Goal: Task Accomplishment & Management: Manage account settings

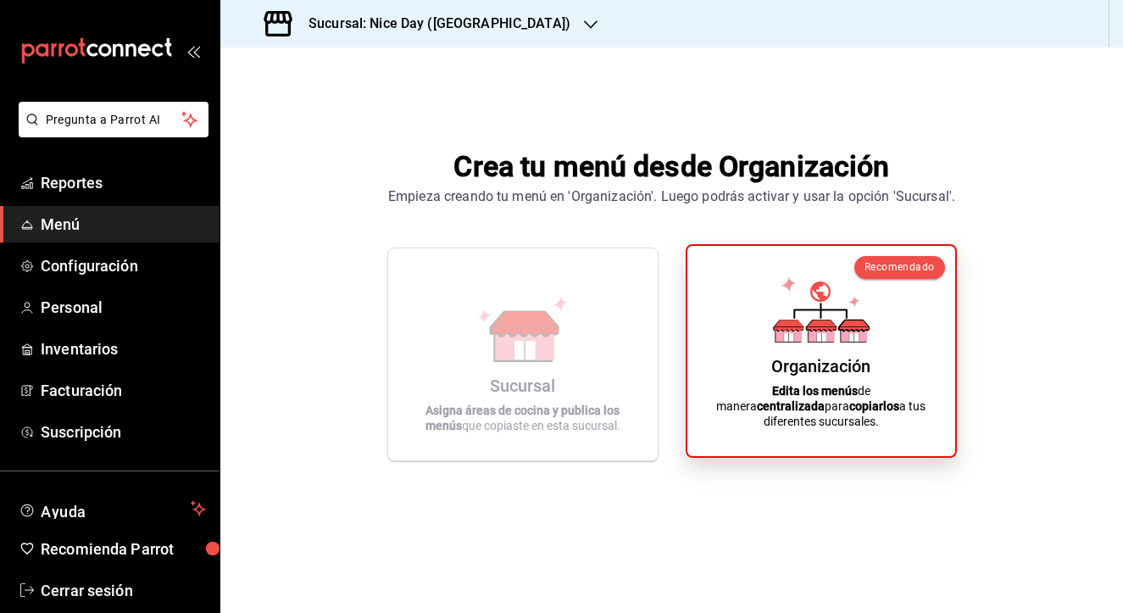
click at [714, 326] on div "Organización Edita los menús de manera centralizada para copiarlos a tus difere…" at bounding box center [821, 350] width 227 height 183
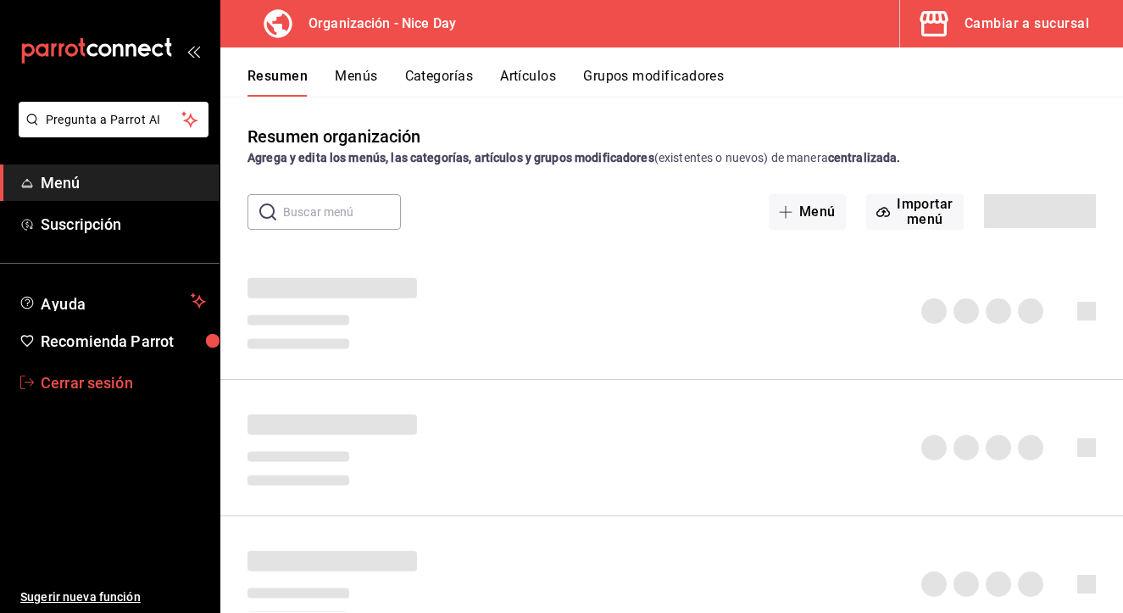
click at [98, 388] on span "Cerrar sesión" at bounding box center [123, 382] width 165 height 23
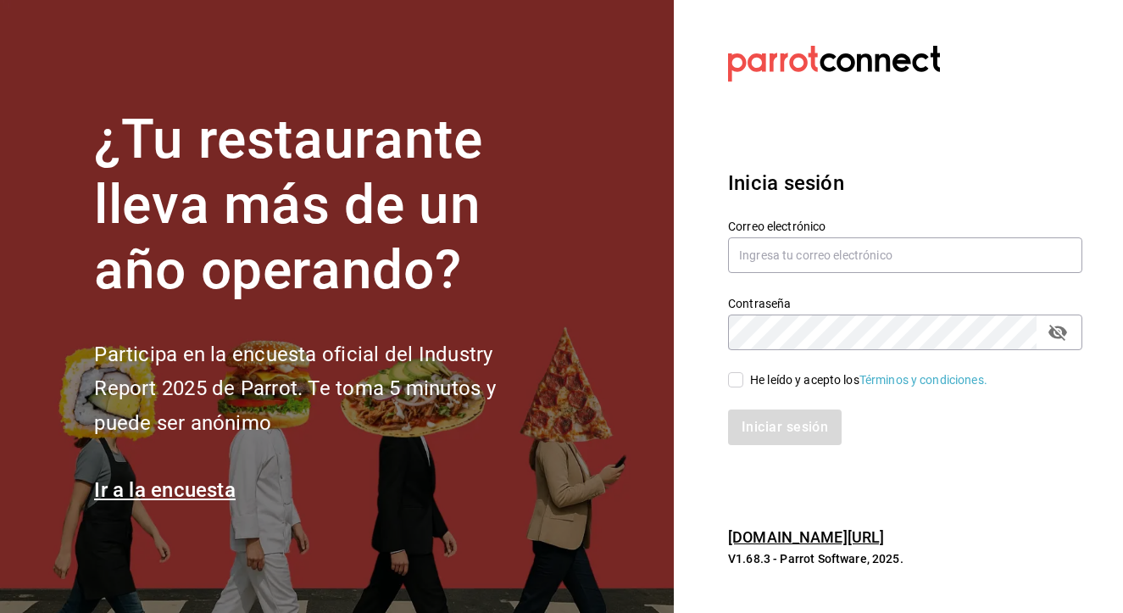
click at [816, 538] on link "pos.parrotsoftware.io/" at bounding box center [806, 537] width 156 height 18
click at [800, 537] on link "pos.parrotsoftware.io/" at bounding box center [806, 537] width 156 height 18
click at [843, 256] on input "text" at bounding box center [905, 255] width 354 height 36
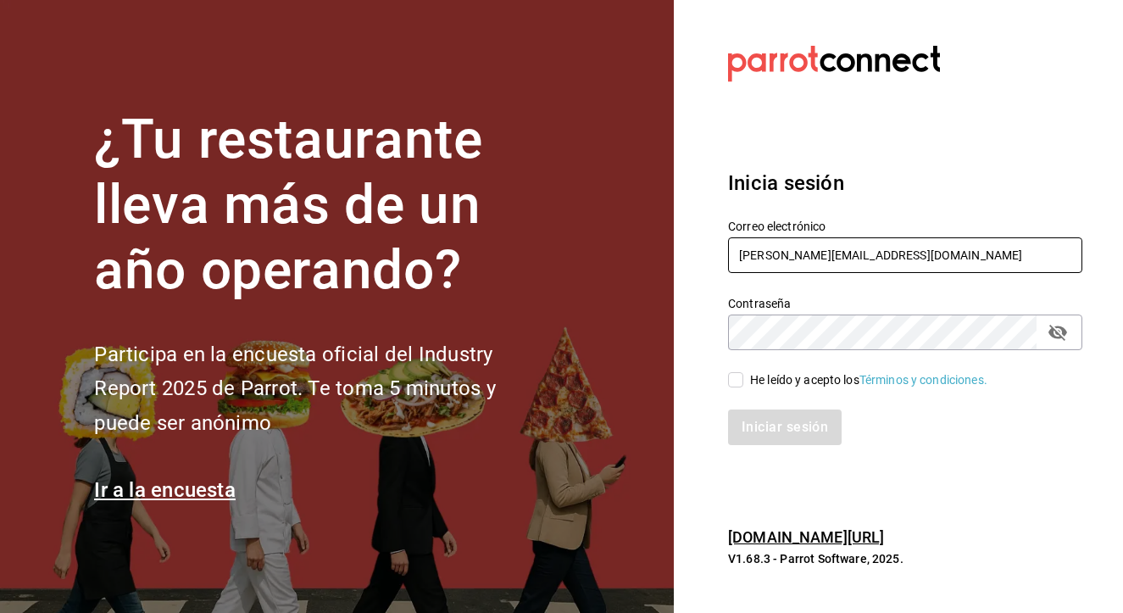
type input "[PERSON_NAME][EMAIL_ADDRESS][DOMAIN_NAME]"
click at [740, 385] on input "He leído y acepto los Términos y condiciones." at bounding box center [735, 379] width 15 height 15
checkbox input "true"
click at [743, 414] on button "Iniciar sesión" at bounding box center [785, 428] width 115 height 36
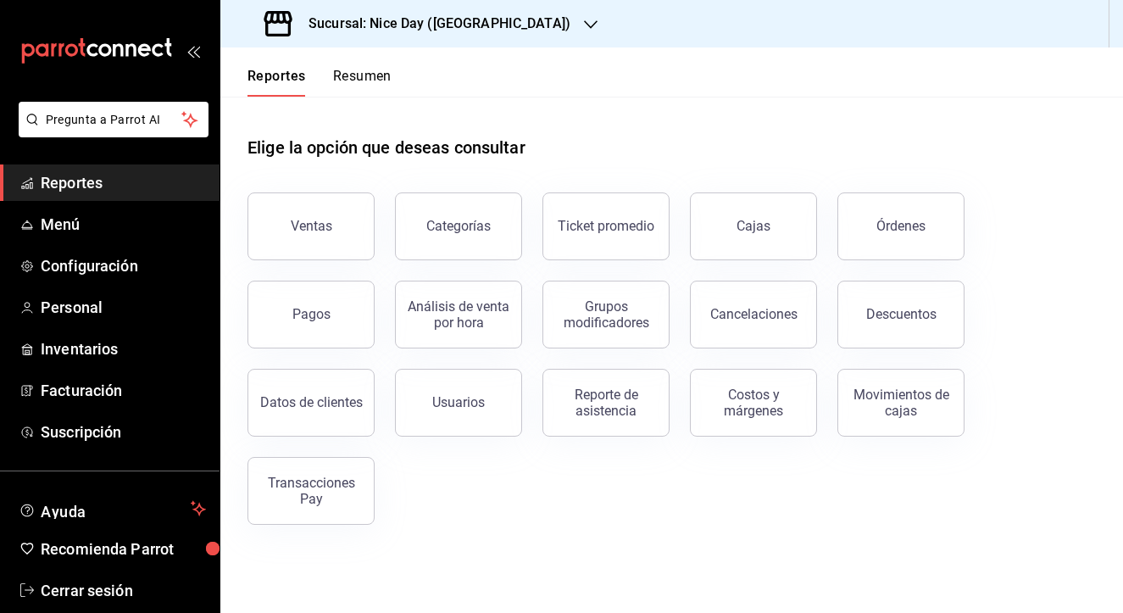
click at [483, 22] on div "Sucursal: Nice Day (Puebla)" at bounding box center [419, 23] width 371 height 47
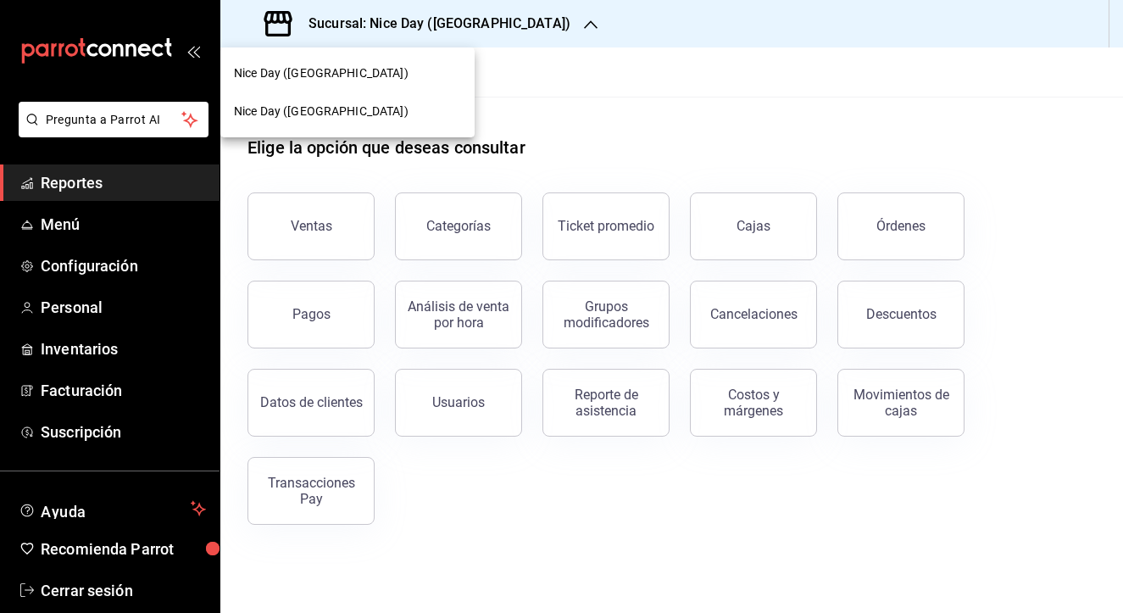
click at [318, 114] on span "Nice Day (Pánuco)" at bounding box center [321, 112] width 175 height 18
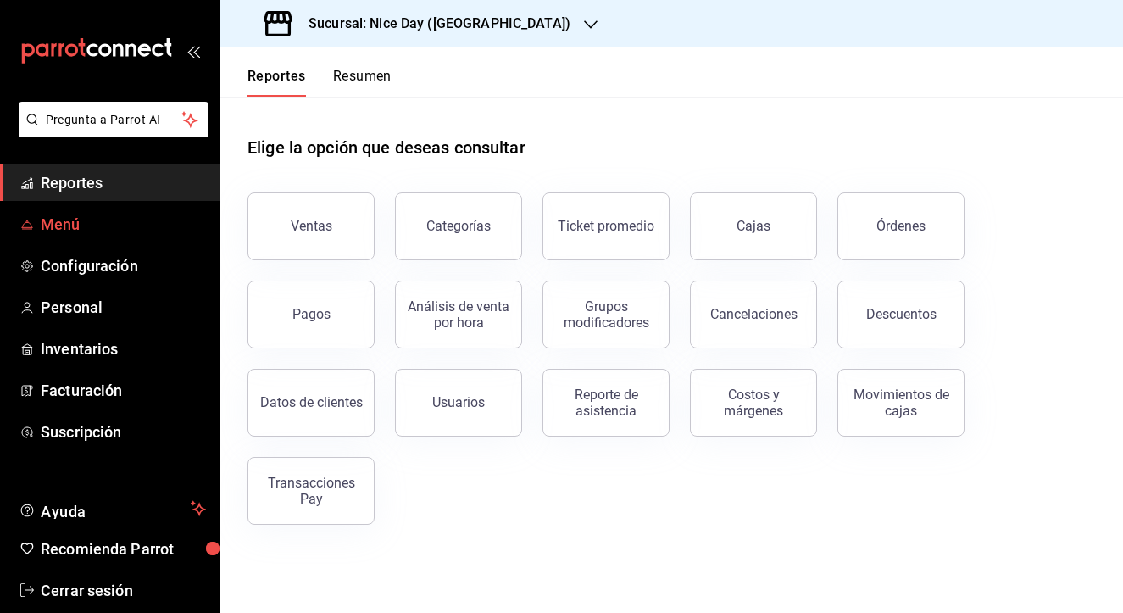
click at [109, 227] on span "Menú" at bounding box center [123, 224] width 165 height 23
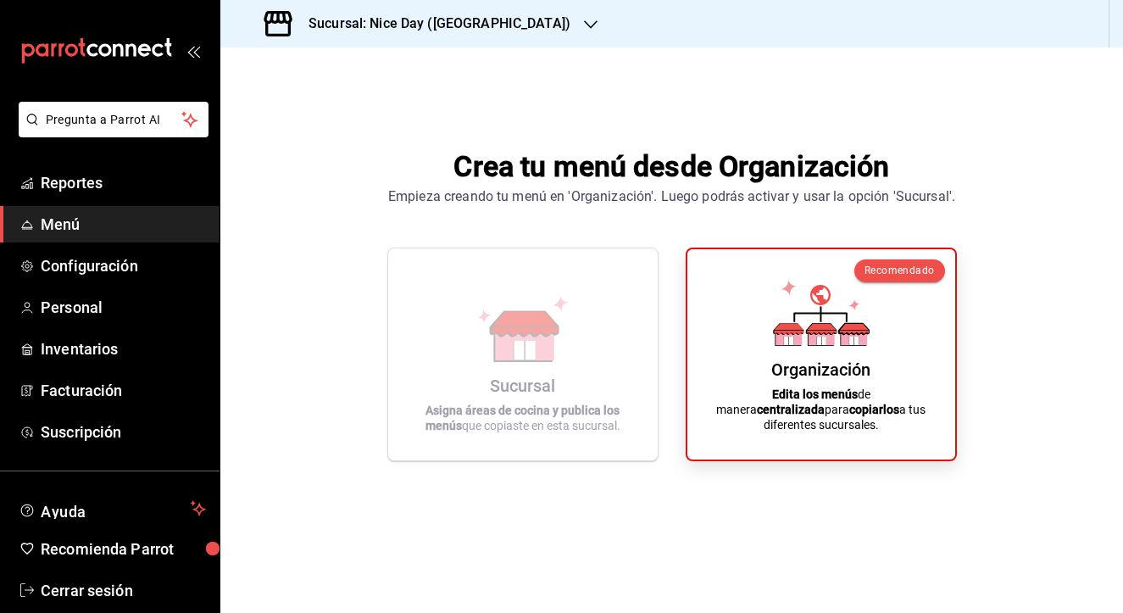
click at [483, 20] on h3 "Sucursal: Nice Day (Pánuco)" at bounding box center [433, 24] width 276 height 20
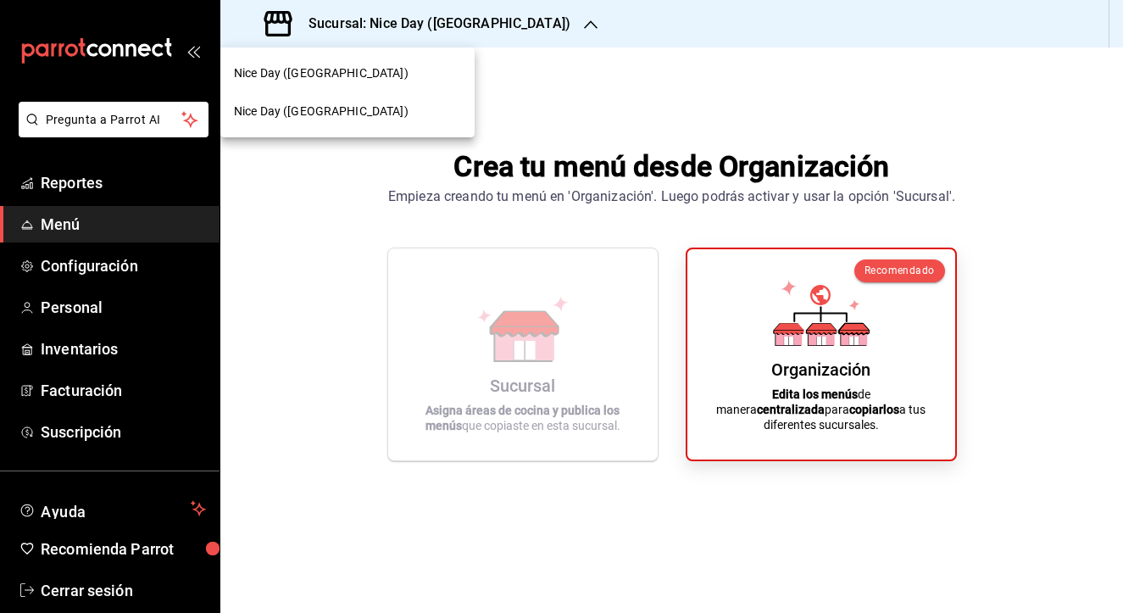
click at [339, 77] on div "Nice Day ([GEOGRAPHIC_DATA])" at bounding box center [347, 73] width 227 height 18
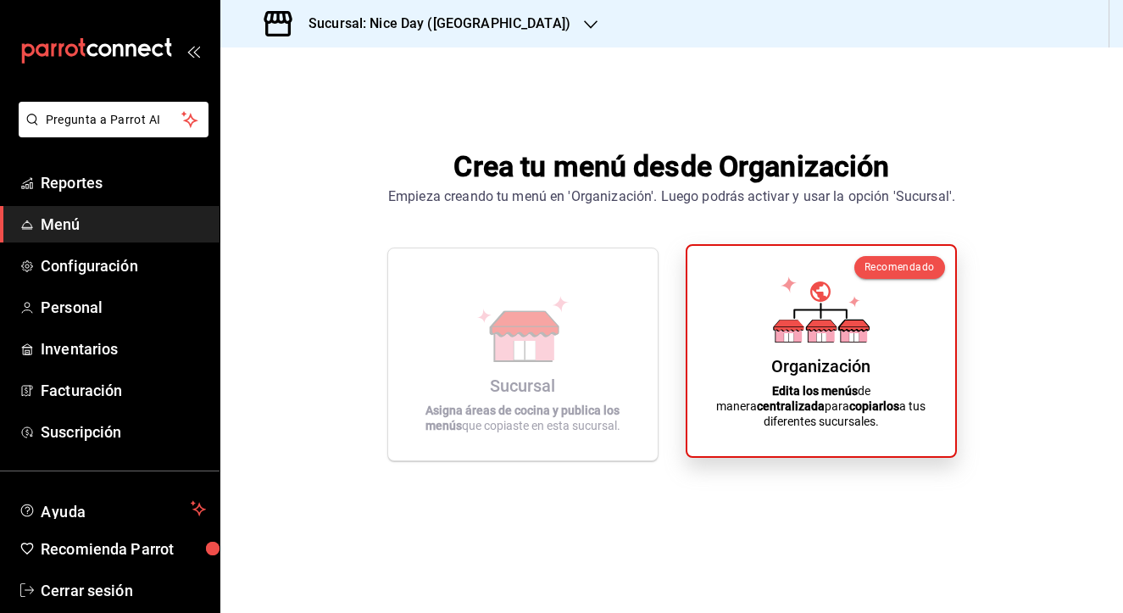
click at [820, 331] on icon at bounding box center [821, 325] width 30 height 11
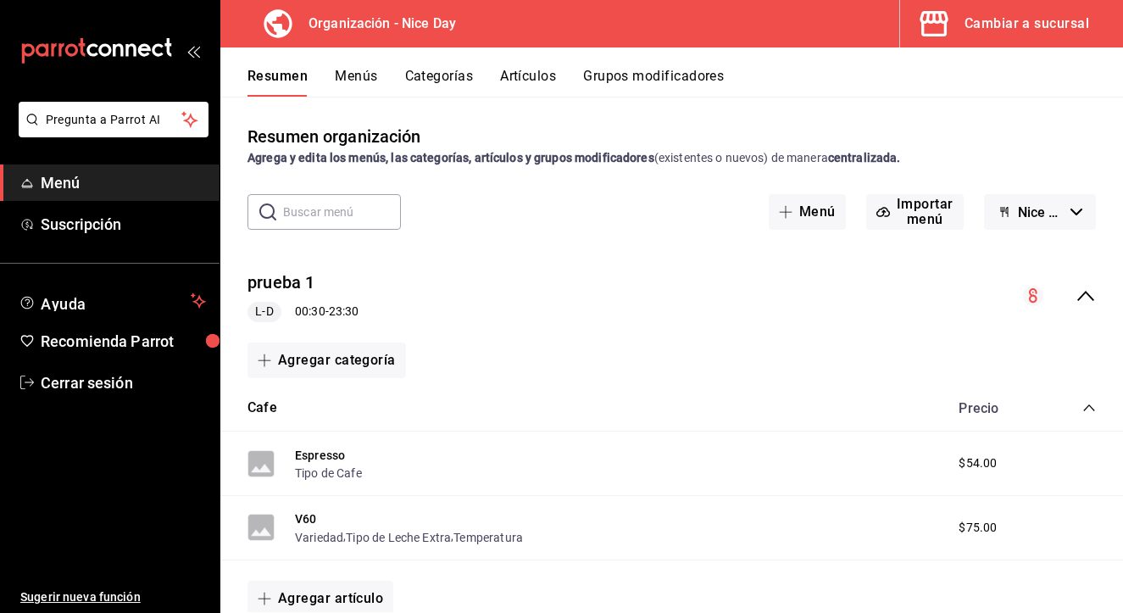
click at [1070, 214] on button "Nice Day - Borrador" at bounding box center [1040, 212] width 112 height 36
click at [893, 289] on div at bounding box center [561, 306] width 1123 height 613
click at [1090, 298] on icon "collapse-menu-row" at bounding box center [1086, 296] width 17 height 10
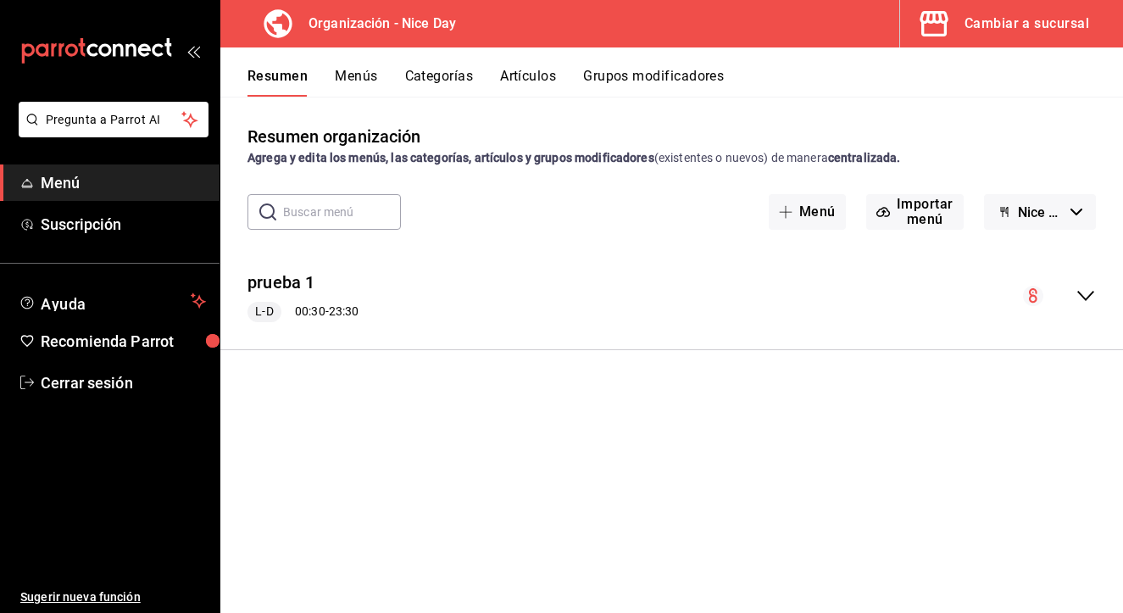
click at [1084, 298] on icon "collapse-menu-row" at bounding box center [1086, 296] width 17 height 10
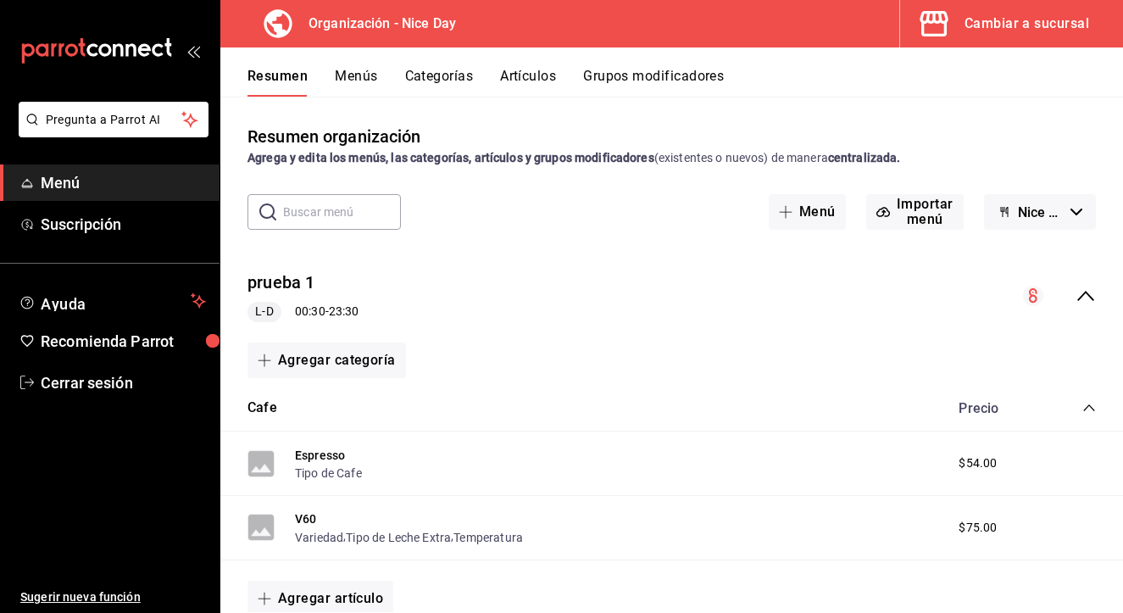
click at [1081, 293] on icon "collapse-menu-row" at bounding box center [1086, 296] width 20 height 20
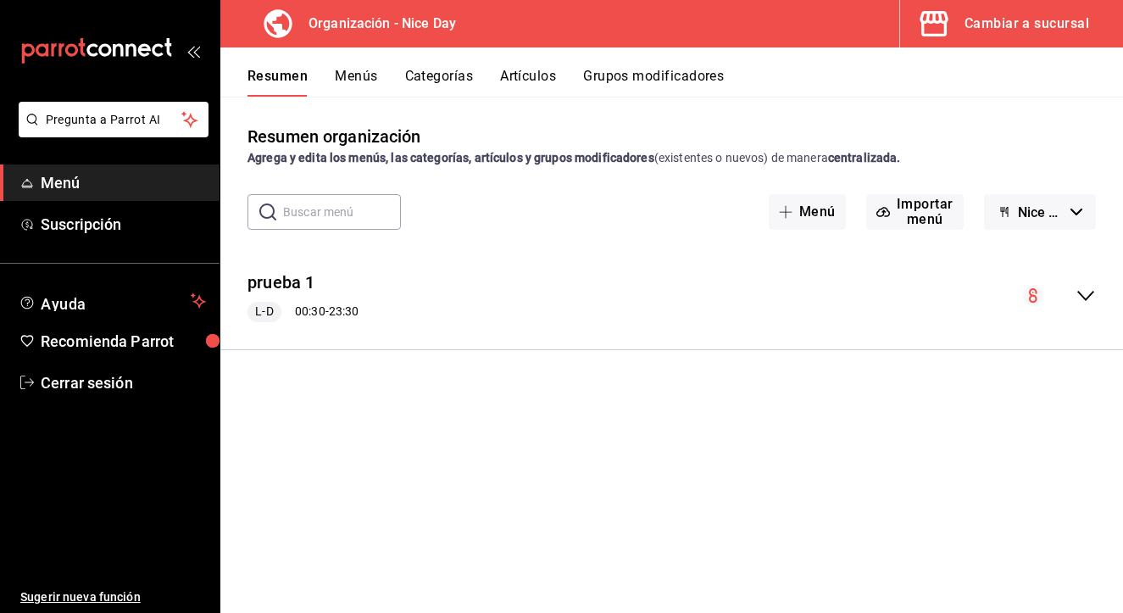
click at [347, 75] on button "Menús" at bounding box center [356, 82] width 42 height 29
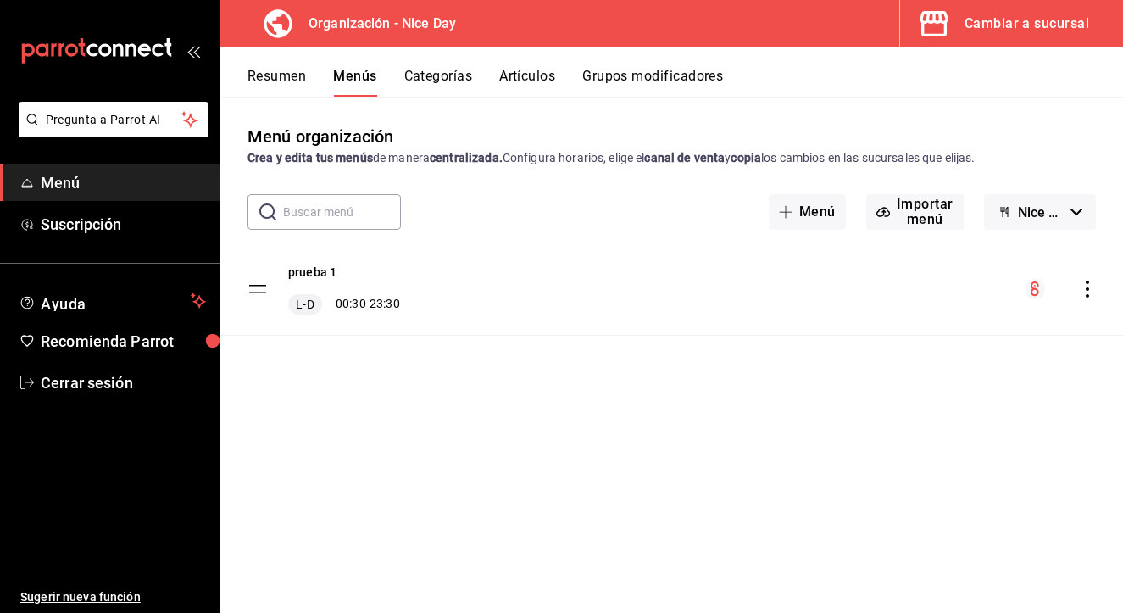
click at [1082, 296] on icon "actions" at bounding box center [1087, 289] width 17 height 17
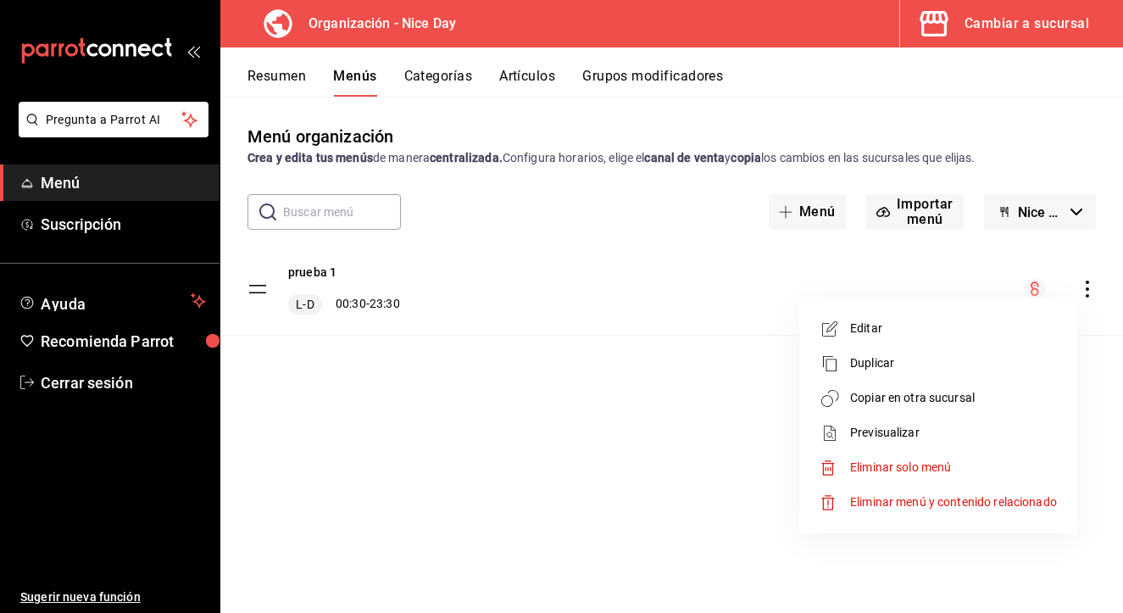
click at [896, 504] on span "Eliminar menú y contenido relacionado" at bounding box center [953, 502] width 207 height 14
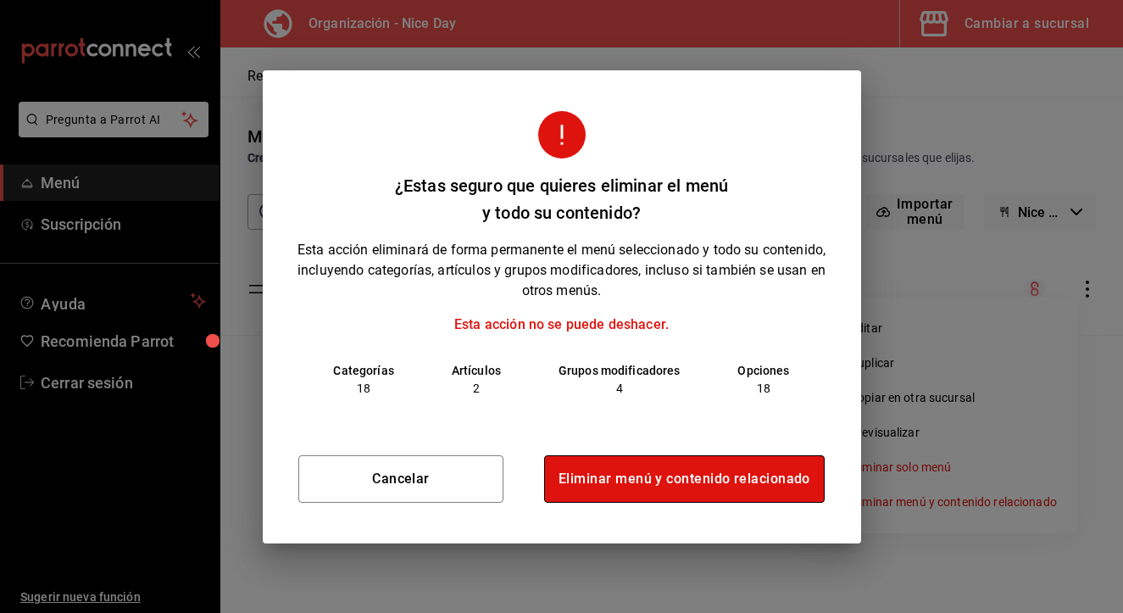
click at [701, 487] on button "Eliminar menú y contenido relacionado" at bounding box center [684, 478] width 281 height 47
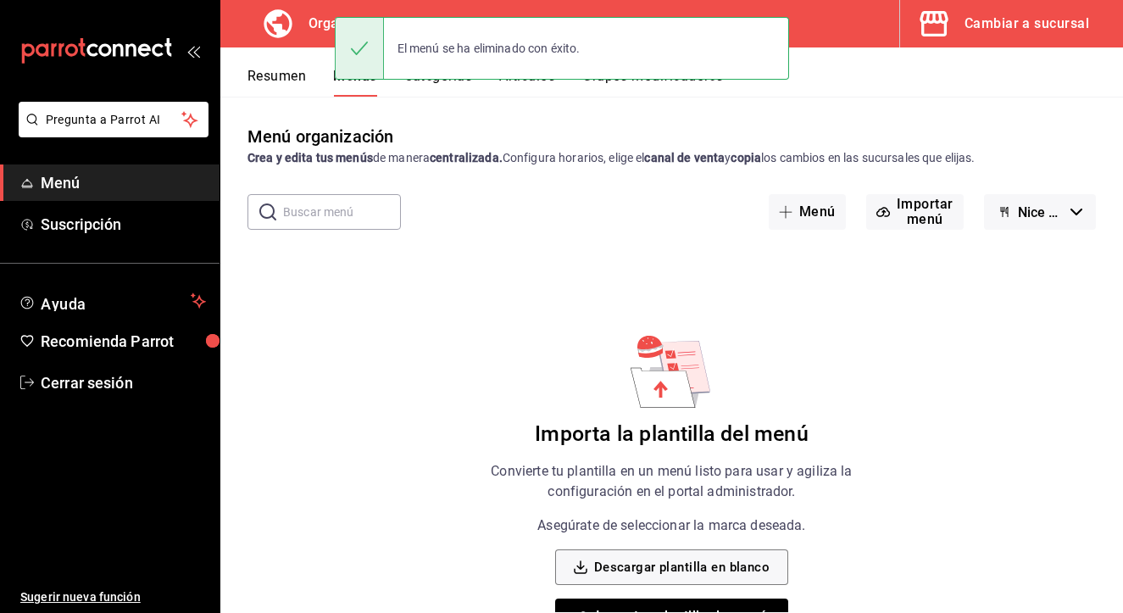
click at [929, 321] on div "Menú organización Crea y edita tus menús de manera centralizada. Configura hora…" at bounding box center [671, 368] width 903 height 488
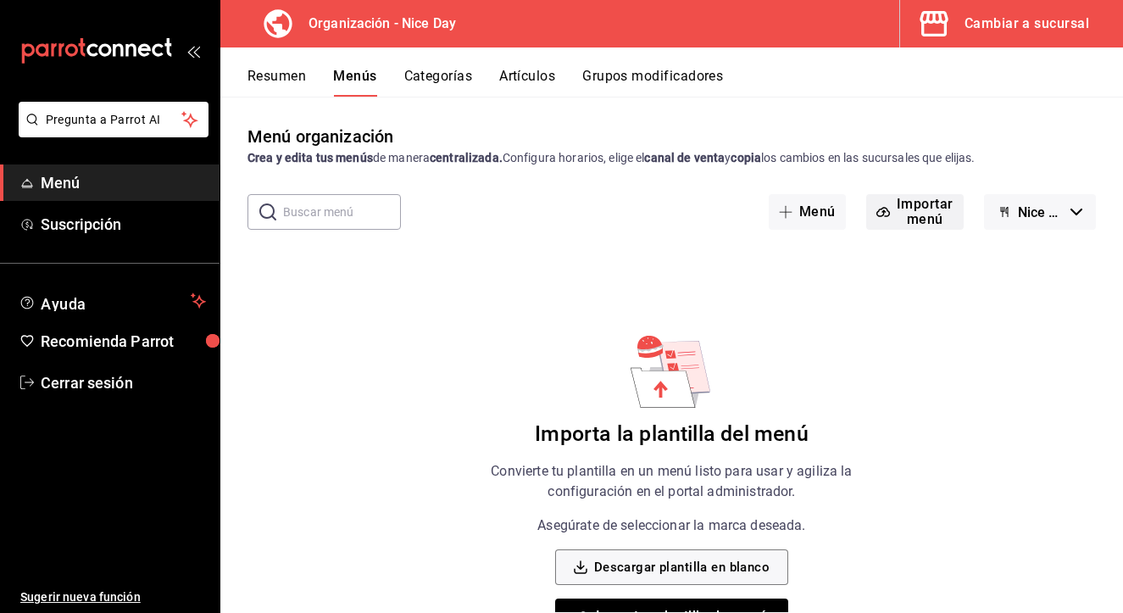
click at [900, 215] on button "Importar menú" at bounding box center [915, 212] width 98 height 36
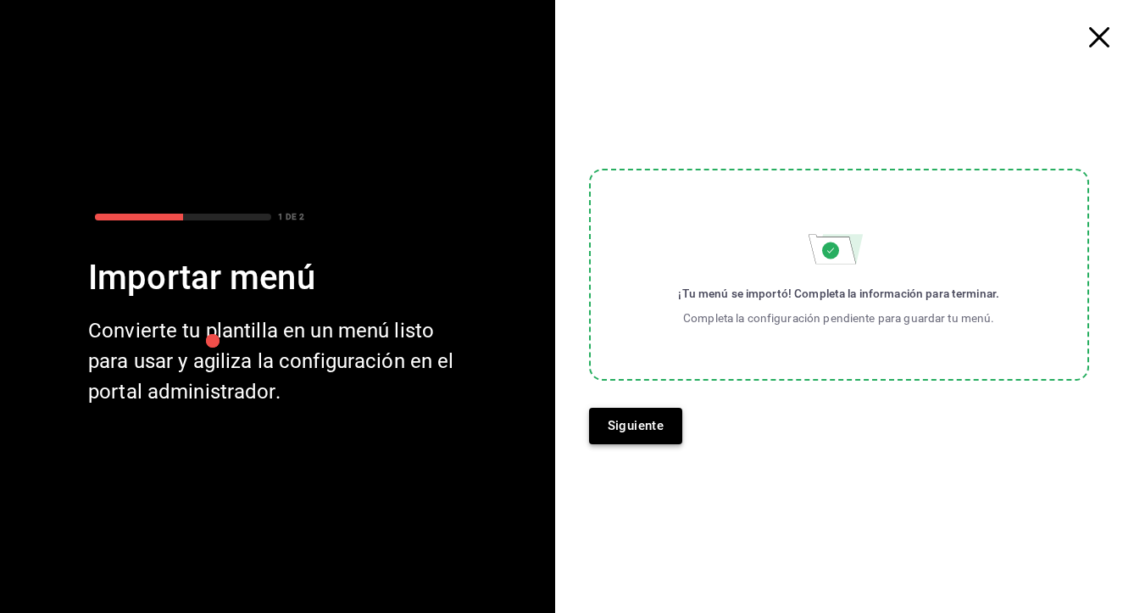
click at [620, 426] on button "Siguiente" at bounding box center [636, 426] width 94 height 36
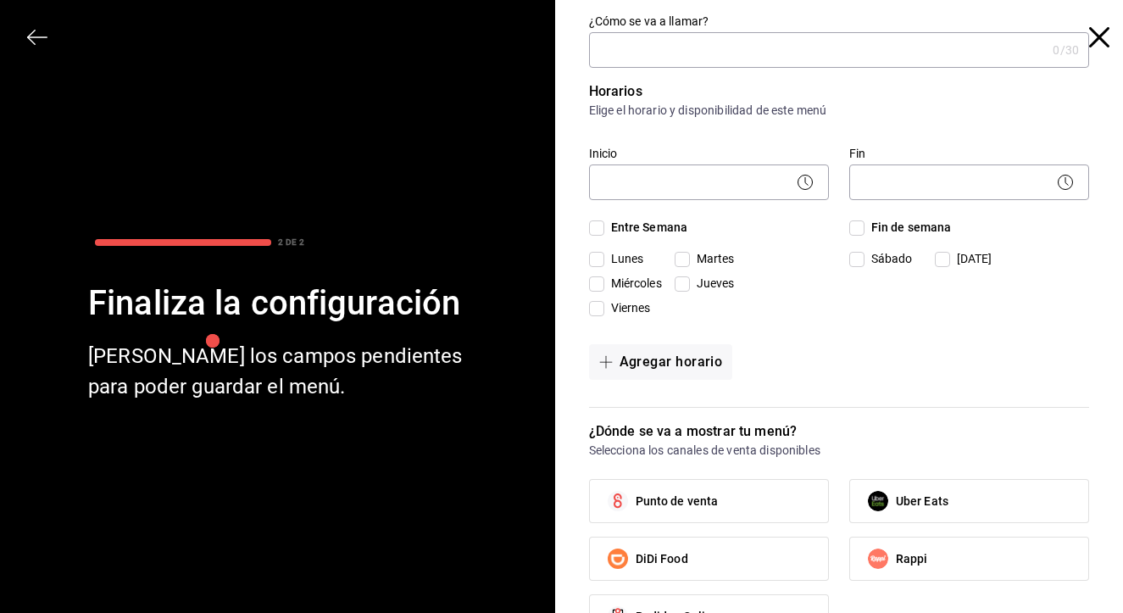
click at [770, 52] on input "¿Cómo se va a llamar?" at bounding box center [818, 50] width 458 height 34
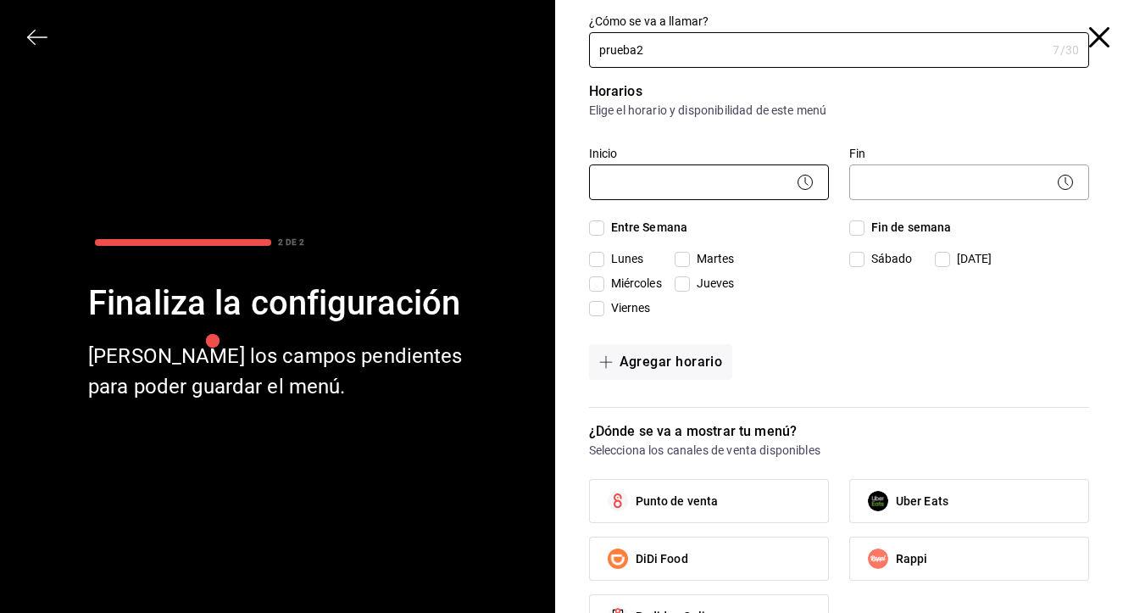
type input "prueba2"
click at [764, 192] on body "Pregunta a Parrot AI Menú Suscripción Ayuda Recomienda Parrot Cerrar sesión Sug…" at bounding box center [561, 306] width 1123 height 613
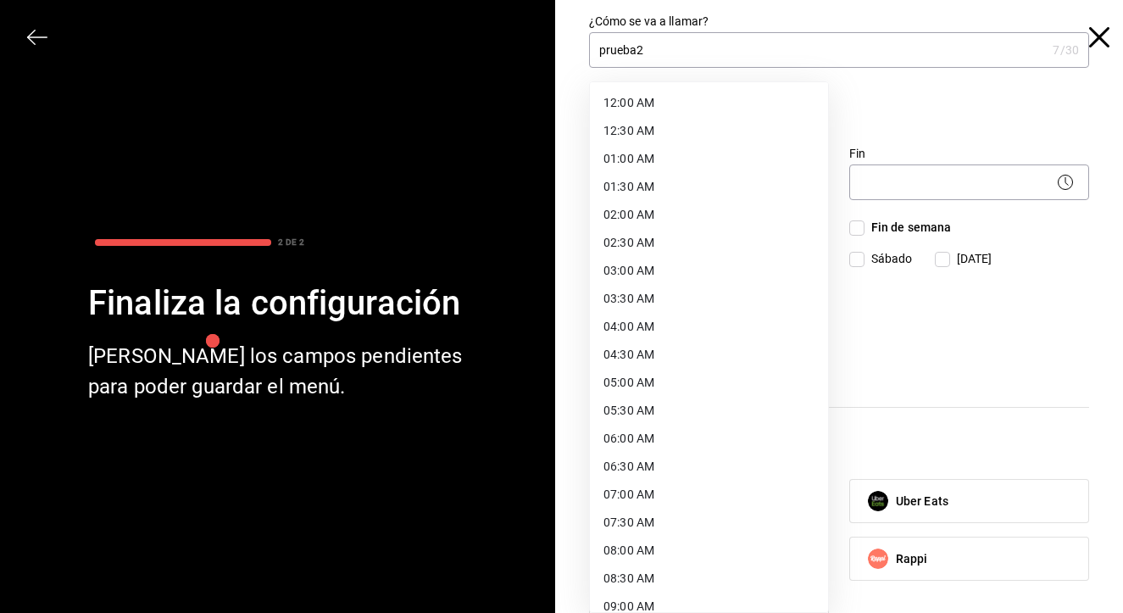
click at [641, 121] on li "12:30 AM" at bounding box center [709, 131] width 238 height 28
type input "00:30"
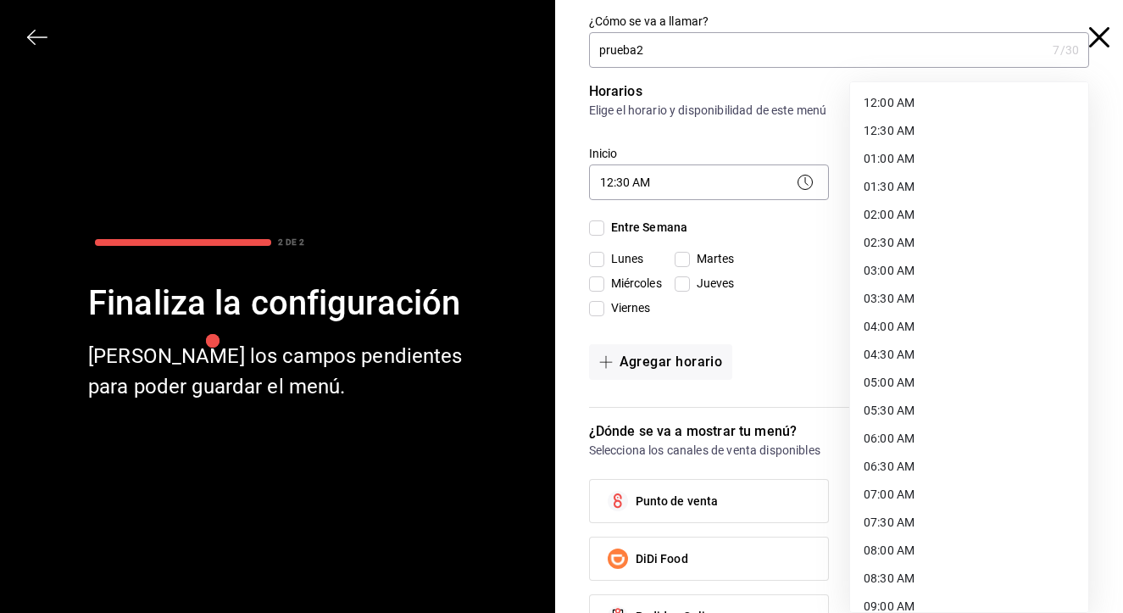
click at [949, 186] on body "Pregunta a Parrot AI Menú Suscripción Ayuda Recomienda Parrot Cerrar sesión Sug…" at bounding box center [561, 306] width 1123 height 613
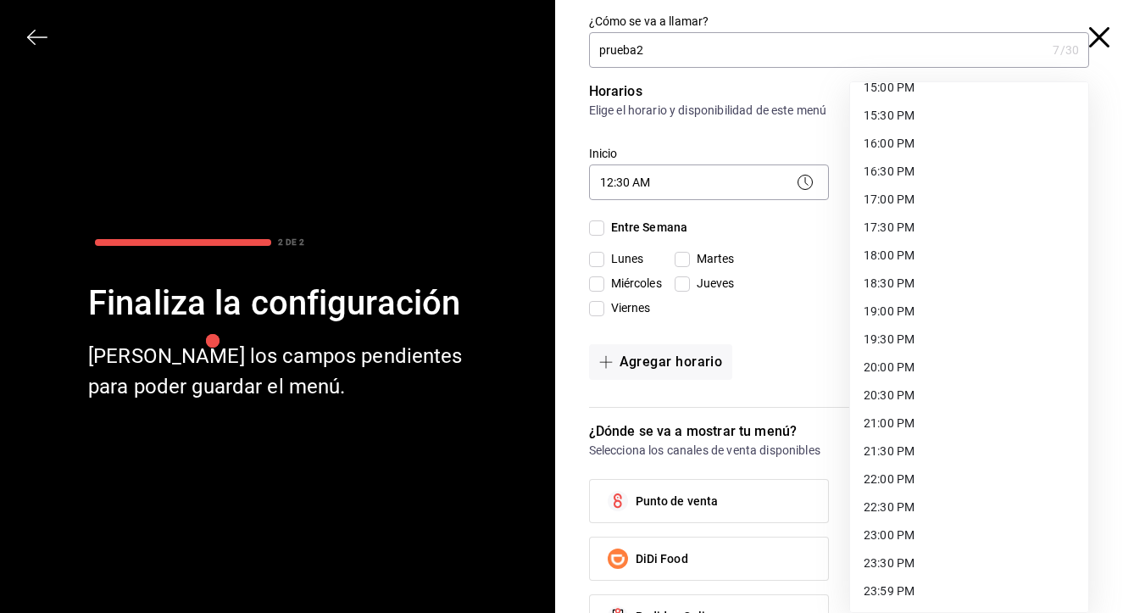
scroll to position [855, 0]
click at [880, 564] on li "23:30 PM" at bounding box center [969, 563] width 238 height 28
type input "23:30"
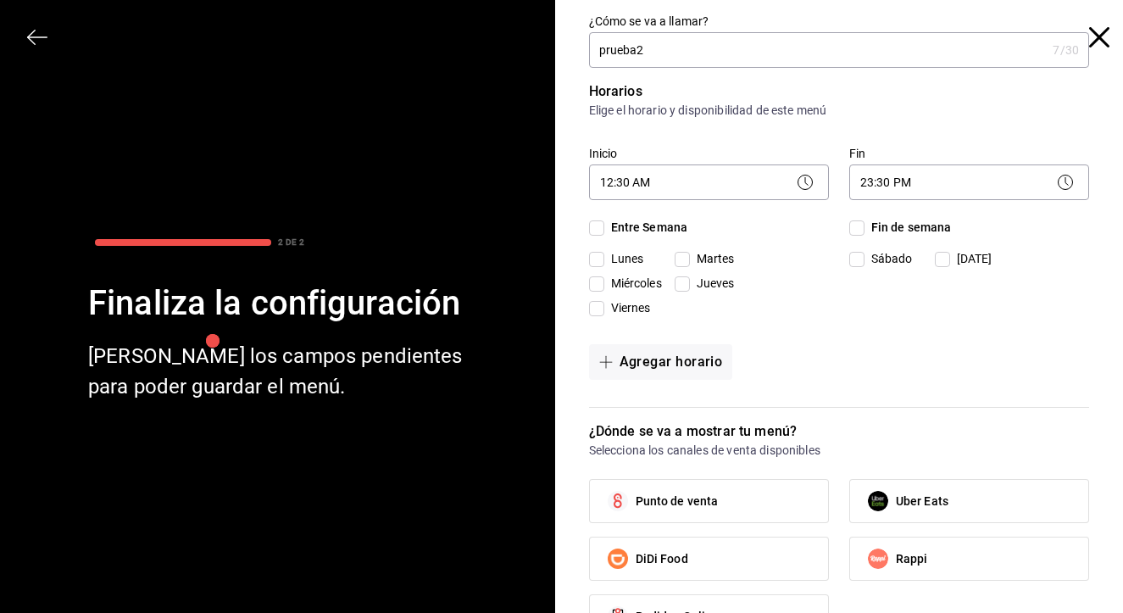
click at [991, 342] on div "Horarios Elige el horario y disponibilidad de este menú Inicio 12:30 AM 00:30 F…" at bounding box center [839, 244] width 501 height 326
click at [601, 214] on div "Inicio 12:30 AM 00:30 Fin 23:30 PM 23:30 Entre Semana Lunes Martes Miércoles Ju…" at bounding box center [839, 231] width 501 height 185
click at [599, 226] on input "Entre Semana" at bounding box center [596, 227] width 15 height 15
checkbox input "true"
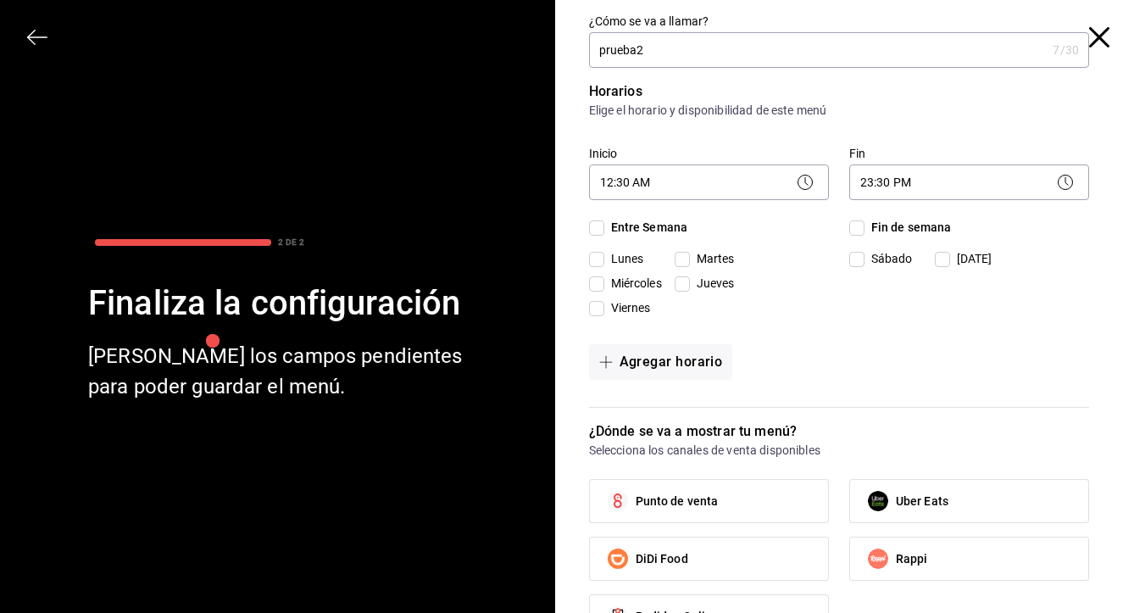
checkbox input "true"
click at [860, 228] on input "Fin de semana" at bounding box center [857, 227] width 15 height 15
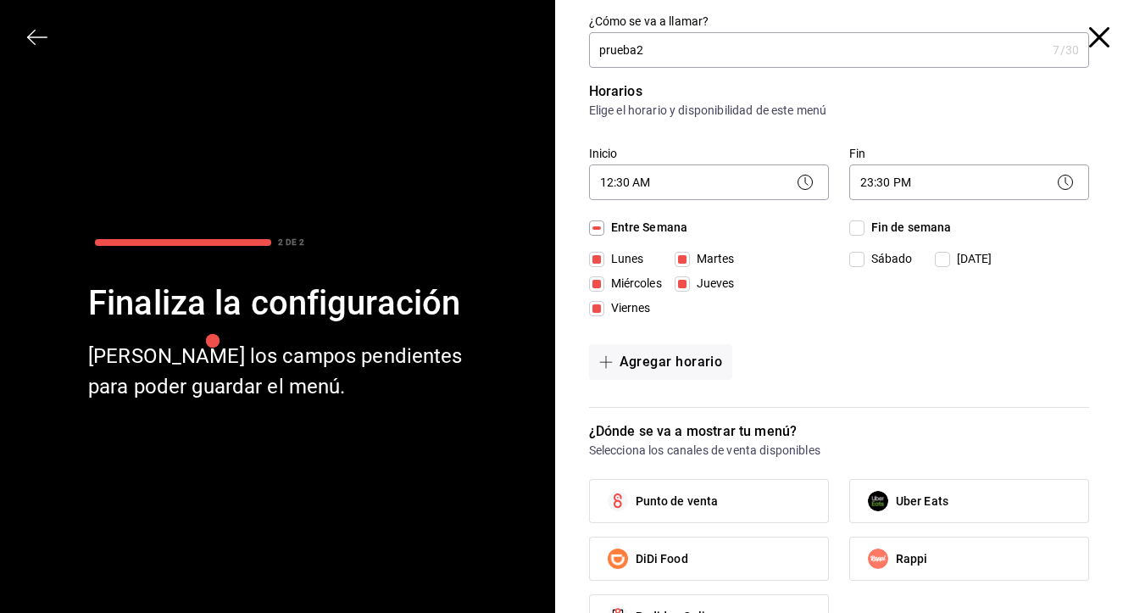
checkbox input "true"
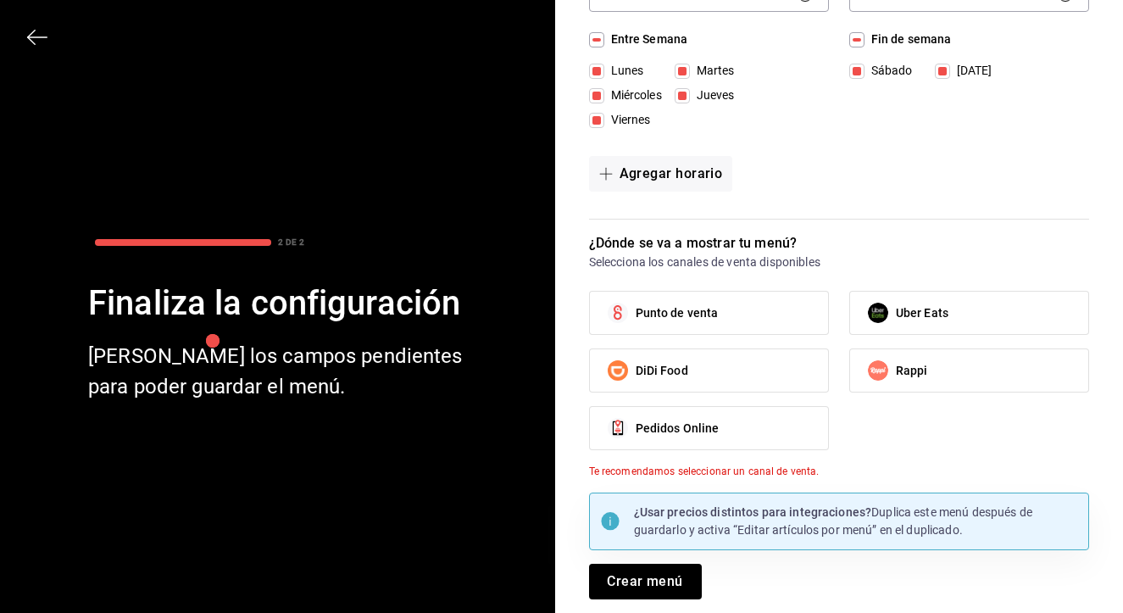
click at [688, 319] on span "Punto de venta" at bounding box center [677, 313] width 83 height 18
click at [636, 319] on input "Punto de venta" at bounding box center [618, 313] width 36 height 36
checkbox input "true"
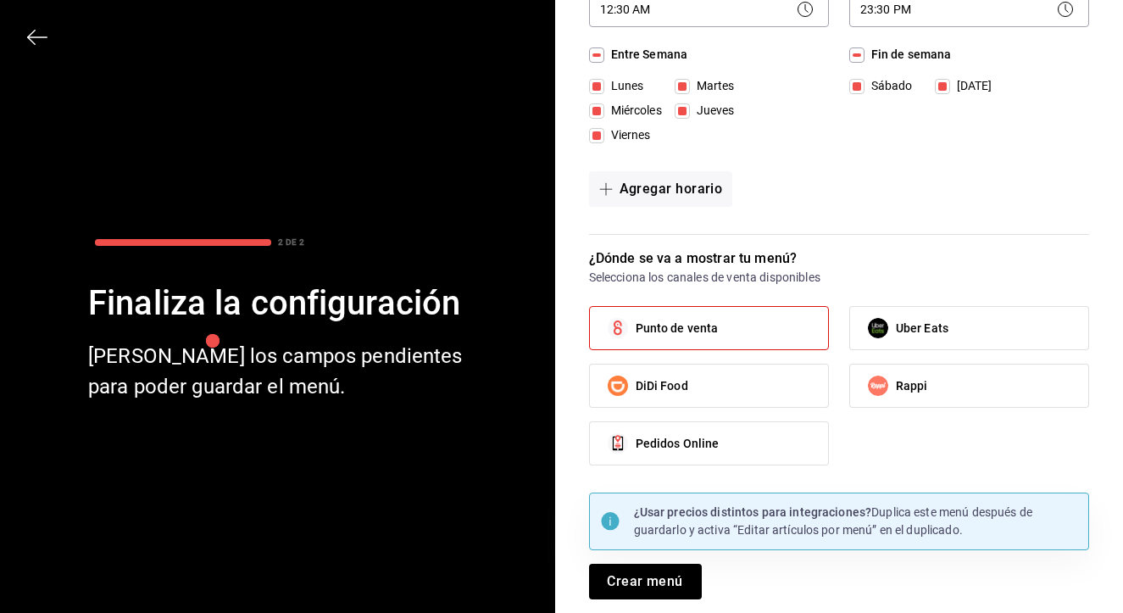
scroll to position [173, 0]
click at [637, 591] on button "Crear menú" at bounding box center [645, 582] width 113 height 36
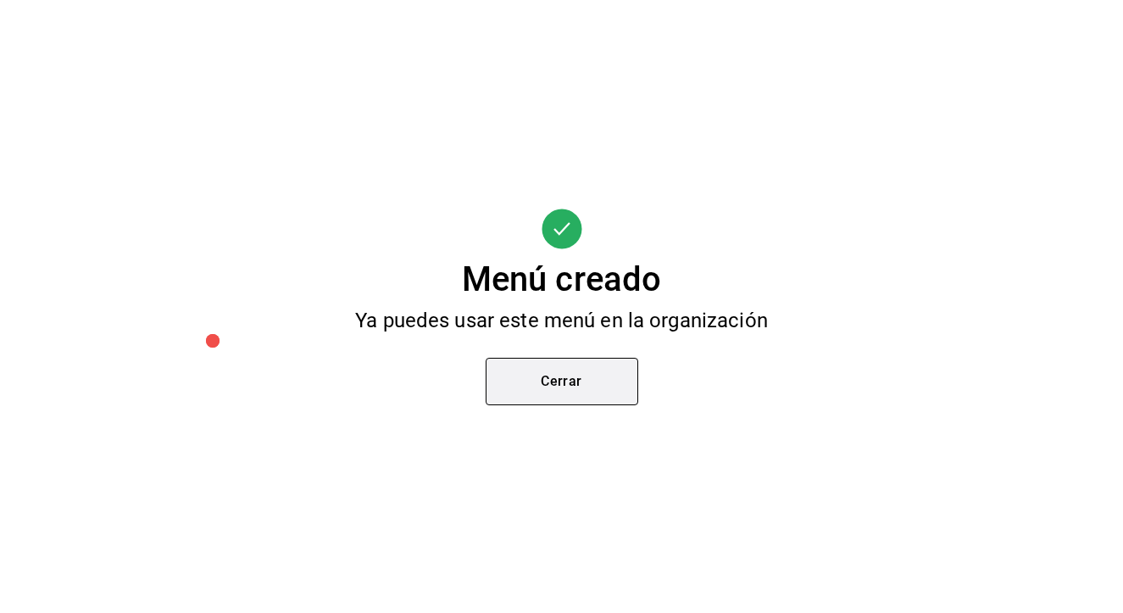
click at [586, 388] on button "Cerrar" at bounding box center [562, 381] width 153 height 47
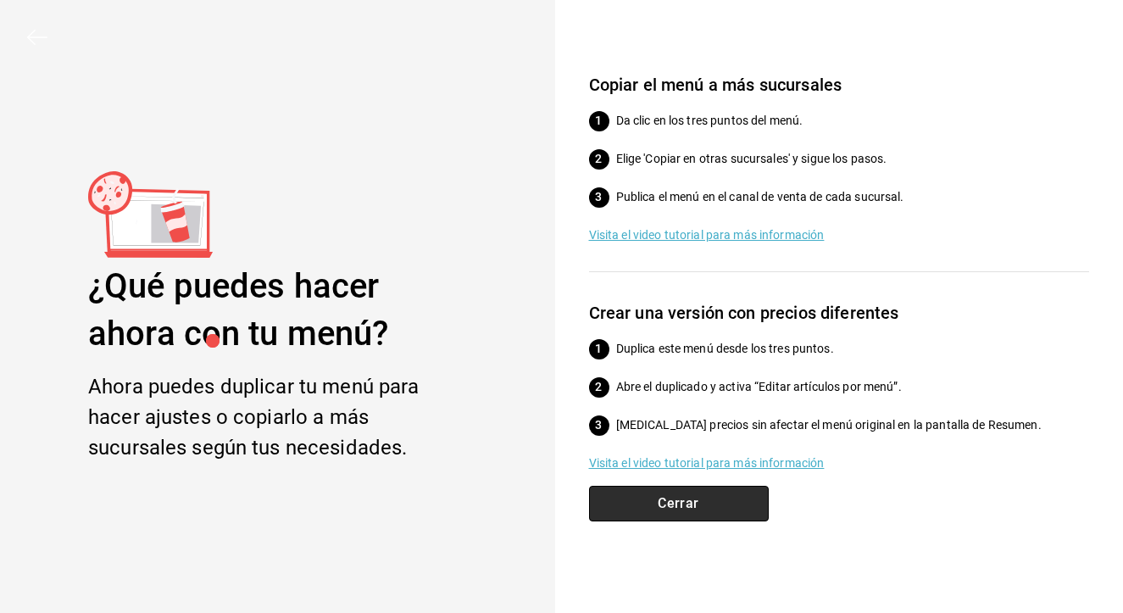
click at [681, 504] on button "Cerrar" at bounding box center [679, 504] width 180 height 36
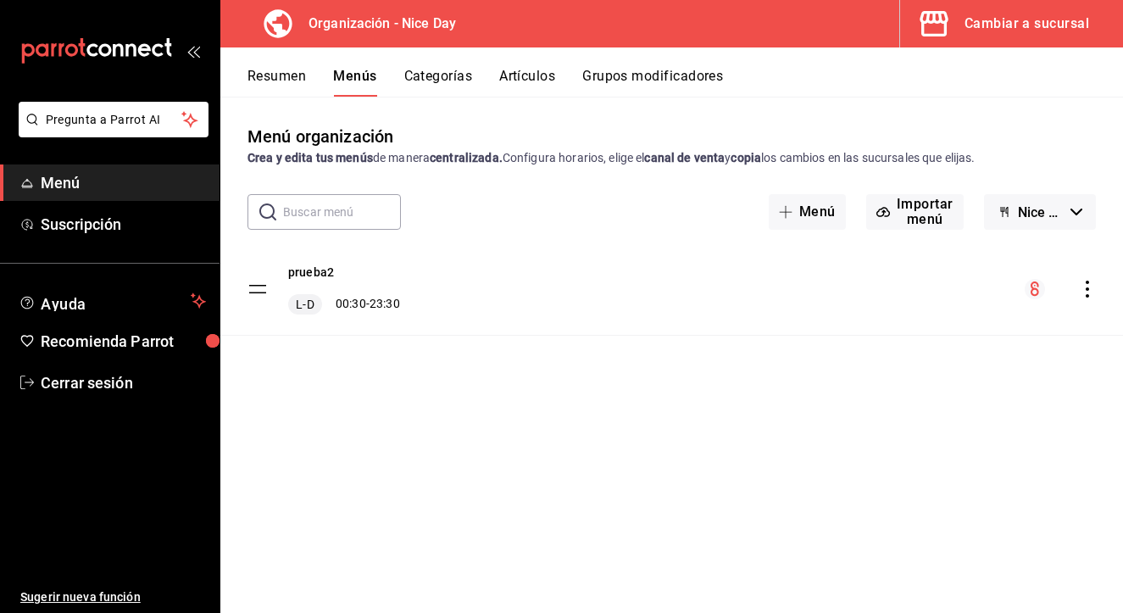
click at [600, 434] on div "Menú organización Crea y edita tus menús de manera centralizada. Configura hora…" at bounding box center [671, 368] width 903 height 488
click at [507, 326] on div "prueba2 L-D 00:30 - 23:30" at bounding box center [671, 289] width 903 height 92
click at [467, 290] on div "prueba2 L-D 00:30 - 23:30" at bounding box center [671, 289] width 903 height 92
click at [357, 309] on div "L-D 00:30 - 23:30" at bounding box center [344, 304] width 112 height 20
click at [1089, 290] on icon "actions" at bounding box center [1087, 289] width 3 height 17
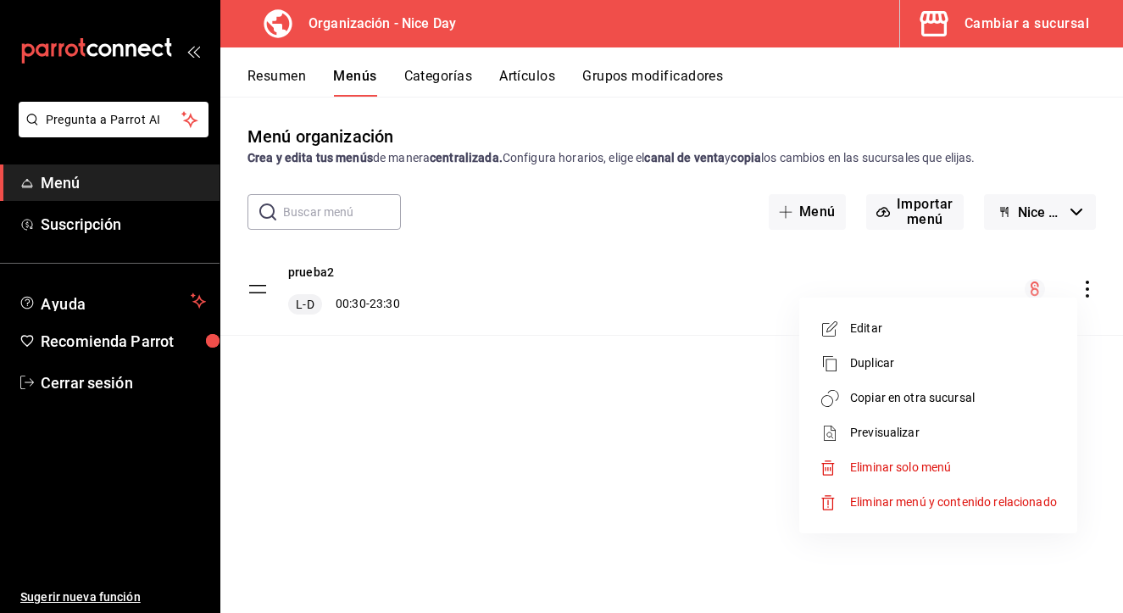
click at [879, 431] on span "Previsualizar" at bounding box center [953, 433] width 207 height 18
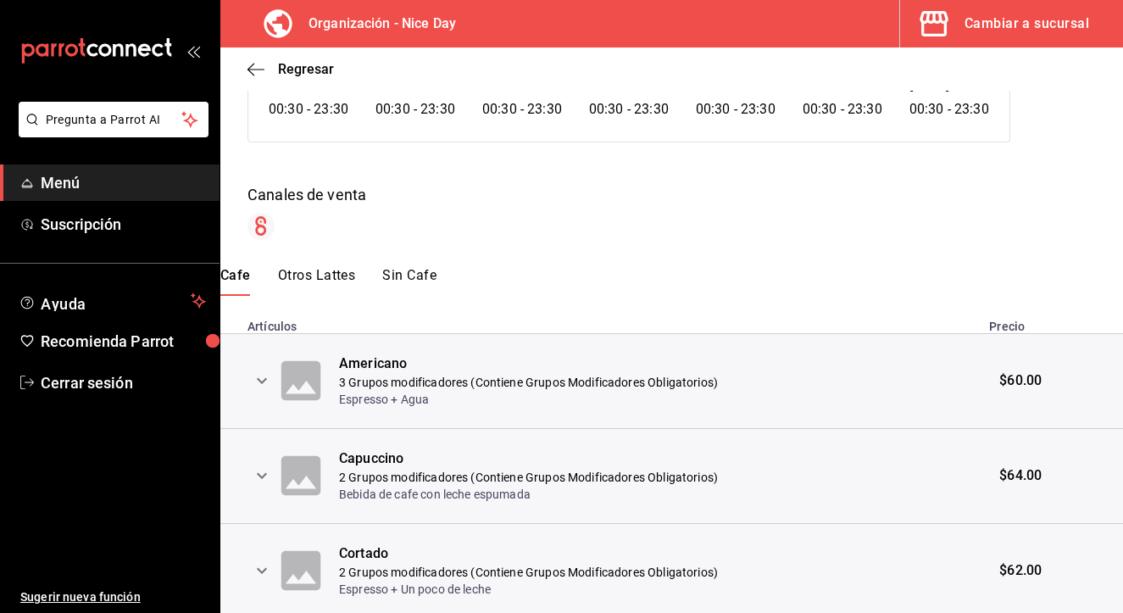
scroll to position [201, 0]
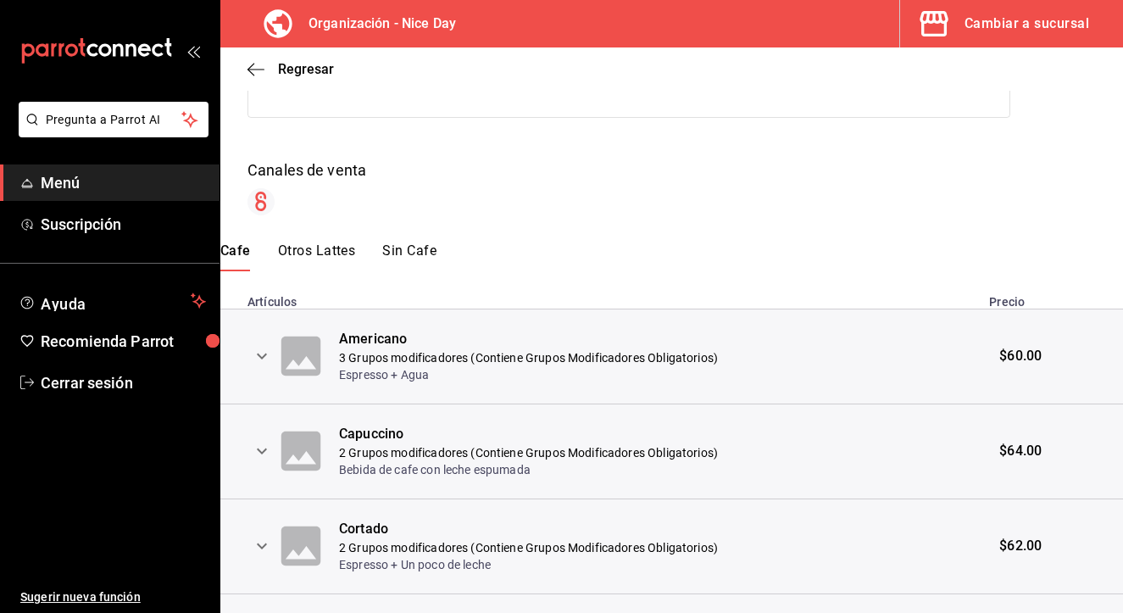
click at [309, 252] on button "Otros Lattes" at bounding box center [317, 256] width 78 height 29
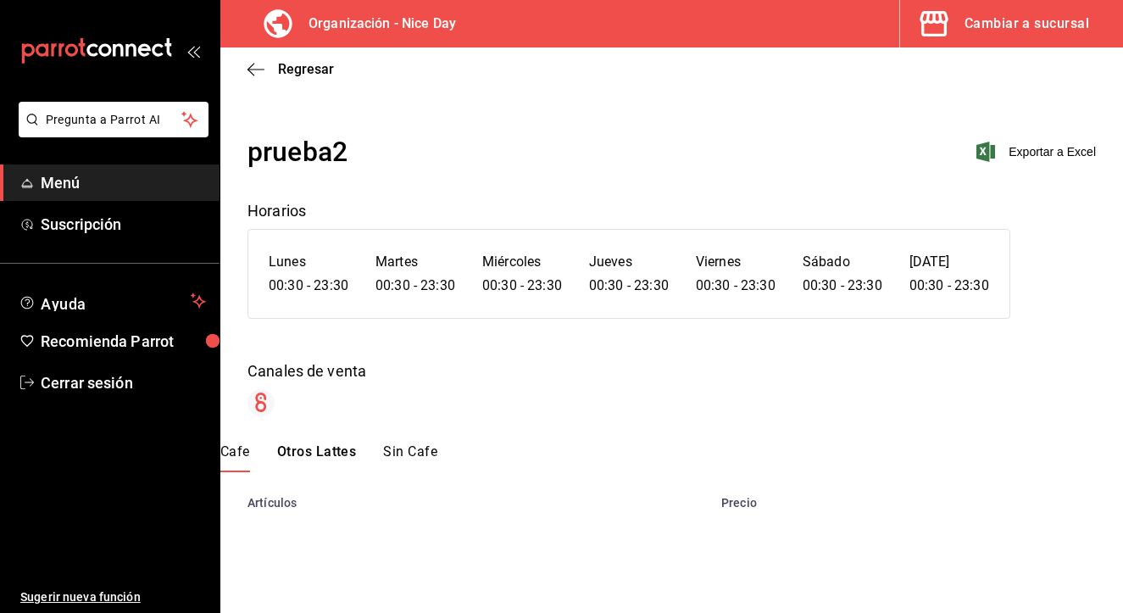
scroll to position [0, 0]
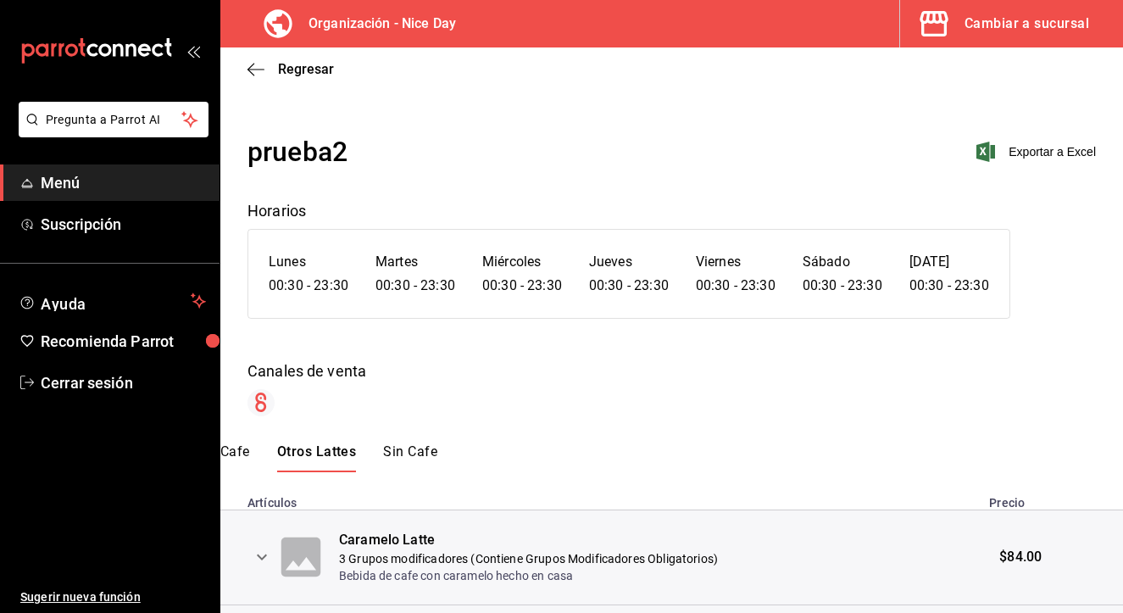
click at [419, 454] on button "Sin Cafe" at bounding box center [410, 457] width 54 height 29
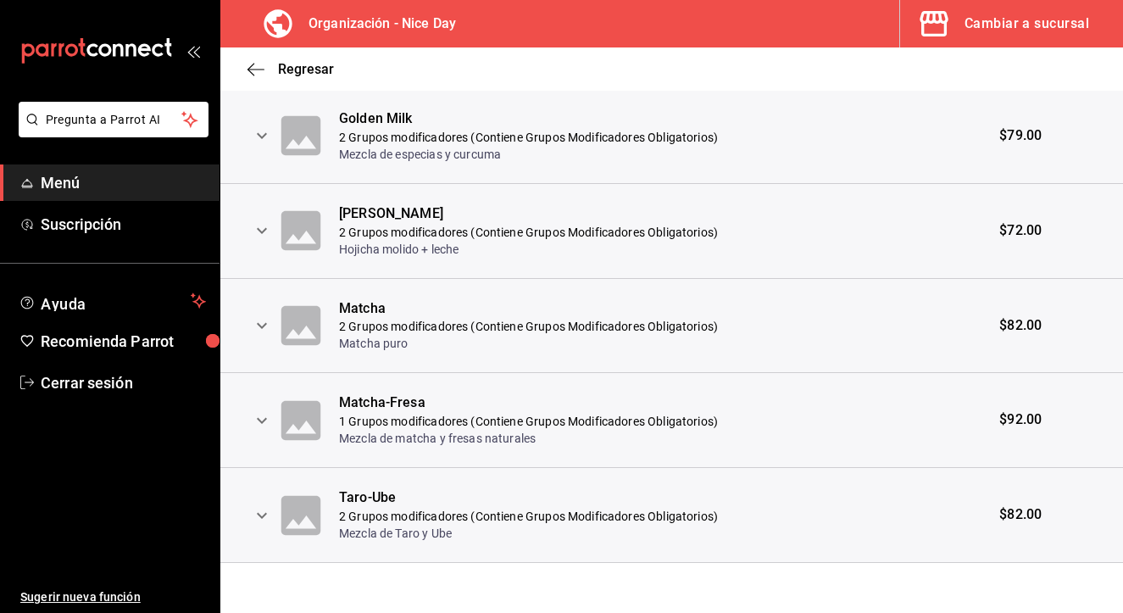
scroll to position [705, 0]
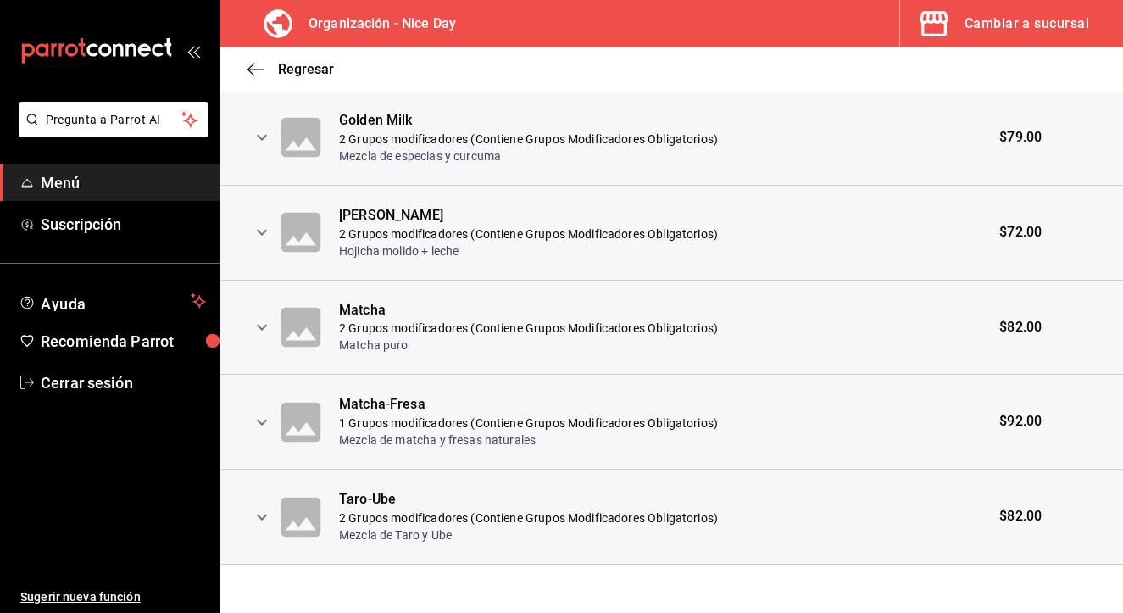
click at [259, 507] on icon "expand row" at bounding box center [262, 517] width 20 height 20
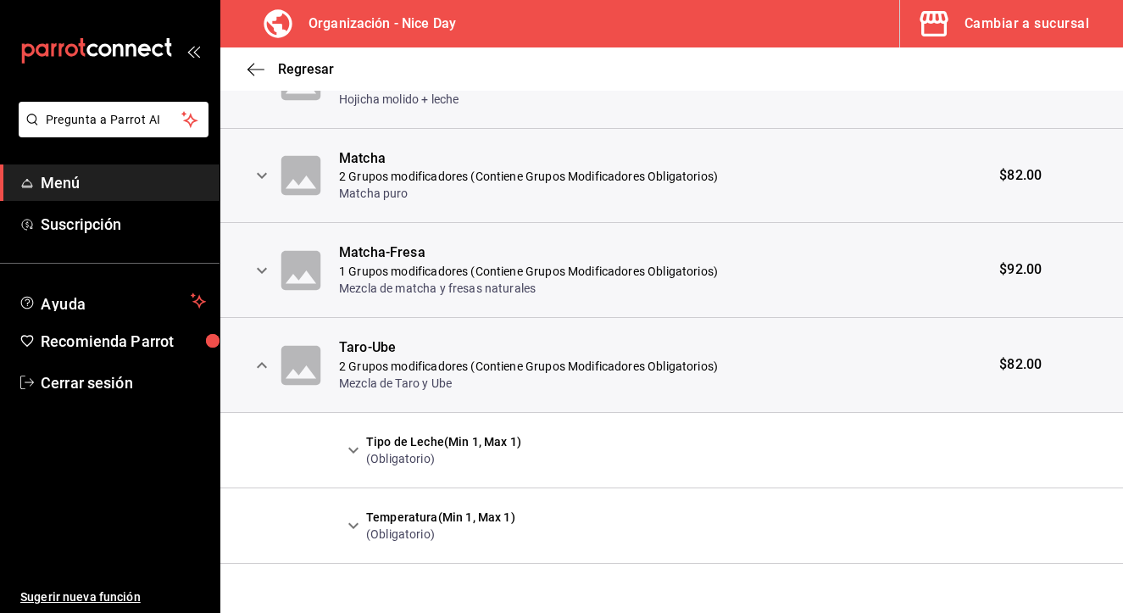
scroll to position [855, 0]
click at [264, 363] on icon "expand row" at bounding box center [262, 366] width 20 height 20
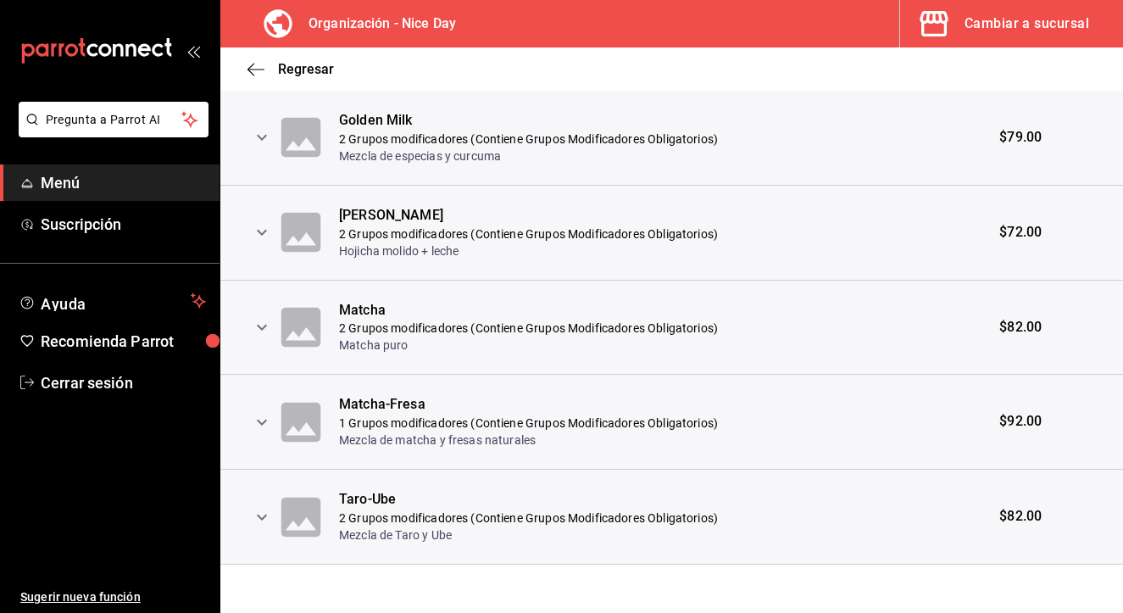
click at [272, 329] on button "expand row" at bounding box center [262, 327] width 29 height 29
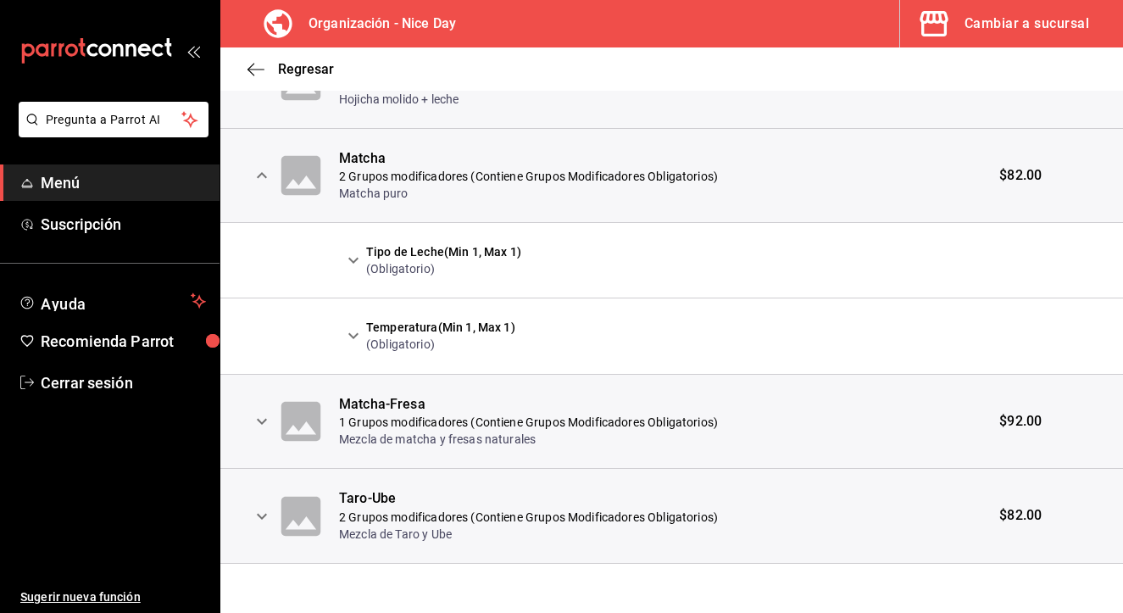
scroll to position [855, 0]
click at [361, 267] on button "expand row" at bounding box center [353, 261] width 29 height 29
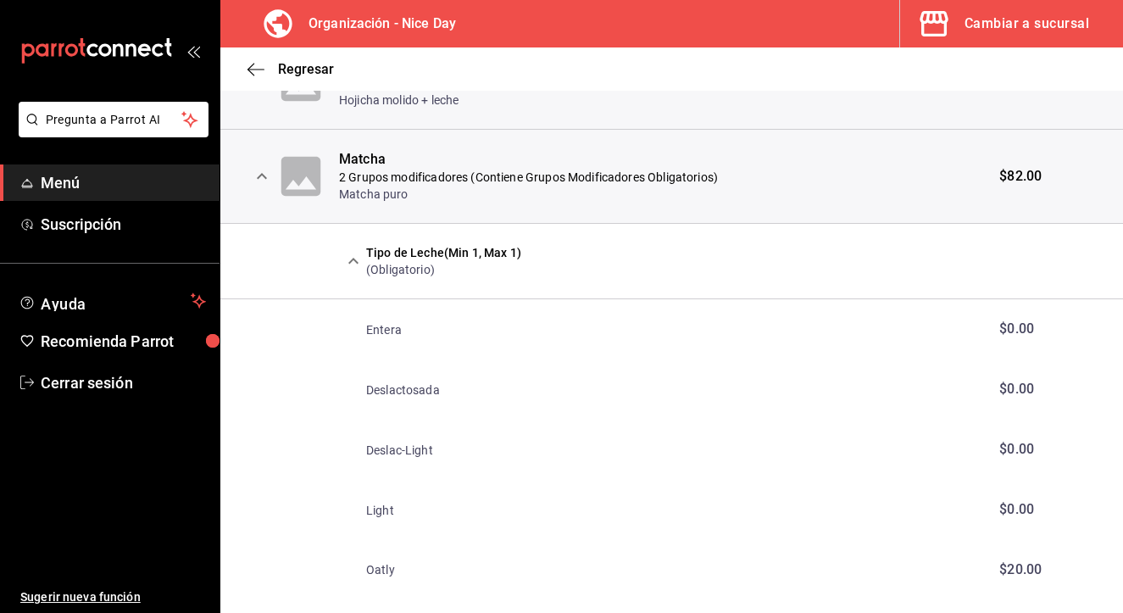
click at [343, 262] on icon "expand row" at bounding box center [353, 261] width 20 height 20
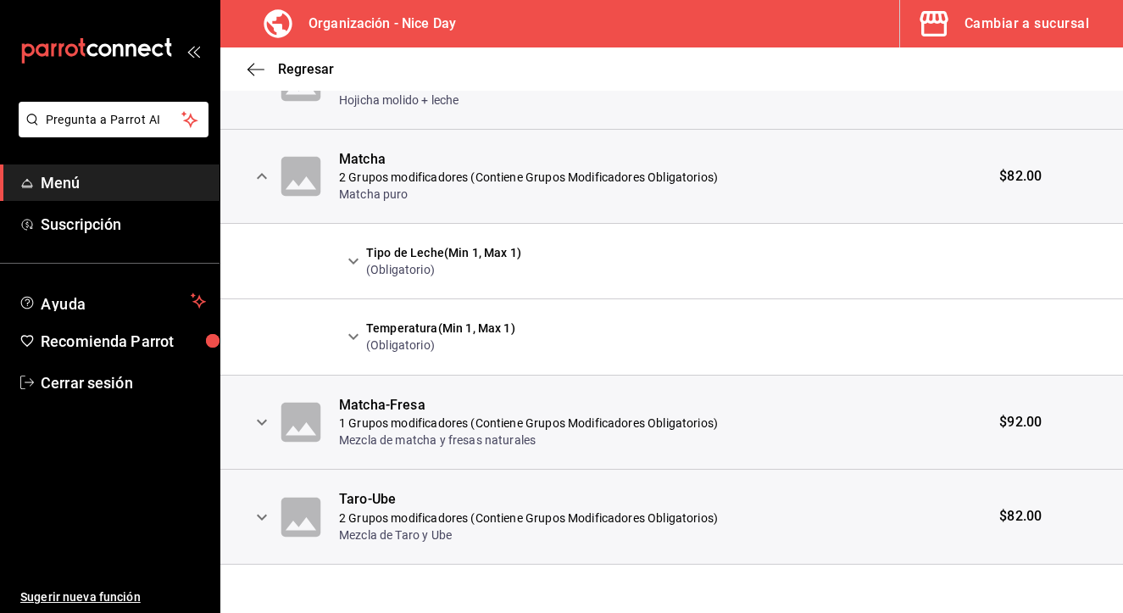
click at [356, 326] on icon "expand row" at bounding box center [353, 336] width 20 height 20
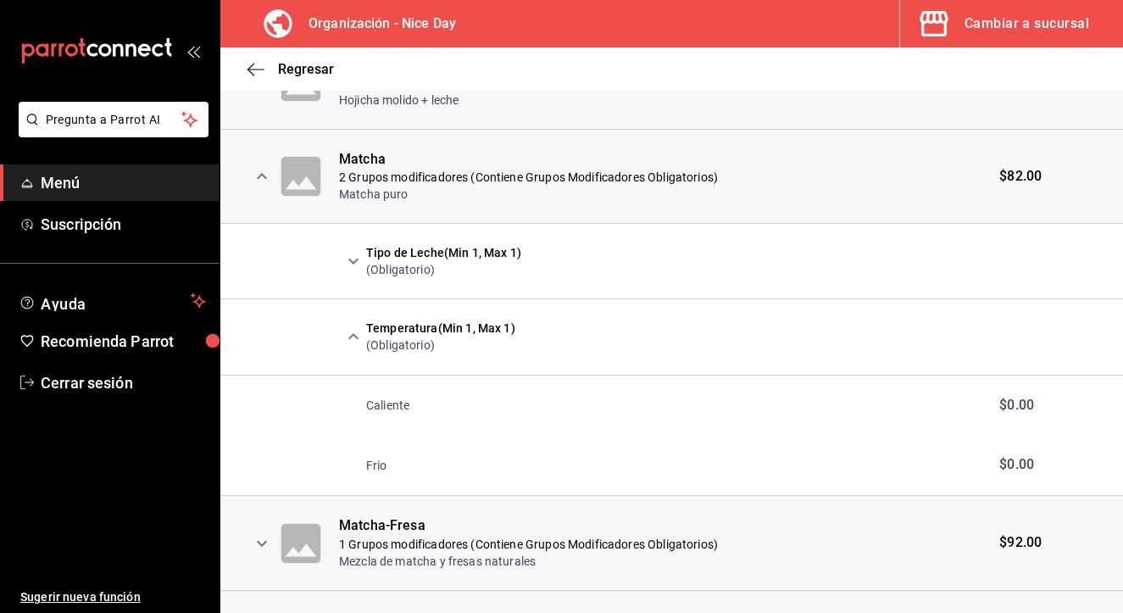
click at [359, 341] on icon "expand row" at bounding box center [353, 336] width 20 height 20
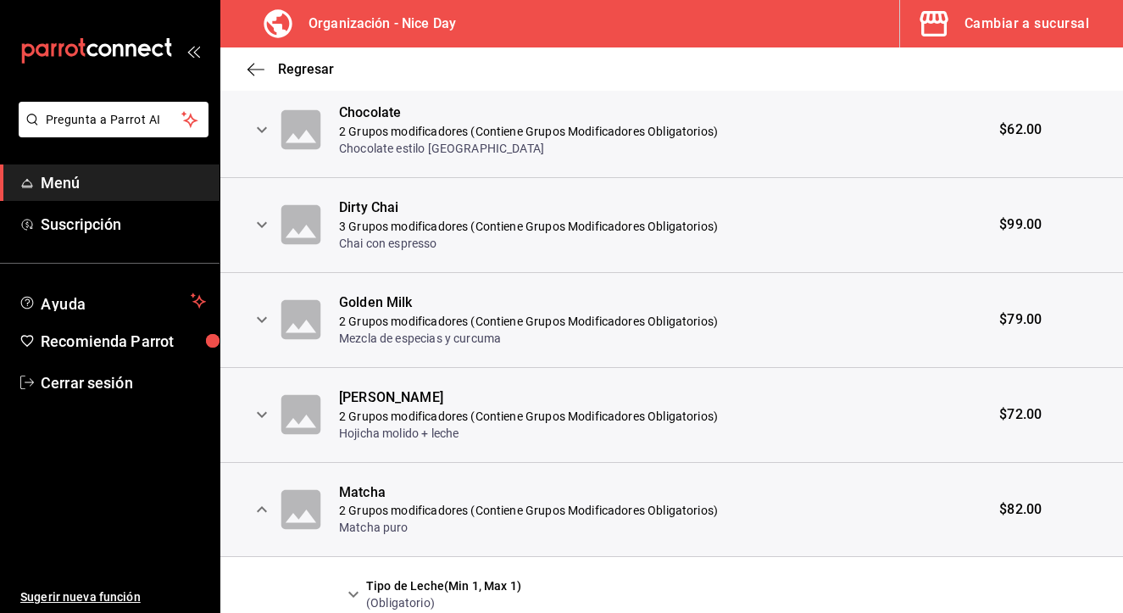
scroll to position [365, 0]
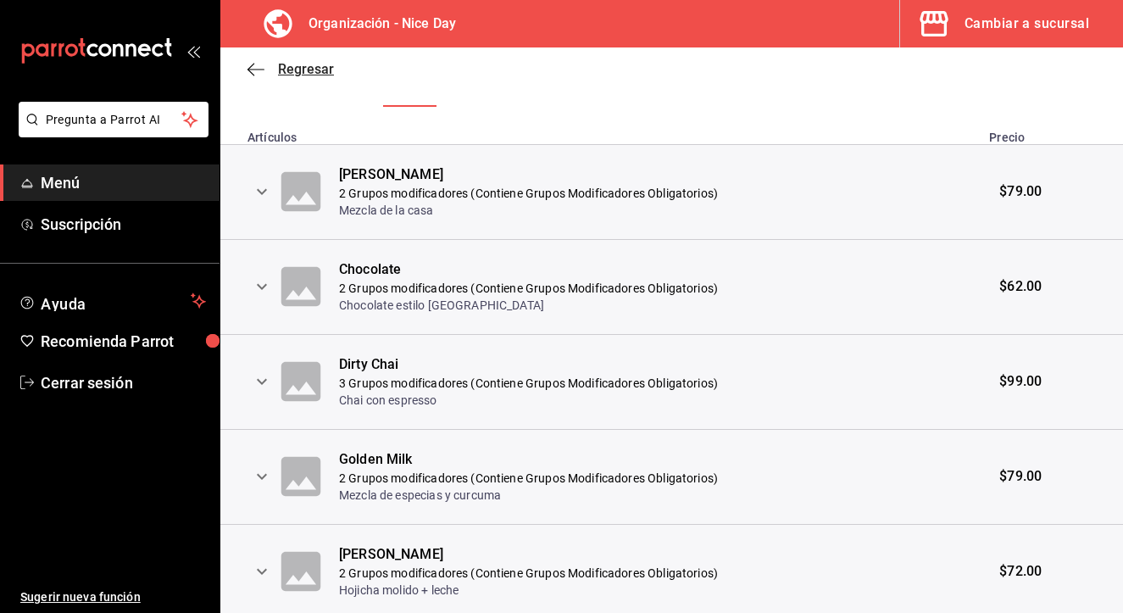
click at [261, 63] on icon "button" at bounding box center [256, 69] width 17 height 15
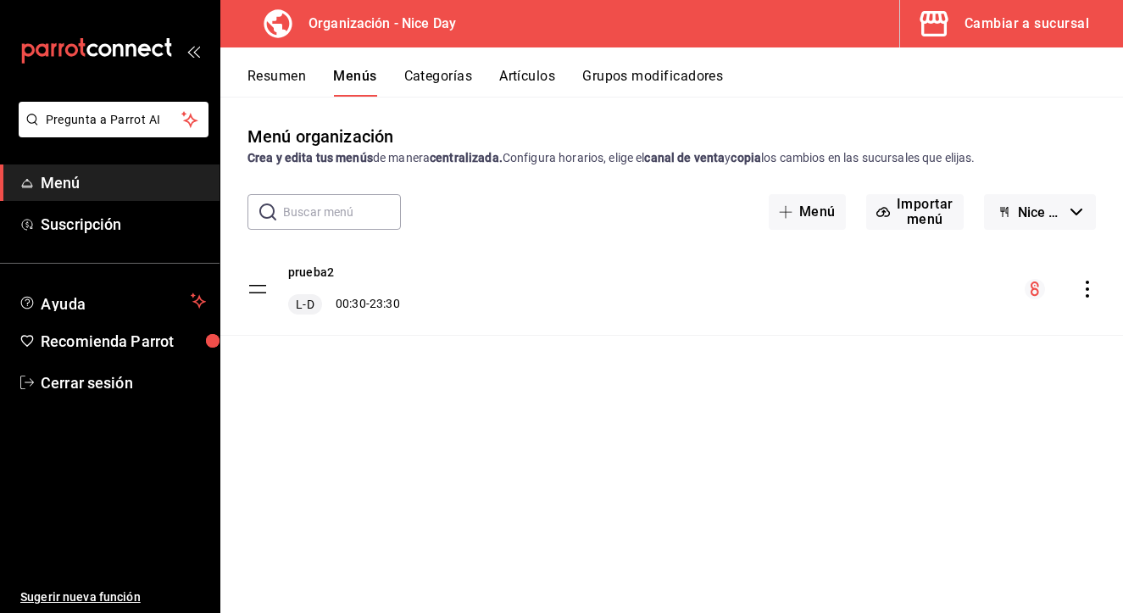
drag, startPoint x: 446, startPoint y: 285, endPoint x: 434, endPoint y: 285, distance: 11.9
click at [434, 285] on div "prueba2 L-D 00:30 - 23:30" at bounding box center [671, 289] width 903 height 92
click at [396, 306] on div "L-D 00:30 - 23:30" at bounding box center [344, 304] width 112 height 20
click at [1078, 291] on div "menu-maker-table" at bounding box center [1060, 289] width 71 height 20
click at [1089, 293] on icon "actions" at bounding box center [1087, 289] width 17 height 17
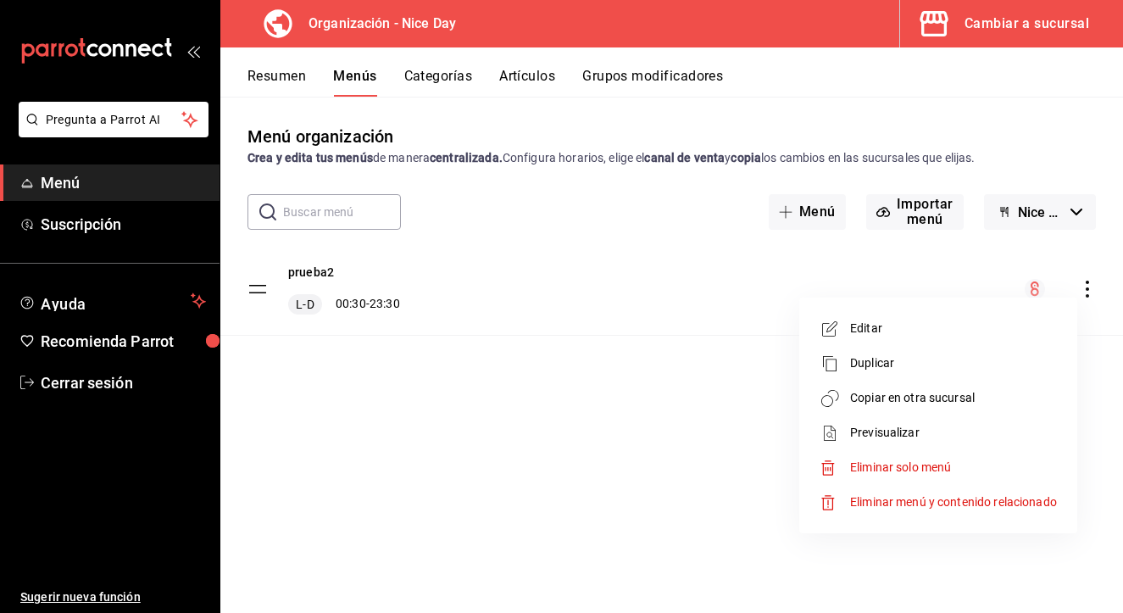
click at [889, 426] on span "Previsualizar" at bounding box center [953, 433] width 207 height 18
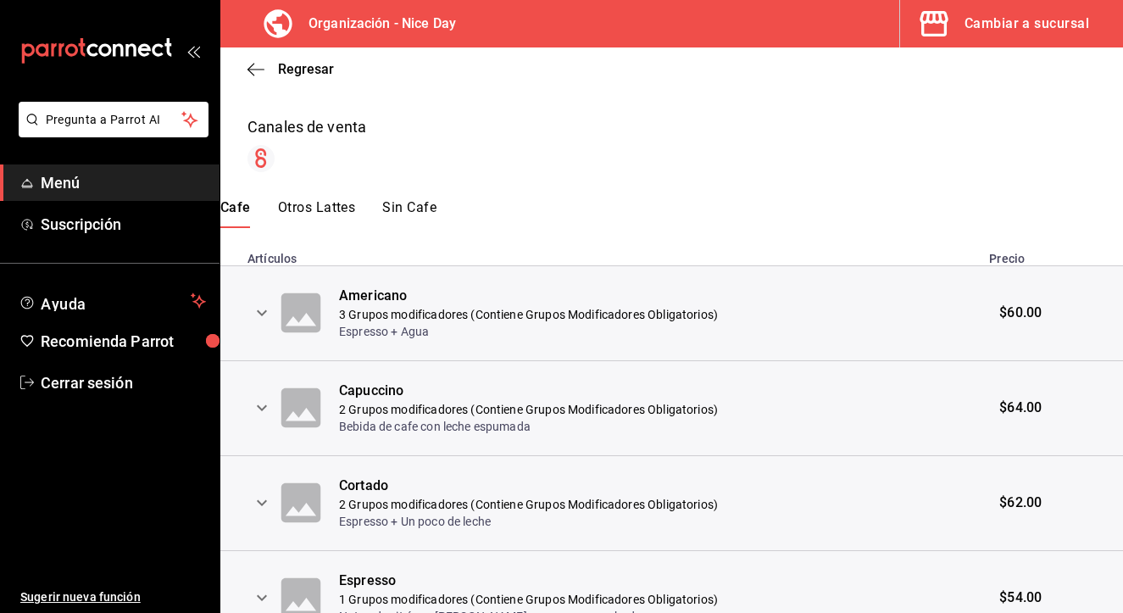
scroll to position [248, 0]
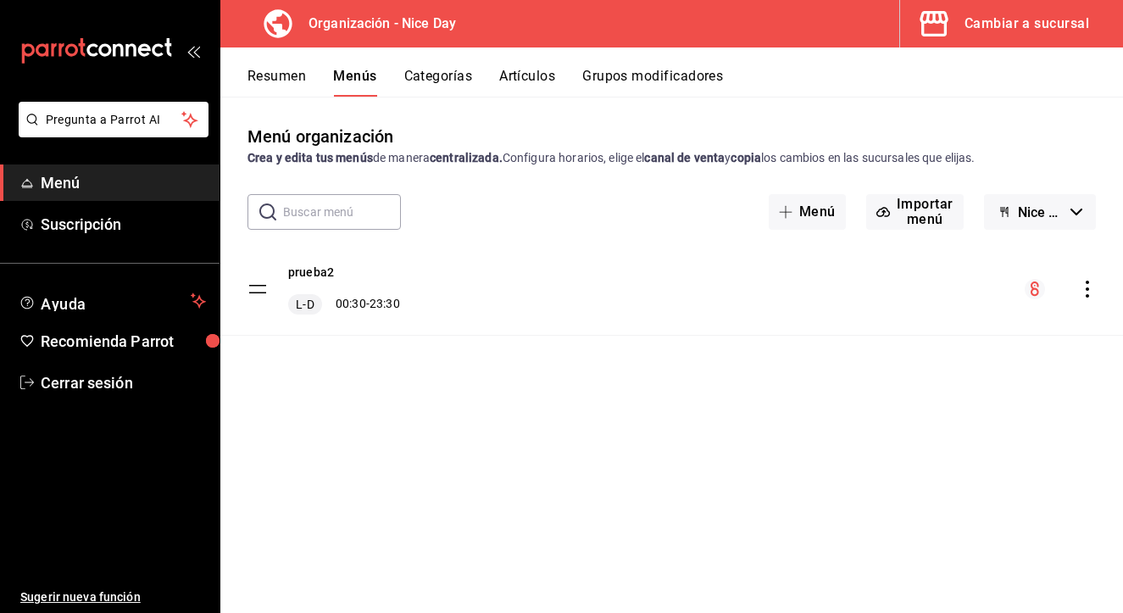
click at [1083, 291] on icon "actions" at bounding box center [1087, 289] width 17 height 17
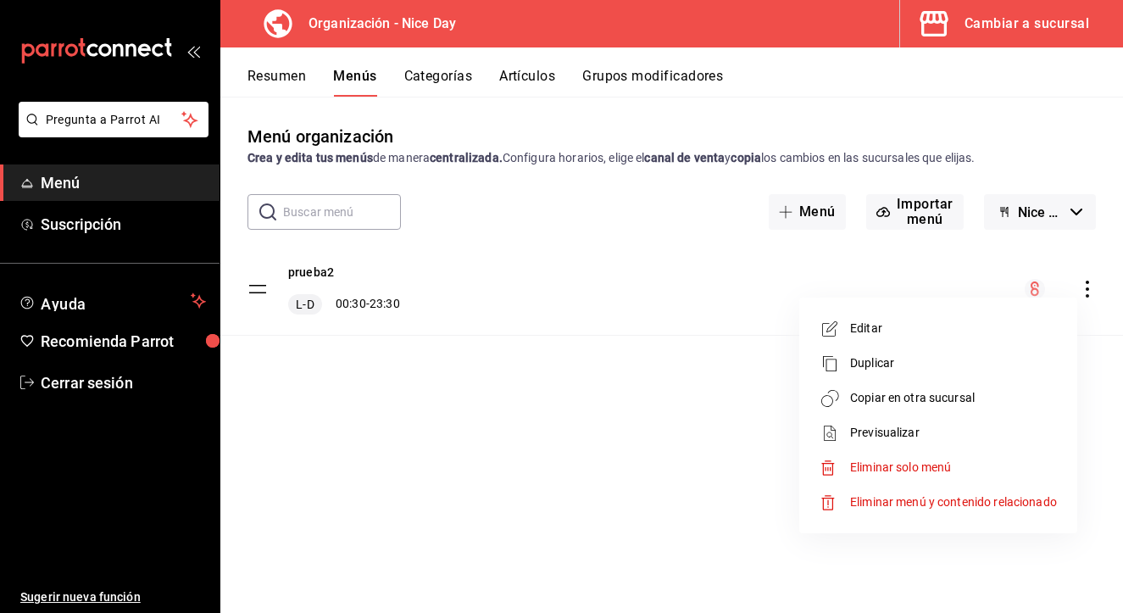
click at [890, 443] on li "Previsualizar" at bounding box center [938, 432] width 265 height 35
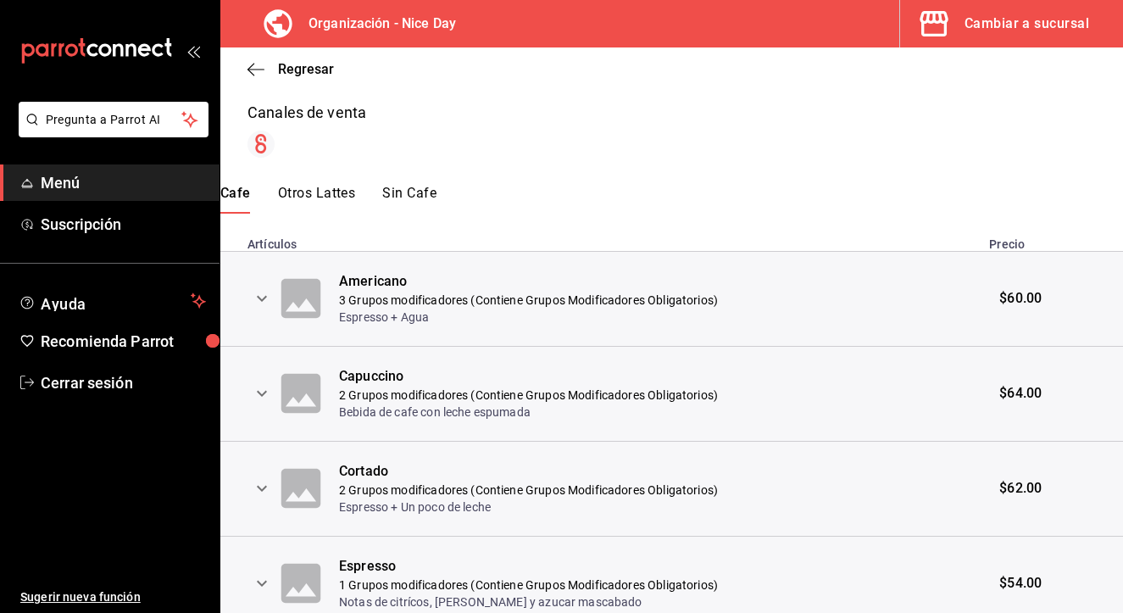
scroll to position [248, 0]
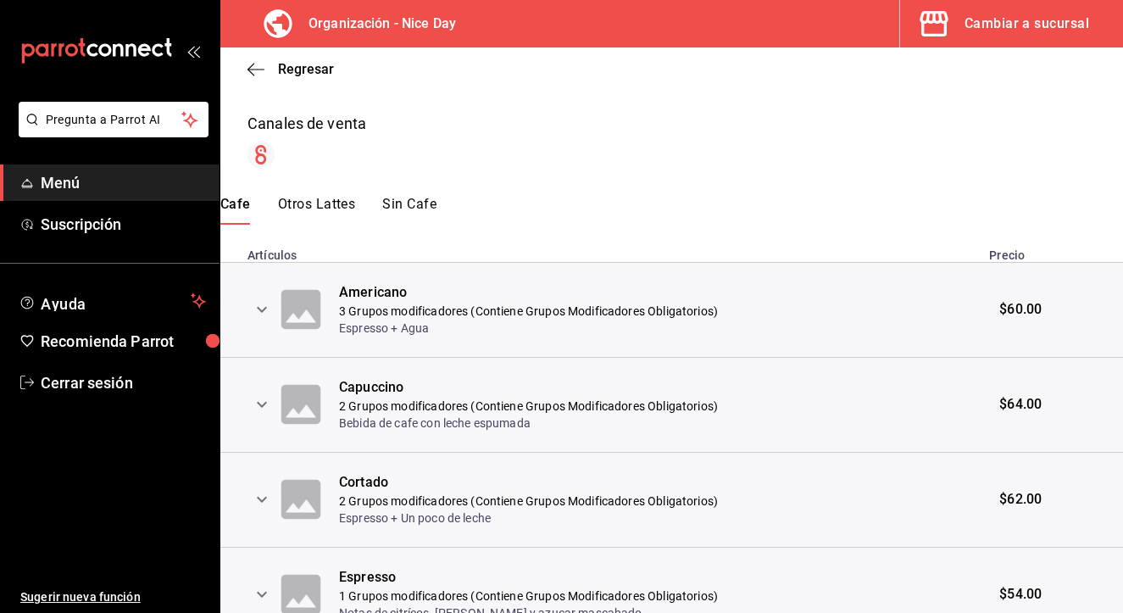
click at [333, 200] on button "Otros Lattes" at bounding box center [317, 210] width 78 height 29
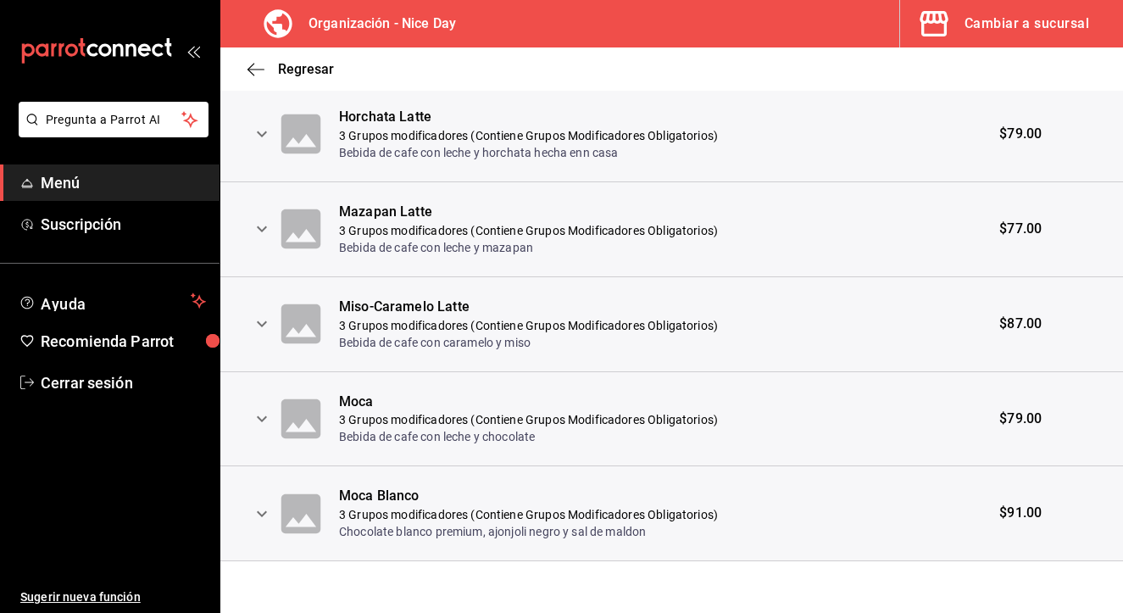
scroll to position [610, 0]
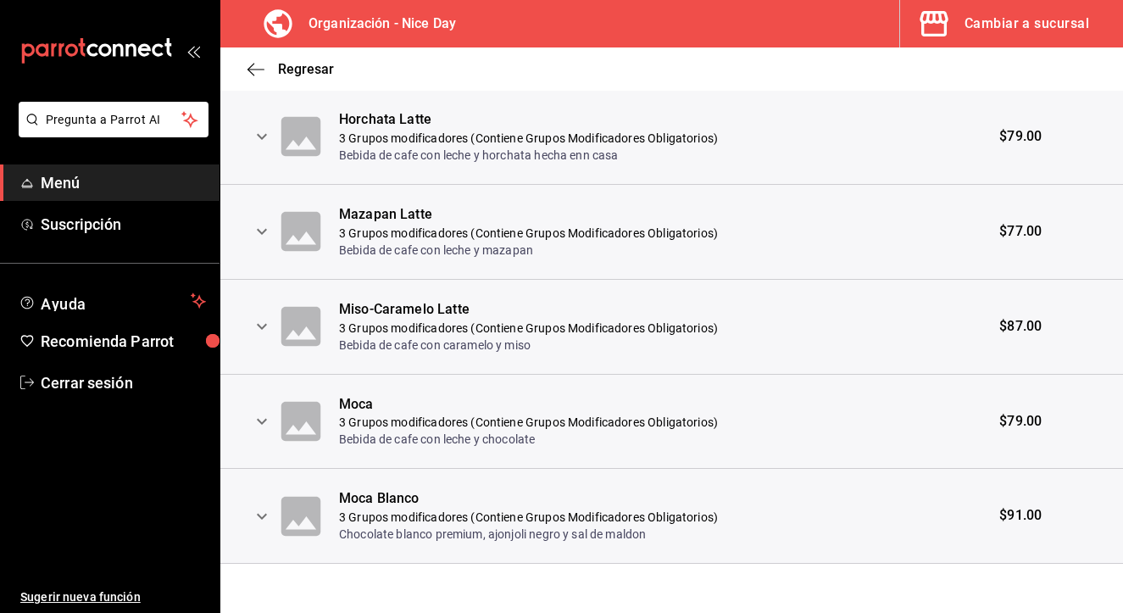
click at [261, 510] on icon "expand row" at bounding box center [262, 516] width 20 height 20
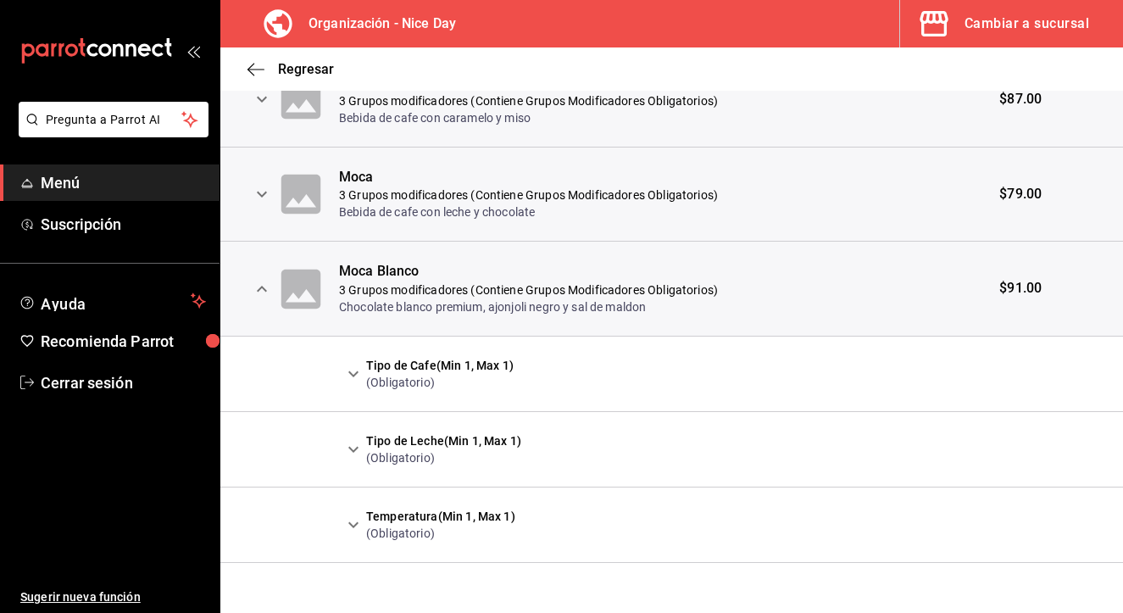
scroll to position [837, 0]
click at [260, 281] on icon "expand row" at bounding box center [262, 290] width 20 height 20
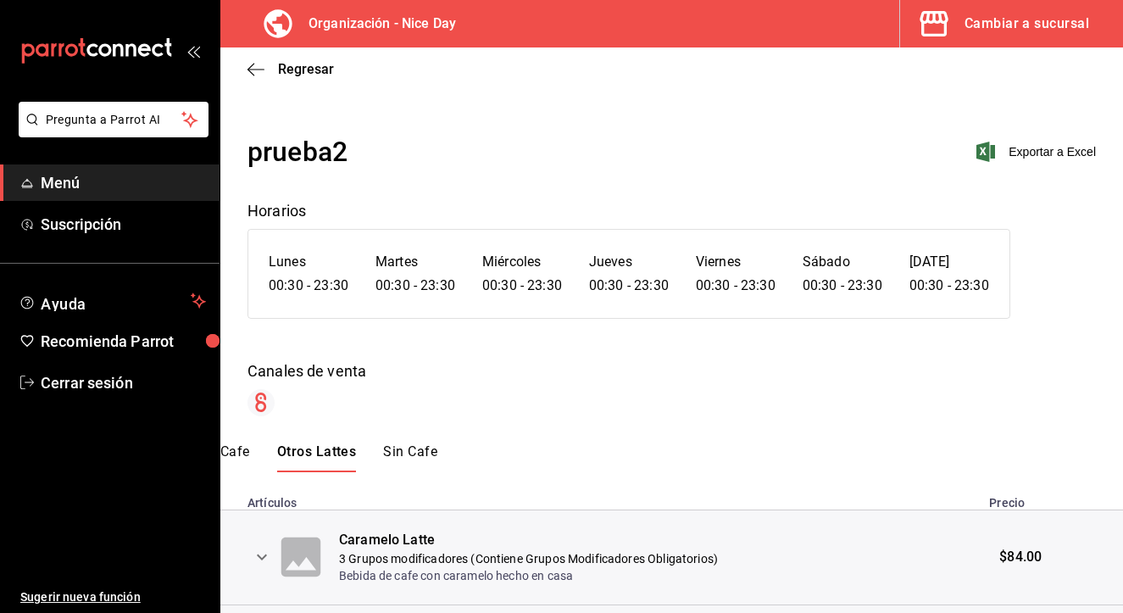
scroll to position [0, 0]
click at [254, 70] on icon "button" at bounding box center [256, 69] width 17 height 1
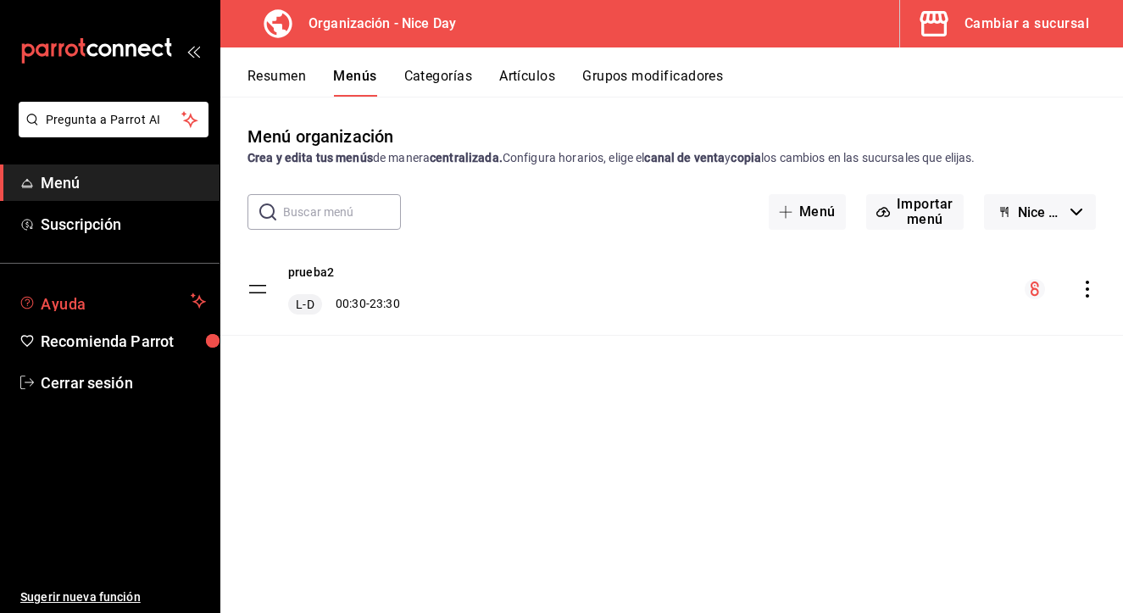
click at [112, 308] on span "Ayuda" at bounding box center [112, 301] width 143 height 20
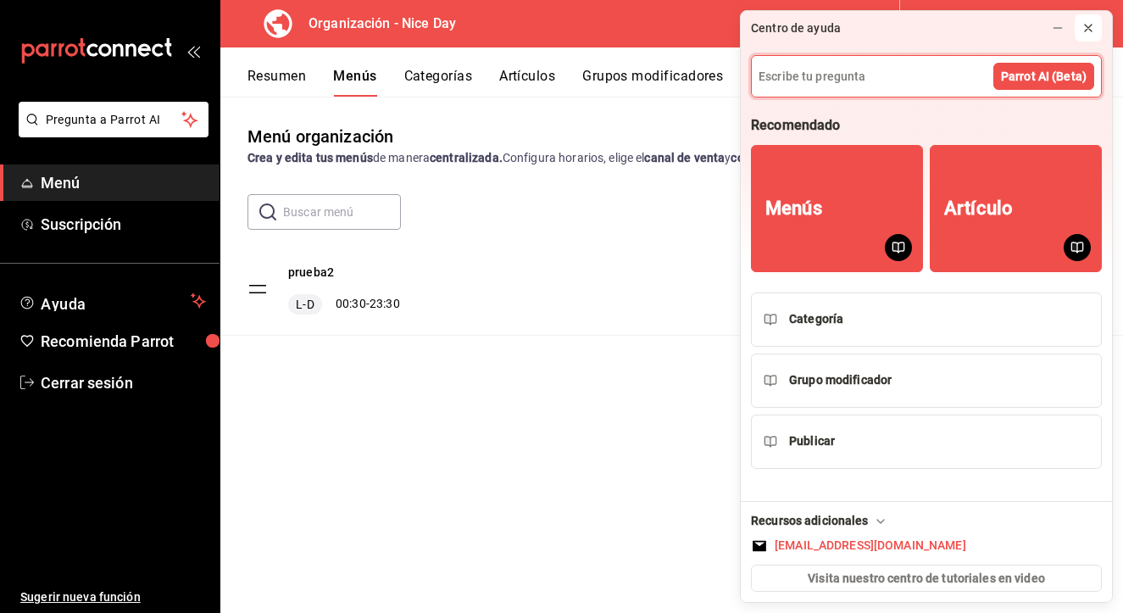
click at [1095, 31] on button at bounding box center [1088, 27] width 27 height 27
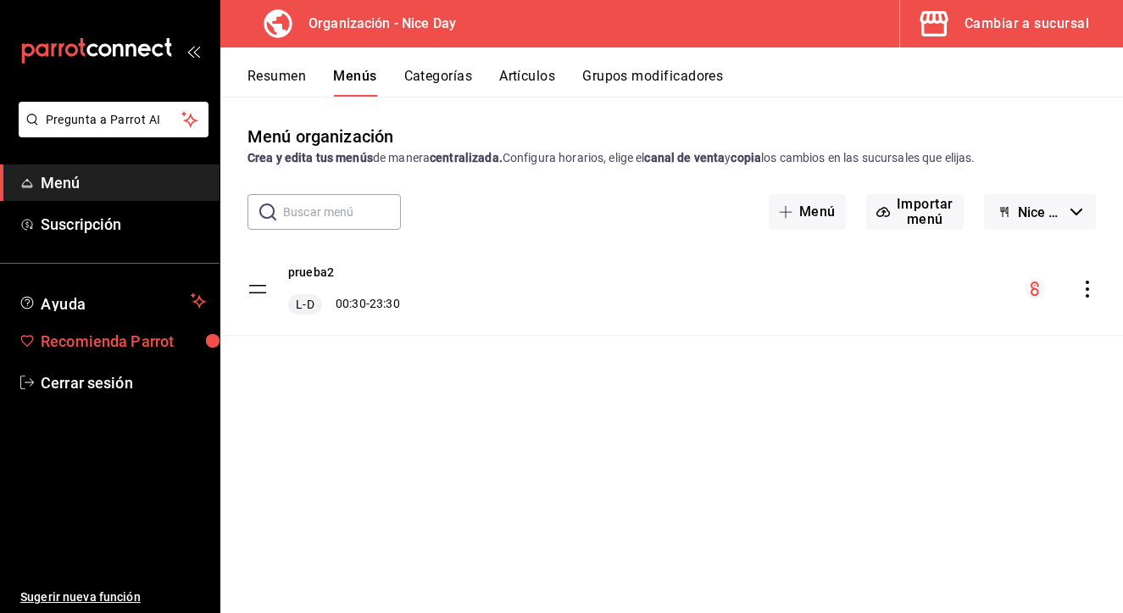
click at [84, 337] on span "Recomienda Parrot" at bounding box center [123, 341] width 165 height 23
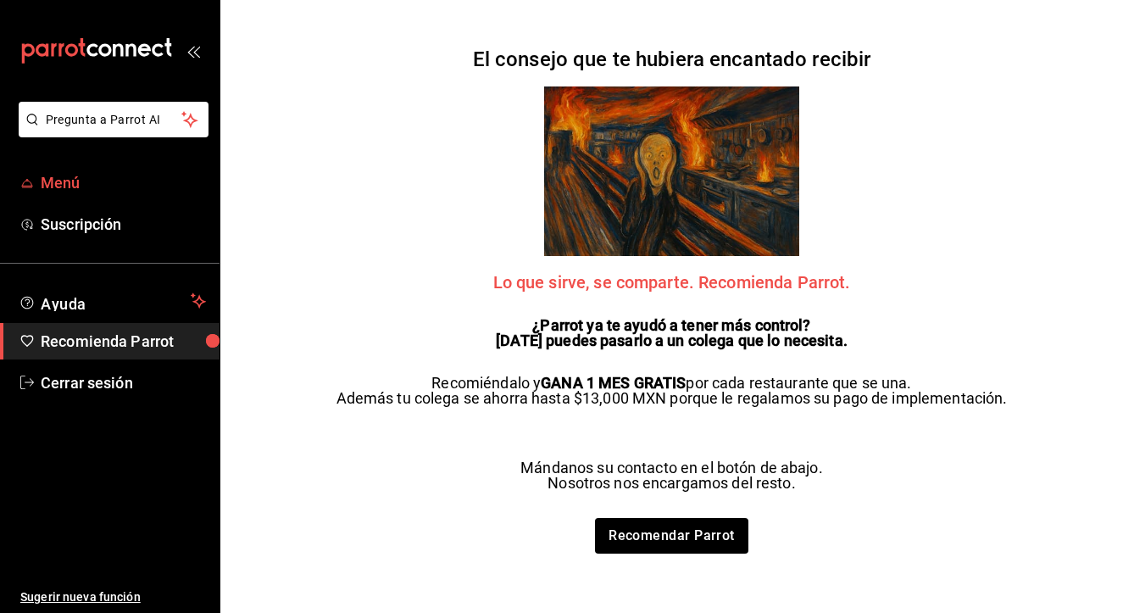
click at [73, 176] on span "Menú" at bounding box center [123, 182] width 165 height 23
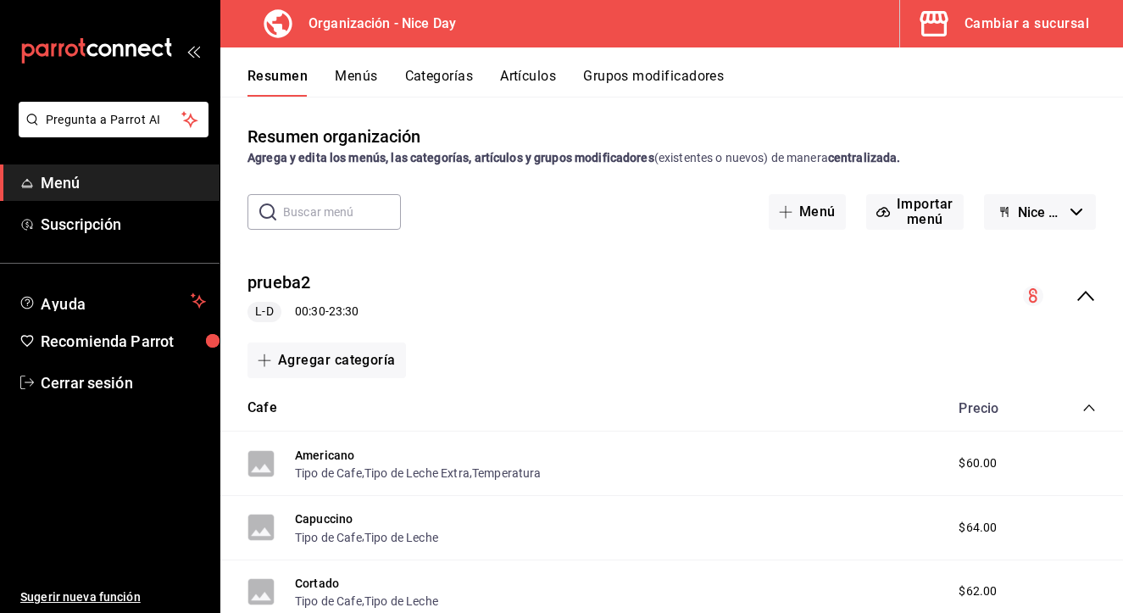
click at [172, 60] on icon "mailbox folders" at bounding box center [96, 50] width 153 height 25
click at [147, 53] on icon "mailbox folders" at bounding box center [143, 49] width 13 height 13
click at [192, 57] on icon "open_drawer_menu" at bounding box center [191, 52] width 8 height 13
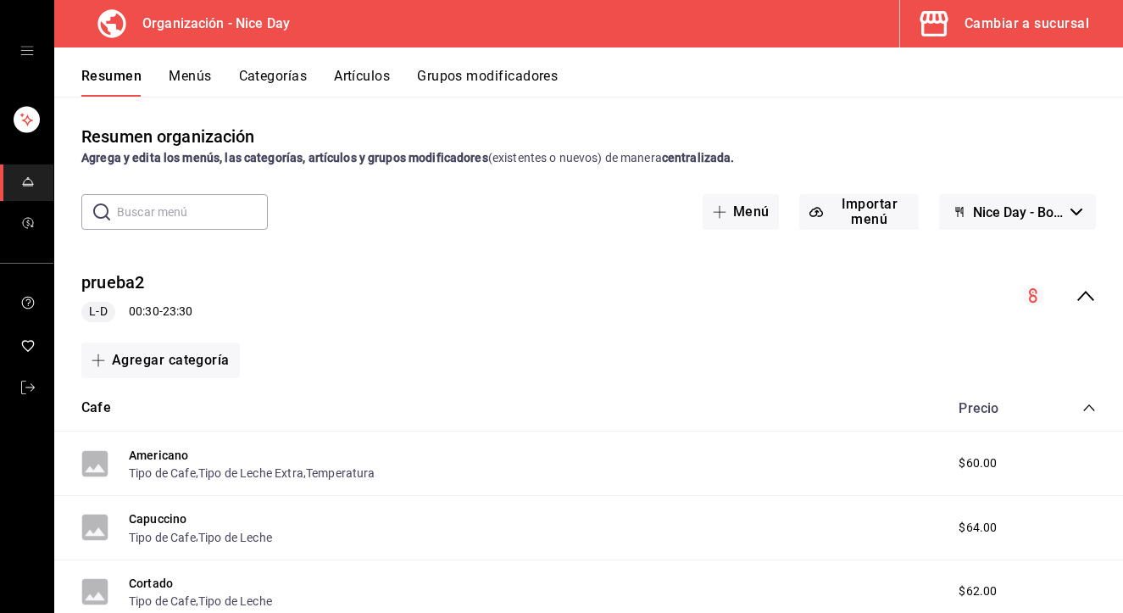
click at [34, 57] on div "mailbox folders" at bounding box center [26, 51] width 53 height 102
click at [25, 53] on icon "open drawer" at bounding box center [27, 51] width 14 height 14
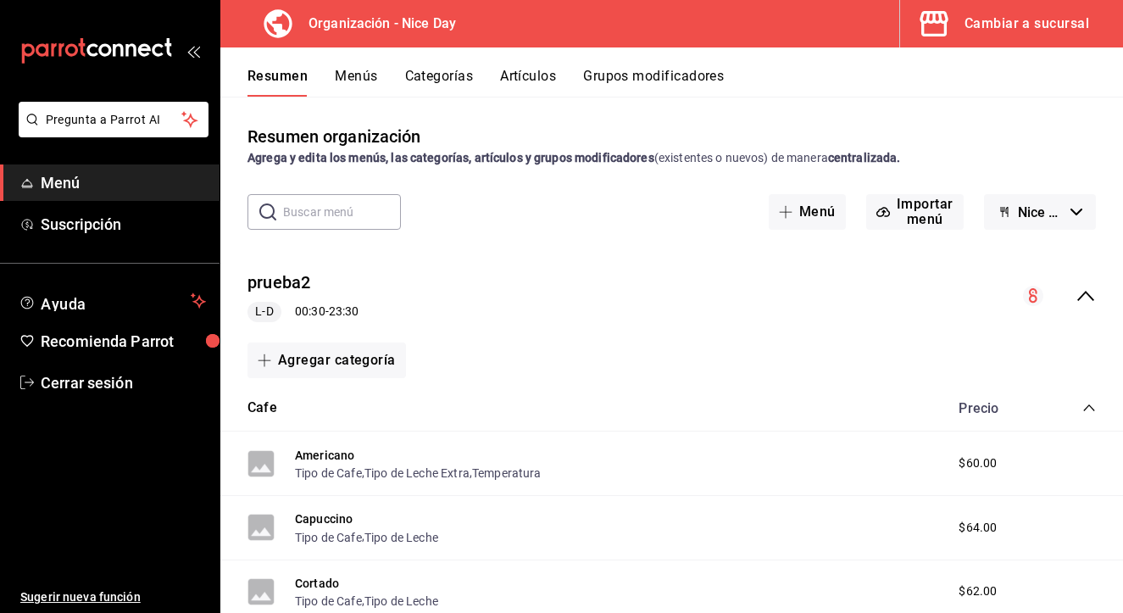
click at [340, 28] on h3 "Organización - Nice Day" at bounding box center [375, 24] width 161 height 20
click at [395, 22] on h3 "Organización - Nice Day" at bounding box center [375, 24] width 161 height 20
click at [960, 23] on button "Cambiar a sucursal" at bounding box center [1004, 23] width 209 height 47
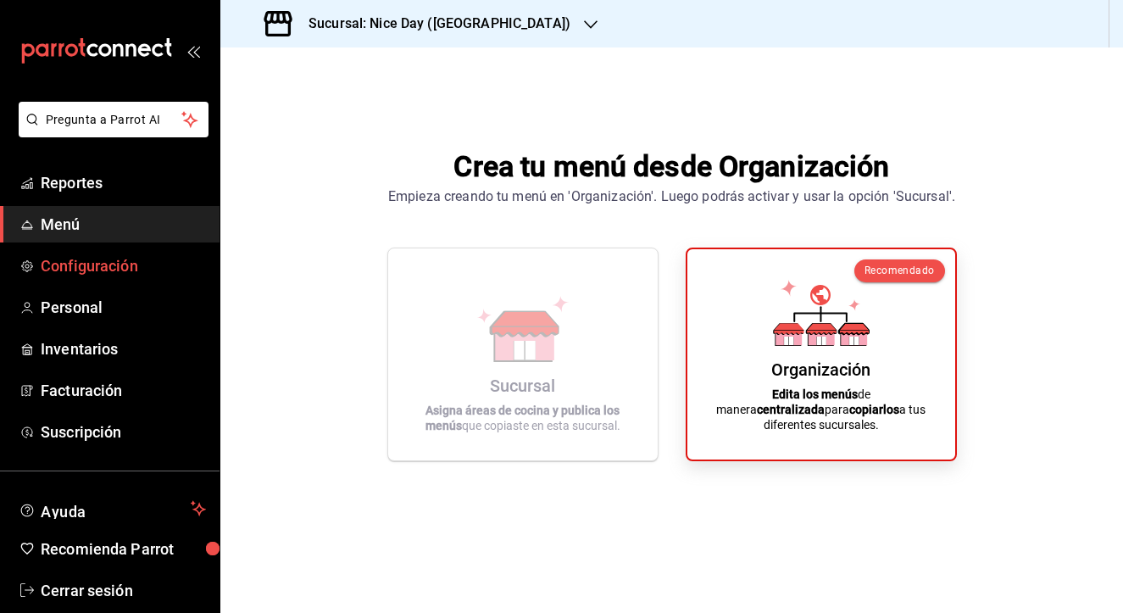
click at [94, 263] on span "Configuración" at bounding box center [123, 265] width 165 height 23
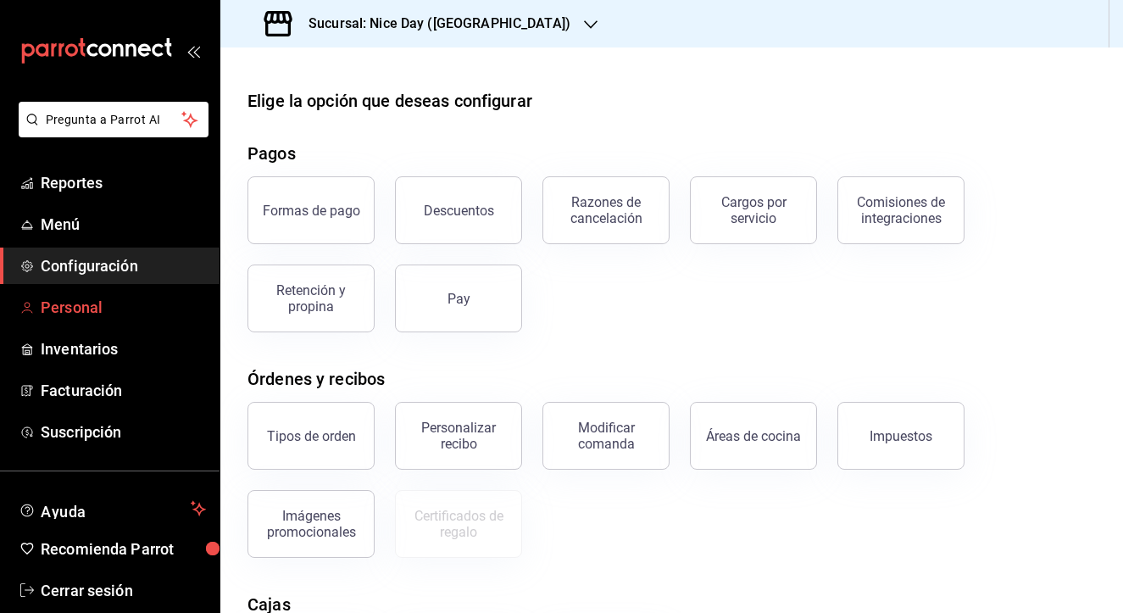
click at [79, 309] on span "Personal" at bounding box center [123, 307] width 165 height 23
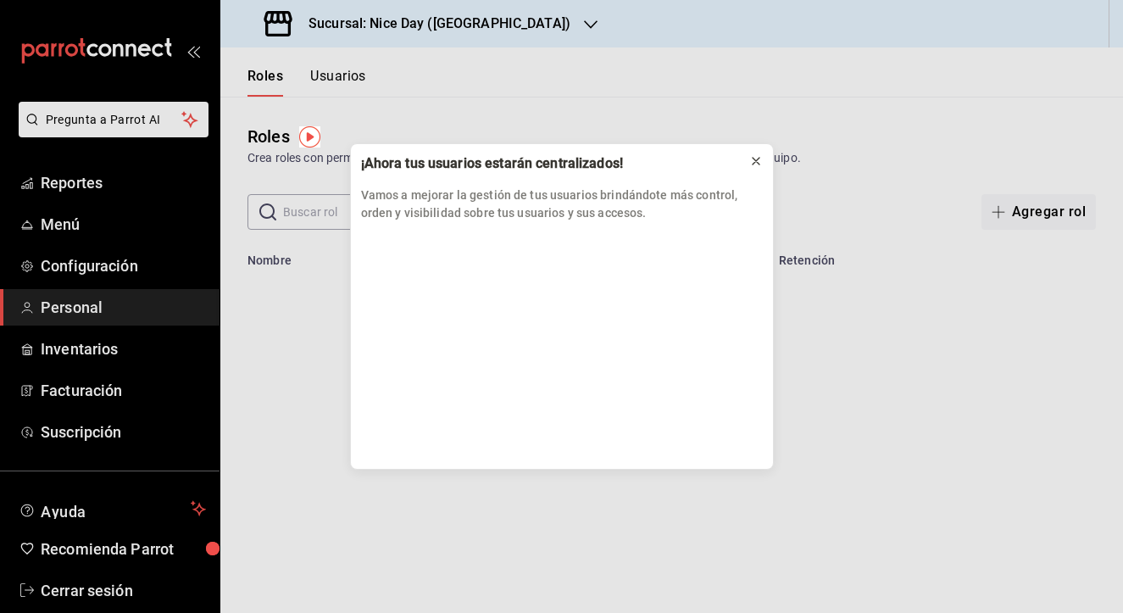
click at [753, 159] on icon at bounding box center [756, 161] width 14 height 14
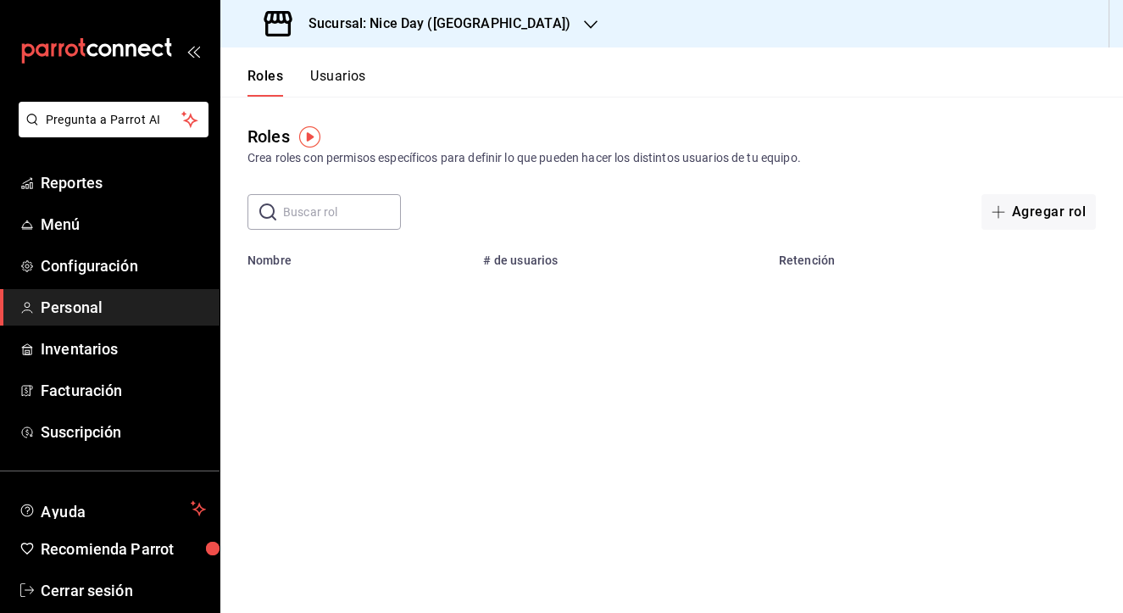
click at [347, 74] on button "Usuarios" at bounding box center [338, 82] width 56 height 29
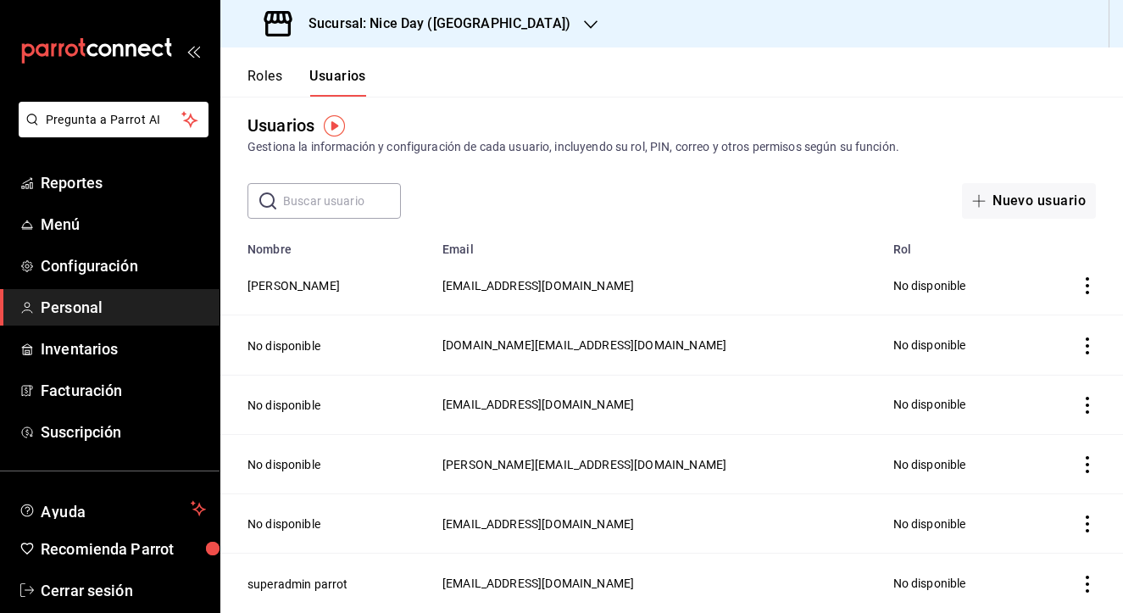
click at [269, 80] on button "Roles" at bounding box center [265, 82] width 35 height 29
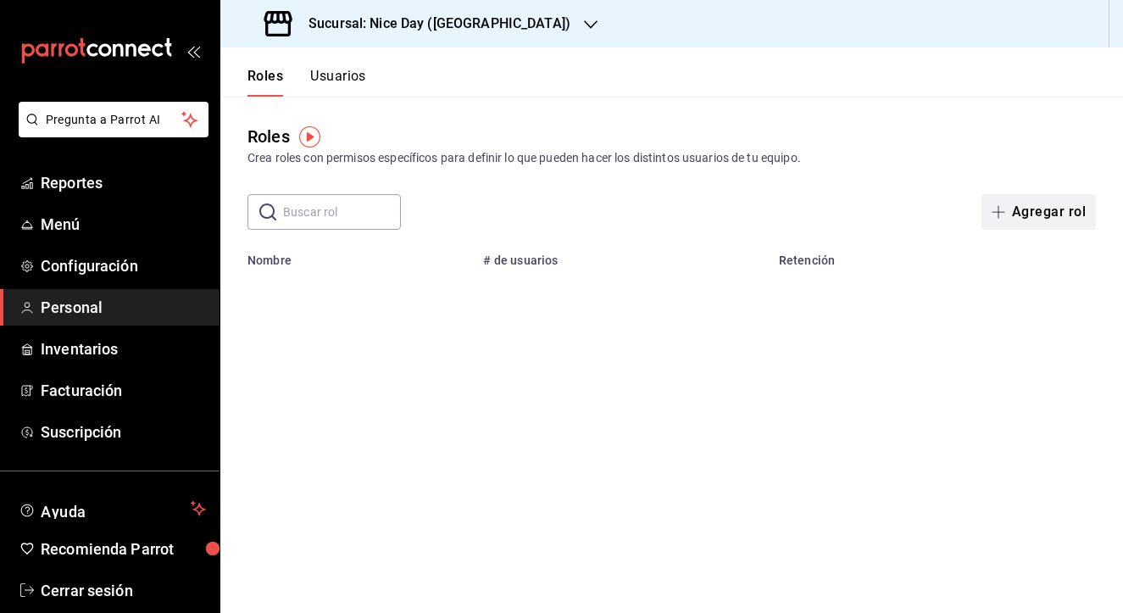
click at [1030, 212] on button "Agregar rol" at bounding box center [1039, 212] width 114 height 36
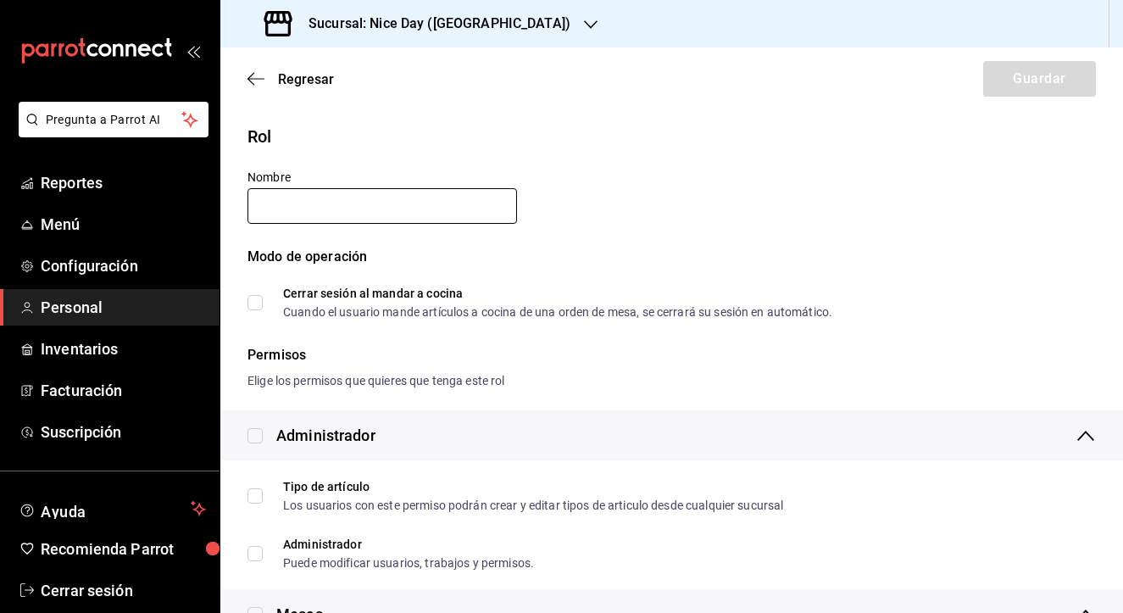
click at [390, 222] on input "text" at bounding box center [383, 206] width 270 height 36
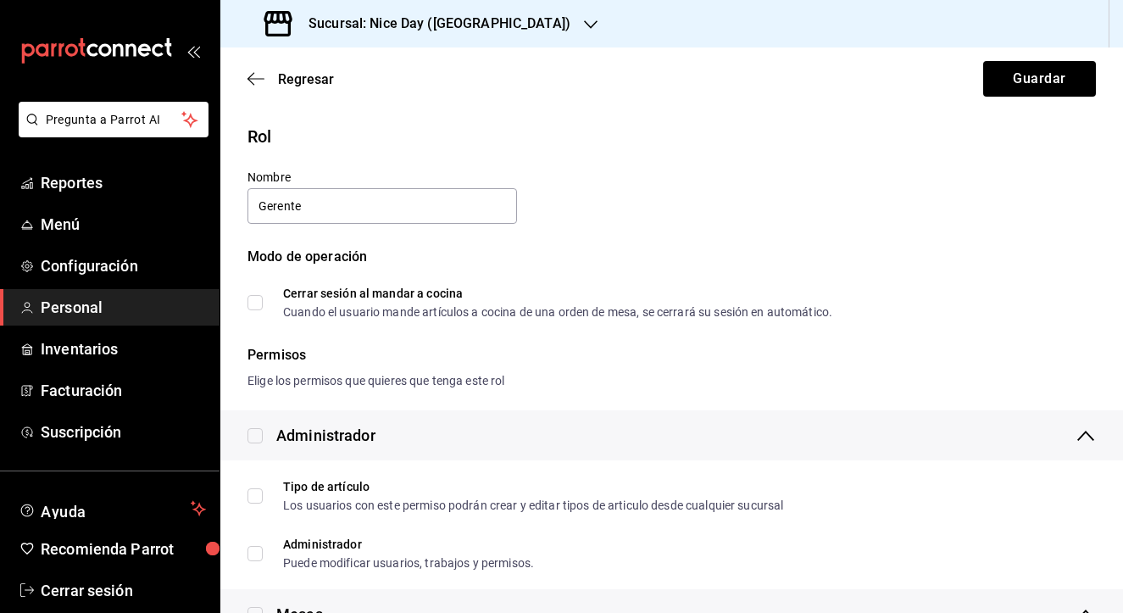
type input "Gerente"
click at [458, 340] on div "Rol Nombre Gerente Modo de operación Cerrar sesión al mandar a cocina Cuando el…" at bounding box center [671, 246] width 903 height 287
click at [252, 306] on input "Cerrar sesión al mandar a cocina Cuando el usuario mande artículos a cocina de …" at bounding box center [255, 302] width 15 height 15
checkbox input "true"
click at [682, 378] on div "Elige los permisos que quieres que tenga este rol" at bounding box center [672, 381] width 849 height 18
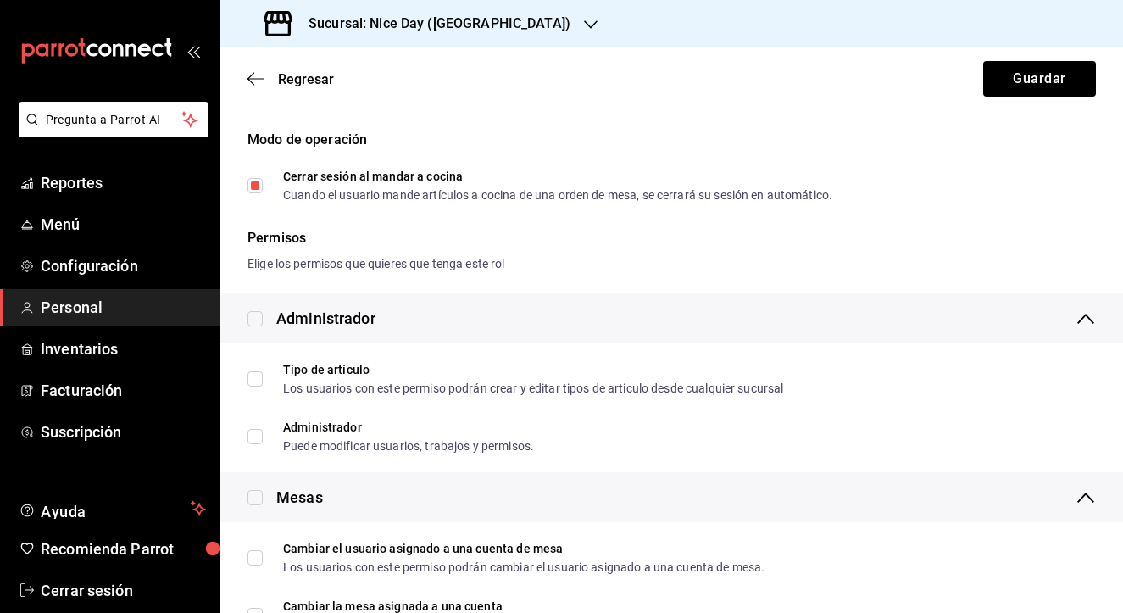
scroll to position [159, 0]
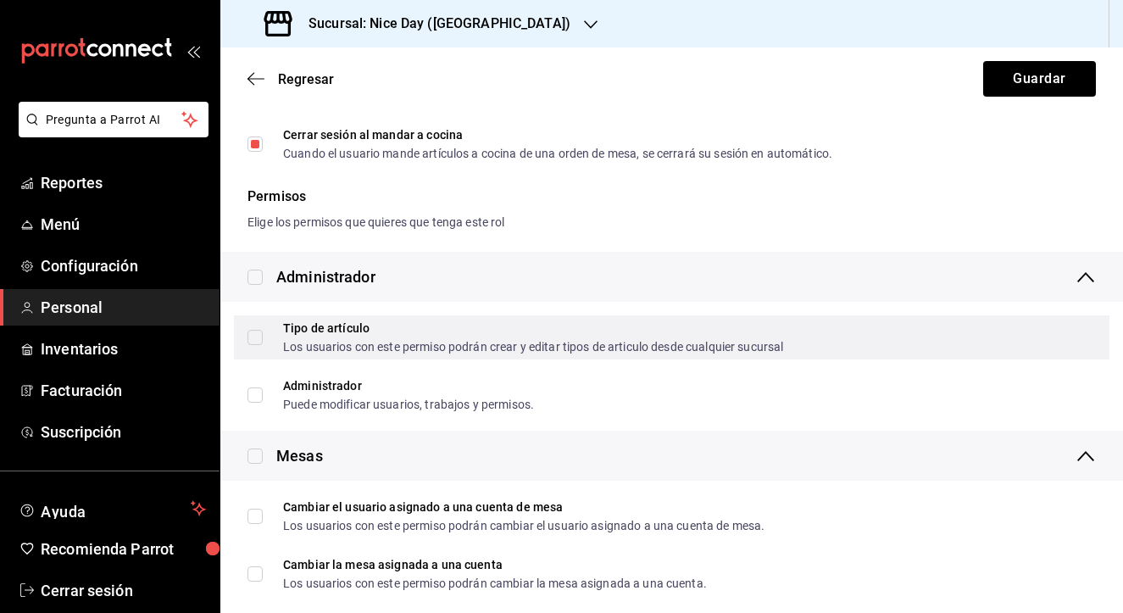
click at [249, 342] on input "Tipo de artículo Los usuarios con este permiso podrán crear y editar tipos de a…" at bounding box center [255, 337] width 15 height 15
checkbox input "true"
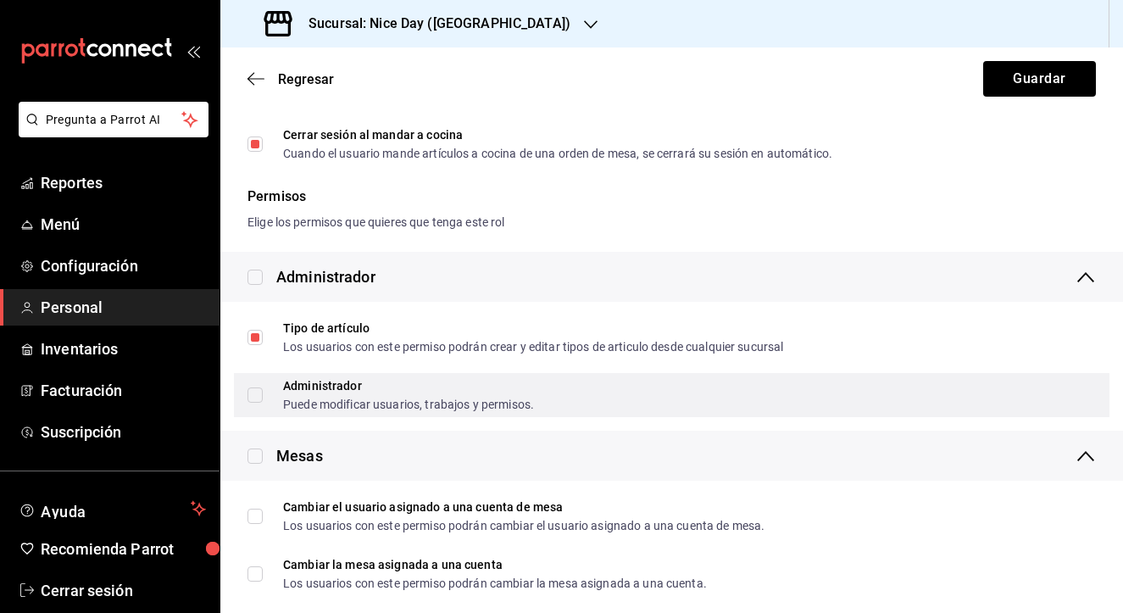
click at [254, 398] on input "Administrador Puede modificar usuarios, trabajos y permisos." at bounding box center [255, 394] width 15 height 15
checkbox input "true"
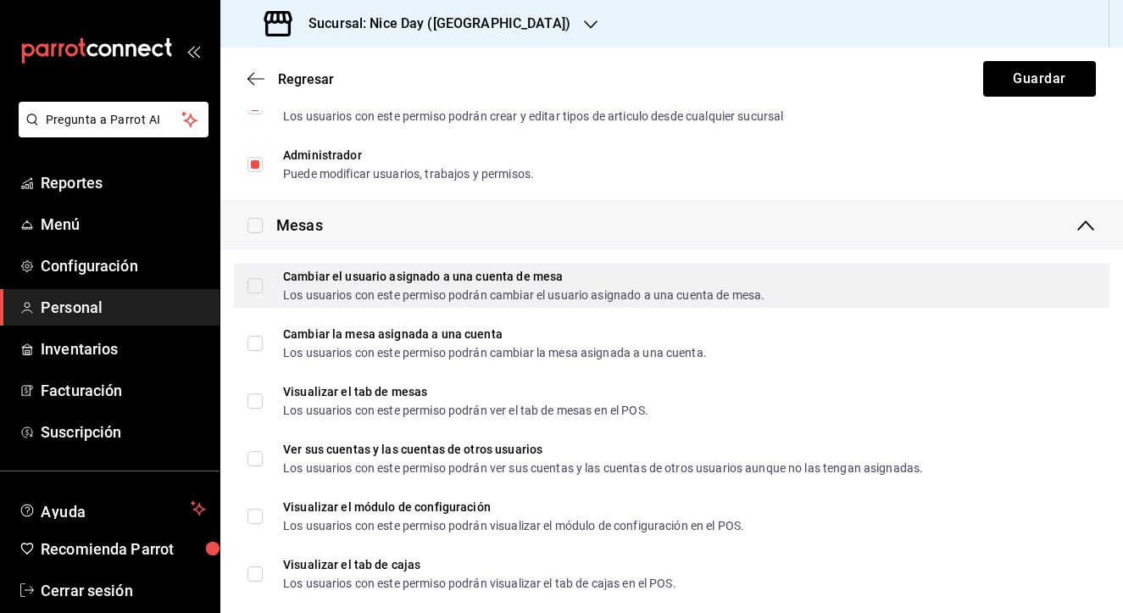
scroll to position [391, 0]
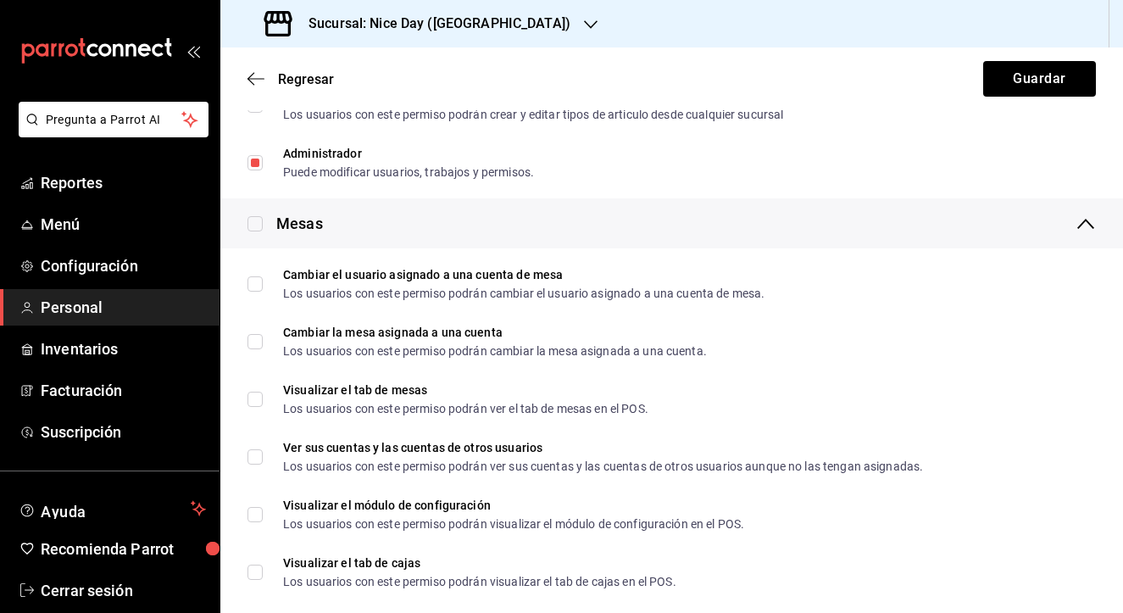
click at [257, 225] on input "checkbox" at bounding box center [255, 223] width 15 height 15
checkbox input "true"
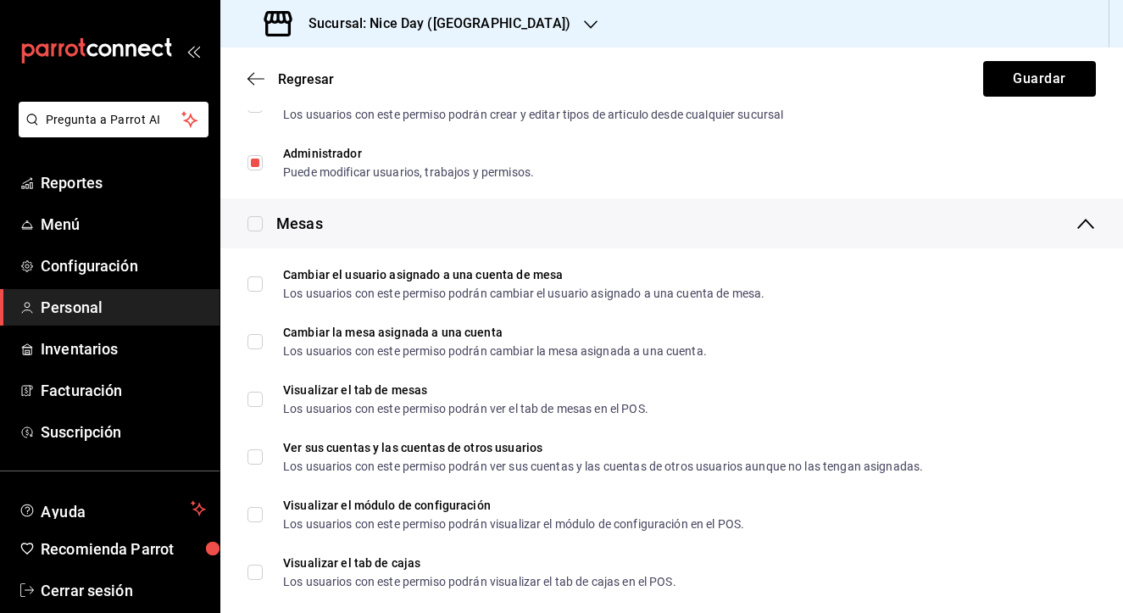
checkbox input "true"
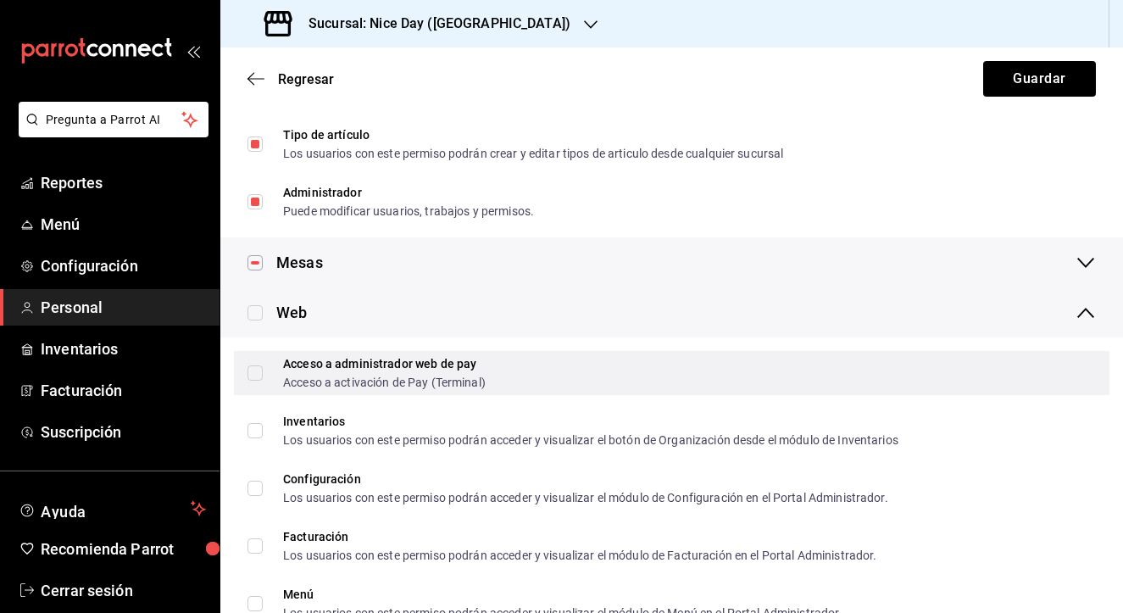
scroll to position [350, 0]
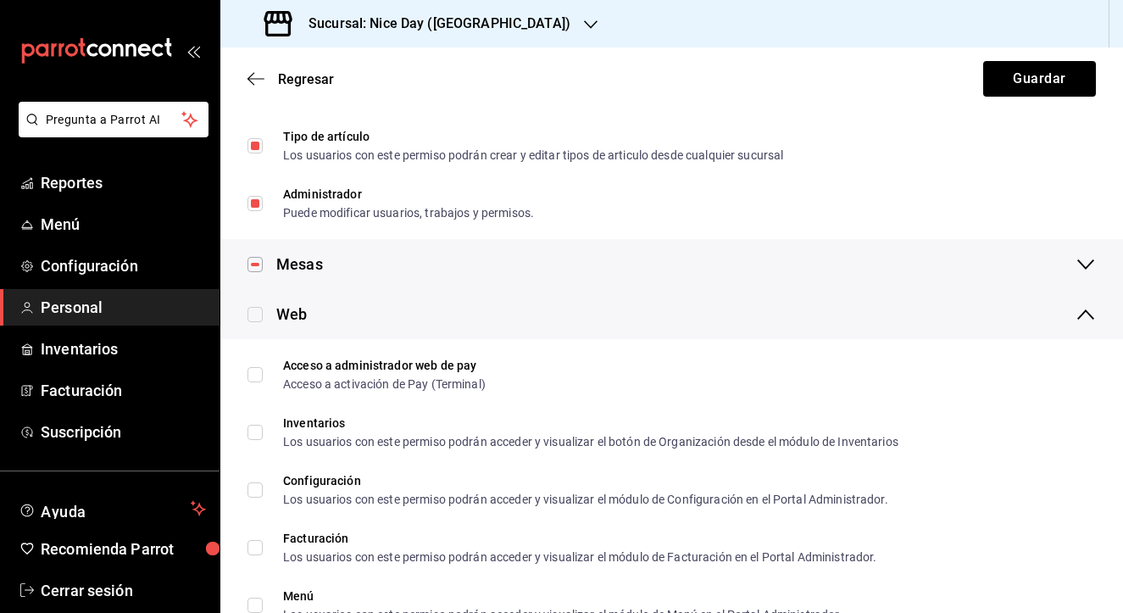
click at [250, 319] on input "checkbox" at bounding box center [255, 314] width 15 height 15
checkbox input "true"
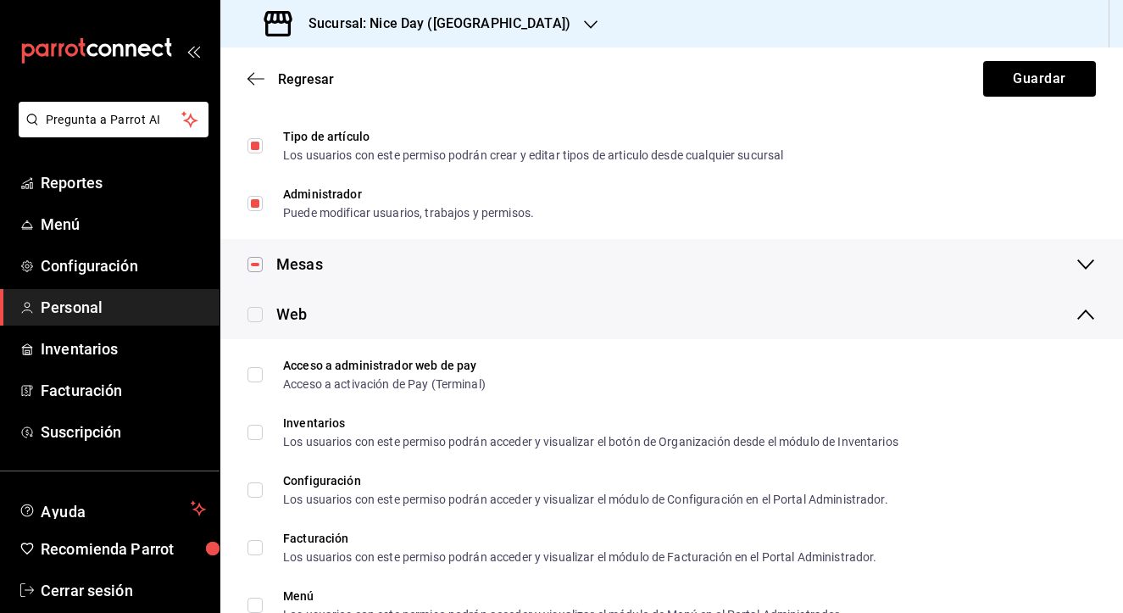
checkbox input "true"
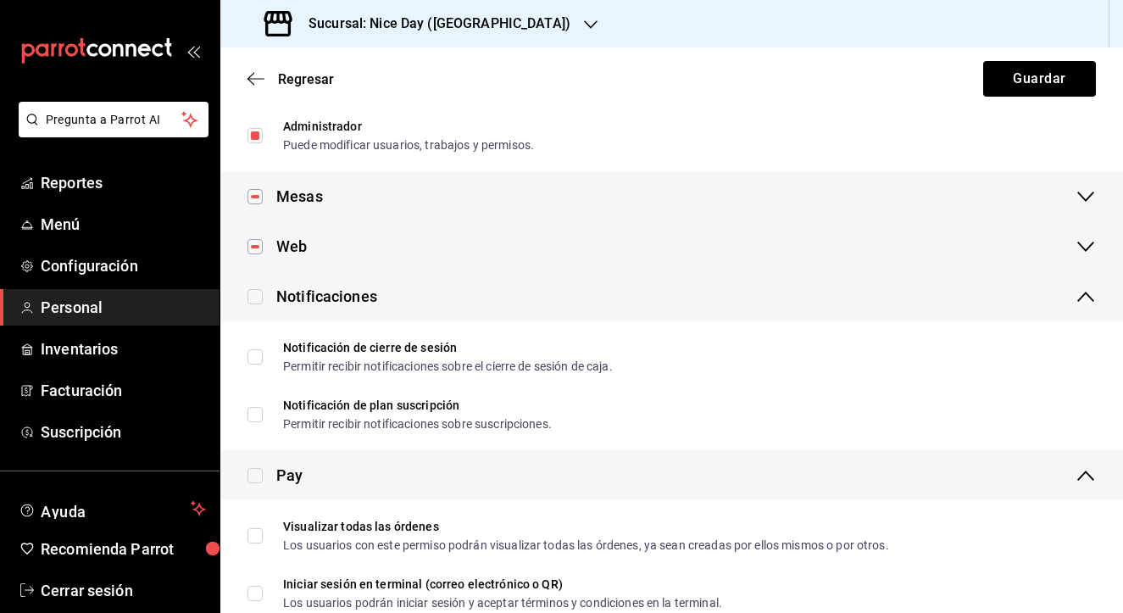
scroll to position [442, 0]
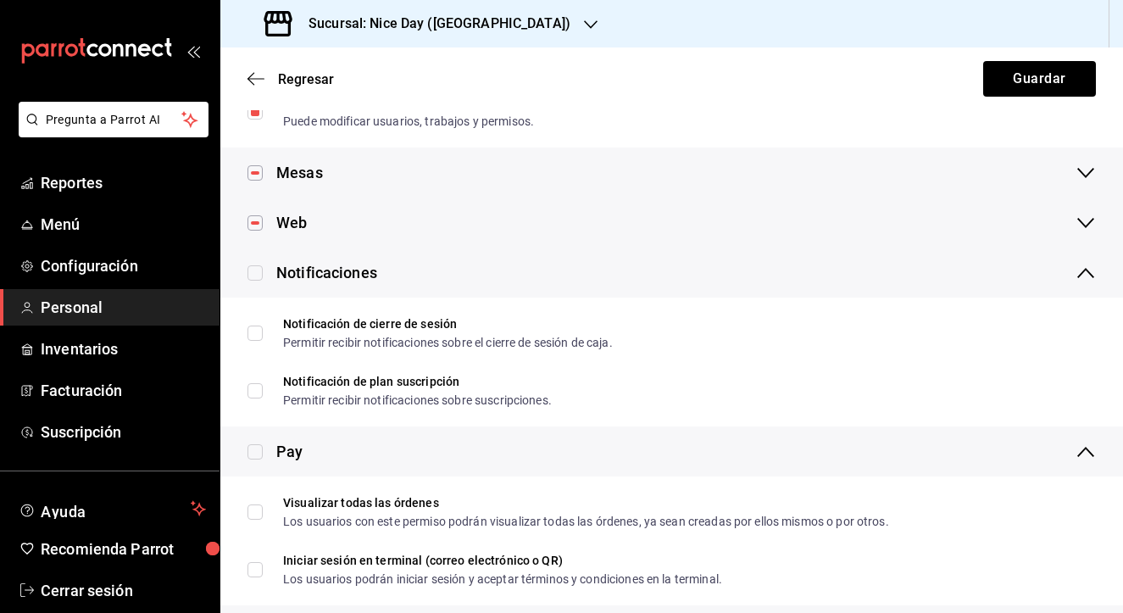
click at [257, 276] on input "checkbox" at bounding box center [255, 272] width 15 height 15
checkbox input "true"
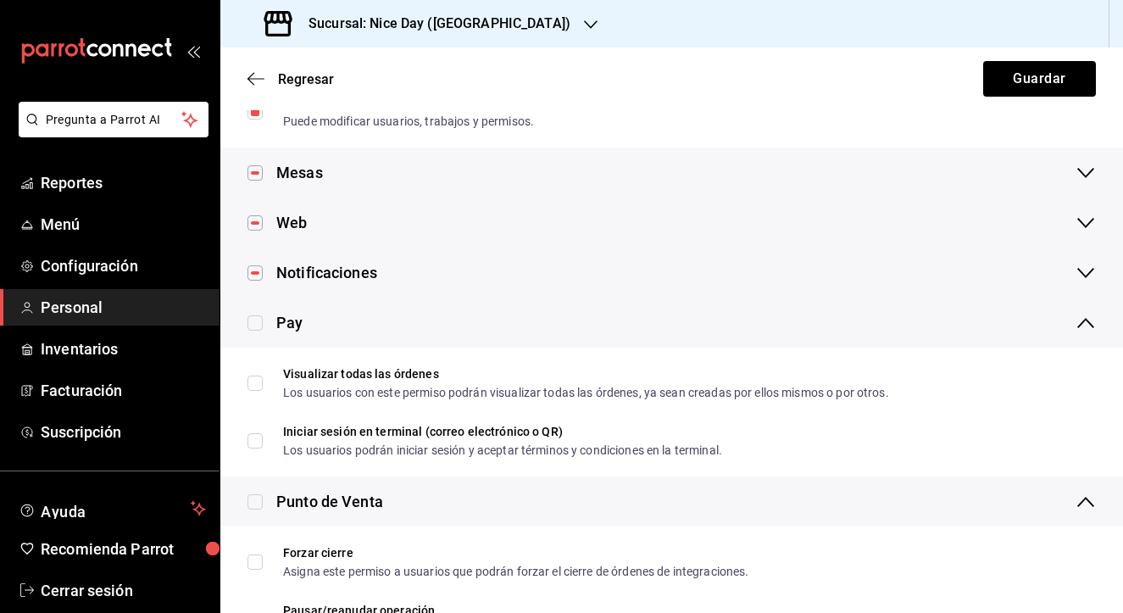
click at [257, 332] on label at bounding box center [255, 322] width 15 height 23
click at [257, 331] on input "checkbox" at bounding box center [255, 322] width 15 height 15
checkbox input "true"
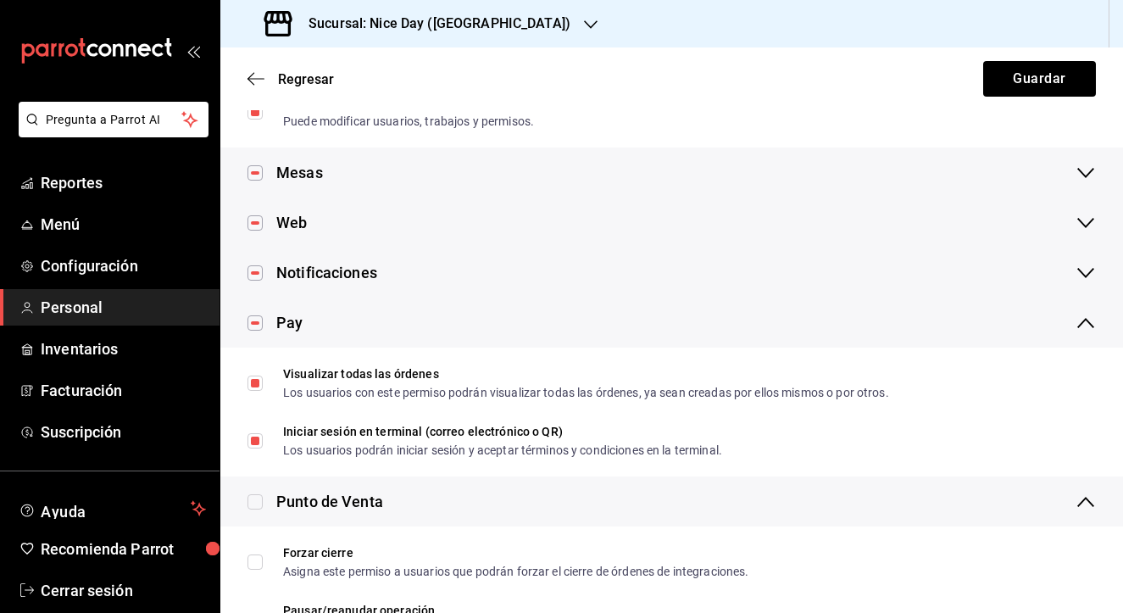
click at [259, 506] on input "checkbox" at bounding box center [255, 501] width 15 height 15
checkbox input "true"
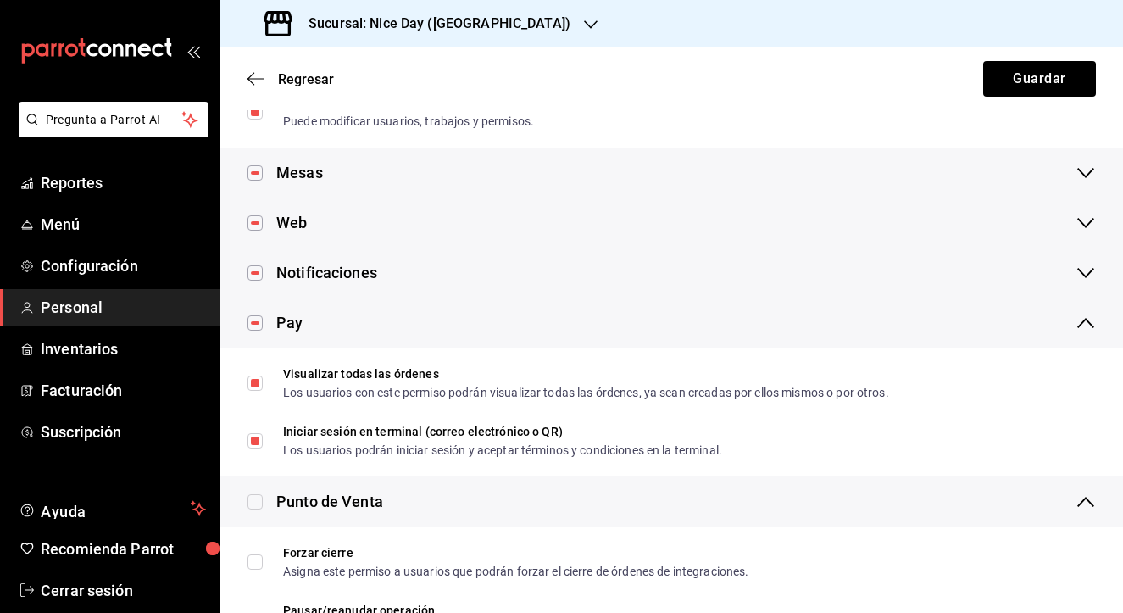
checkbox input "true"
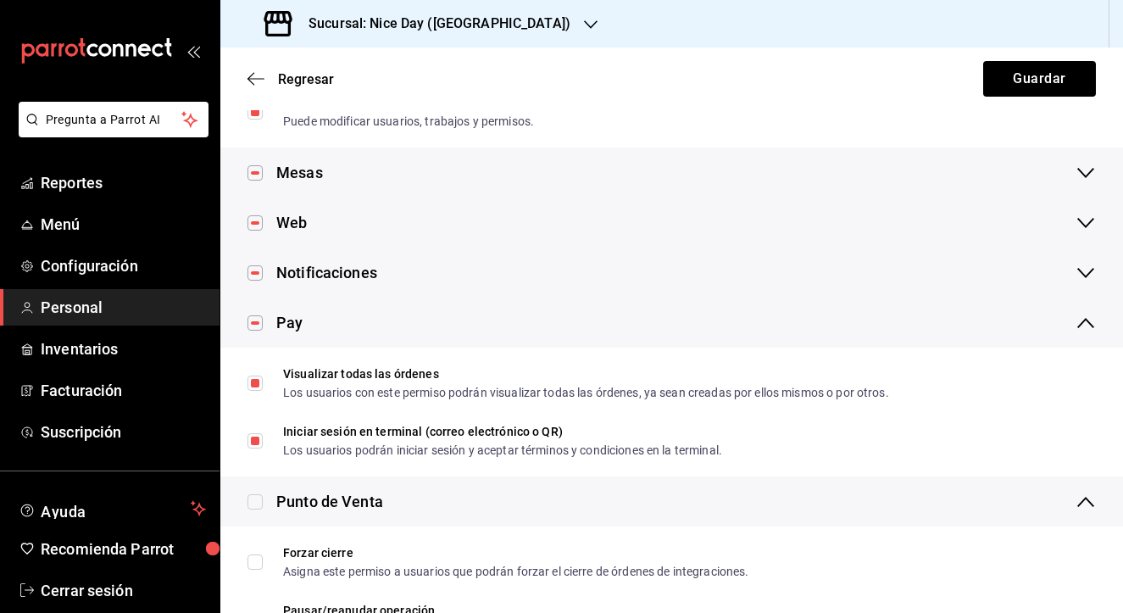
checkbox input "true"
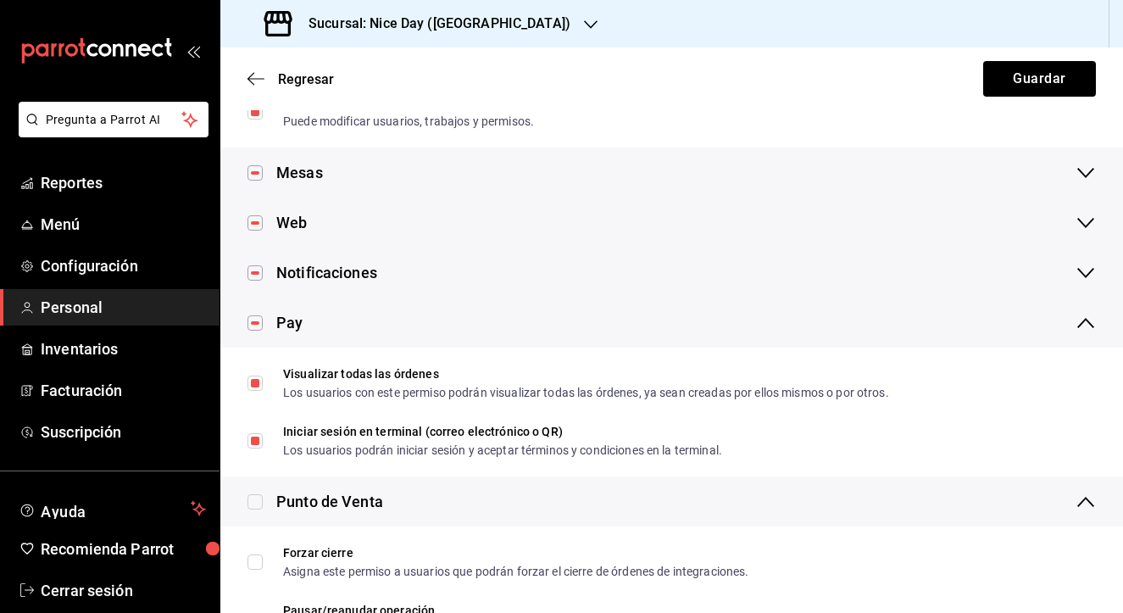
checkbox input "true"
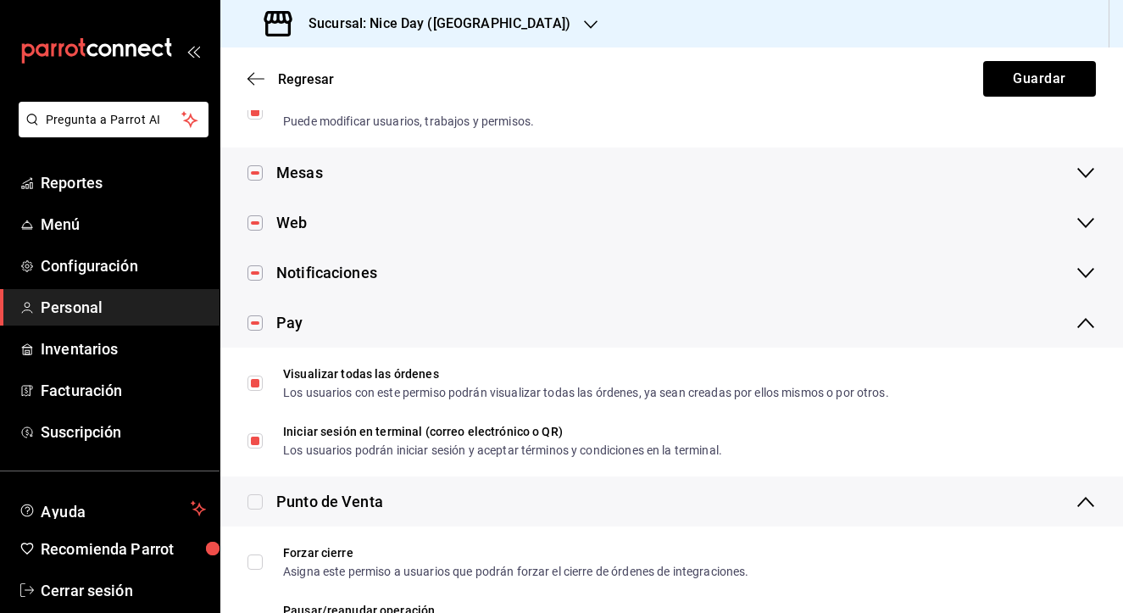
checkbox input "true"
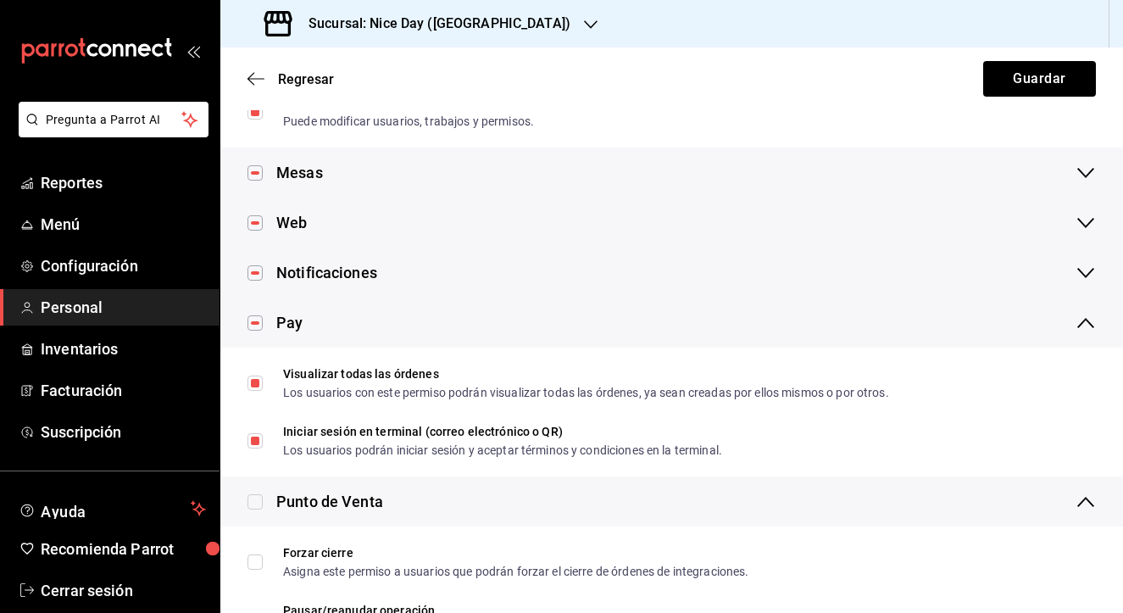
checkbox input "true"
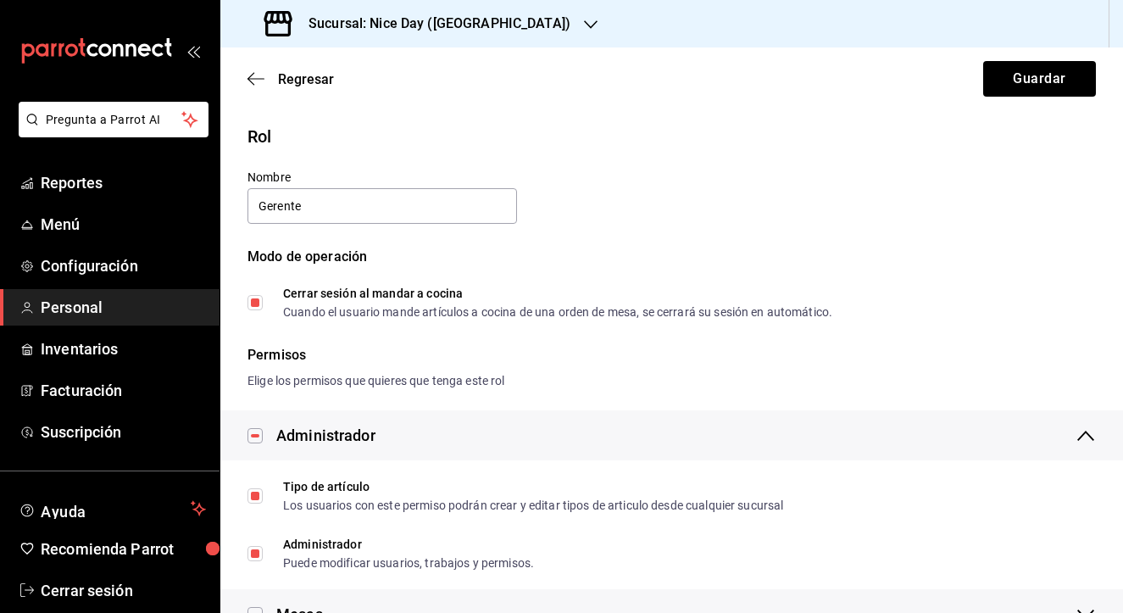
scroll to position [0, 0]
click at [1023, 78] on button "Guardar" at bounding box center [1039, 79] width 113 height 36
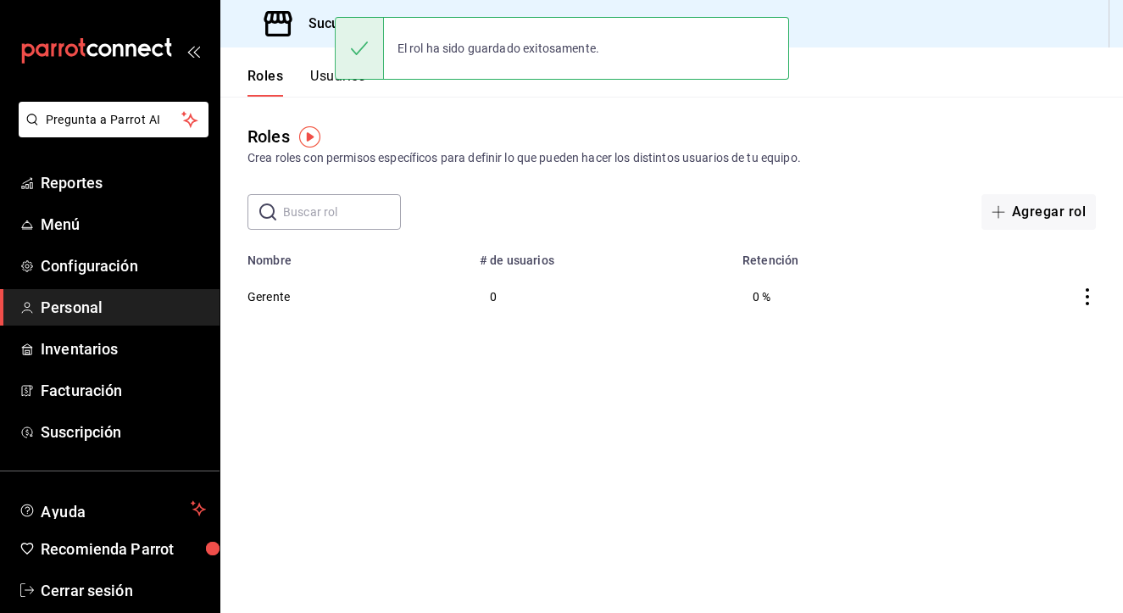
click at [319, 212] on input "text" at bounding box center [342, 212] width 118 height 34
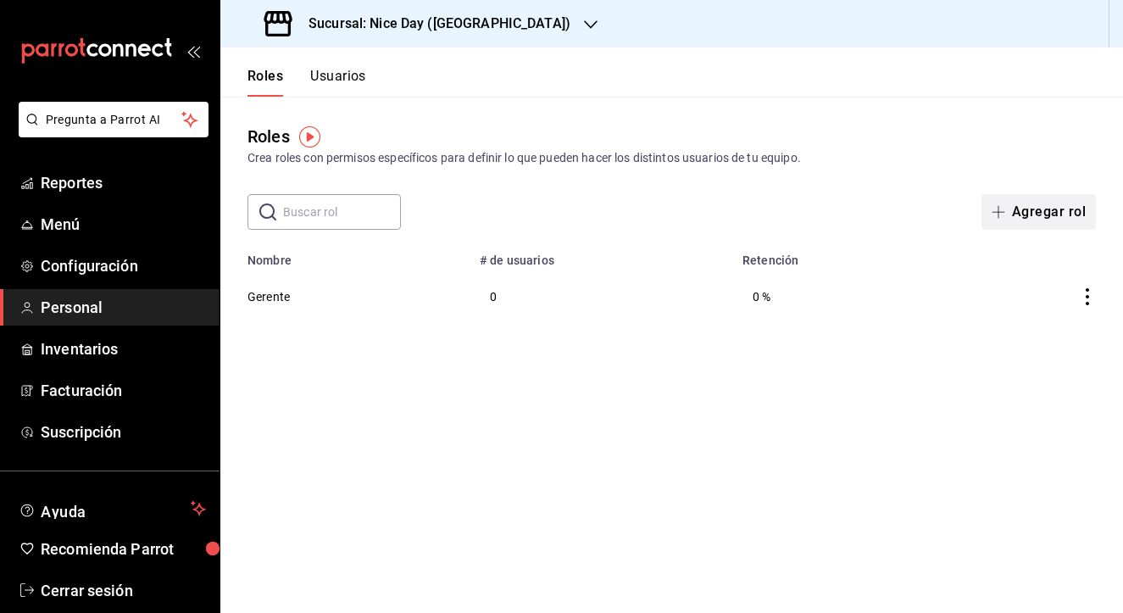
click at [1019, 195] on button "Agregar rol" at bounding box center [1039, 212] width 114 height 36
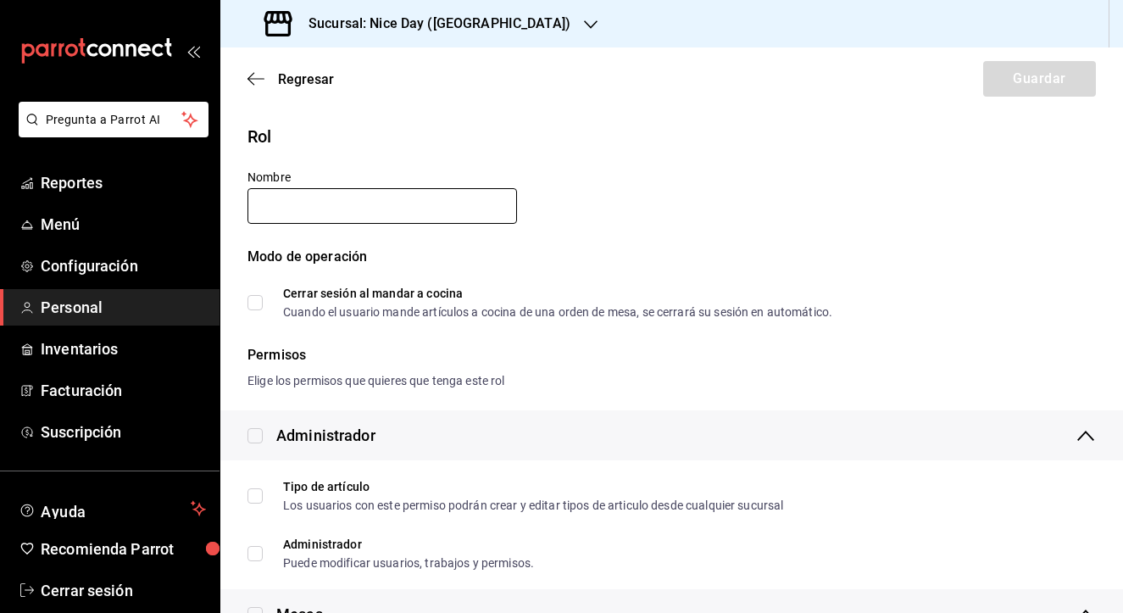
click at [387, 213] on input "text" at bounding box center [383, 206] width 270 height 36
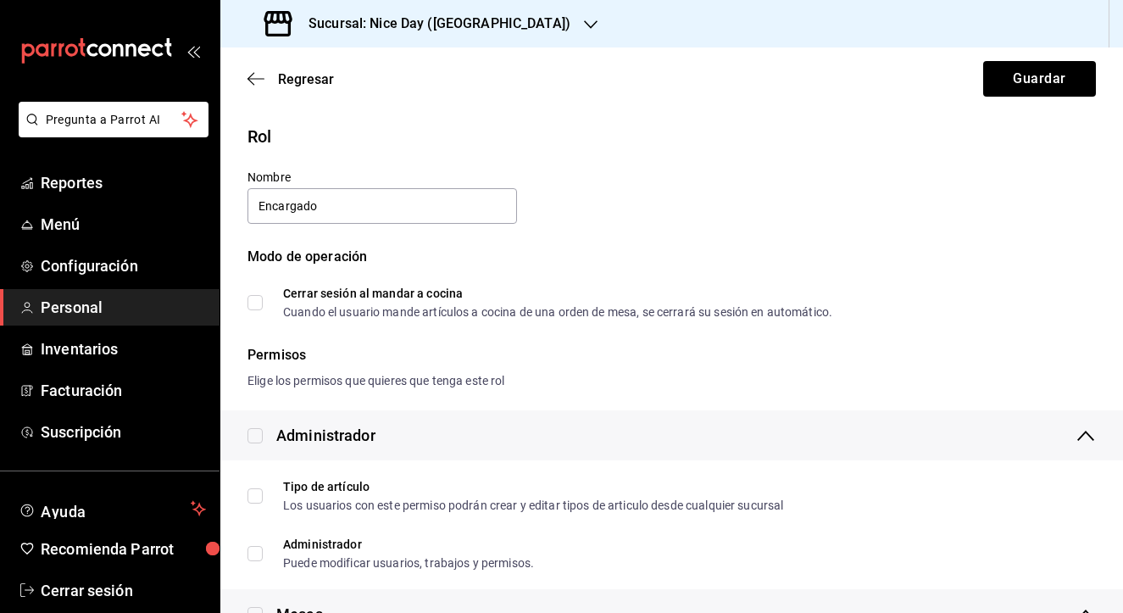
type input "Encargado"
click at [460, 330] on div "Rol Nombre Encargado Modo de operación Cerrar sesión al mandar a cocina Cuando …" at bounding box center [671, 246] width 903 height 287
click at [253, 304] on input "Cerrar sesión al mandar a cocina Cuando el usuario mande artículos a cocina de …" at bounding box center [255, 302] width 15 height 15
checkbox input "true"
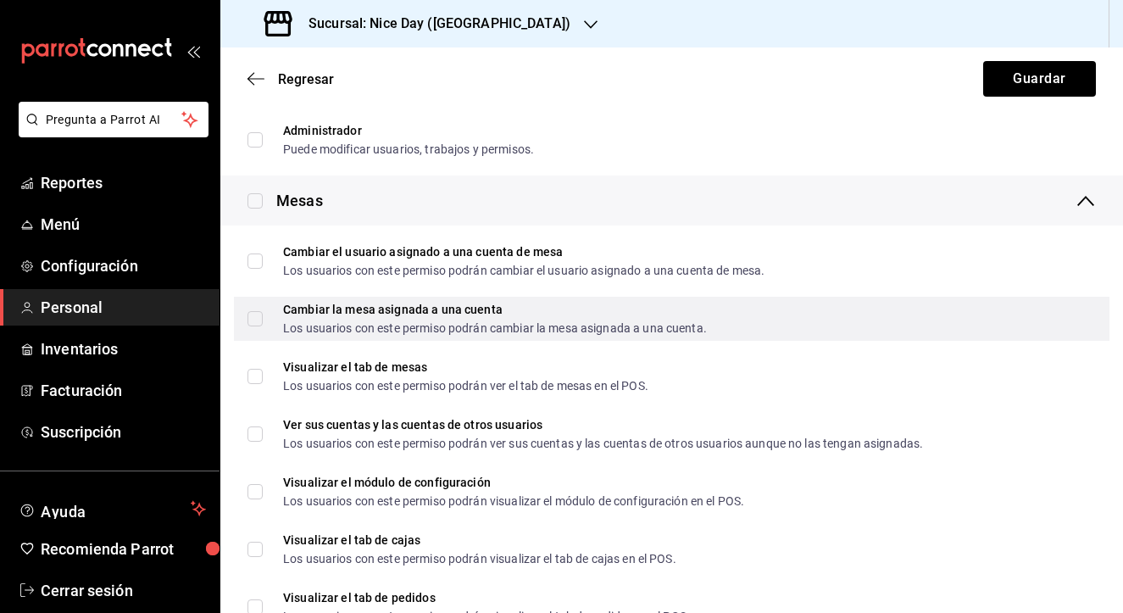
scroll to position [424, 0]
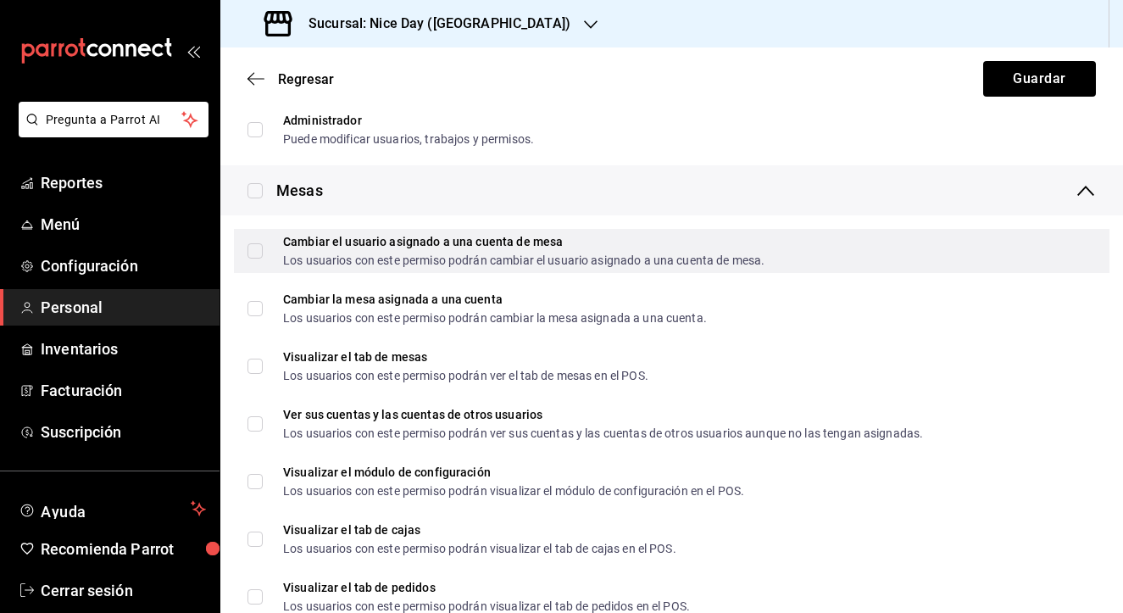
click at [255, 249] on input "Cambiar el usuario asignado a una cuenta de mesa Los usuarios con este permiso …" at bounding box center [255, 250] width 15 height 15
checkbox input "true"
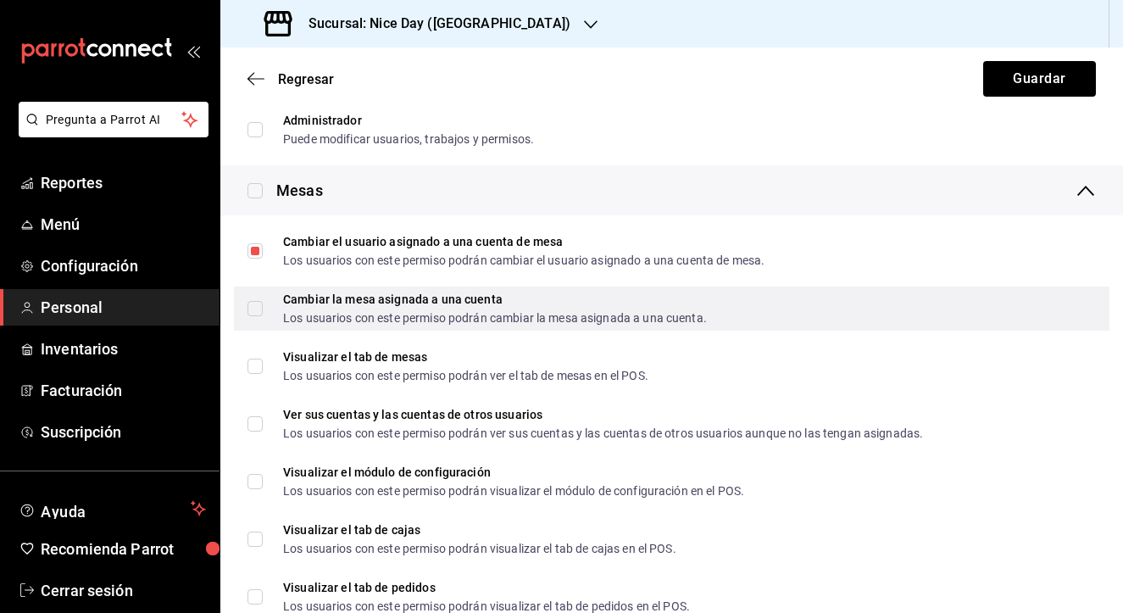
click at [257, 310] on input "Cambiar la mesa asignada a una cuenta Los usuarios con este permiso podrán camb…" at bounding box center [255, 308] width 15 height 15
checkbox input "true"
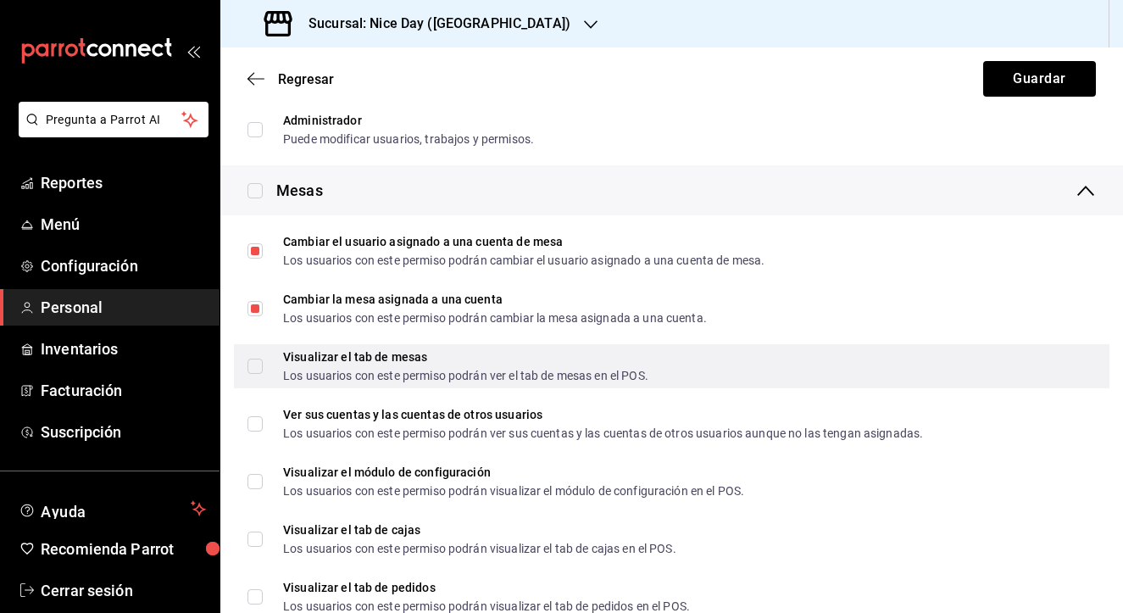
click at [256, 367] on input "Visualizar el tab de mesas Los usuarios con este permiso podrán ver el tab de m…" at bounding box center [255, 366] width 15 height 15
checkbox input "true"
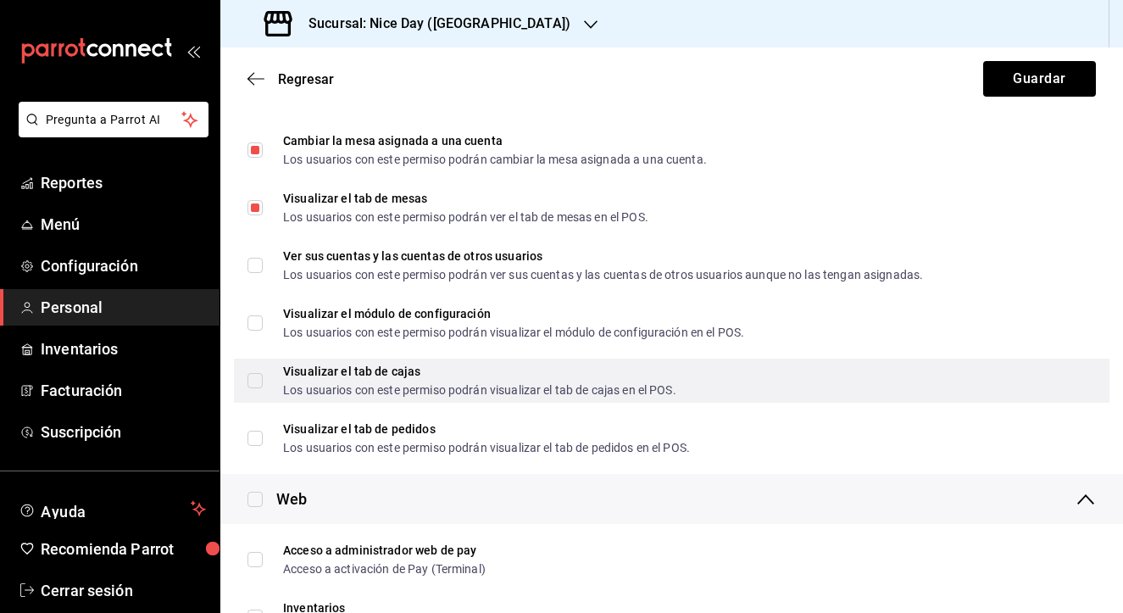
scroll to position [584, 0]
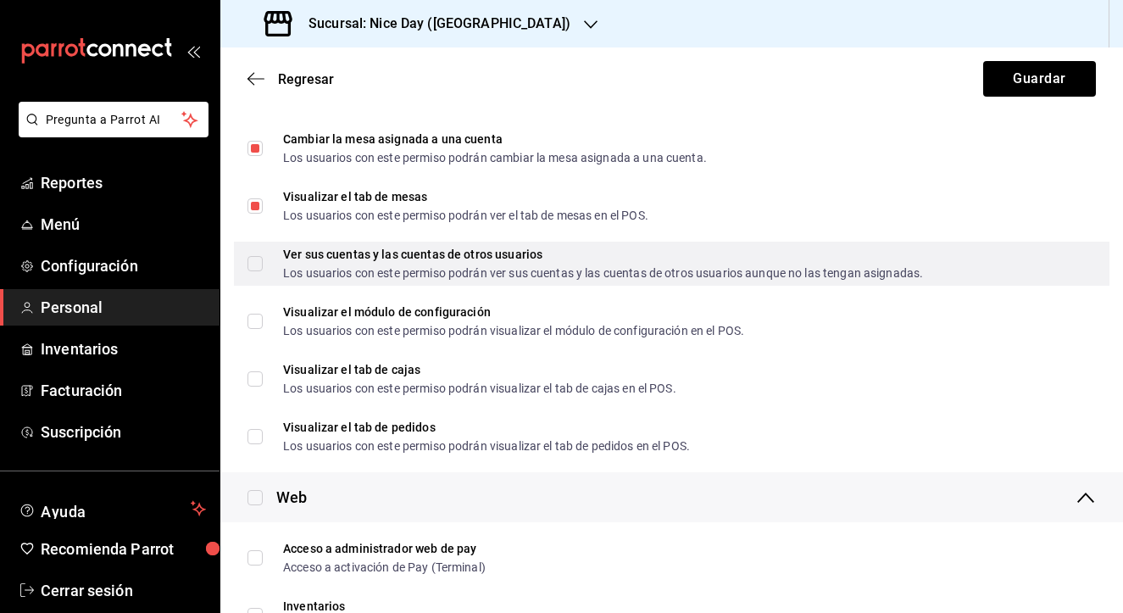
click at [256, 268] on input "Ver sus cuentas y las cuentas de otros usuarios Los usuarios con este permiso p…" at bounding box center [255, 263] width 15 height 15
checkbox input "true"
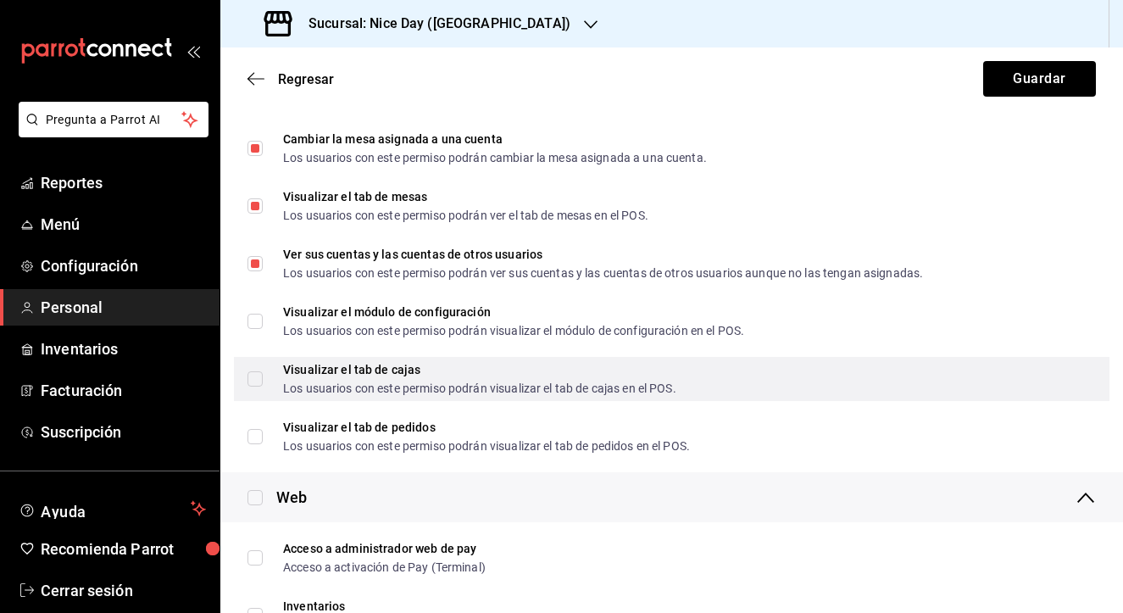
click at [259, 378] on input "Visualizar el tab de cajas Los usuarios con este permiso podrán visualizar el t…" at bounding box center [255, 378] width 15 height 15
checkbox input "true"
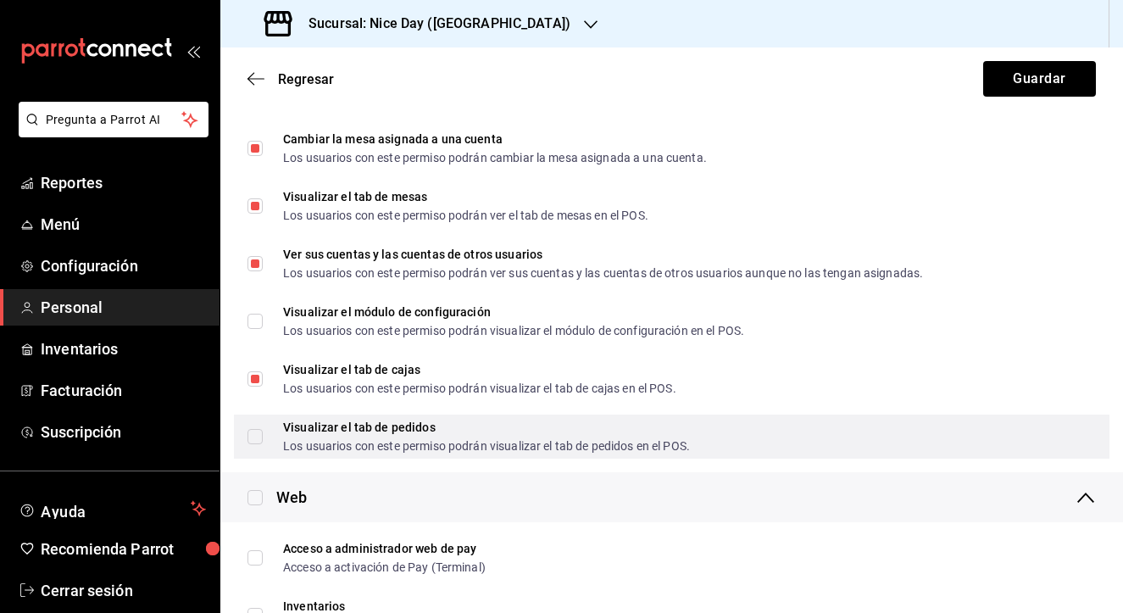
click at [251, 437] on input "Visualizar el tab de pedidos Los usuarios con este permiso podrán visualizar el…" at bounding box center [255, 436] width 15 height 15
checkbox input "true"
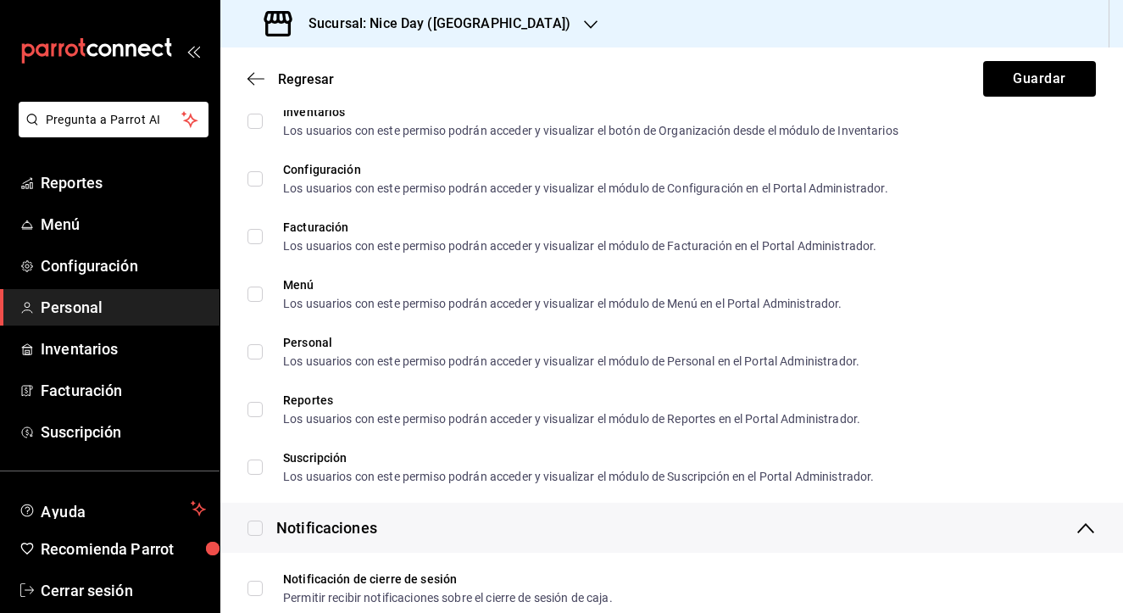
scroll to position [1098, 0]
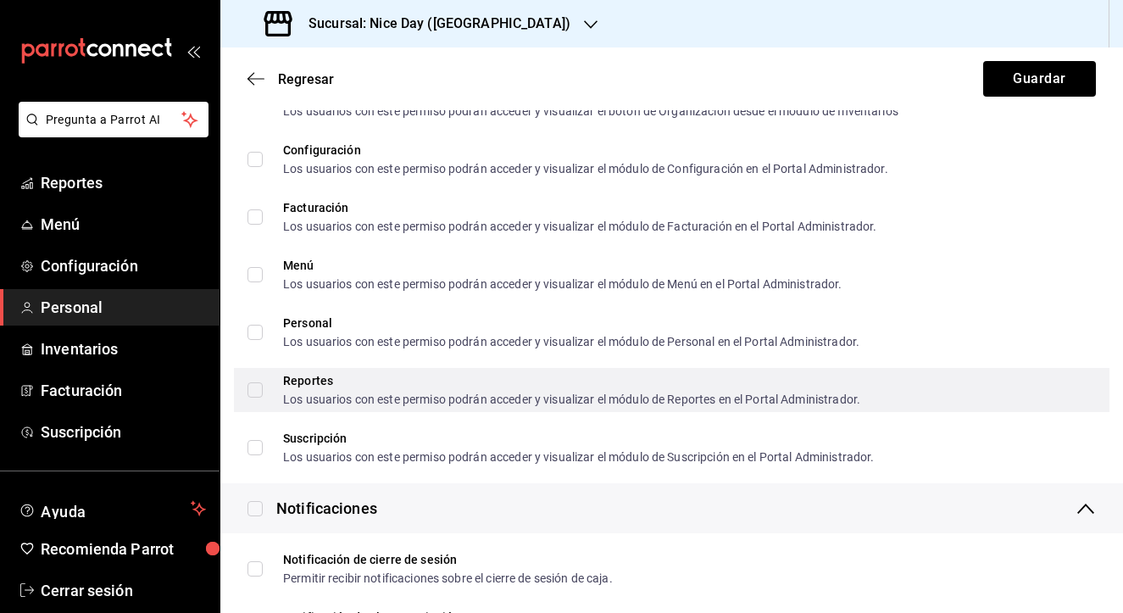
click at [254, 392] on input "Reportes Los usuarios con este permiso podrán acceder y visualizar el módulo de…" at bounding box center [255, 389] width 15 height 15
checkbox input "true"
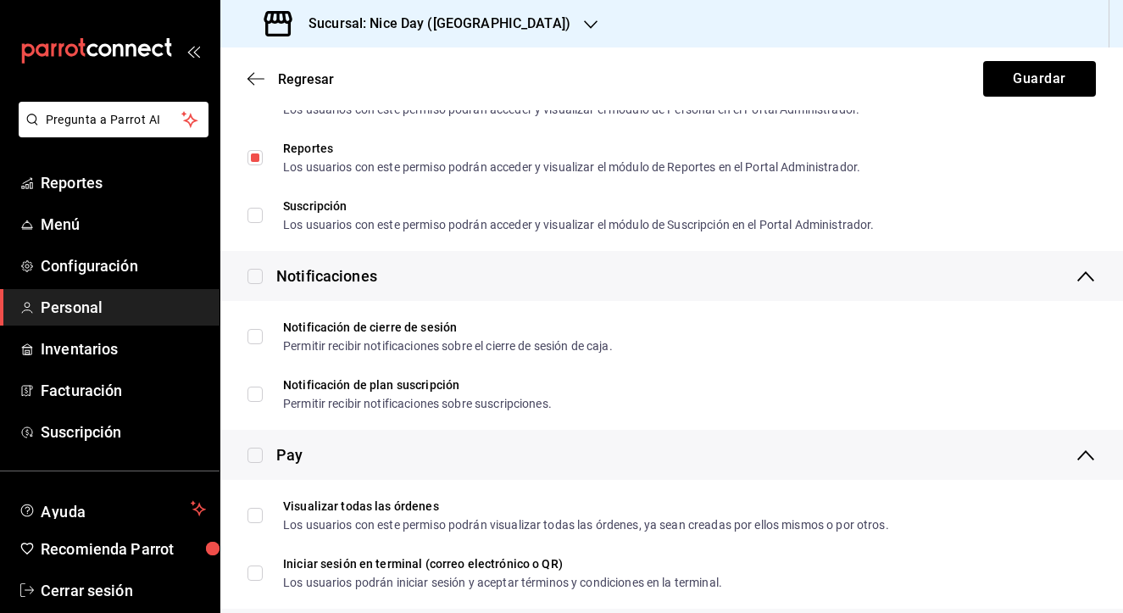
scroll to position [1337, 0]
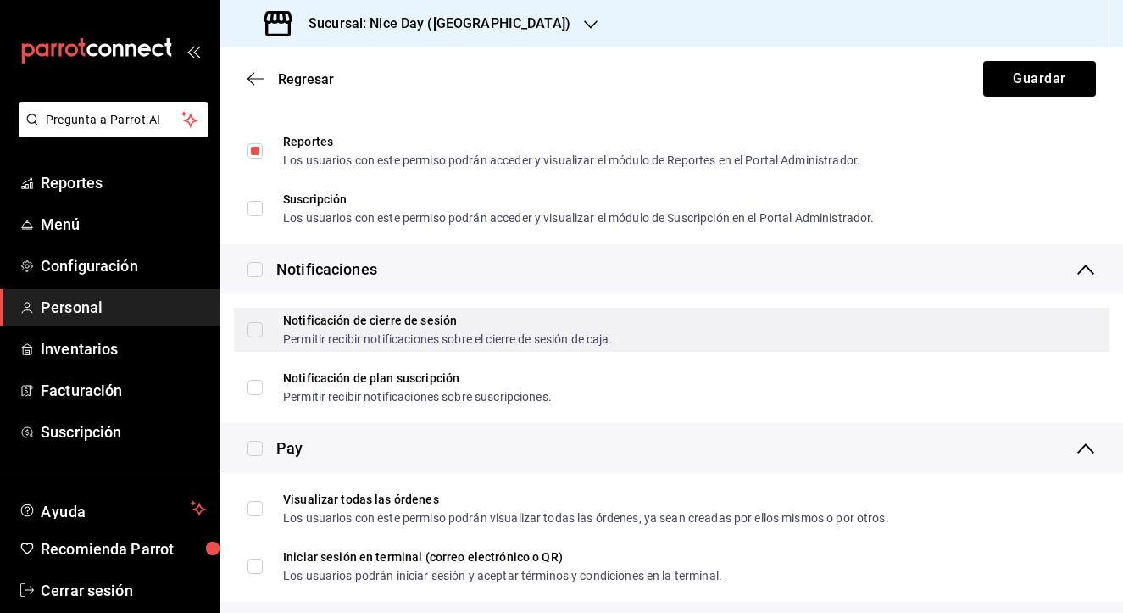
click at [257, 330] on input "Notificación de cierre de sesión Permitir recibir notificaciones sobre el cierr…" at bounding box center [255, 329] width 15 height 15
click at [254, 329] on input "Notificación de cierre de sesión Permitir recibir notificaciones sobre el cierr…" at bounding box center [255, 329] width 15 height 15
checkbox input "false"
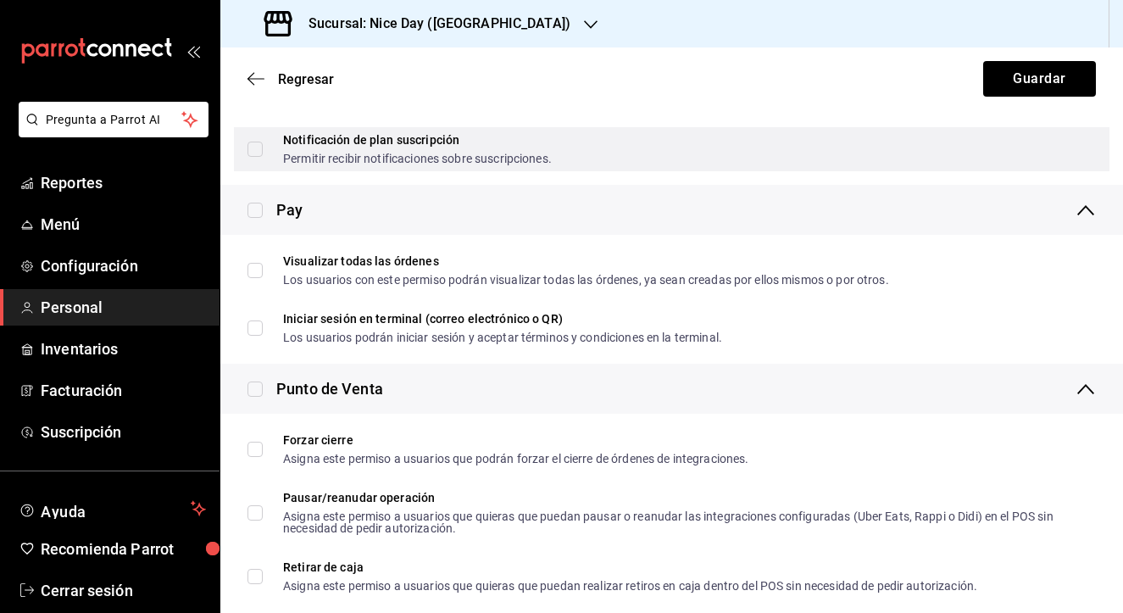
scroll to position [1586, 0]
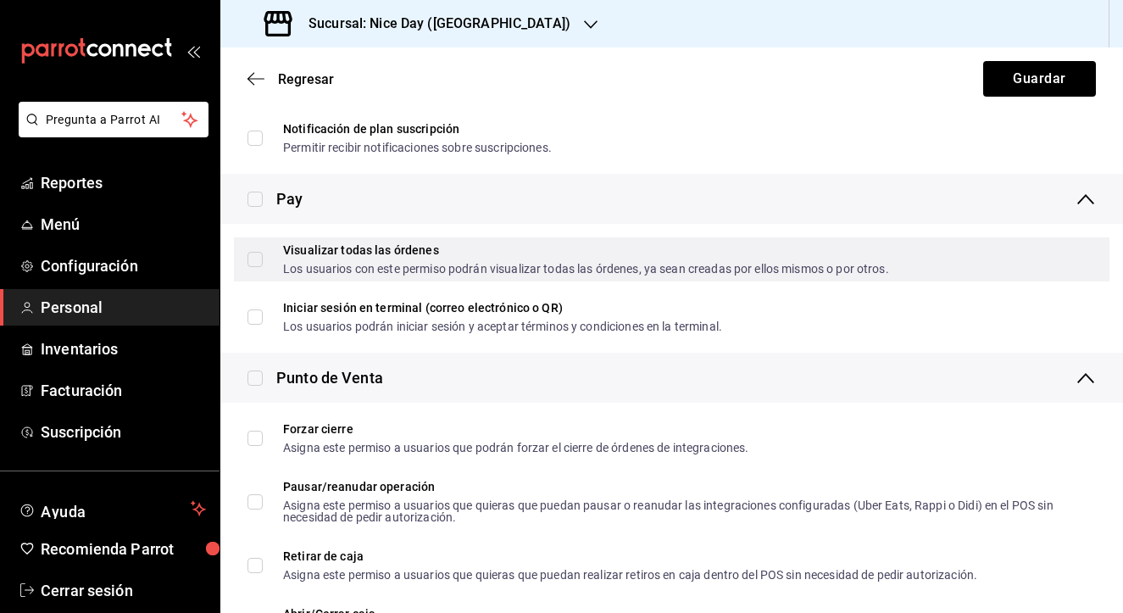
click at [254, 264] on input "Visualizar todas las órdenes Los usuarios con este permiso podrán visualizar to…" at bounding box center [255, 259] width 15 height 15
checkbox input "true"
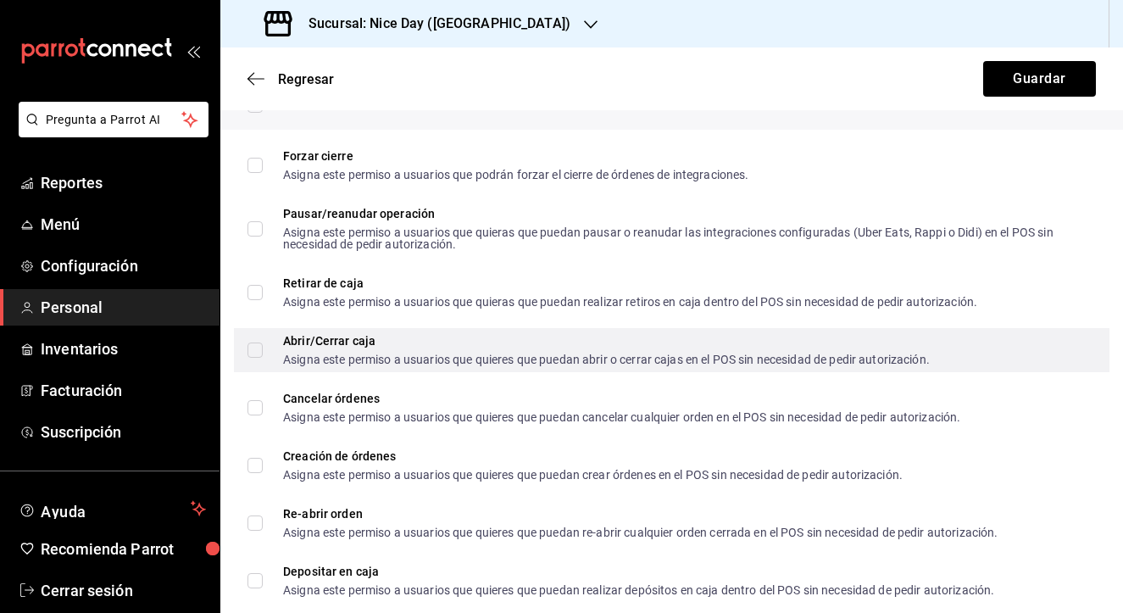
scroll to position [1858, 0]
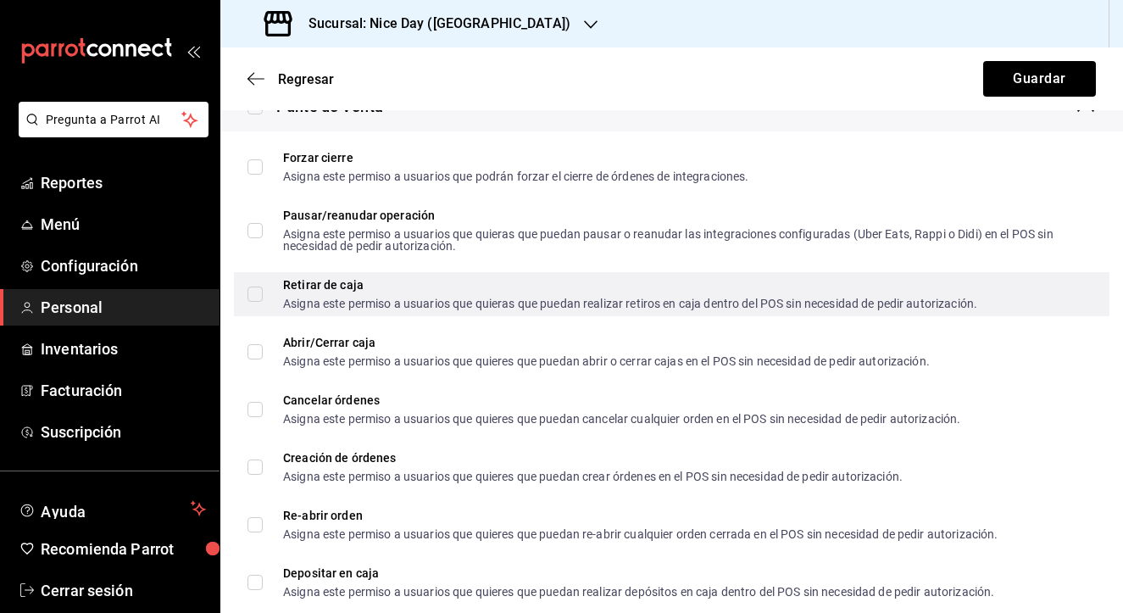
click at [253, 300] on input "Retirar de caja Asigna este permiso a usuarios que quieras que puedan realizar …" at bounding box center [255, 294] width 15 height 15
checkbox input "true"
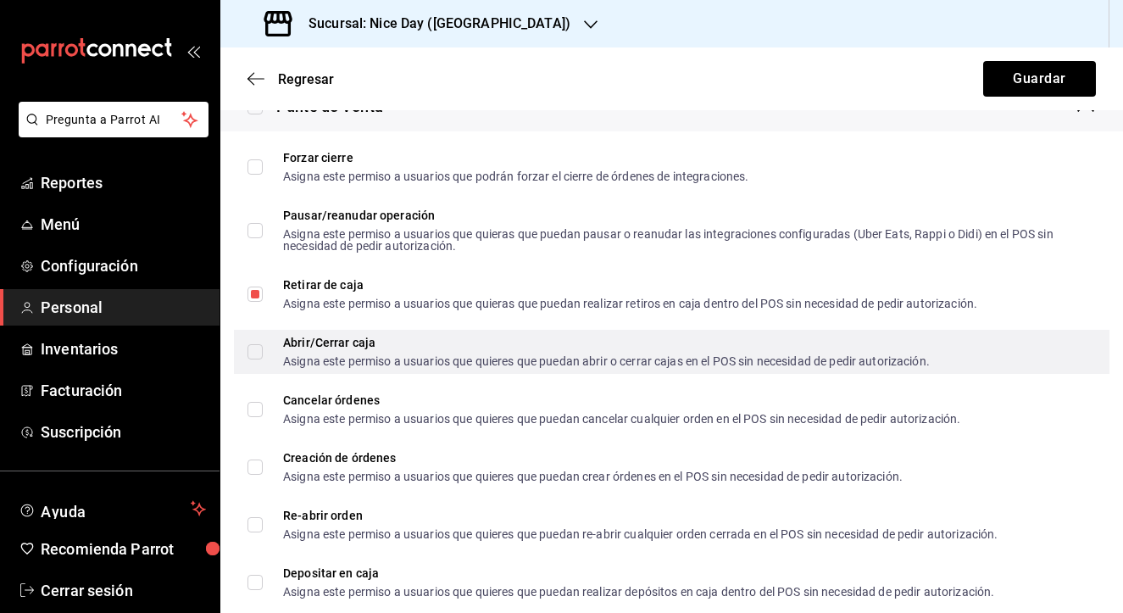
click at [252, 359] on label "Abrir/Cerrar caja Asigna este permiso a usuarios que quieres que puedan abrir o…" at bounding box center [589, 352] width 683 height 31
click at [252, 359] on input "Abrir/Cerrar caja Asigna este permiso a usuarios que quieres que puedan abrir o…" at bounding box center [255, 351] width 15 height 15
click at [252, 342] on label "Abrir/Cerrar caja Asigna este permiso a usuarios que quieres que puedan abrir o…" at bounding box center [589, 352] width 683 height 31
click at [252, 344] on input "Abrir/Cerrar caja Asigna este permiso a usuarios que quieres que puedan abrir o…" at bounding box center [255, 351] width 15 height 15
click at [252, 355] on input "Abrir/Cerrar caja Asigna este permiso a usuarios que quieres que puedan abrir o…" at bounding box center [255, 351] width 15 height 15
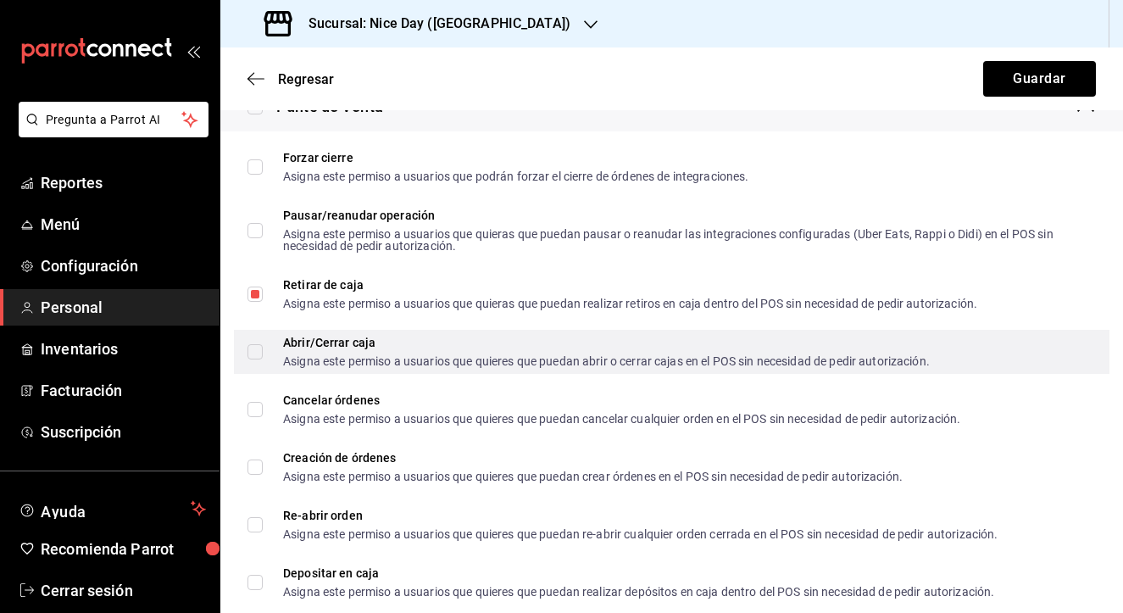
checkbox input "true"
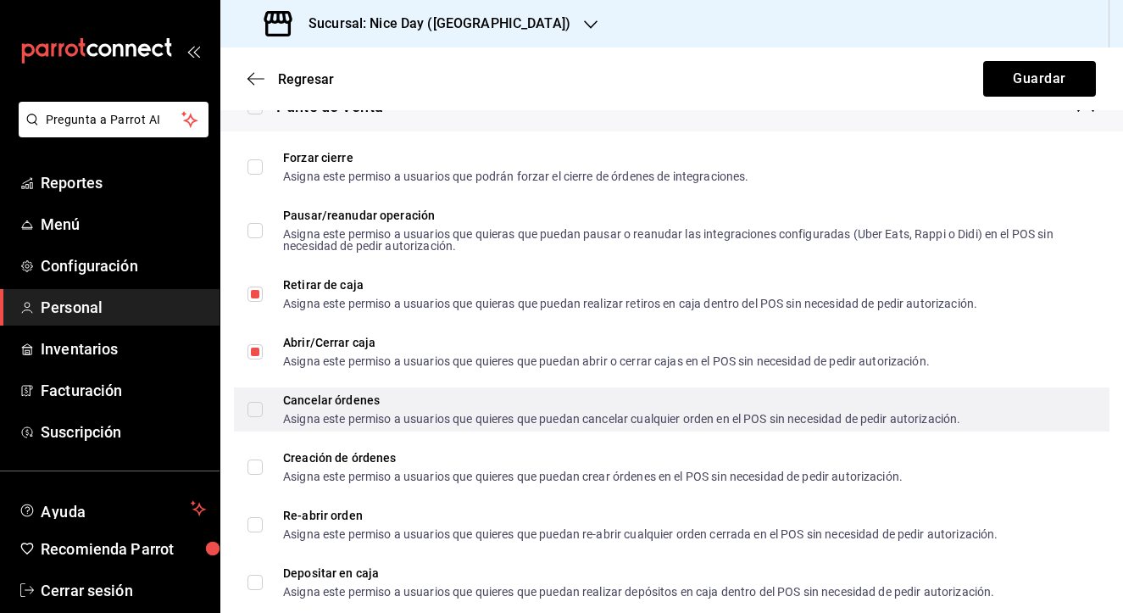
click at [257, 413] on input "Cancelar órdenes Asigna este permiso a usuarios que quieres que puedan cancelar…" at bounding box center [255, 409] width 15 height 15
checkbox input "true"
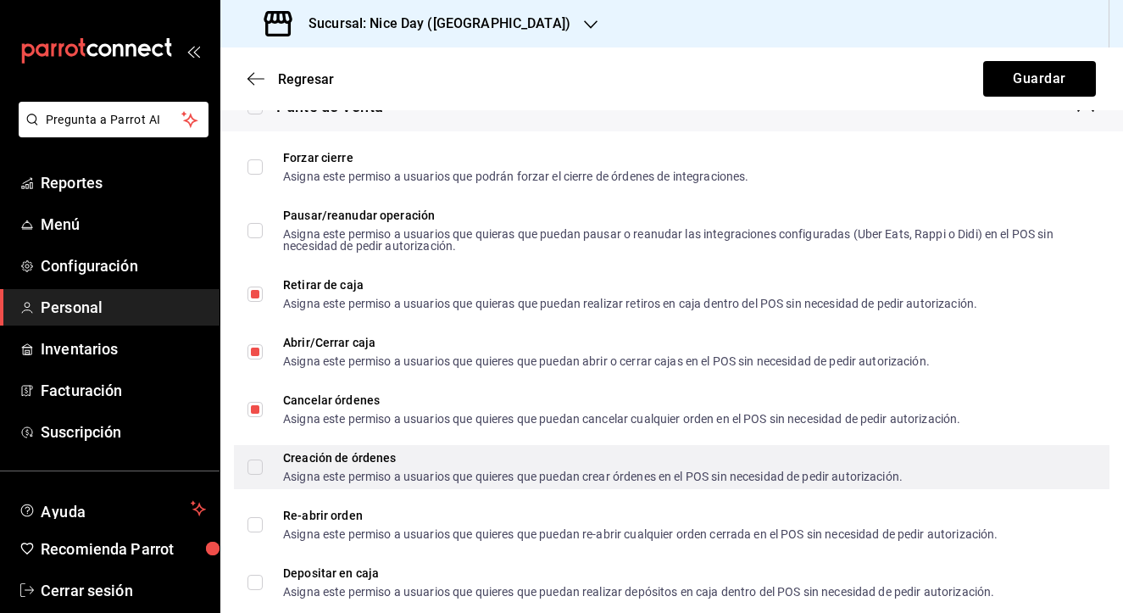
click at [258, 469] on input "Creación de órdenes Asigna este permiso a usuarios que quieres que puedan crear…" at bounding box center [255, 467] width 15 height 15
checkbox input "true"
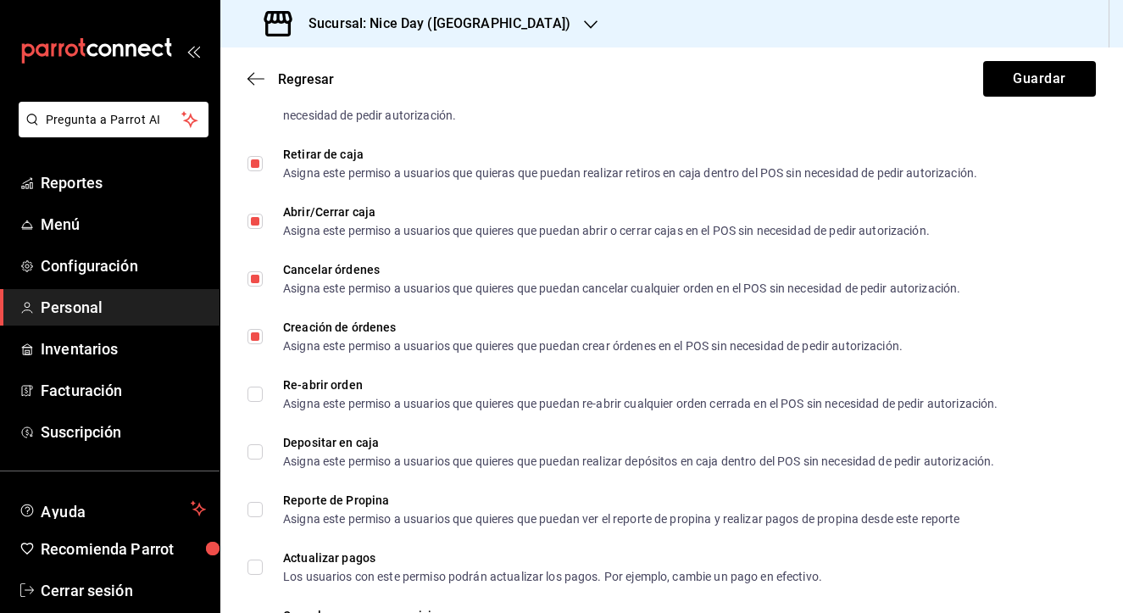
scroll to position [1992, 0]
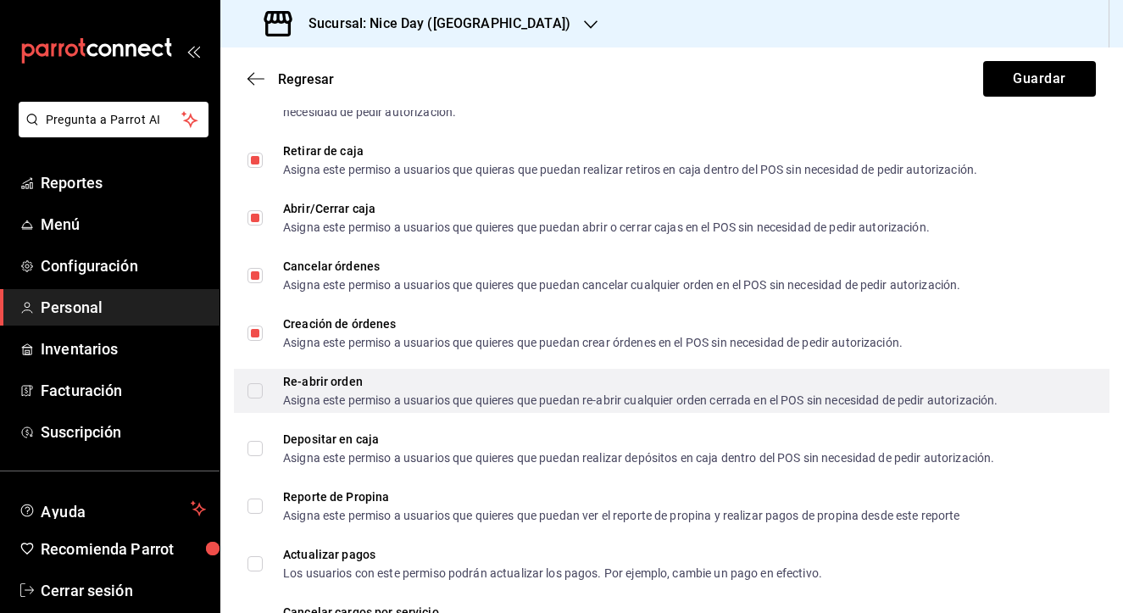
click at [254, 391] on input "Re-abrir orden Asigna este permiso a usuarios que quieres que puedan re-abrir c…" at bounding box center [255, 390] width 15 height 15
checkbox input "true"
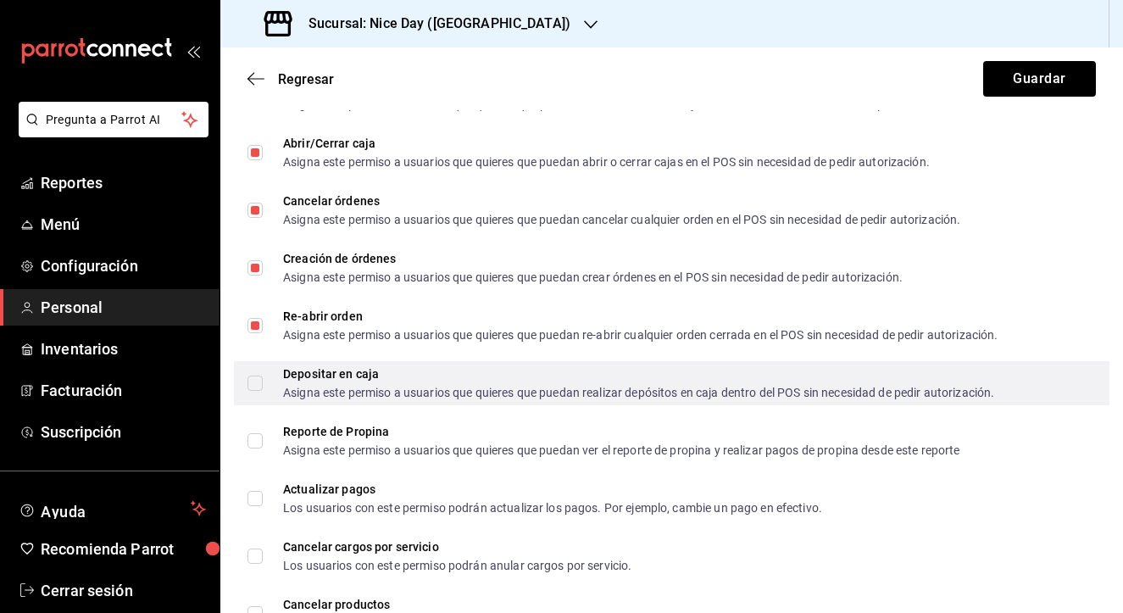
scroll to position [2064, 0]
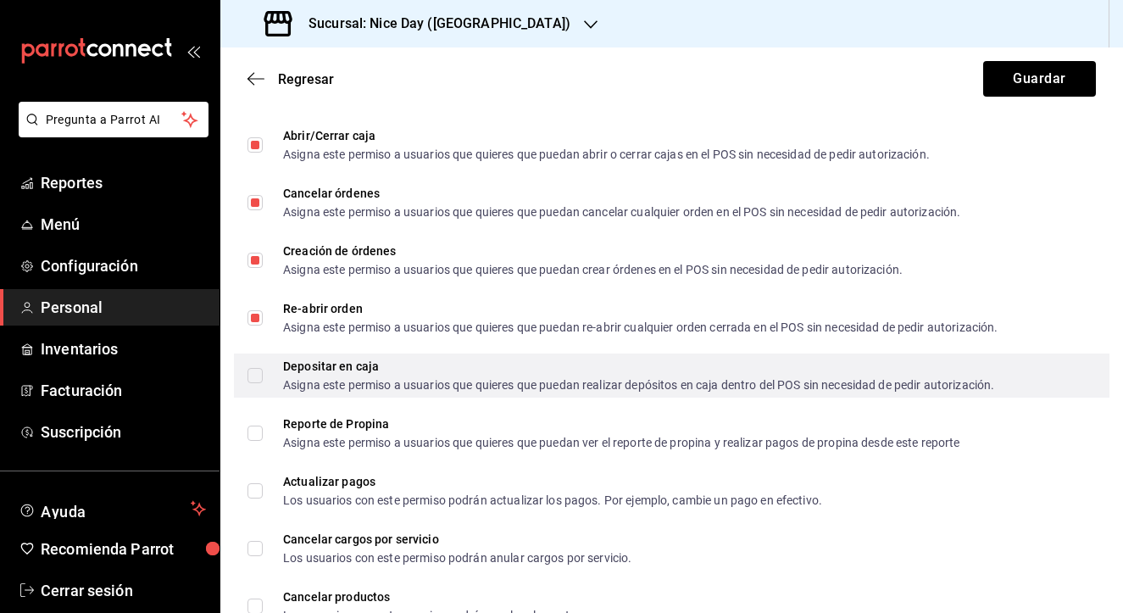
click at [259, 377] on input "Depositar en caja Asigna este permiso a usuarios que quieres que puedan realiza…" at bounding box center [255, 375] width 15 height 15
checkbox input "true"
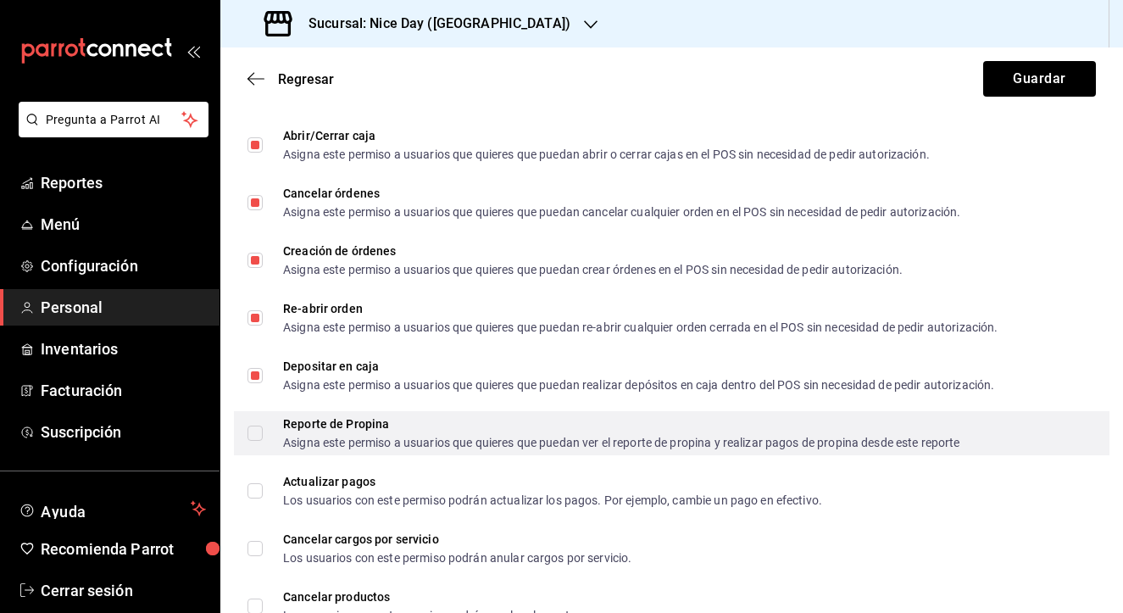
click at [255, 432] on input "Reporte de Propina Asigna este permiso a usuarios que quieres que puedan ver el…" at bounding box center [255, 433] width 15 height 15
checkbox input "true"
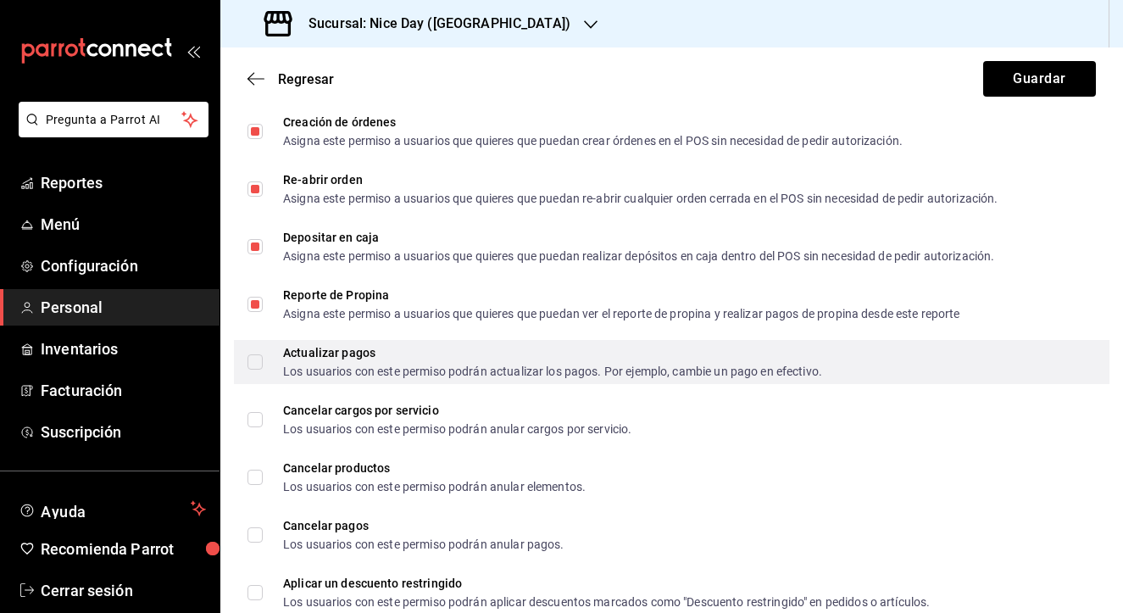
scroll to position [2199, 0]
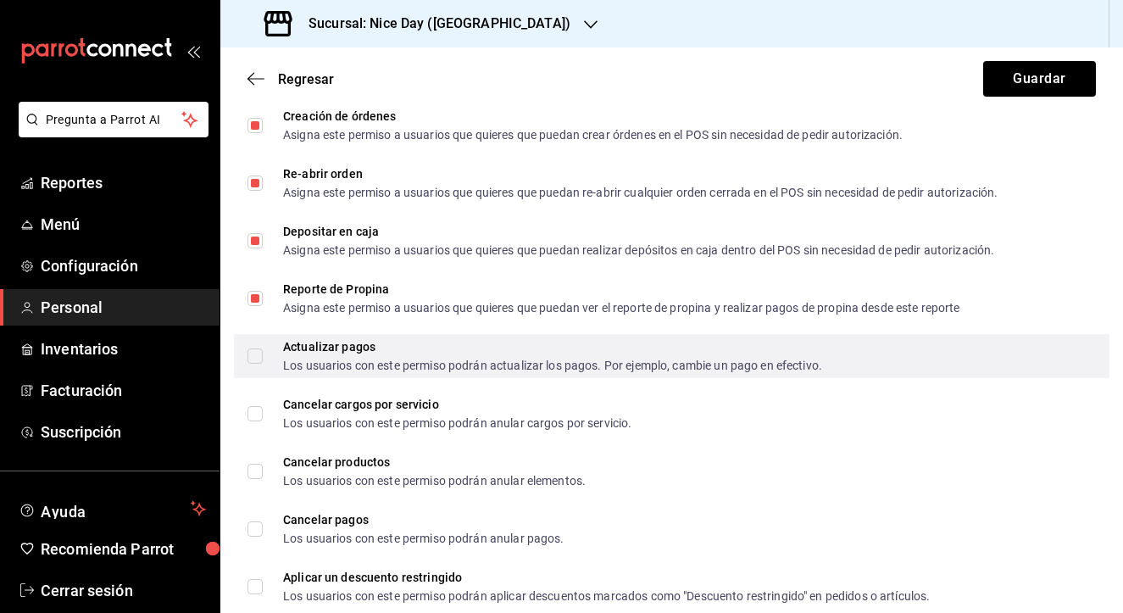
click at [259, 357] on input "Actualizar pagos Los usuarios con este permiso podrán actualizar los pagos. Por…" at bounding box center [255, 355] width 15 height 15
checkbox input "true"
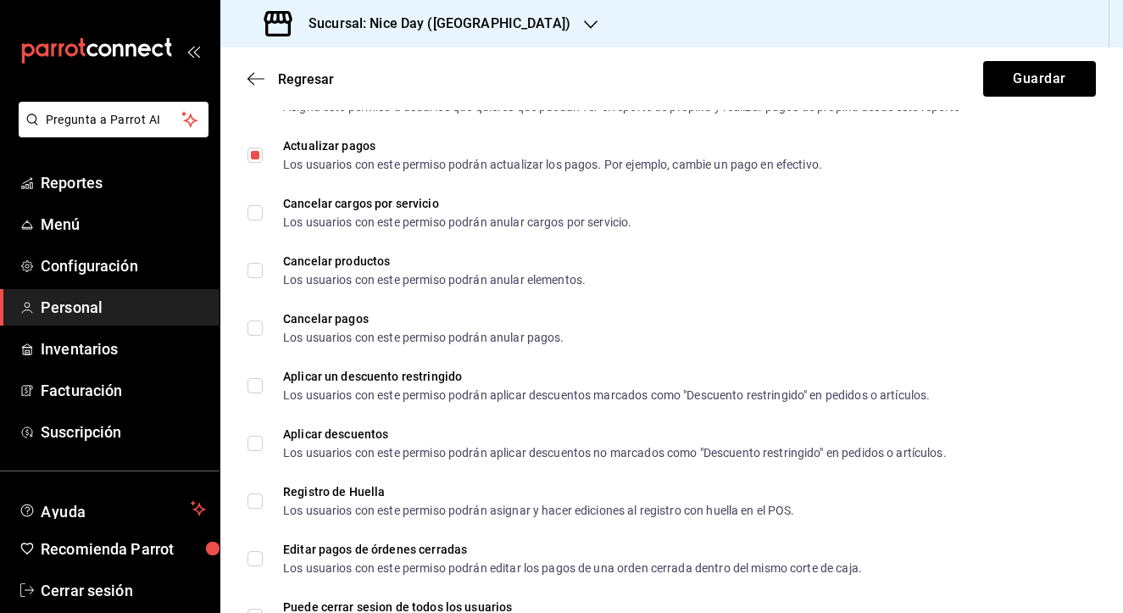
scroll to position [2406, 0]
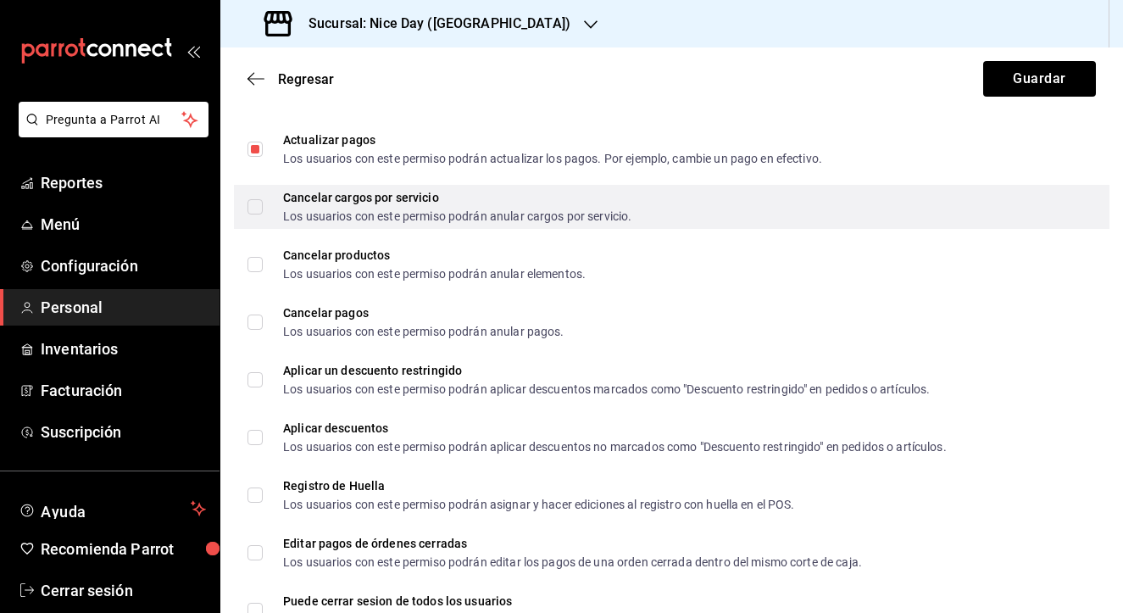
click at [253, 208] on input "Cancelar cargos por servicio Los usuarios con este permiso podrán anular cargos…" at bounding box center [255, 206] width 15 height 15
checkbox input "true"
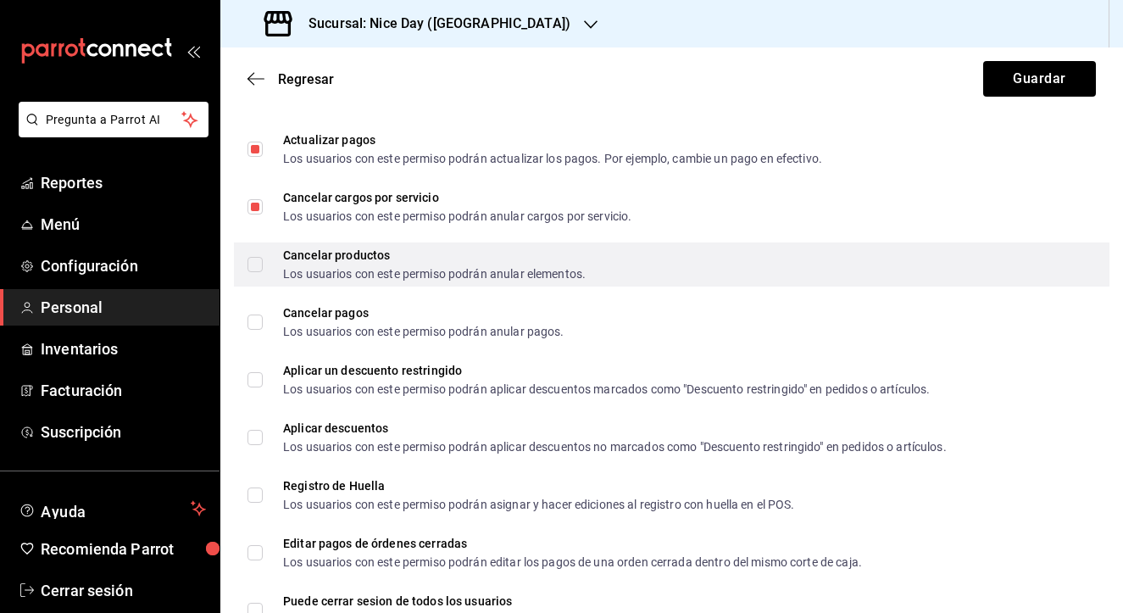
click at [260, 263] on input "Cancelar productos Los usuarios con este permiso podrán anular elementos." at bounding box center [255, 264] width 15 height 15
checkbox input "true"
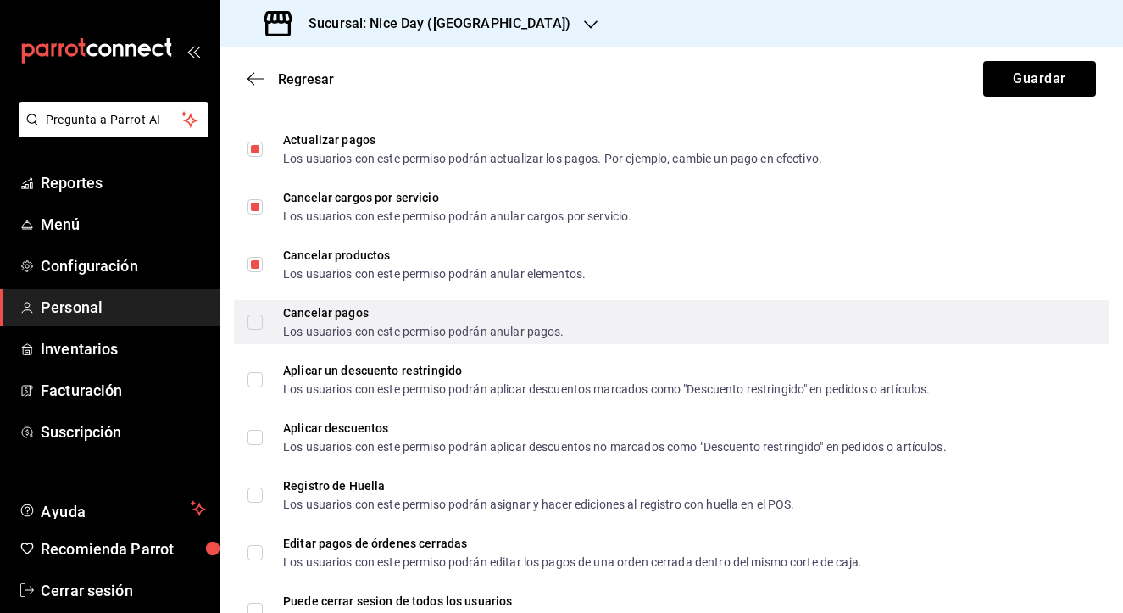
click at [254, 325] on input "Cancelar pagos Los usuarios con este permiso podrán anular pagos." at bounding box center [255, 322] width 15 height 15
checkbox input "true"
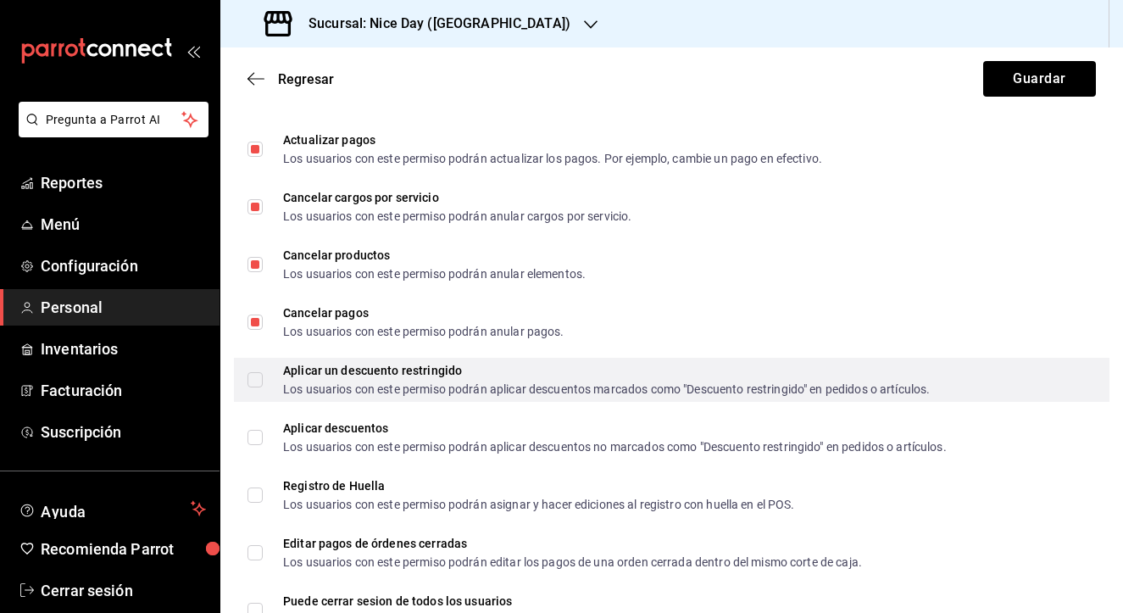
click at [252, 383] on input "Aplicar un descuento restringido Los usuarios con este permiso podrán aplicar d…" at bounding box center [255, 379] width 15 height 15
checkbox input "true"
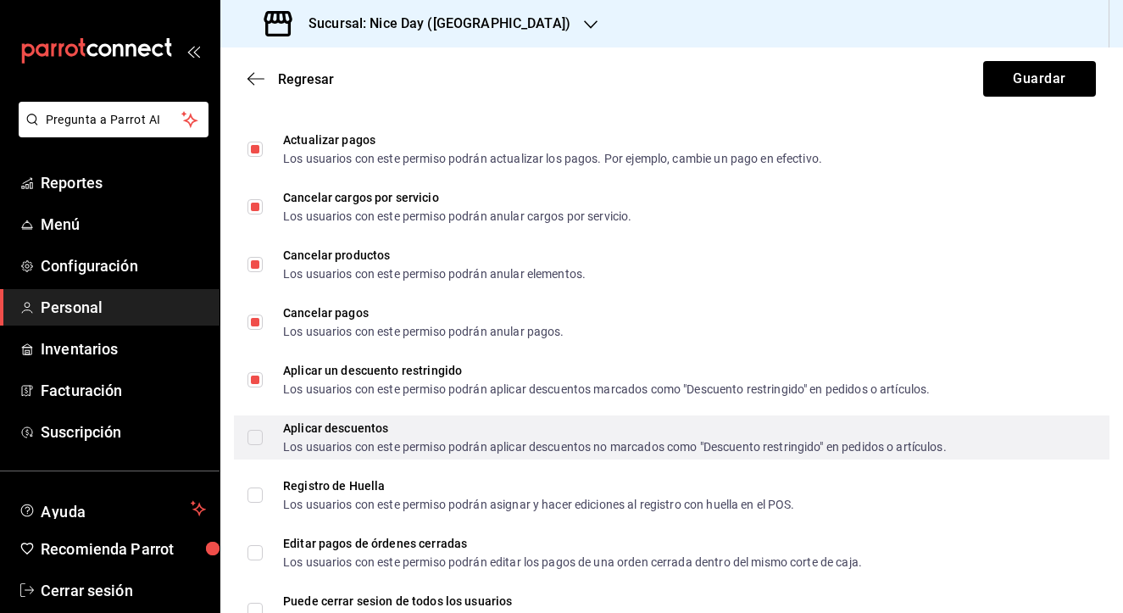
click at [253, 437] on input "Aplicar descuentos Los usuarios con este permiso podrán aplicar descuentos no m…" at bounding box center [255, 437] width 15 height 15
checkbox input "true"
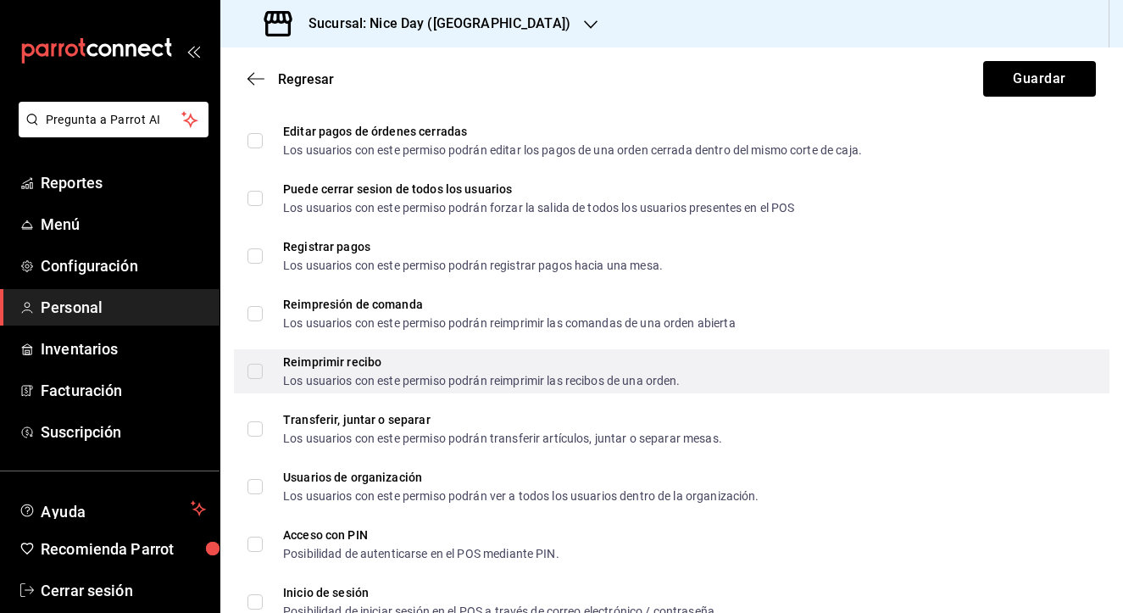
scroll to position [2817, 0]
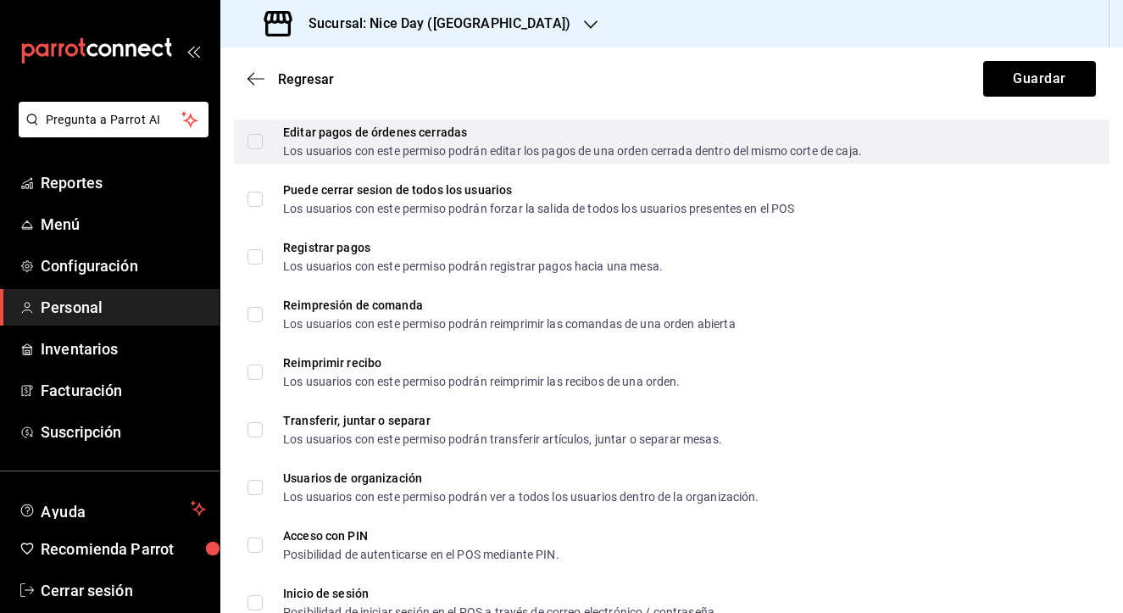
click at [257, 142] on input "Editar pagos de órdenes cerradas Los usuarios con este permiso podrán editar lo…" at bounding box center [255, 141] width 15 height 15
checkbox input "true"
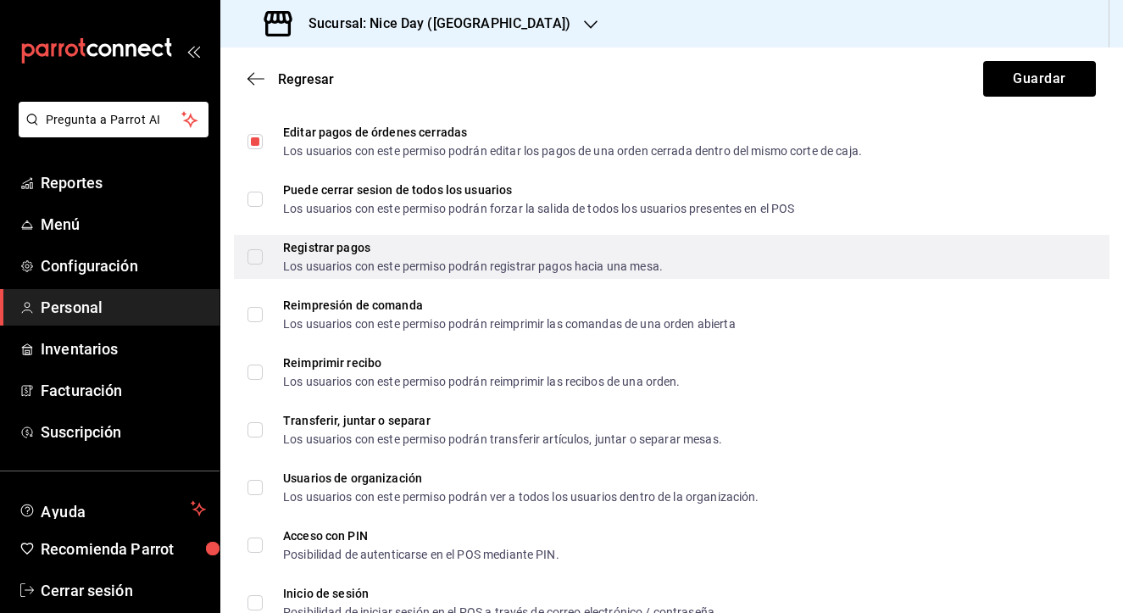
click at [253, 256] on input "Registrar pagos Los usuarios con este permiso podrán registrar pagos hacia una …" at bounding box center [255, 256] width 15 height 15
checkbox input "true"
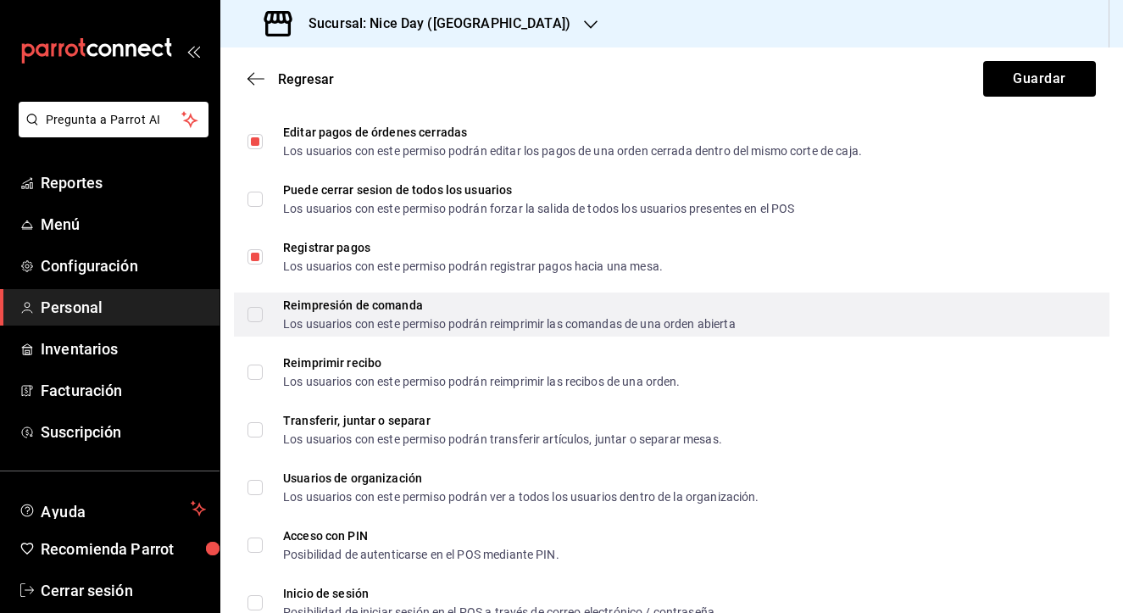
click at [260, 315] on input "Reimpresión de comanda Los usuarios con este permiso podrán reimprimir las coma…" at bounding box center [255, 314] width 15 height 15
checkbox input "true"
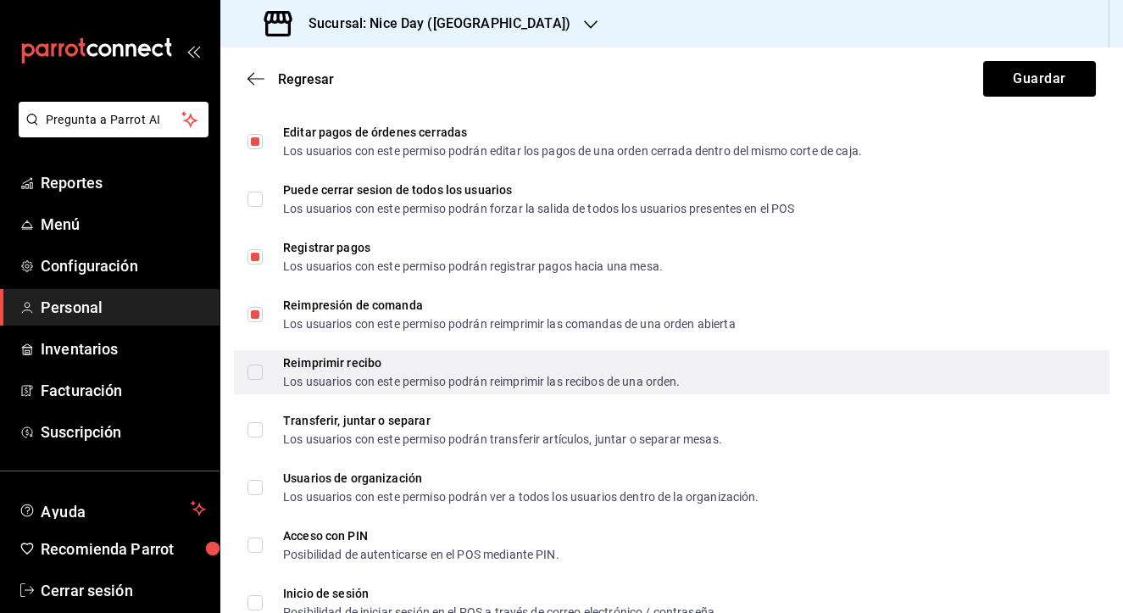
click at [259, 375] on input "Reimprimir recibo Los usuarios con este permiso podrán reimprimir las recibos d…" at bounding box center [255, 372] width 15 height 15
checkbox input "true"
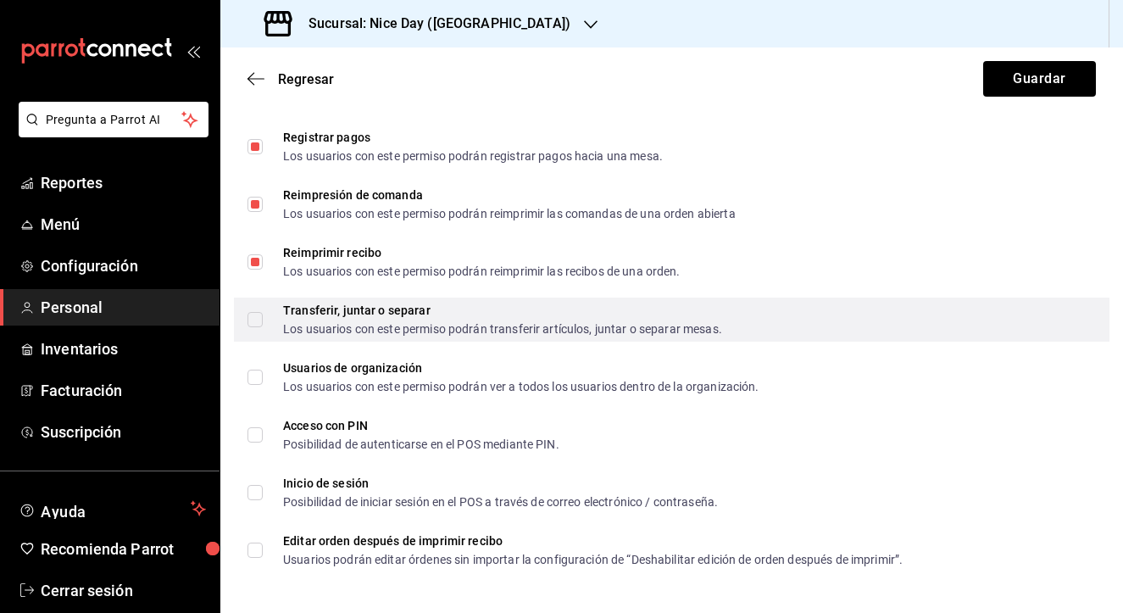
scroll to position [2928, 0]
click at [253, 322] on input "Transferir, juntar o separar Los usuarios con este permiso podrán transferir ar…" at bounding box center [255, 319] width 15 height 15
checkbox input "true"
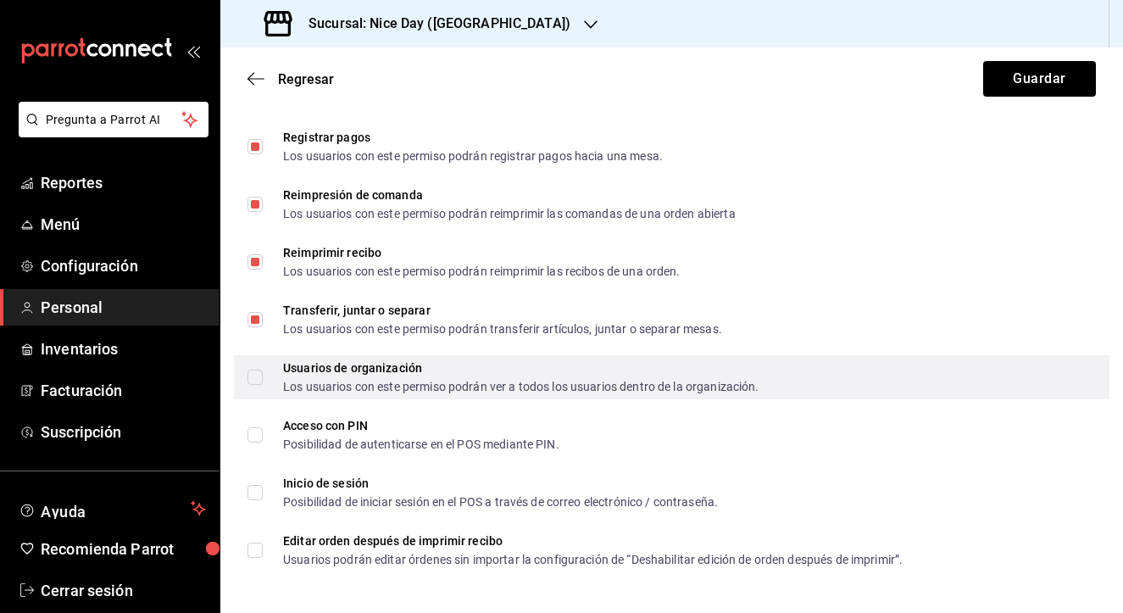
click at [254, 380] on input "Usuarios de organización Los usuarios con este permiso podrán ver a todos los u…" at bounding box center [255, 377] width 15 height 15
checkbox input "true"
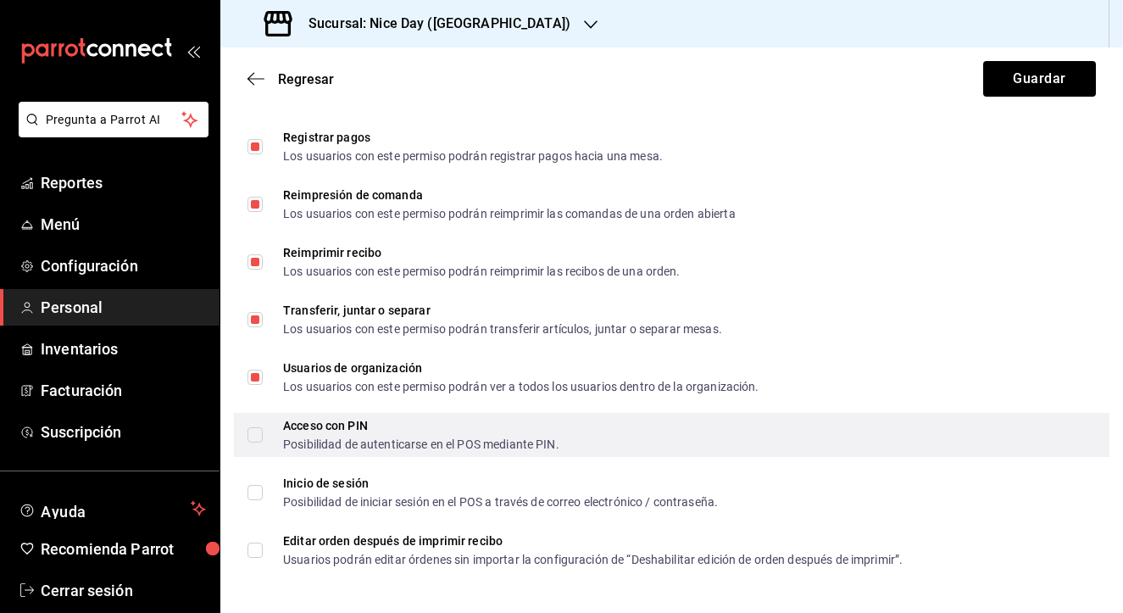
click at [257, 437] on input "Acceso con PIN Posibilidad de autenticarse en el POS mediante PIN." at bounding box center [255, 434] width 15 height 15
checkbox input "true"
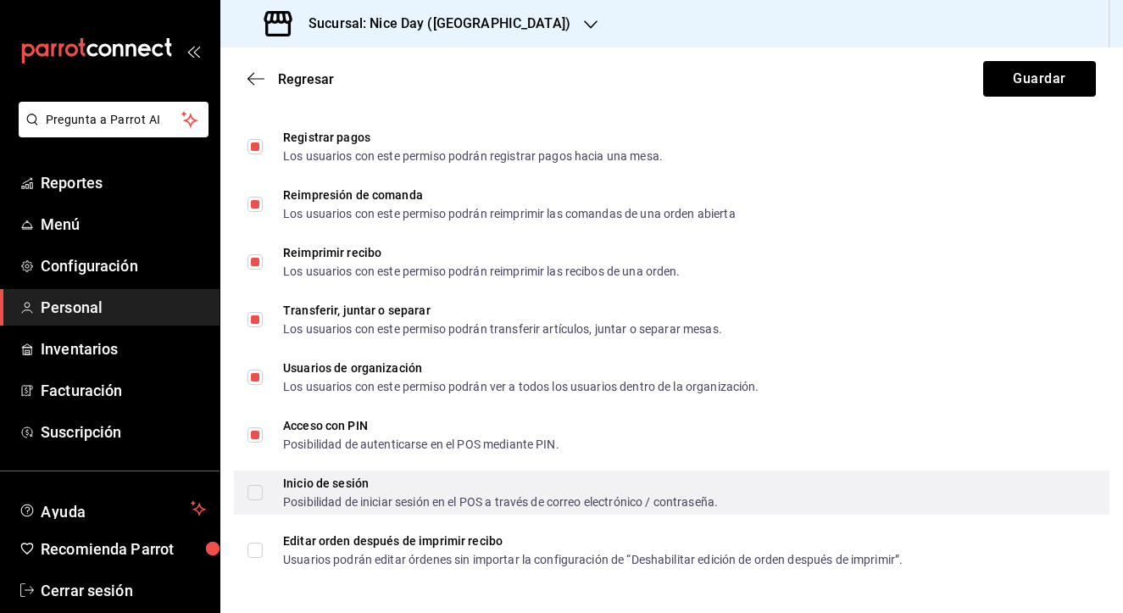
click at [264, 493] on span "Inicio de sesión Posibilidad de iniciar sesión en el POS a través de correo ele…" at bounding box center [490, 492] width 455 height 31
click at [263, 493] on input "Inicio de sesión Posibilidad de iniciar sesión en el POS a través de correo ele…" at bounding box center [255, 492] width 15 height 15
click at [256, 497] on input "Inicio de sesión Posibilidad de iniciar sesión en el POS a través de correo ele…" at bounding box center [255, 492] width 15 height 15
checkbox input "true"
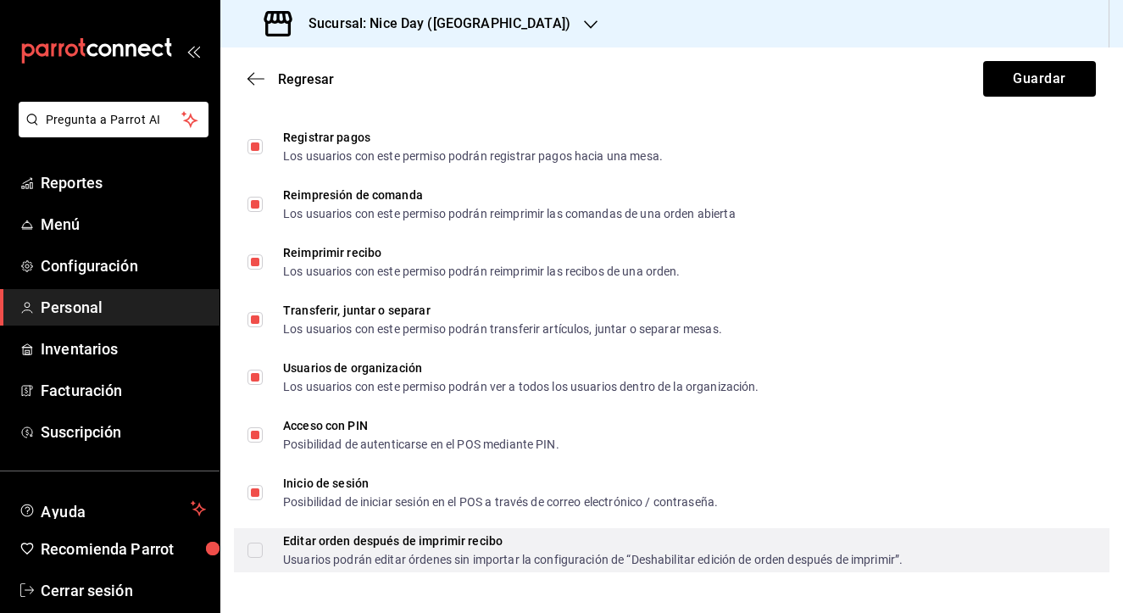
click at [255, 555] on input "Editar orden después de imprimir recibo Usuarios podrán editar órdenes sin impo…" at bounding box center [255, 550] width 15 height 15
checkbox input "true"
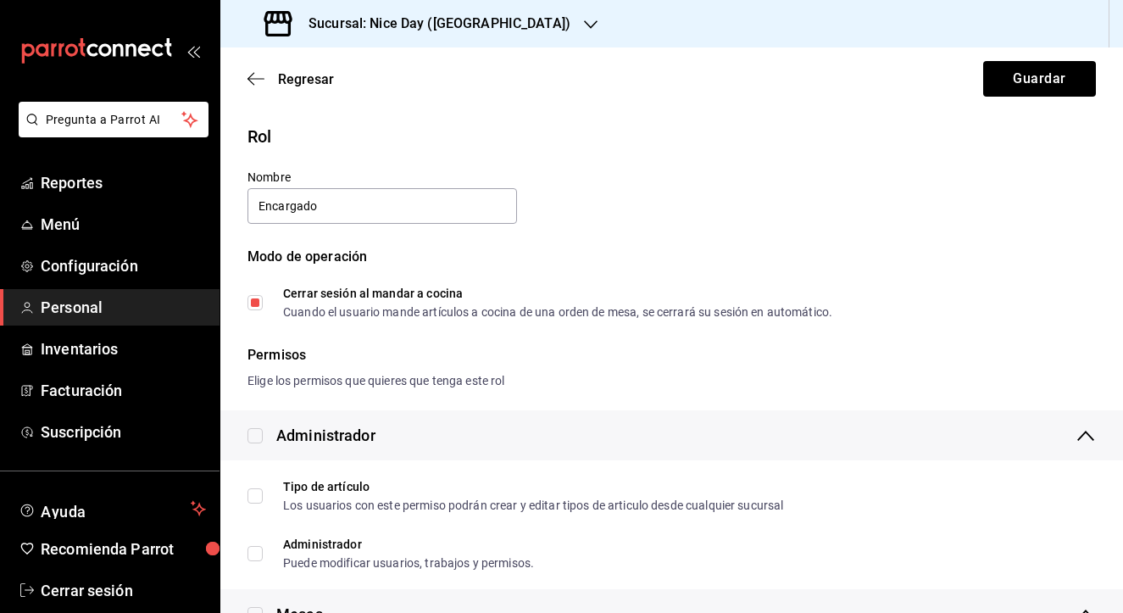
scroll to position [0, 0]
click at [1048, 80] on button "Guardar" at bounding box center [1039, 79] width 113 height 36
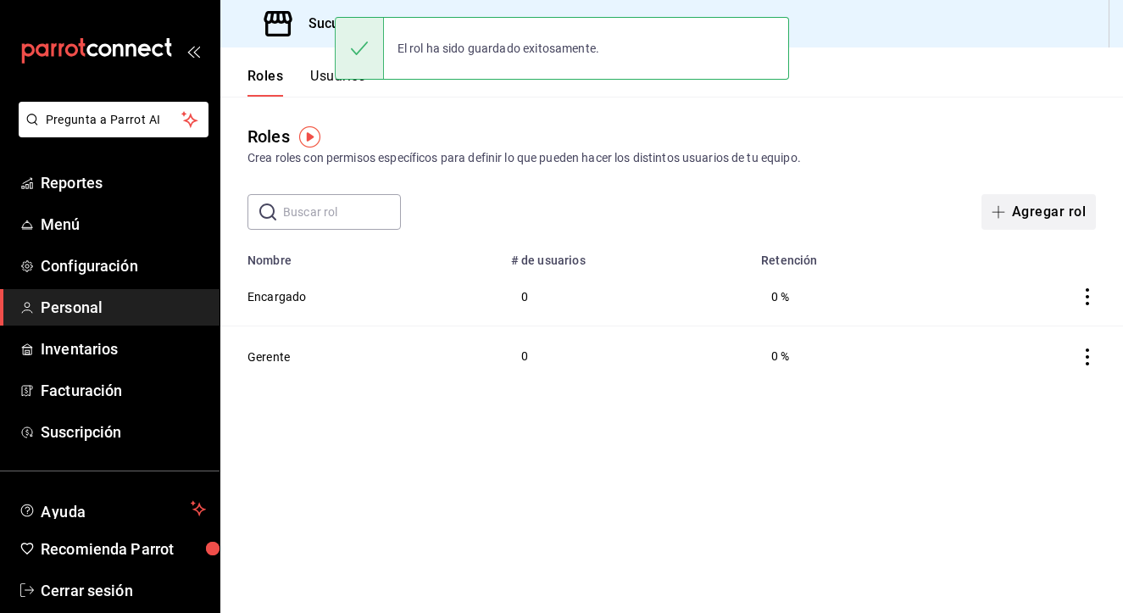
click at [1008, 218] on span "button" at bounding box center [1002, 212] width 20 height 14
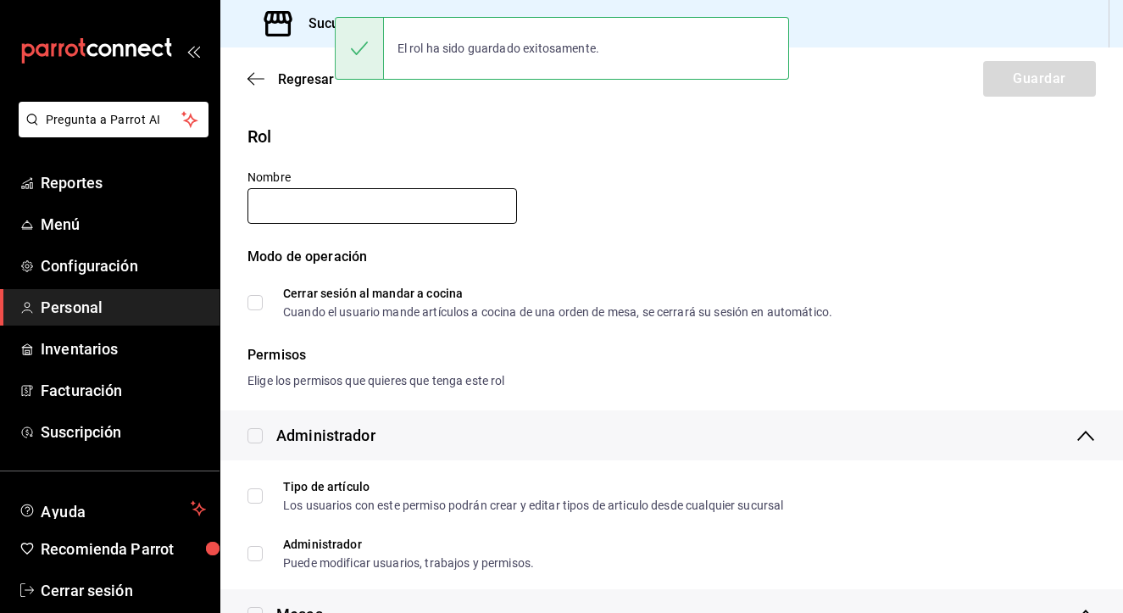
click at [347, 209] on input "text" at bounding box center [383, 206] width 270 height 36
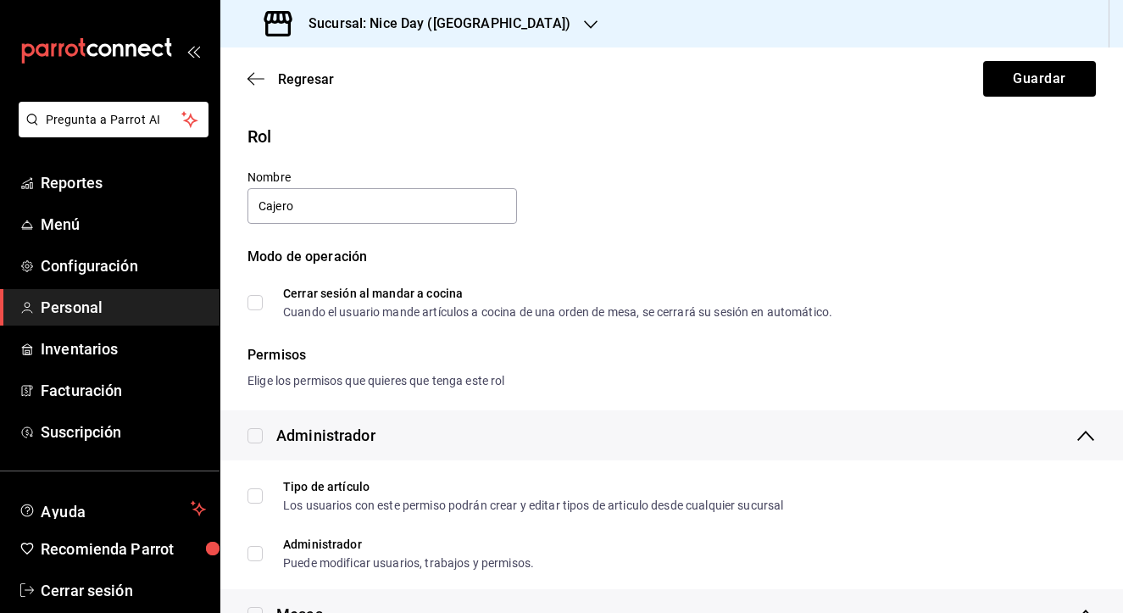
type input "Cajero"
click at [665, 226] on div "Rol Nombre Cajero Modo de operación Cerrar sesión al mandar a cocina Cuando el …" at bounding box center [661, 210] width 869 height 215
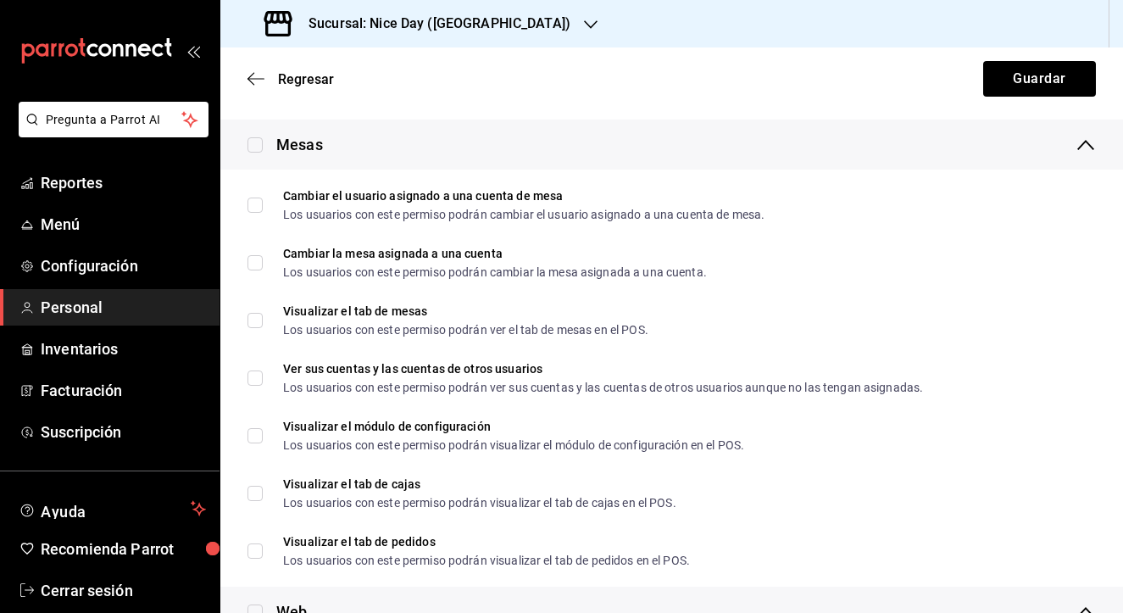
scroll to position [473, 0]
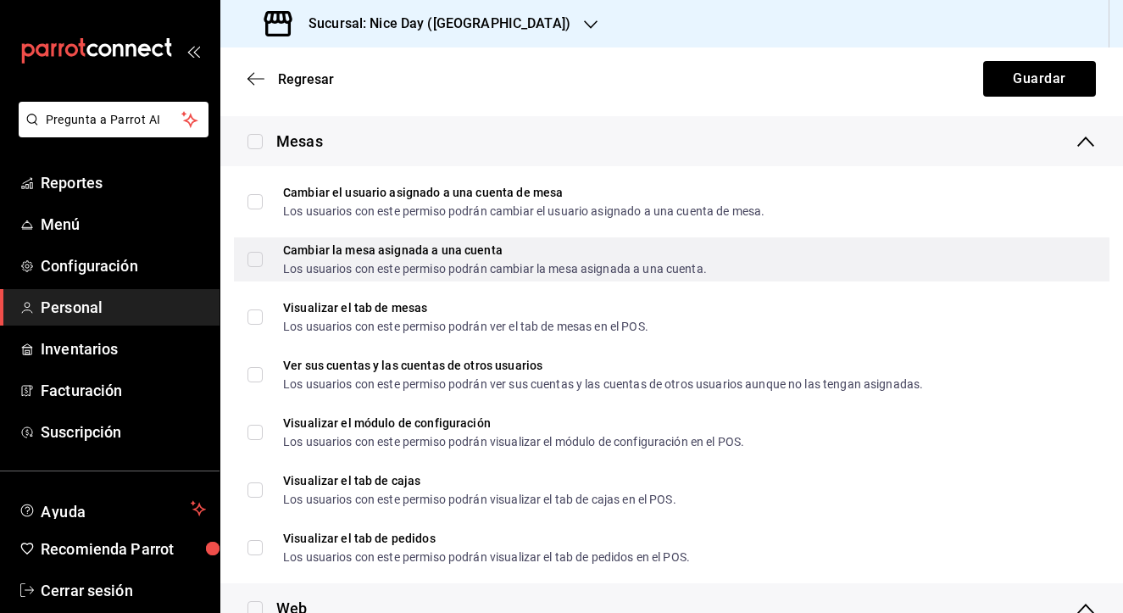
click at [255, 260] on input "Cambiar la mesa asignada a una cuenta Los usuarios con este permiso podrán camb…" at bounding box center [255, 259] width 15 height 15
checkbox input "true"
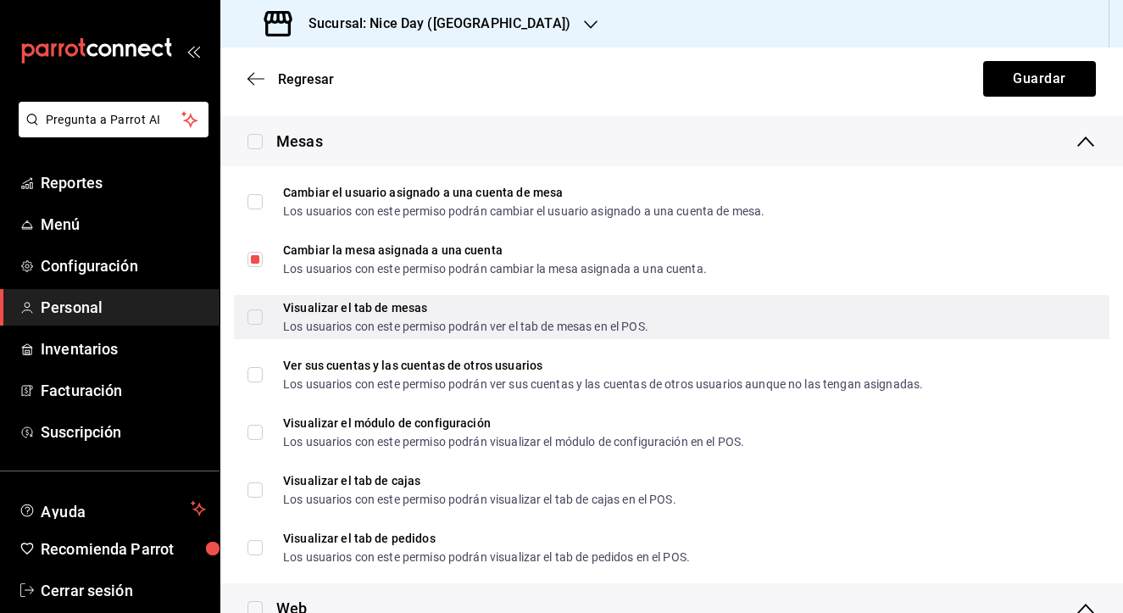
click at [253, 321] on input "Visualizar el tab de mesas Los usuarios con este permiso podrán ver el tab de m…" at bounding box center [255, 316] width 15 height 15
checkbox input "true"
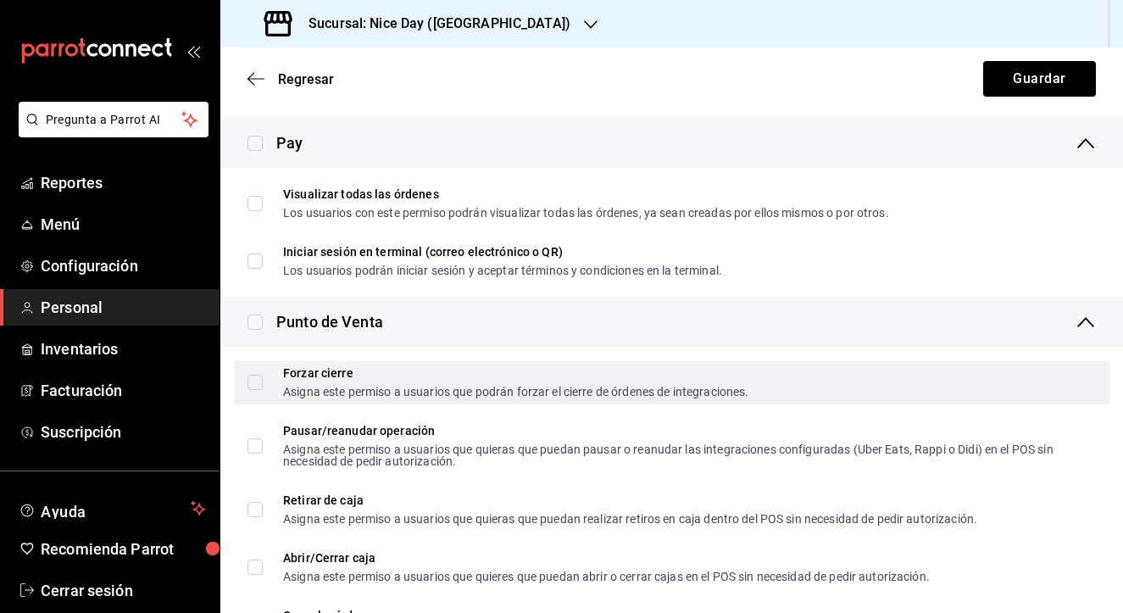
scroll to position [1657, 0]
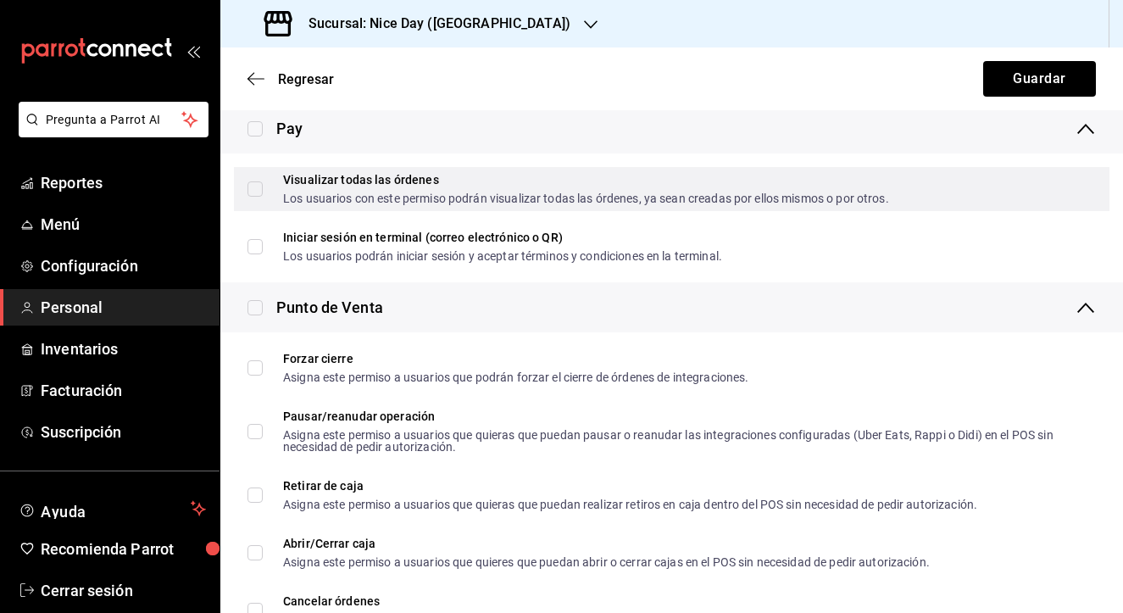
click at [255, 193] on input "Visualizar todas las órdenes Los usuarios con este permiso podrán visualizar to…" at bounding box center [255, 188] width 15 height 15
checkbox input "true"
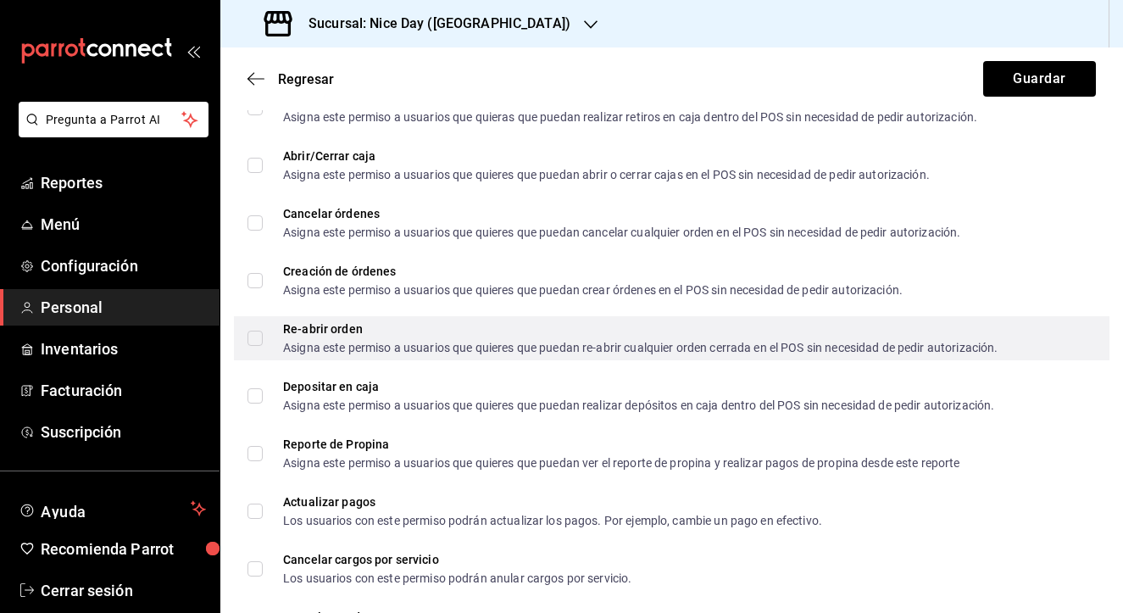
scroll to position [2048, 0]
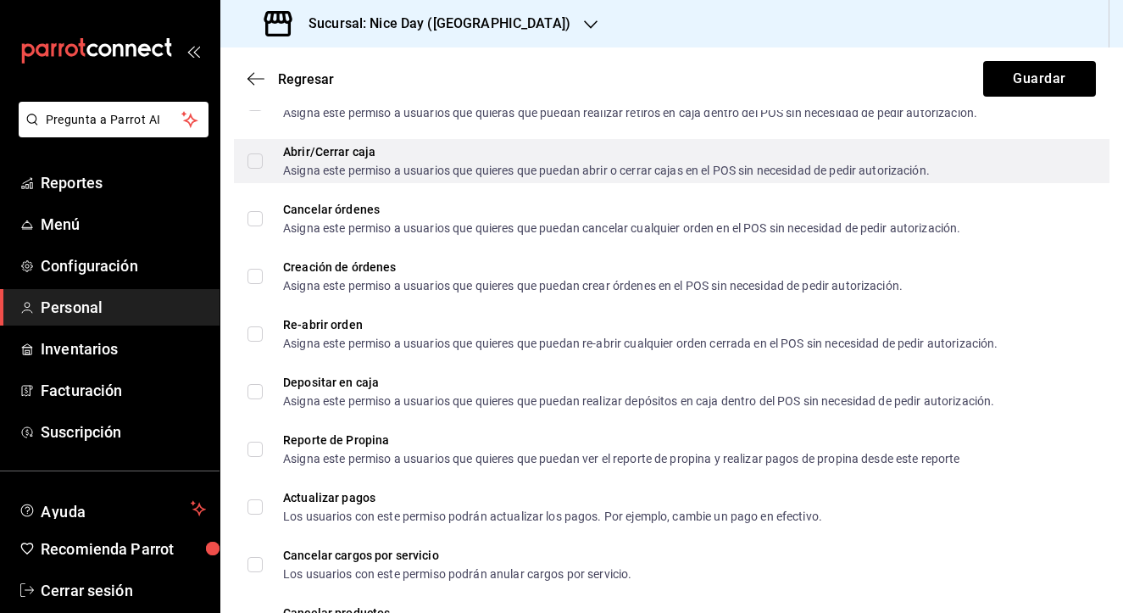
click at [257, 163] on input "Abrir/Cerrar caja Asigna este permiso a usuarios que quieres que puedan abrir o…" at bounding box center [255, 160] width 15 height 15
checkbox input "true"
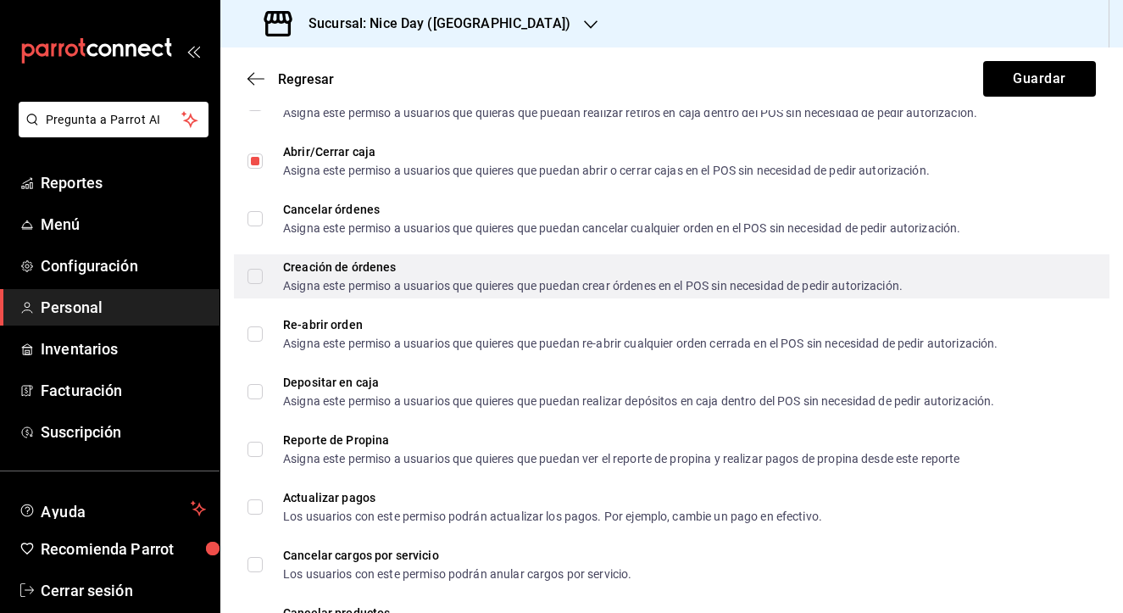
click at [257, 278] on input "Creación de órdenes Asigna este permiso a usuarios que quieres que puedan crear…" at bounding box center [255, 276] width 15 height 15
checkbox input "true"
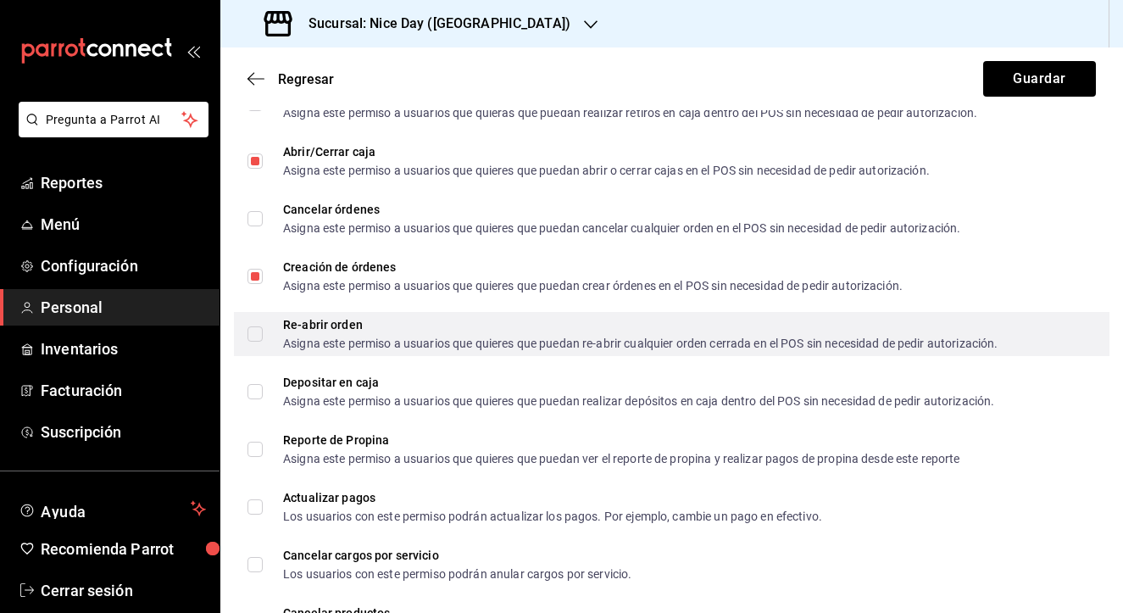
click at [258, 336] on input "Re-abrir orden Asigna este permiso a usuarios que quieres que puedan re-abrir c…" at bounding box center [255, 333] width 15 height 15
checkbox input "true"
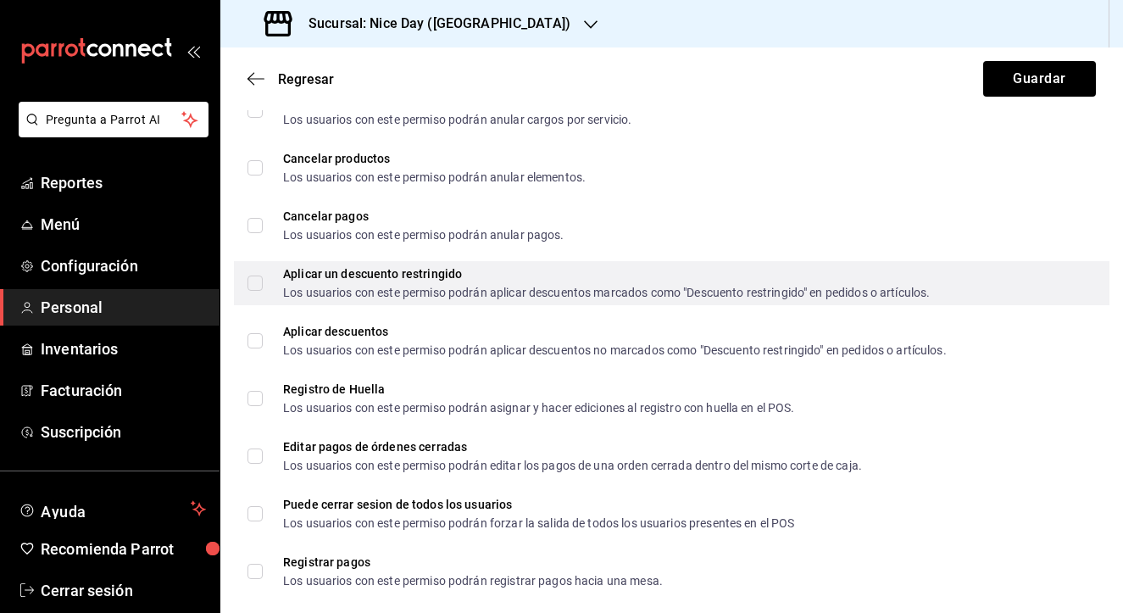
scroll to position [2510, 0]
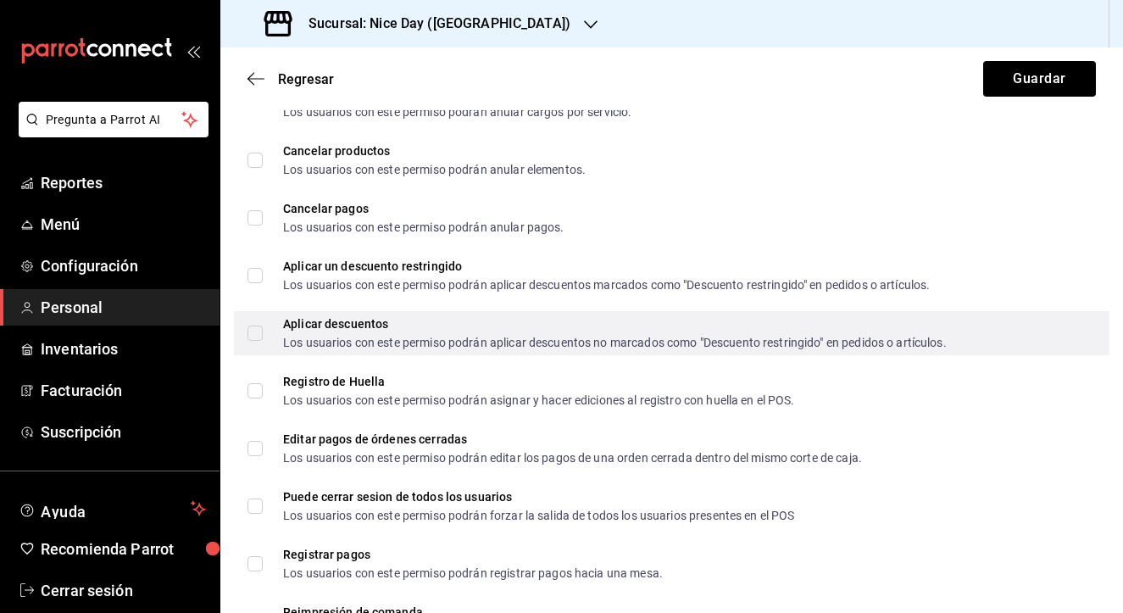
click at [257, 336] on input "Aplicar descuentos Los usuarios con este permiso podrán aplicar descuentos no m…" at bounding box center [255, 333] width 15 height 15
checkbox input "true"
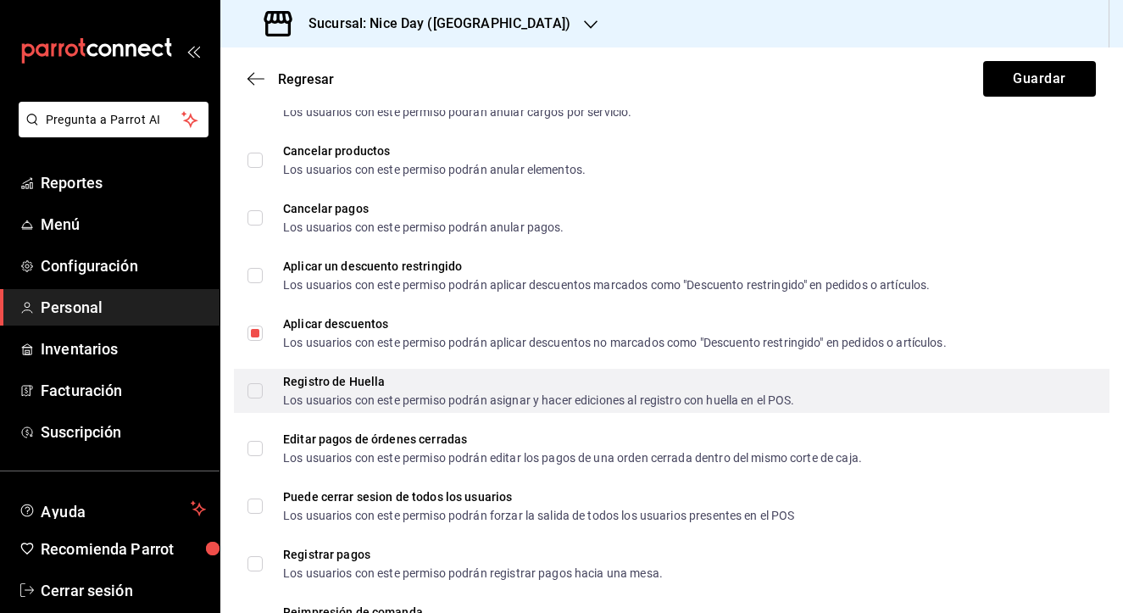
click at [257, 398] on input "Registro de Huella Los usuarios con este permiso podrán asignar y hacer edicion…" at bounding box center [255, 390] width 15 height 15
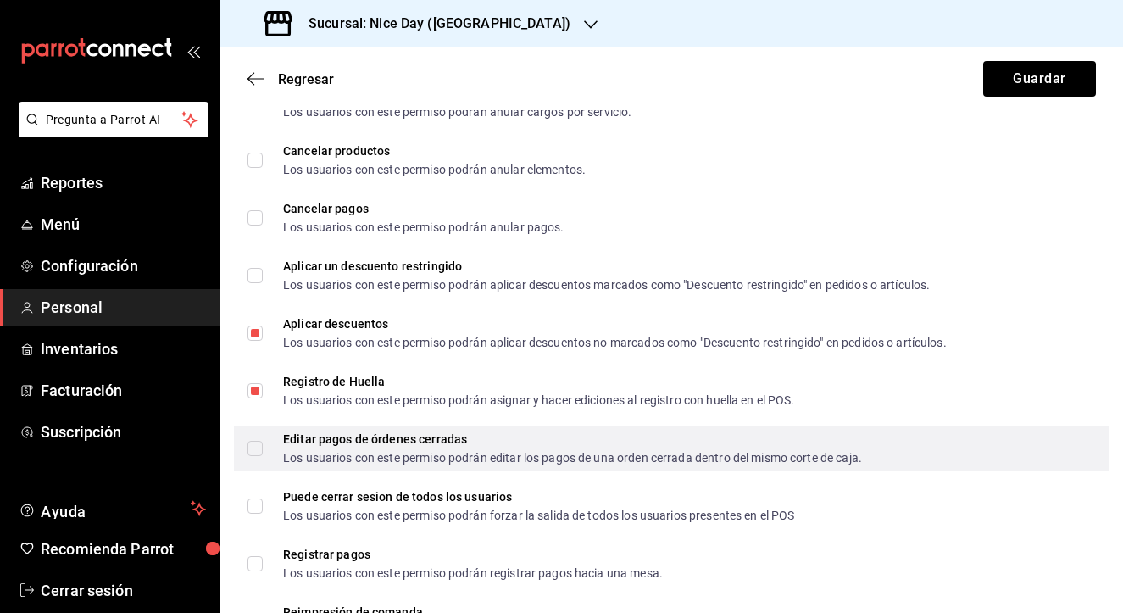
scroll to position [2517, 0]
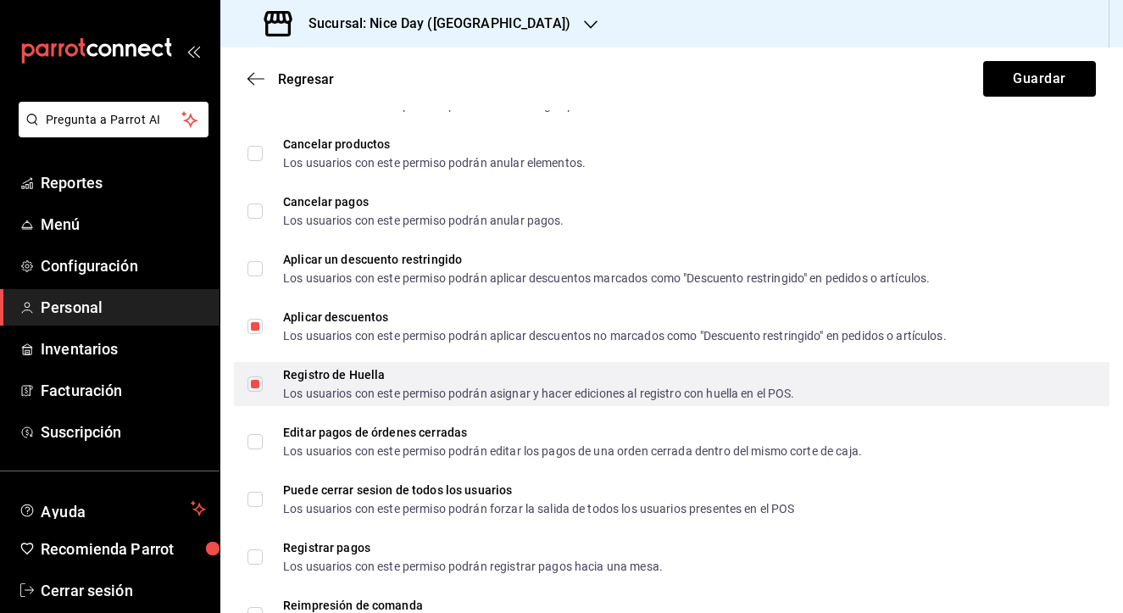
click at [256, 383] on input "Registro de Huella Los usuarios con este permiso podrán asignar y hacer edicion…" at bounding box center [255, 383] width 15 height 15
checkbox input "false"
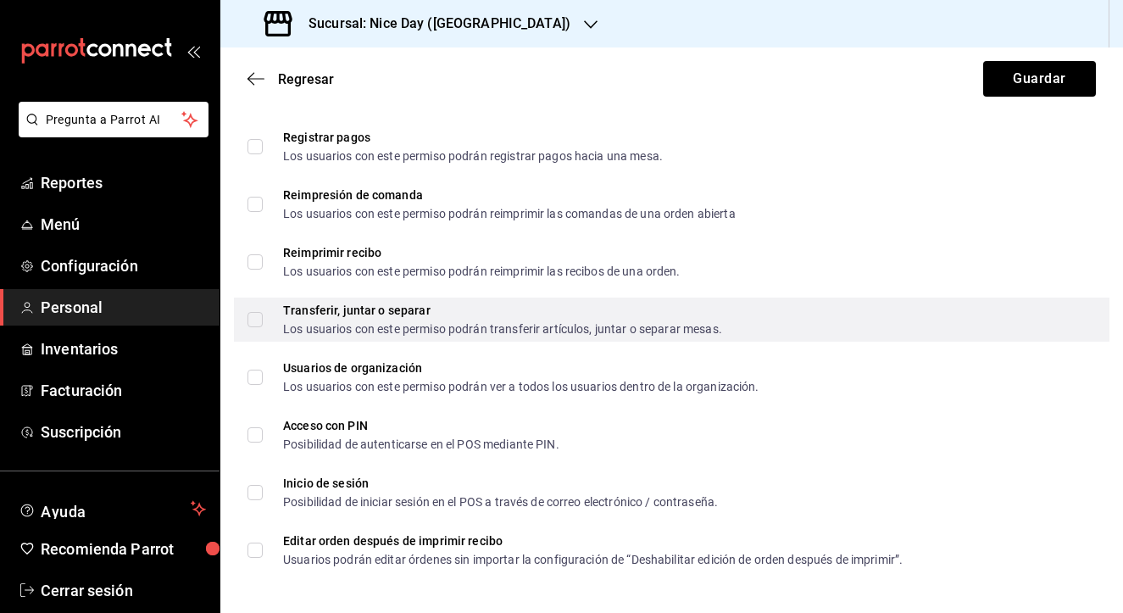
scroll to position [2928, 0]
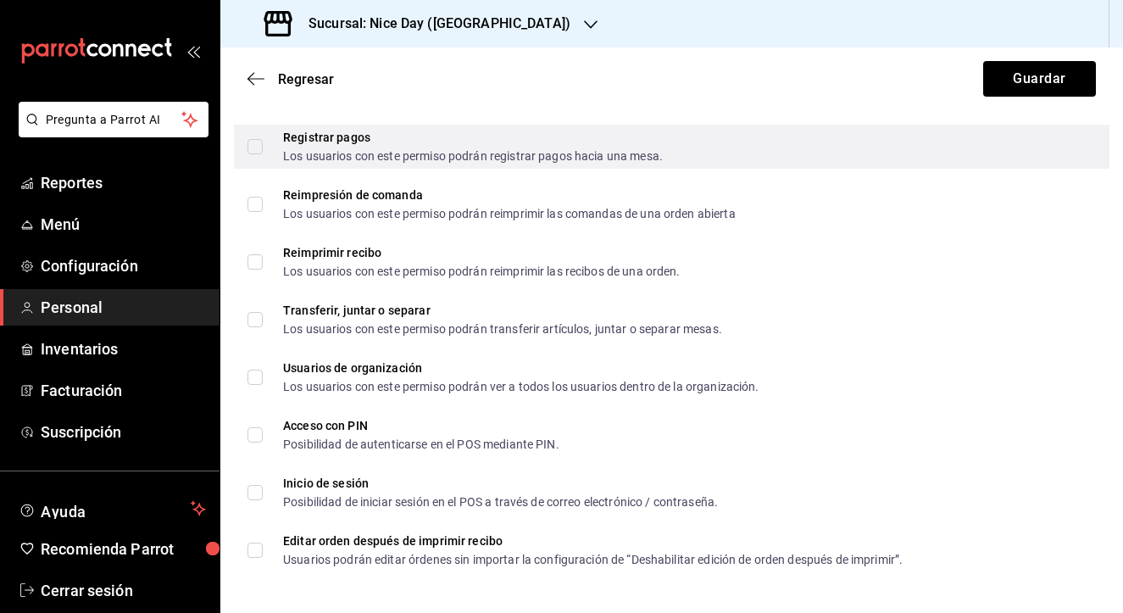
click at [254, 151] on input "Registrar pagos Los usuarios con este permiso podrán registrar pagos hacia una …" at bounding box center [255, 146] width 15 height 15
checkbox input "true"
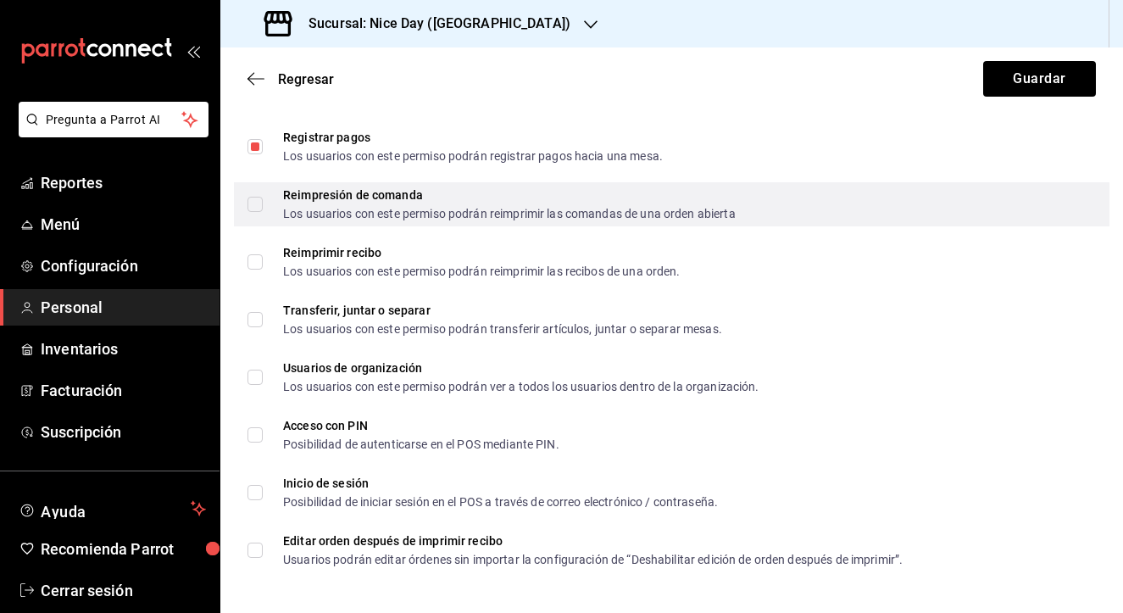
click at [256, 202] on input "Reimpresión de comanda Los usuarios con este permiso podrán reimprimir las coma…" at bounding box center [255, 204] width 15 height 15
checkbox input "true"
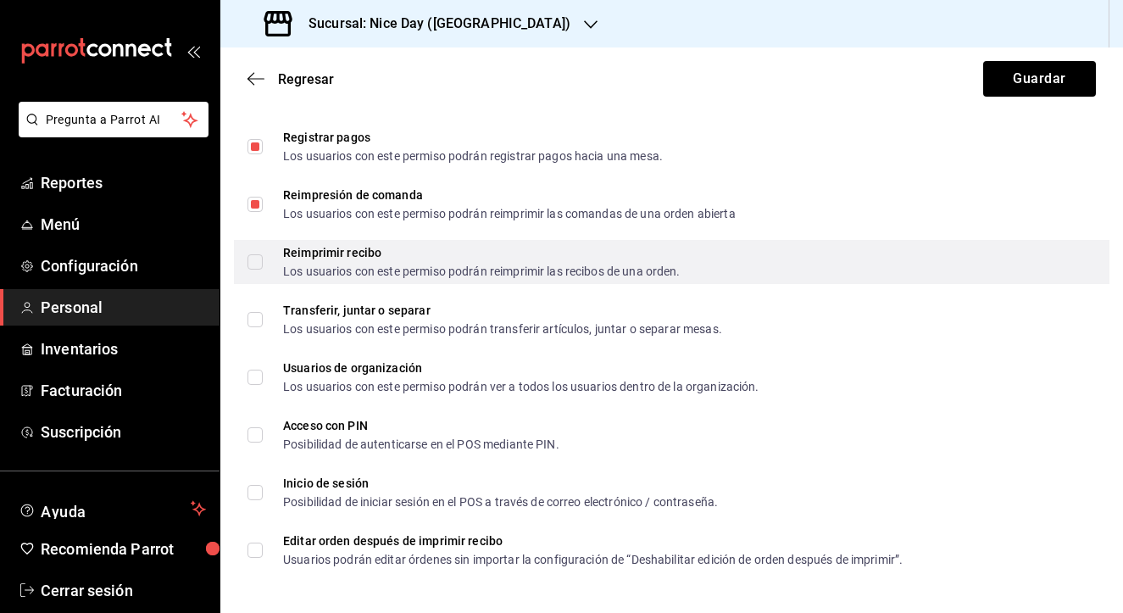
click at [255, 265] on input "Reimprimir recibo Los usuarios con este permiso podrán reimprimir las recibos d…" at bounding box center [255, 261] width 15 height 15
checkbox input "true"
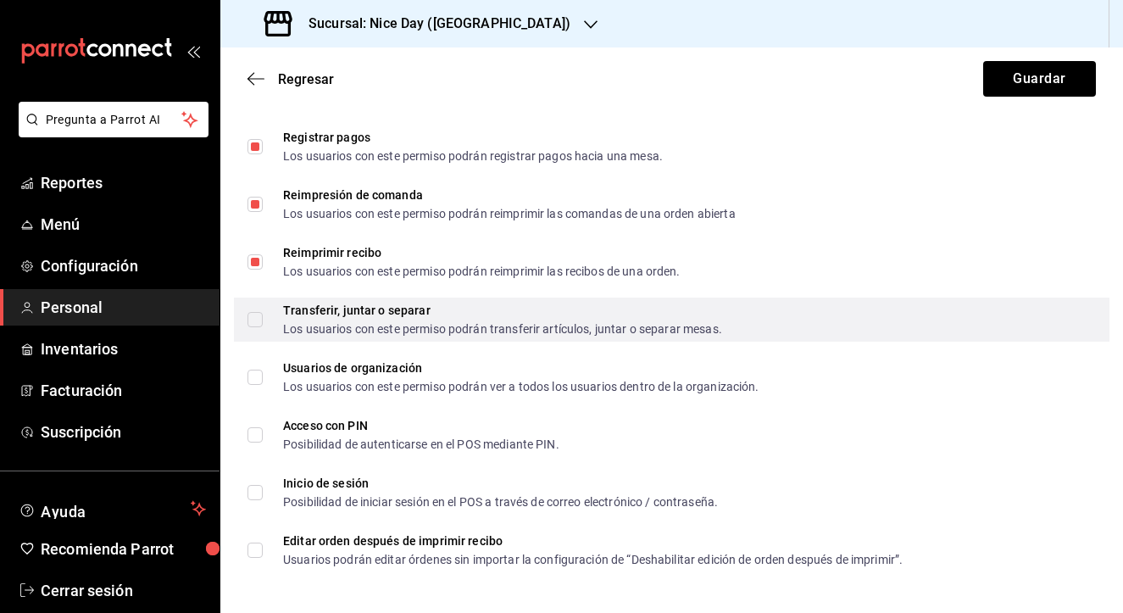
click at [269, 322] on span "Transferir, juntar o separar Los usuarios con este permiso podrán transferir ar…" at bounding box center [493, 319] width 460 height 31
click at [263, 322] on input "Transferir, juntar o separar Los usuarios con este permiso podrán transferir ar…" at bounding box center [255, 319] width 15 height 15
click at [269, 322] on span "Transferir, juntar o separar Los usuarios con este permiso podrán transferir ar…" at bounding box center [493, 319] width 460 height 31
click at [263, 322] on input "Transferir, juntar o separar Los usuarios con este permiso podrán transferir ar…" at bounding box center [255, 319] width 15 height 15
click at [254, 322] on input "Transferir, juntar o separar Los usuarios con este permiso podrán transferir ar…" at bounding box center [255, 319] width 15 height 15
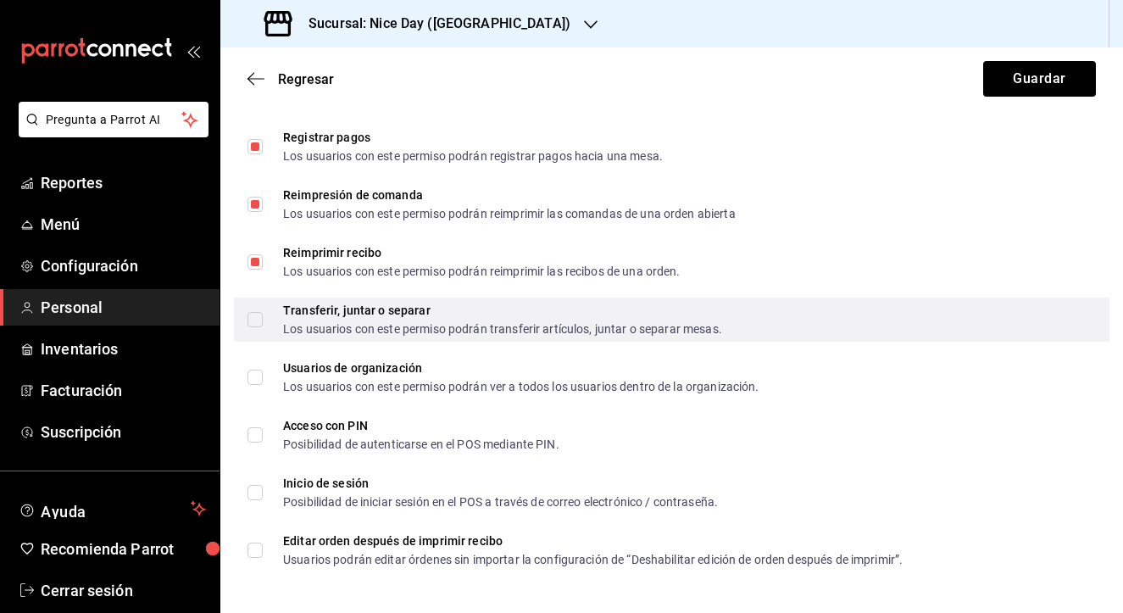
checkbox input "true"
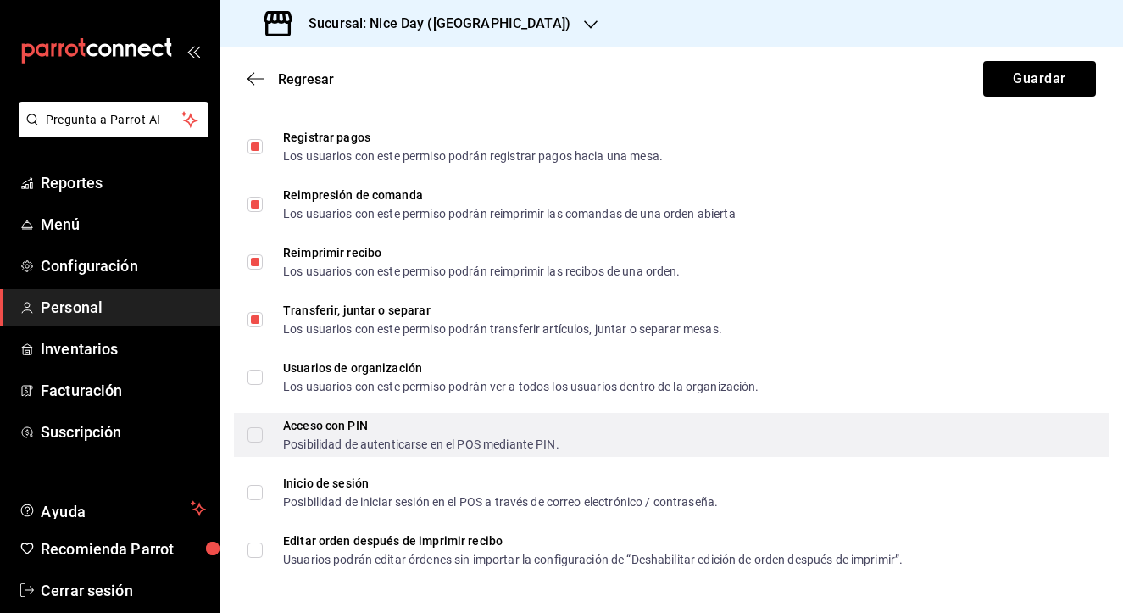
scroll to position [0, 0]
click at [259, 442] on input "Acceso con PIN Posibilidad de autenticarse en el POS mediante PIN." at bounding box center [255, 434] width 15 height 15
checkbox input "true"
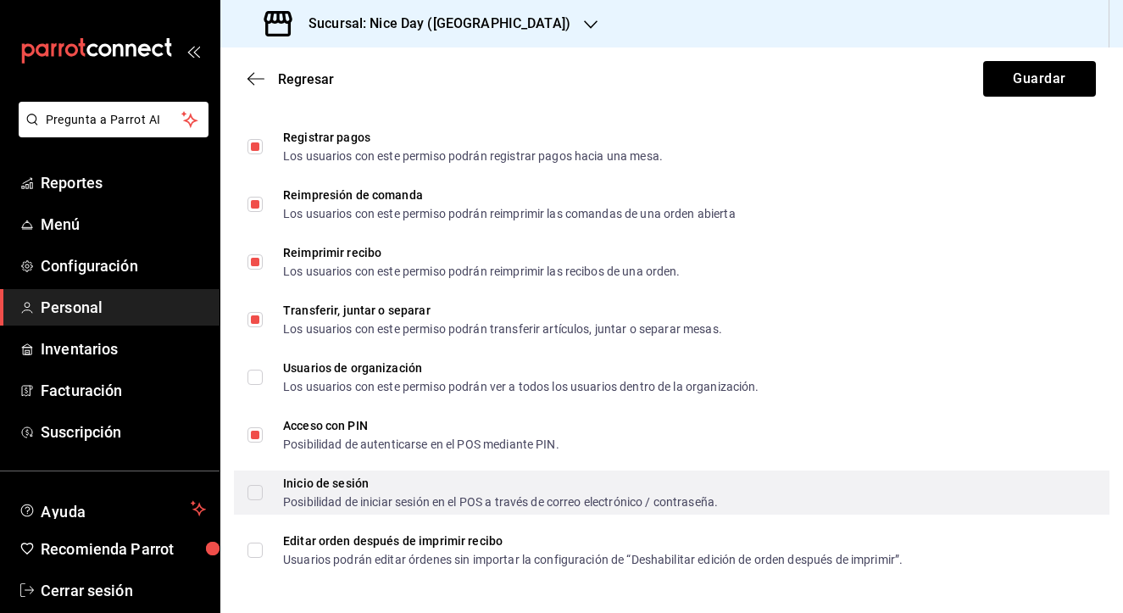
click at [257, 489] on input "Inicio de sesión Posibilidad de iniciar sesión en el POS a través de correo ele…" at bounding box center [255, 492] width 15 height 15
checkbox input "true"
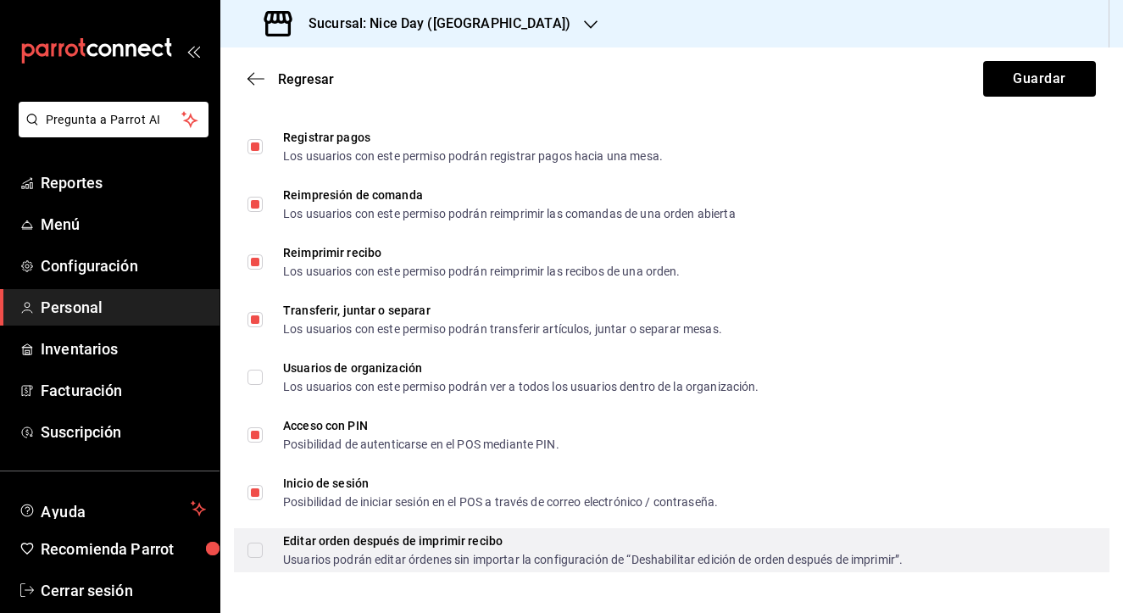
click at [256, 551] on input "Editar orden después de imprimir recibo Usuarios podrán editar órdenes sin impo…" at bounding box center [255, 550] width 15 height 15
checkbox input "true"
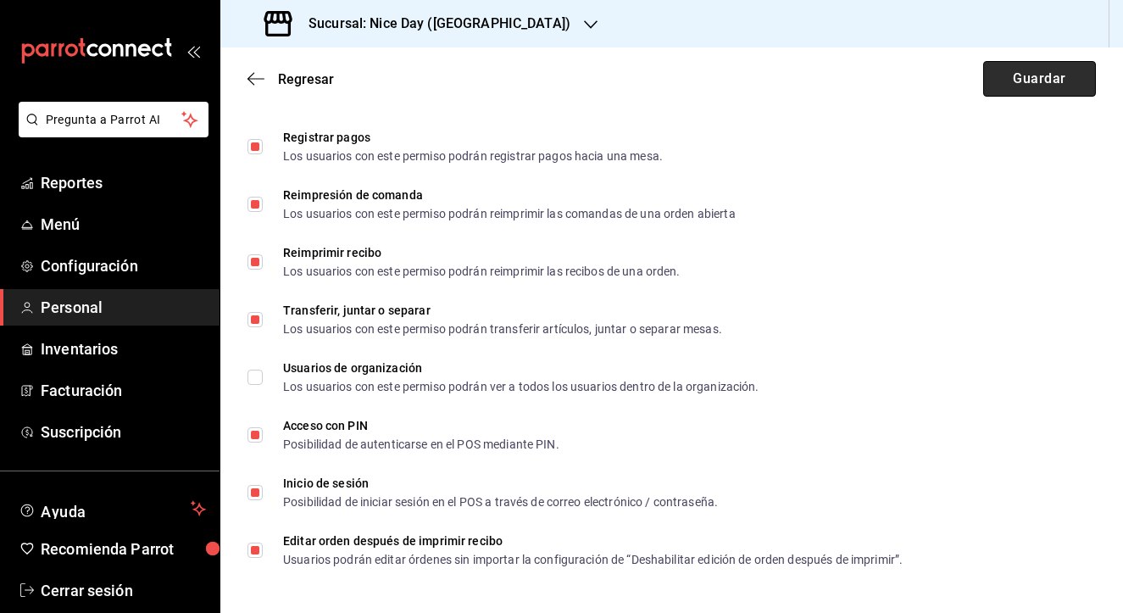
click at [1061, 81] on button "Guardar" at bounding box center [1039, 79] width 113 height 36
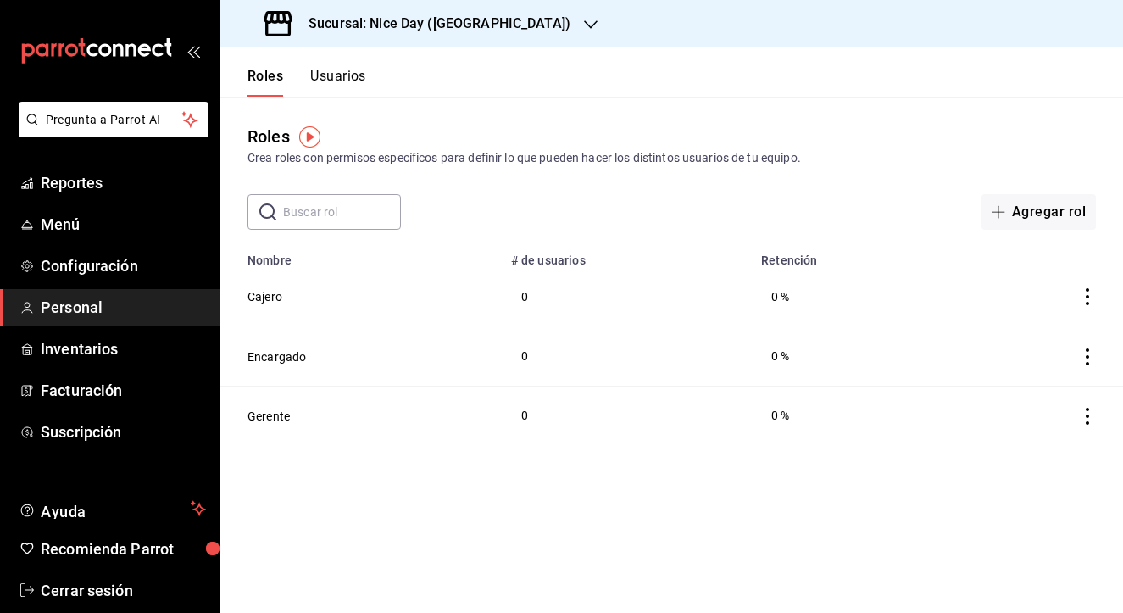
click at [334, 81] on button "Usuarios" at bounding box center [338, 82] width 56 height 29
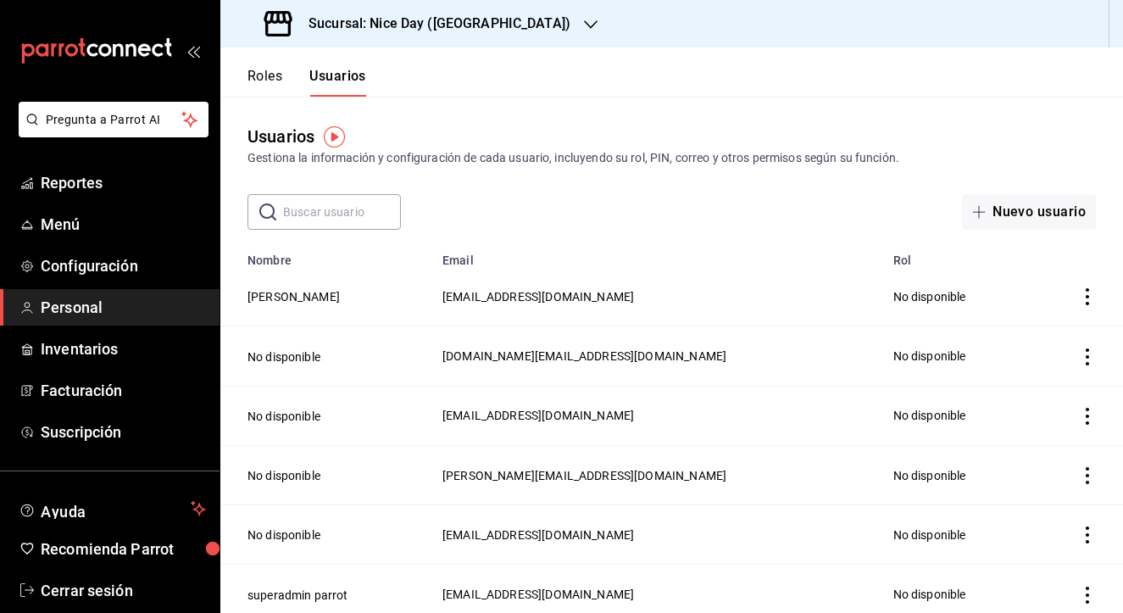
click at [277, 82] on button "Roles" at bounding box center [265, 82] width 35 height 29
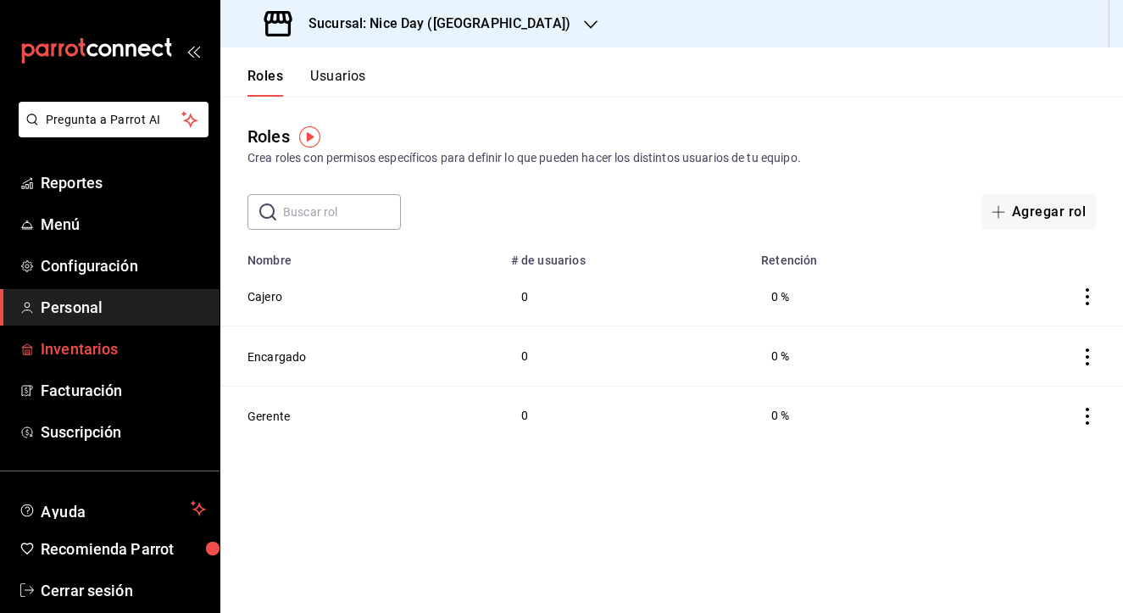
click at [74, 342] on span "Inventarios" at bounding box center [123, 348] width 165 height 23
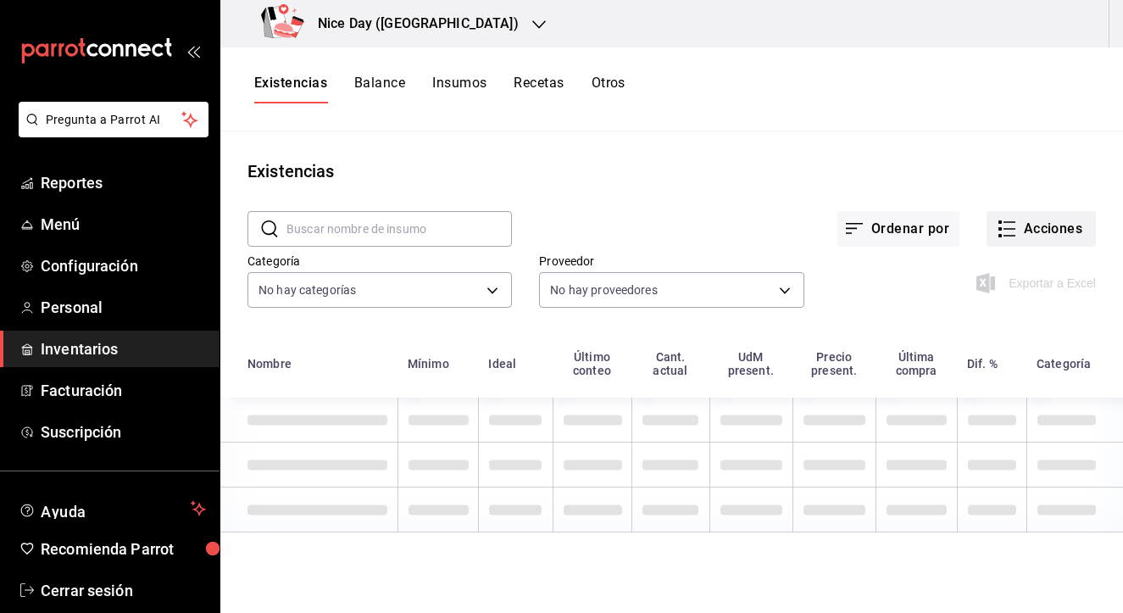
click at [1018, 234] on button "Acciones" at bounding box center [1041, 229] width 109 height 36
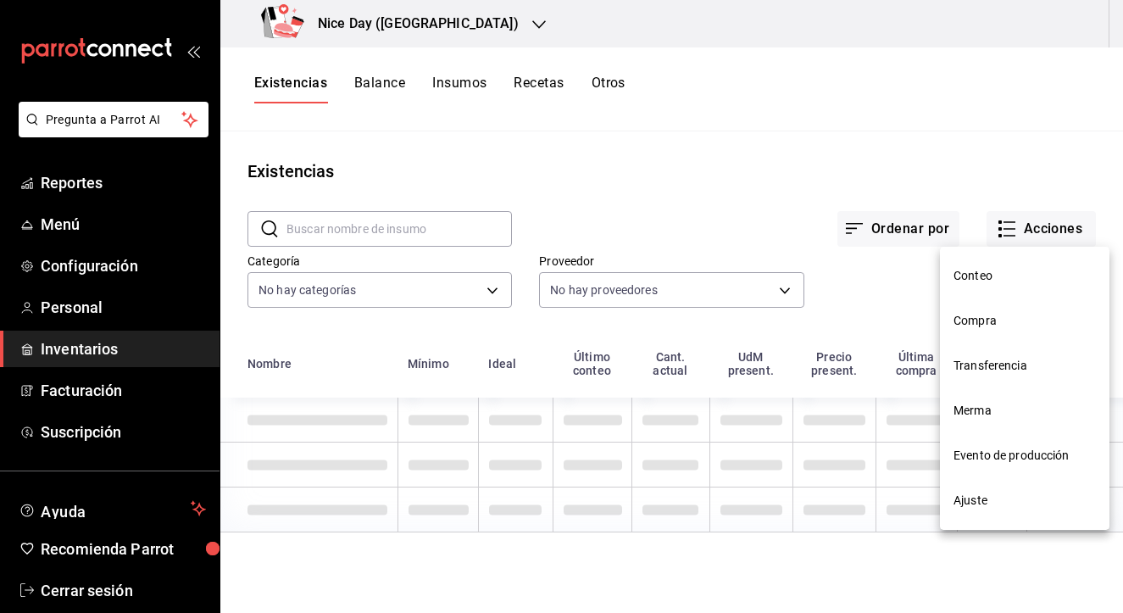
click at [370, 88] on div at bounding box center [561, 306] width 1123 height 613
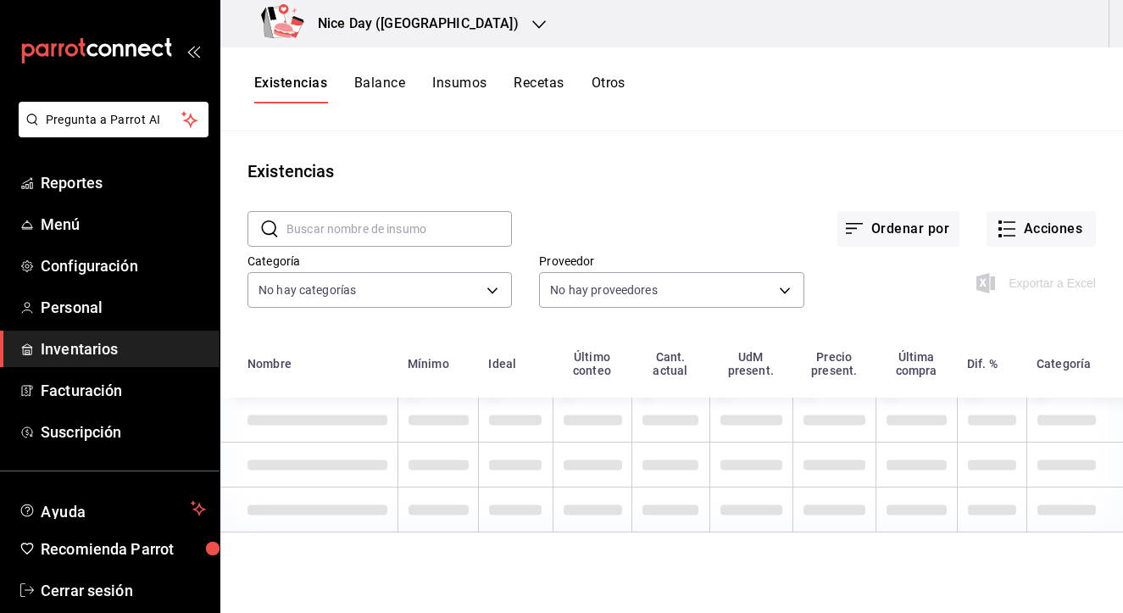
click at [460, 86] on button "Insumos" at bounding box center [459, 89] width 54 height 29
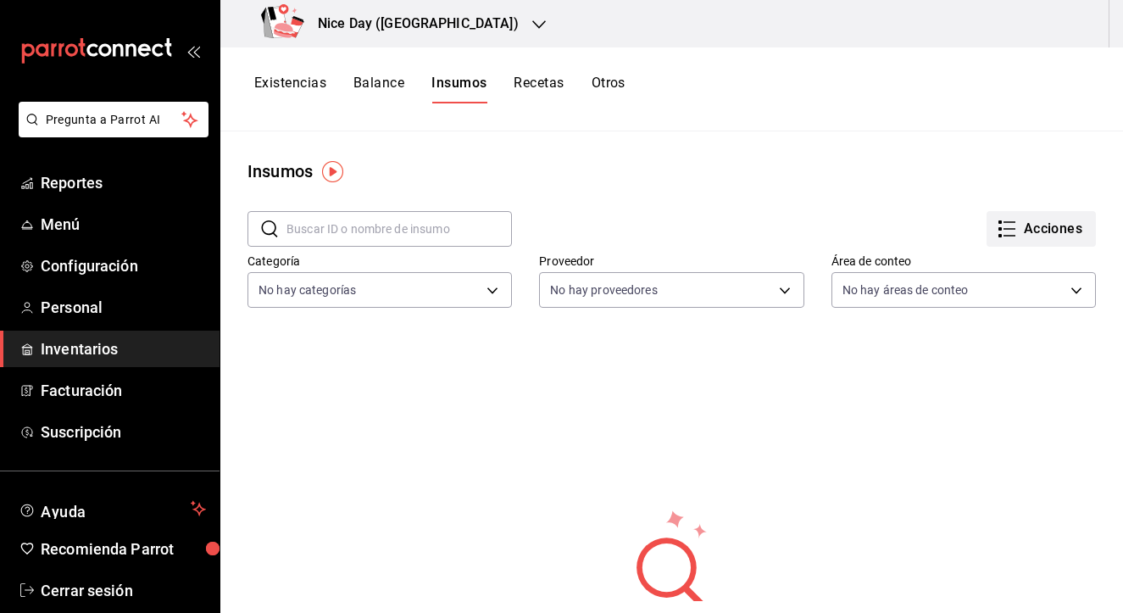
click at [1016, 235] on icon "button" at bounding box center [1007, 229] width 20 height 20
click at [588, 171] on div at bounding box center [561, 306] width 1123 height 613
click at [332, 167] on img "button" at bounding box center [332, 171] width 21 height 21
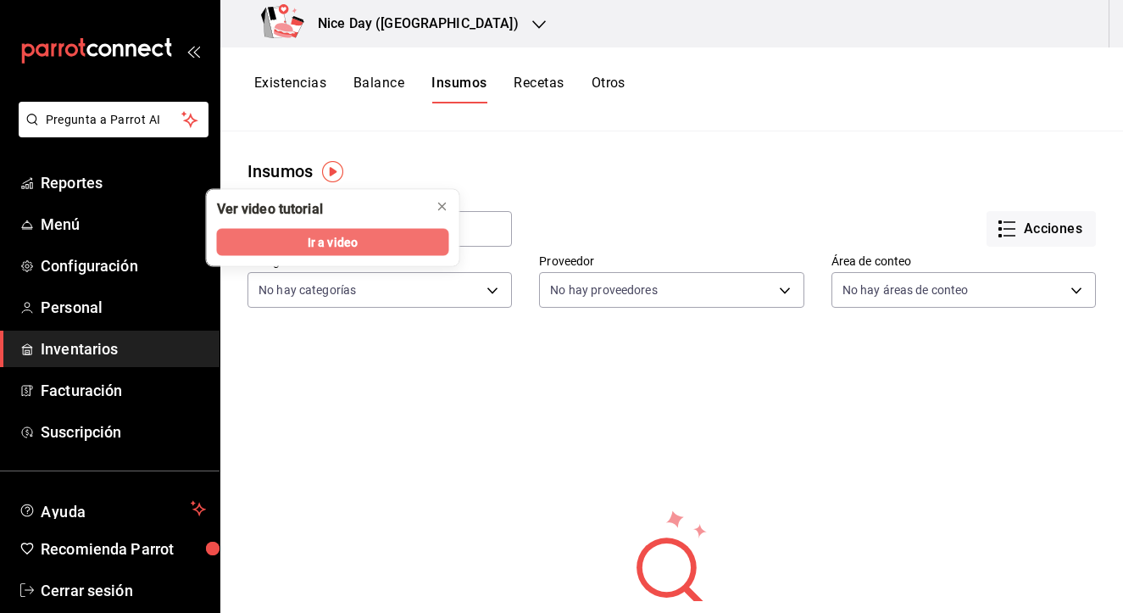
click at [340, 244] on span "Ir a video" at bounding box center [333, 242] width 50 height 18
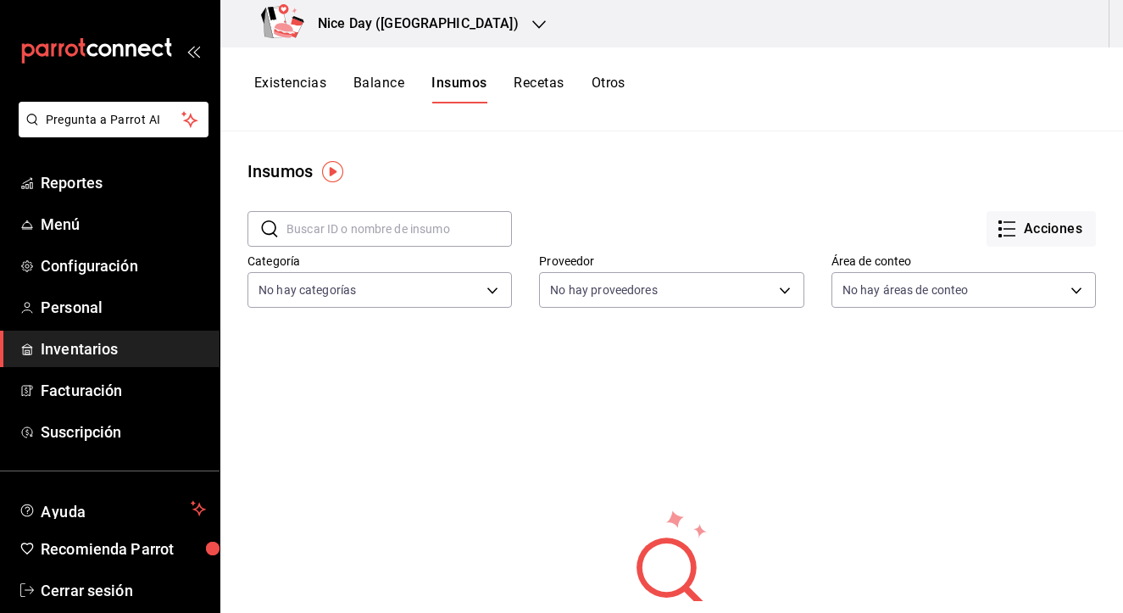
click at [87, 348] on span "Inventarios" at bounding box center [123, 348] width 165 height 23
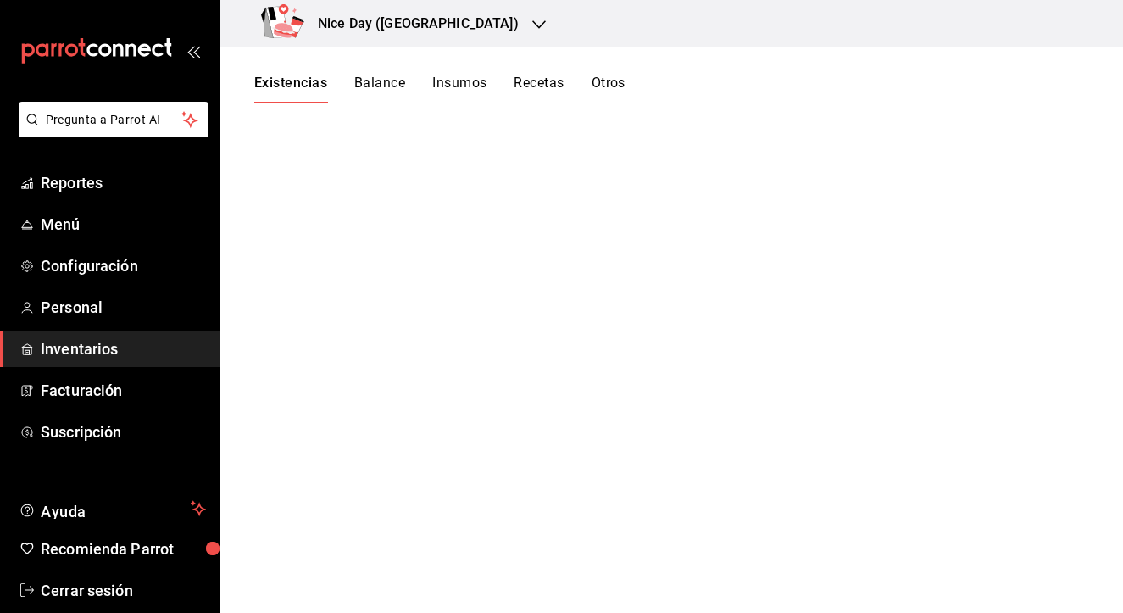
click at [532, 18] on icon "button" at bounding box center [539, 25] width 14 height 14
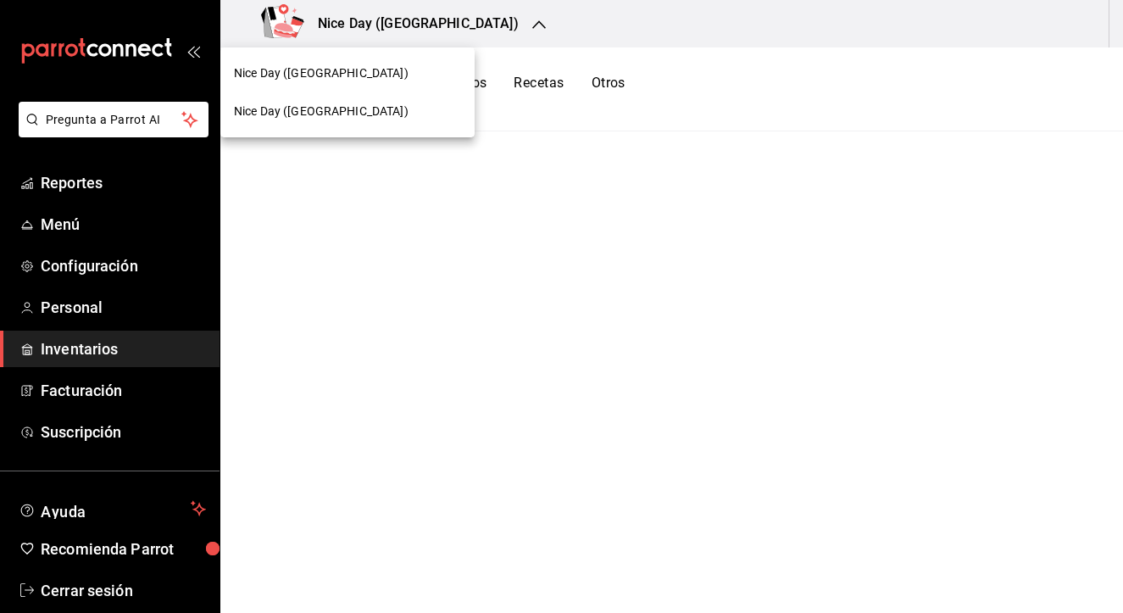
click at [484, 282] on div at bounding box center [561, 306] width 1123 height 613
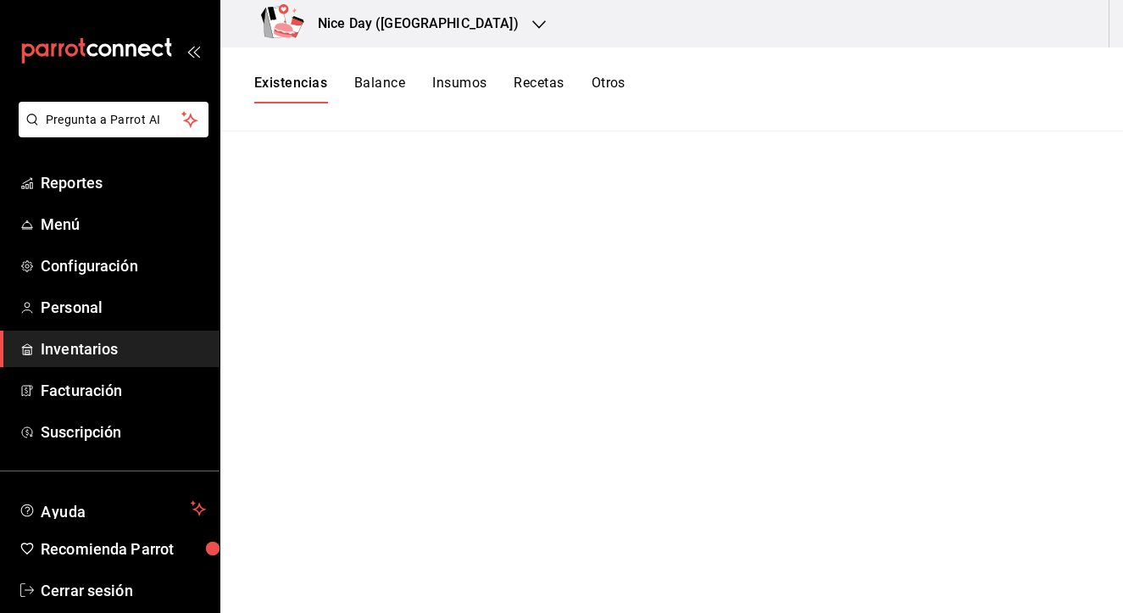
click at [366, 89] on button "Balance" at bounding box center [379, 89] width 51 height 29
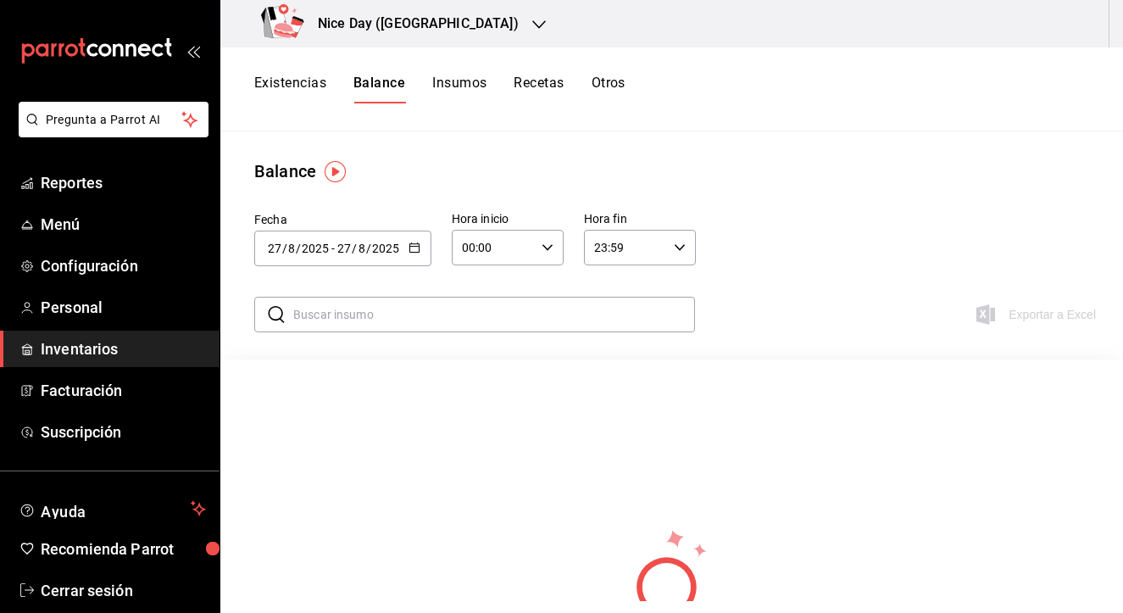
click at [460, 79] on button "Insumos" at bounding box center [459, 89] width 54 height 29
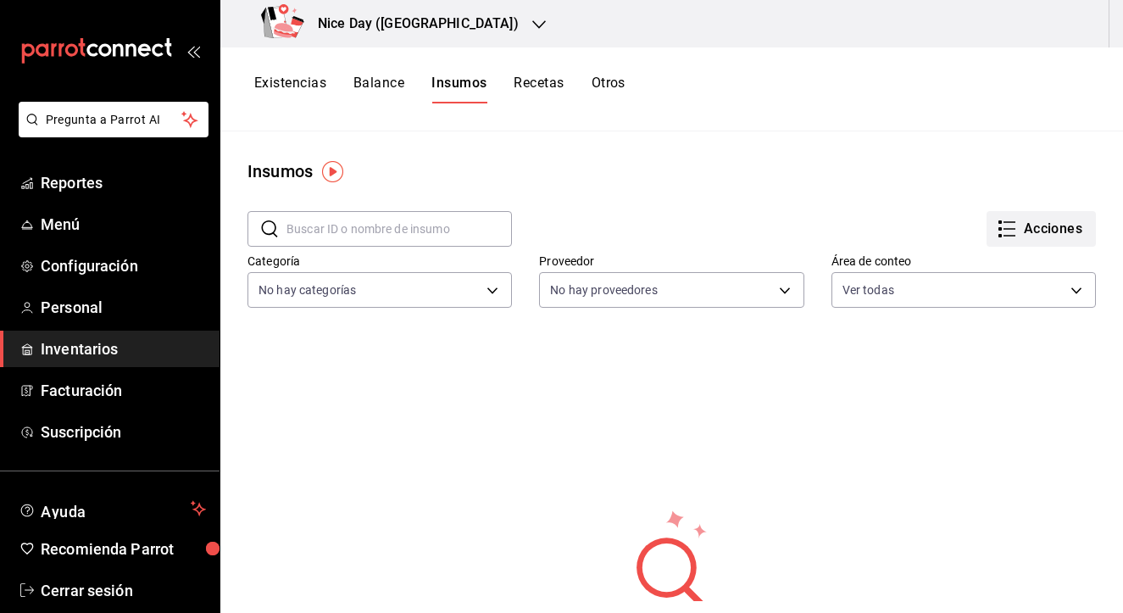
click at [1016, 217] on button "Acciones" at bounding box center [1041, 229] width 109 height 36
click at [989, 217] on li "Importar lista de insumos" at bounding box center [1002, 208] width 177 height 45
click at [1007, 260] on li "Exportar lista de insumos" at bounding box center [1002, 251] width 177 height 41
click at [948, 256] on span "Exportar lista de insumos" at bounding box center [1000, 251] width 133 height 14
click at [93, 261] on span "Configuración" at bounding box center [123, 265] width 165 height 23
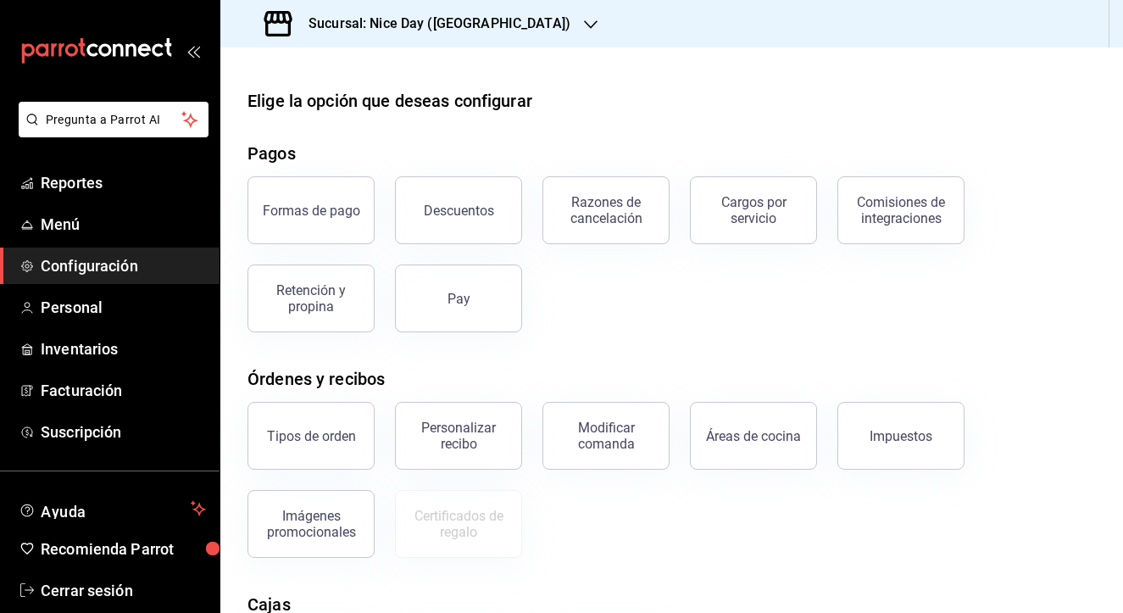
click at [686, 109] on div "Elige la opción que deseas configurar" at bounding box center [672, 100] width 849 height 25
click at [144, 363] on link "Inventarios" at bounding box center [110, 349] width 220 height 36
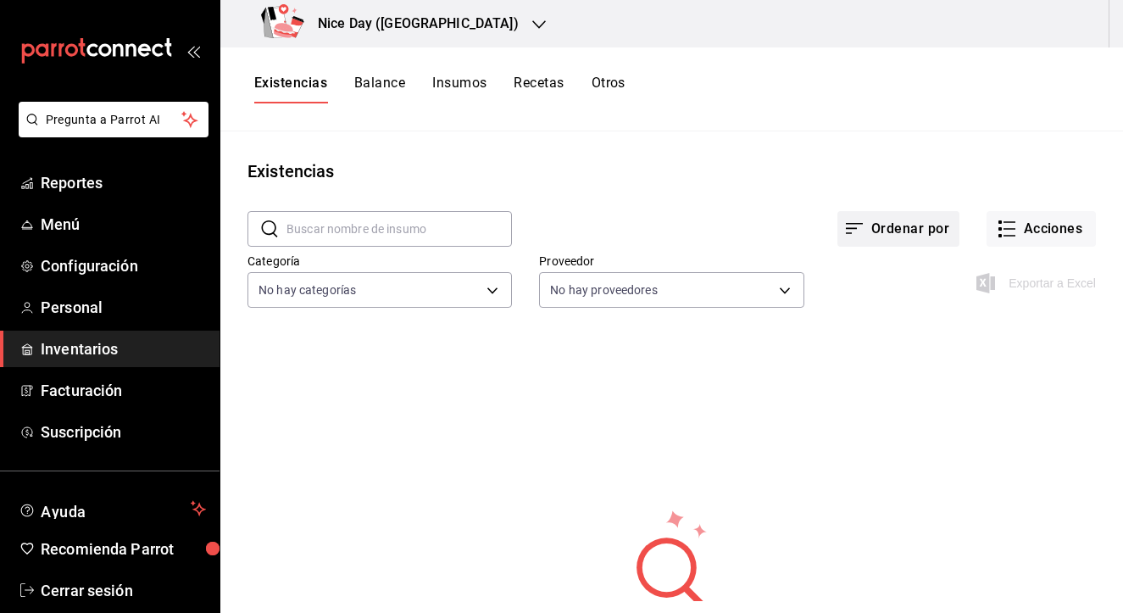
click at [913, 226] on button "Ordenar por" at bounding box center [899, 229] width 122 height 36
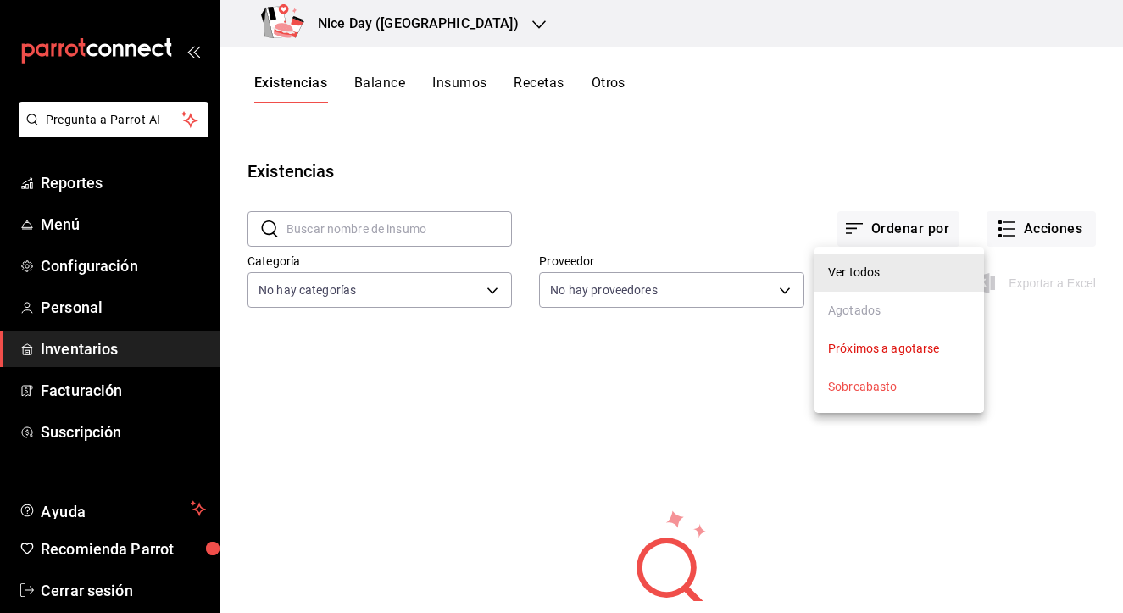
click at [947, 112] on div at bounding box center [561, 306] width 1123 height 613
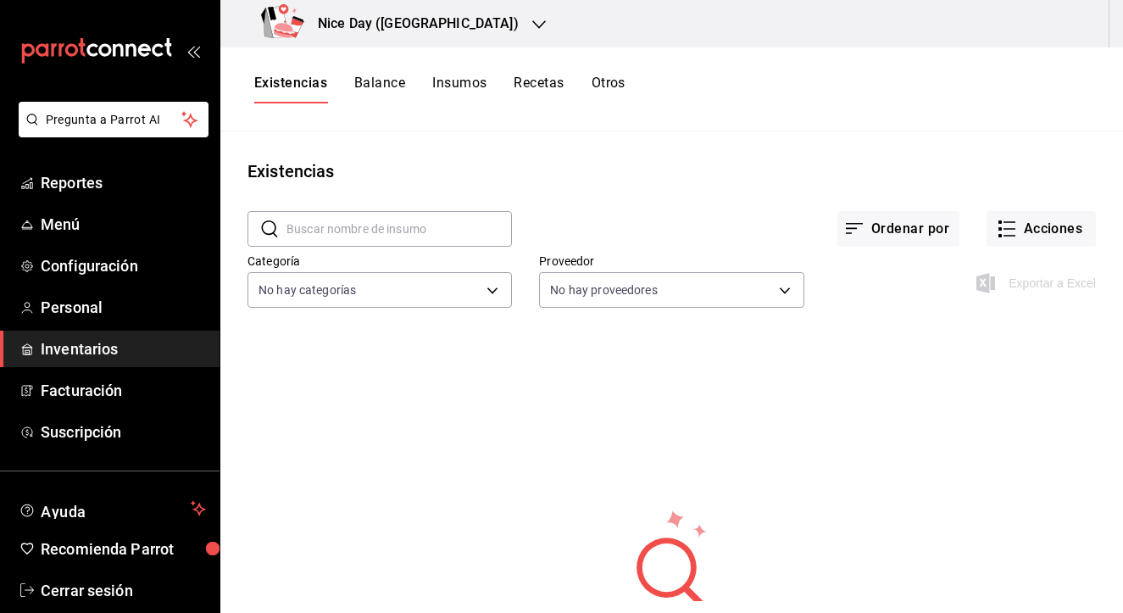
click at [1033, 266] on div "Exportar a Excel" at bounding box center [951, 269] width 292 height 86
click at [1010, 223] on icon "button" at bounding box center [1007, 229] width 20 height 20
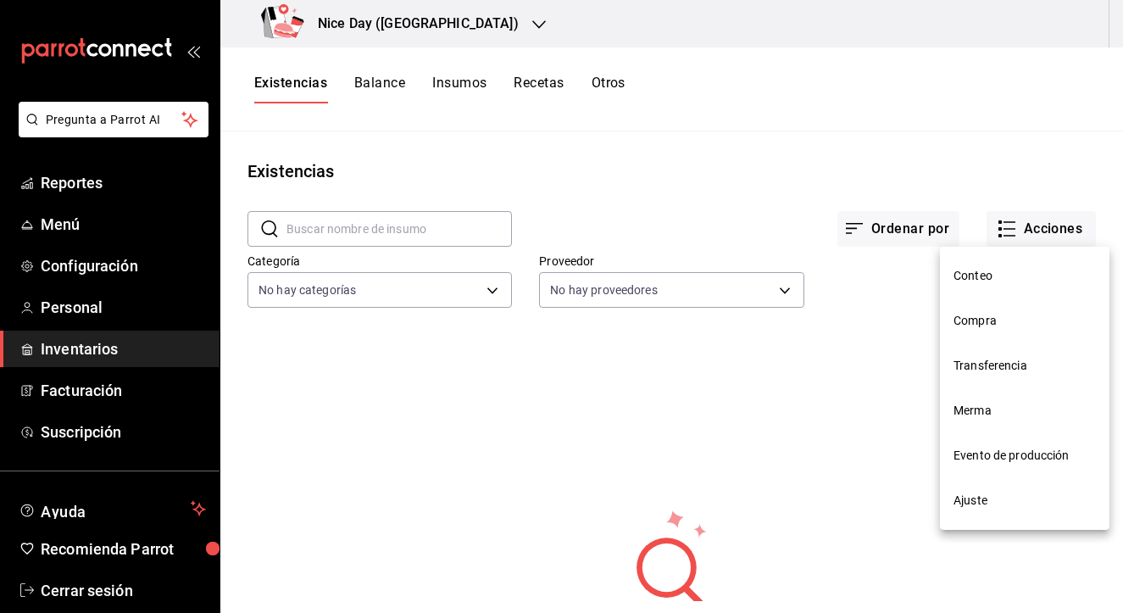
click at [943, 165] on div at bounding box center [561, 306] width 1123 height 613
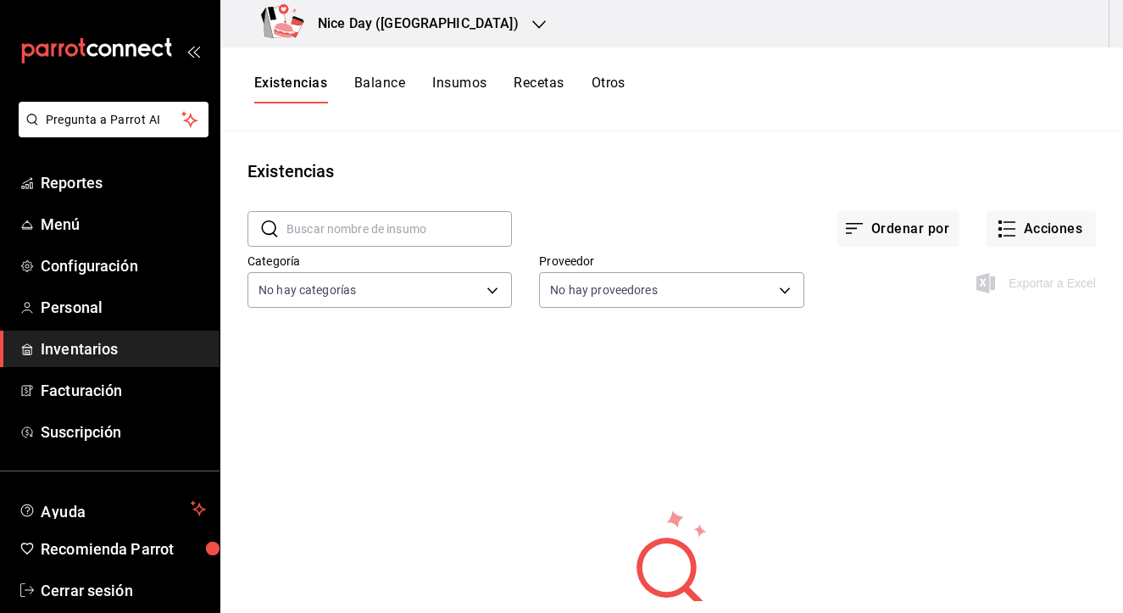
click at [85, 346] on span "Inventarios" at bounding box center [123, 348] width 165 height 23
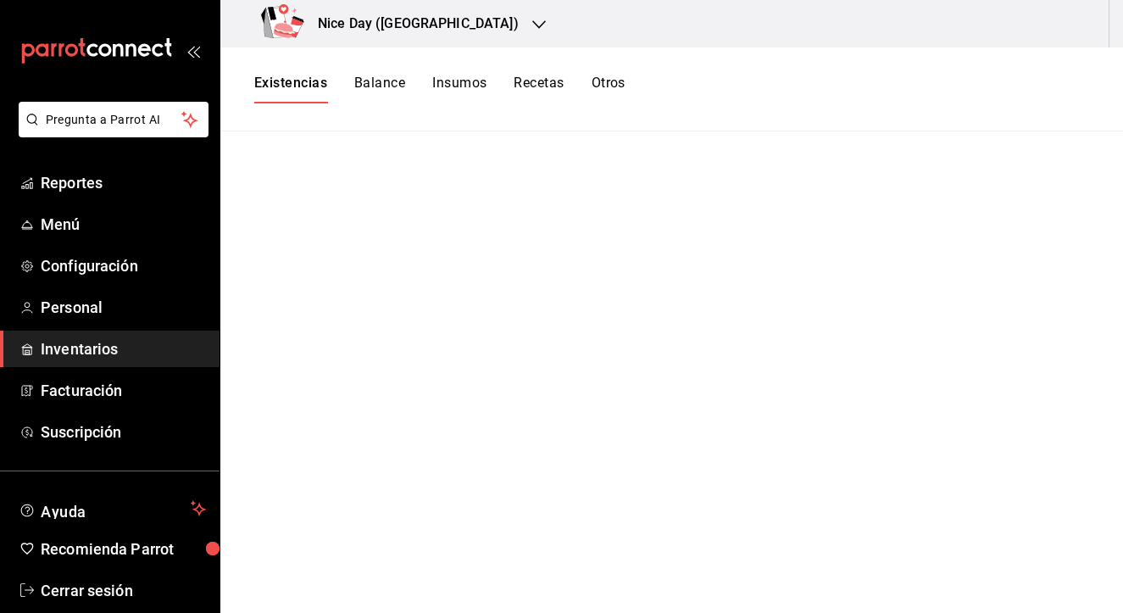
click at [376, 90] on button "Balance" at bounding box center [379, 89] width 51 height 29
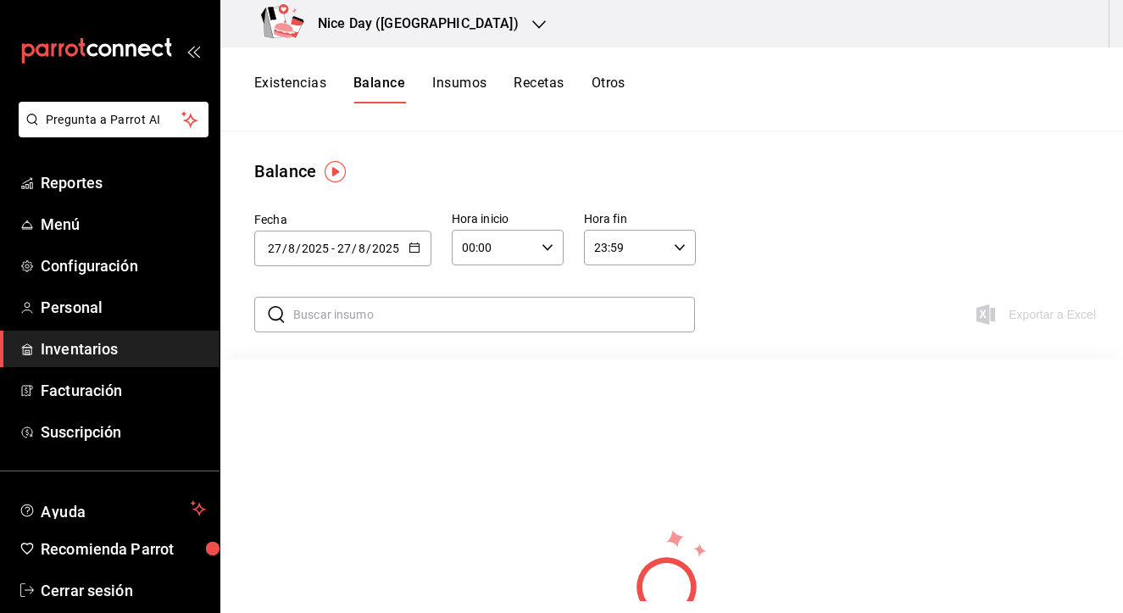
click at [449, 80] on button "Insumos" at bounding box center [459, 89] width 54 height 29
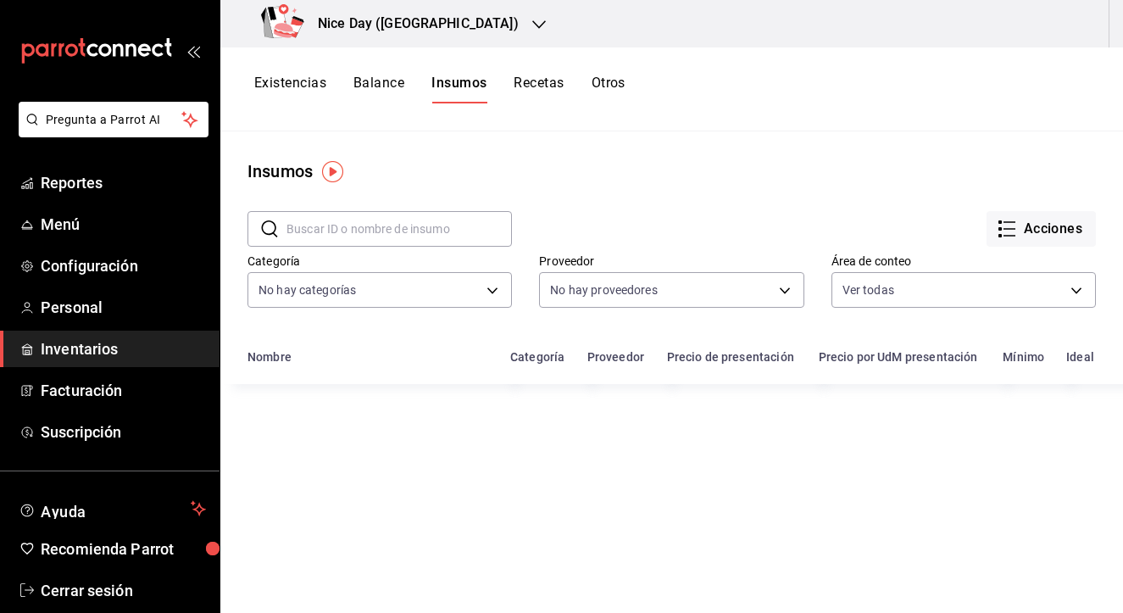
click at [532, 81] on button "Recetas" at bounding box center [539, 89] width 50 height 29
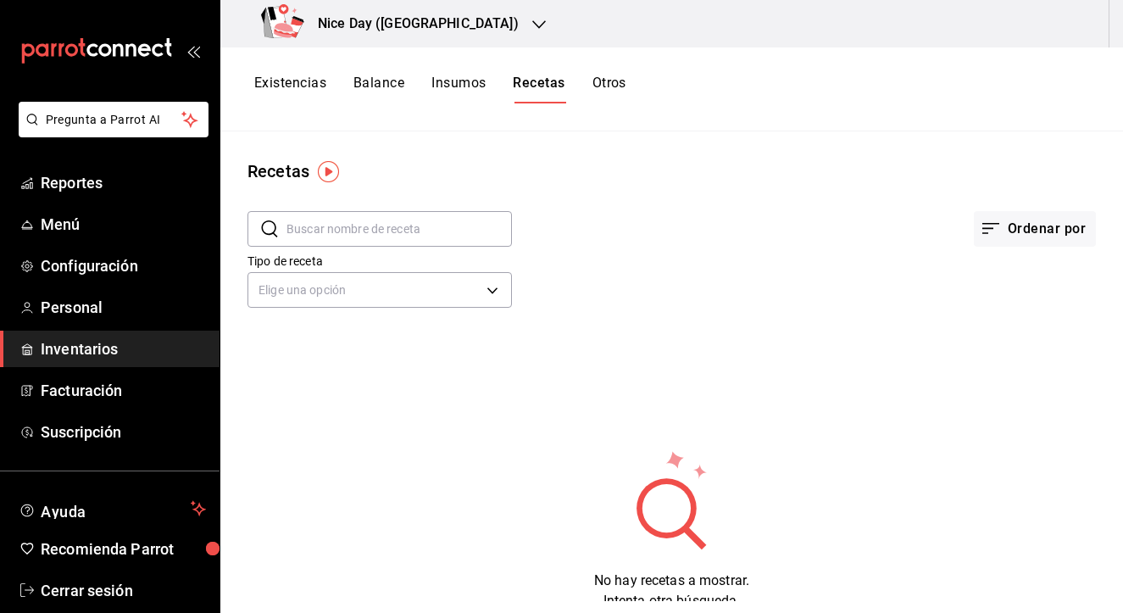
click at [605, 80] on button "Otros" at bounding box center [610, 89] width 34 height 29
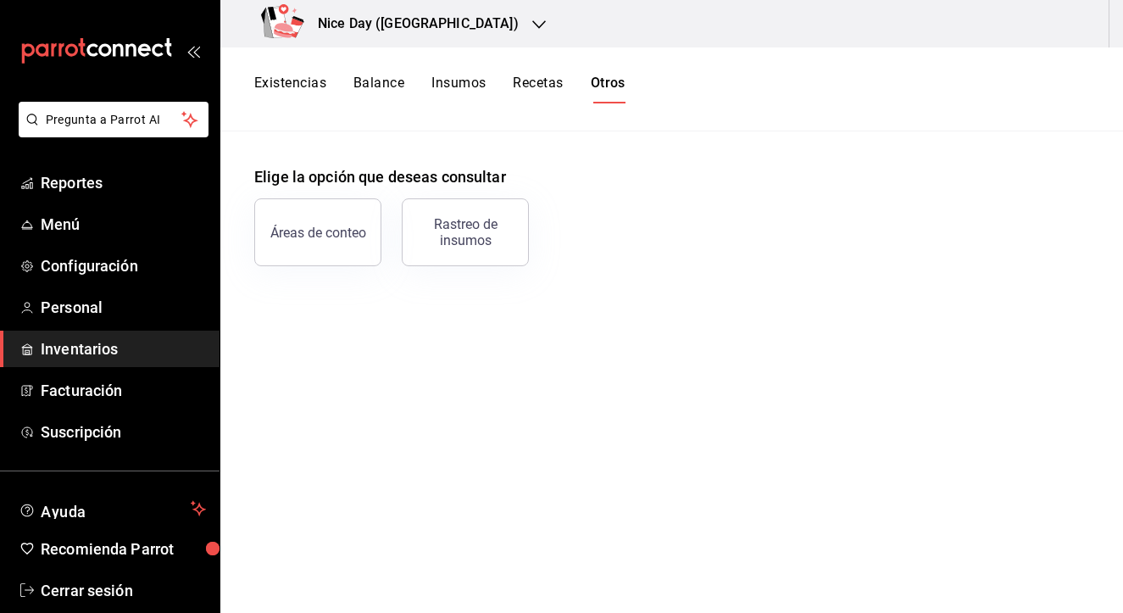
click at [544, 88] on button "Recetas" at bounding box center [538, 89] width 50 height 29
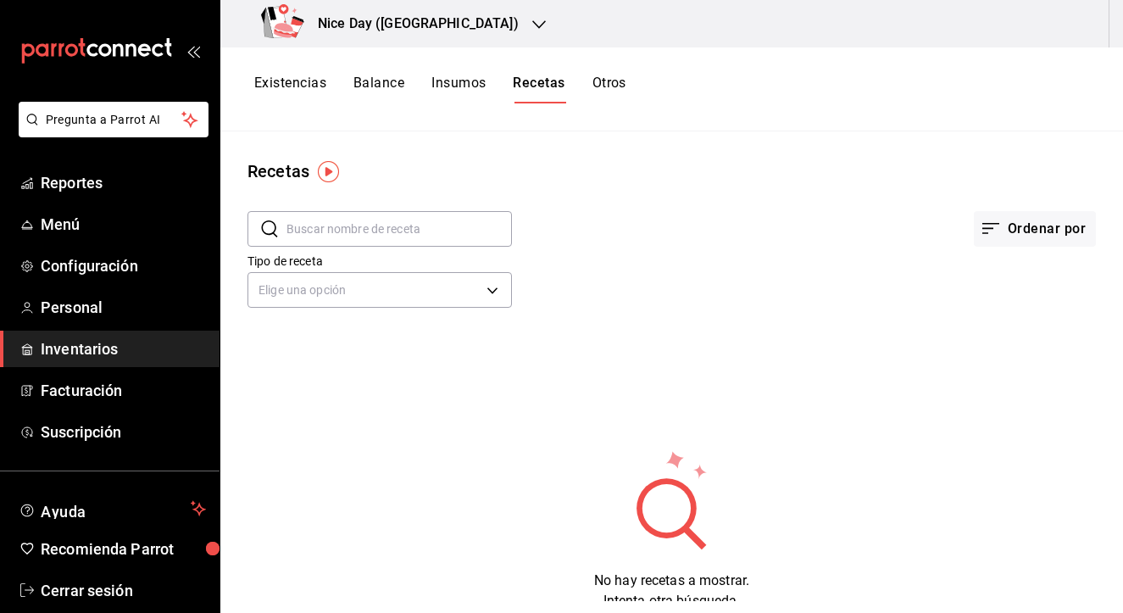
click at [447, 34] on div "Nice Day ([GEOGRAPHIC_DATA])" at bounding box center [393, 23] width 319 height 47
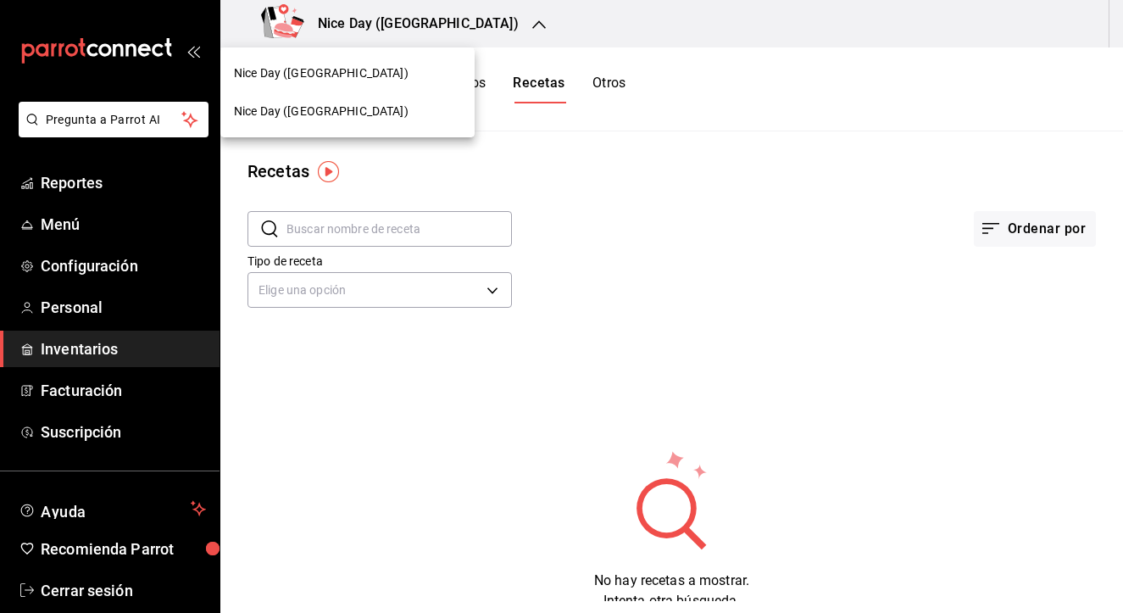
click at [288, 80] on span "Nice Day ([GEOGRAPHIC_DATA])" at bounding box center [321, 73] width 175 height 18
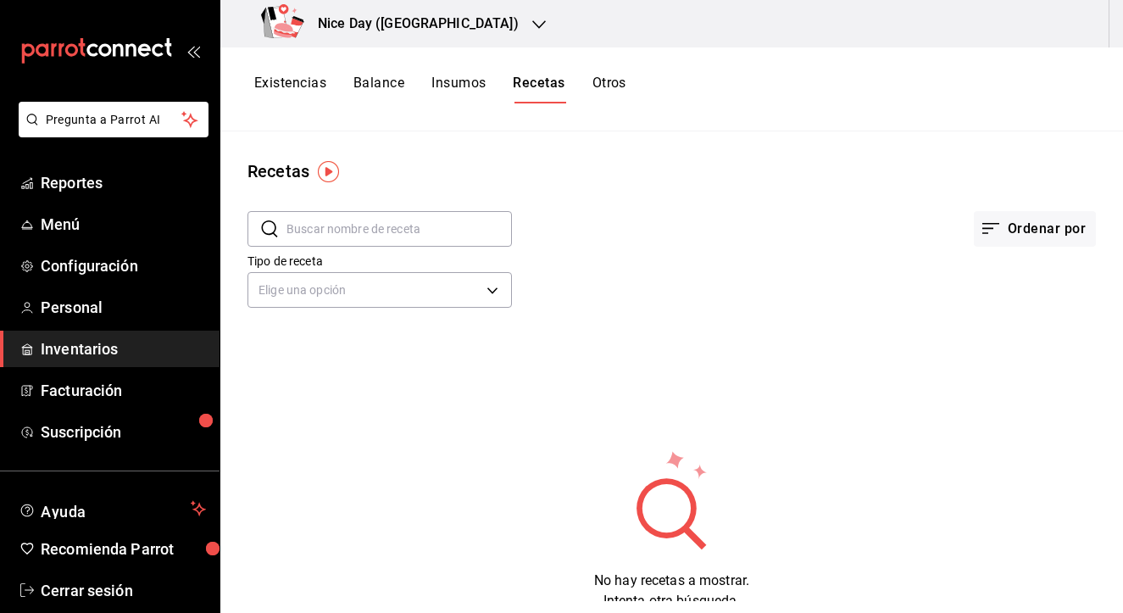
click at [455, 87] on button "Insumos" at bounding box center [459, 89] width 54 height 29
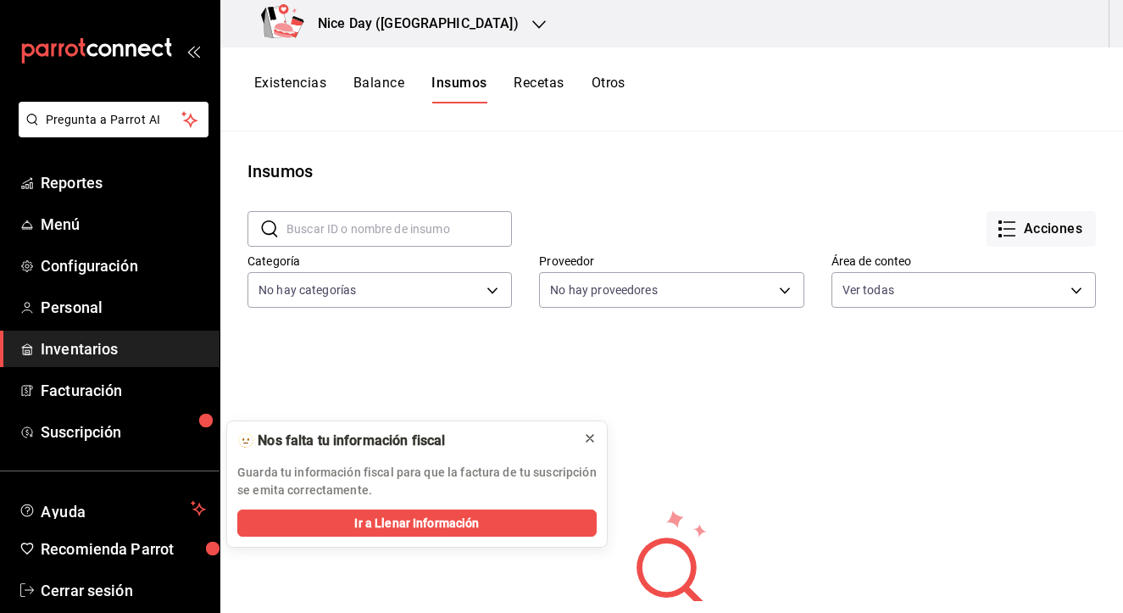
click at [591, 435] on icon at bounding box center [590, 439] width 14 height 14
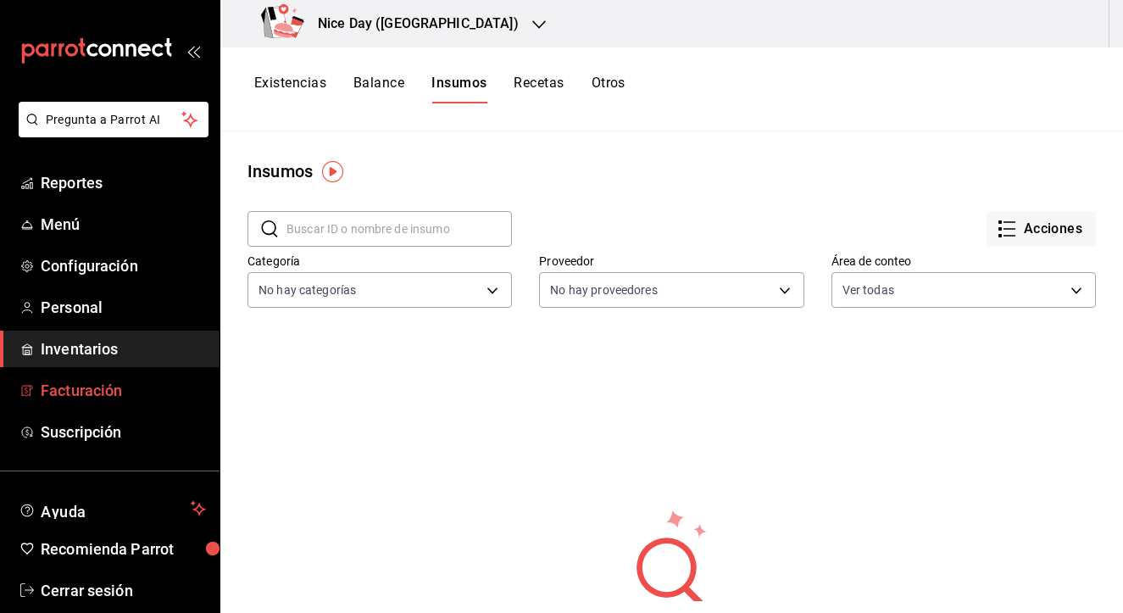
click at [82, 393] on span "Facturación" at bounding box center [123, 390] width 165 height 23
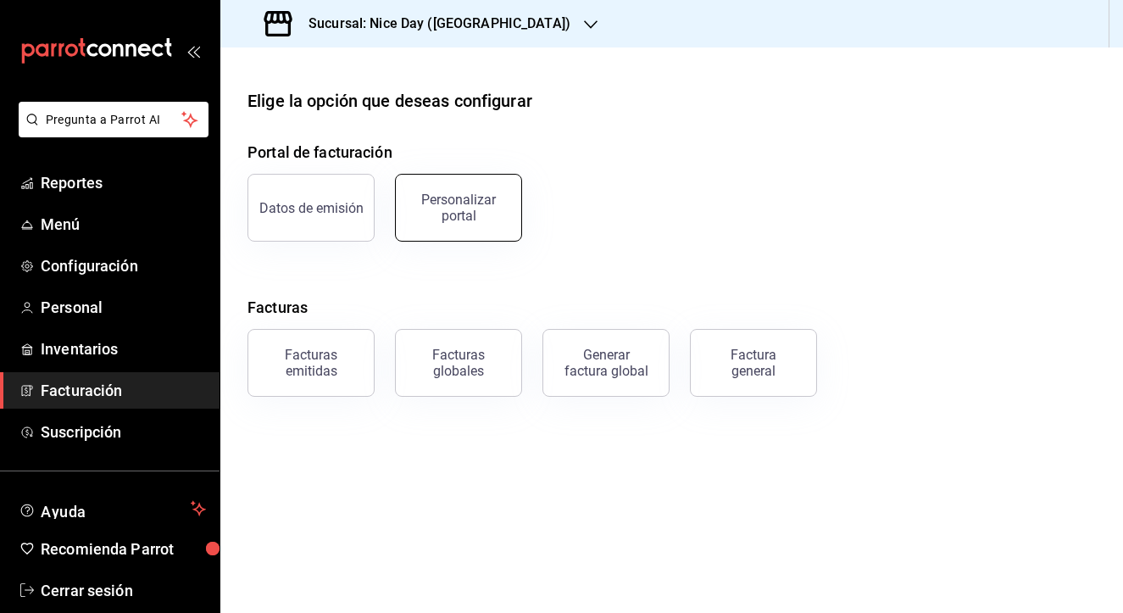
click at [425, 215] on div "Personalizar portal" at bounding box center [458, 208] width 105 height 32
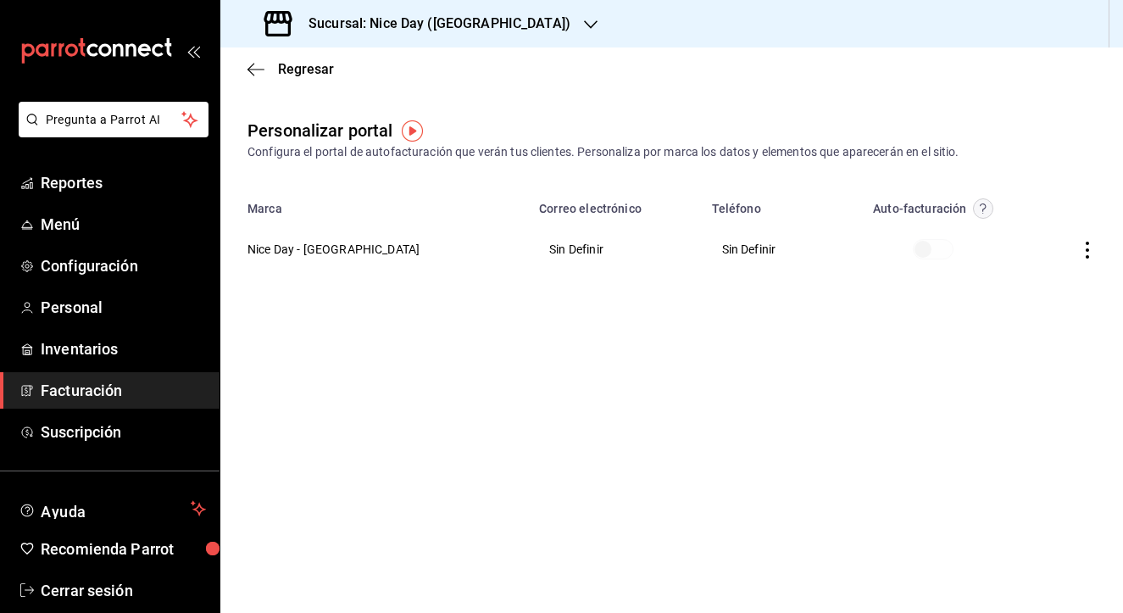
click at [529, 255] on th "Sin Definir" at bounding box center [615, 249] width 172 height 61
click at [1089, 256] on icon "button" at bounding box center [1087, 250] width 3 height 17
click at [1001, 274] on span "Visitar sitio" at bounding box center [988, 271] width 82 height 15
click at [255, 76] on icon "button" at bounding box center [256, 69] width 17 height 15
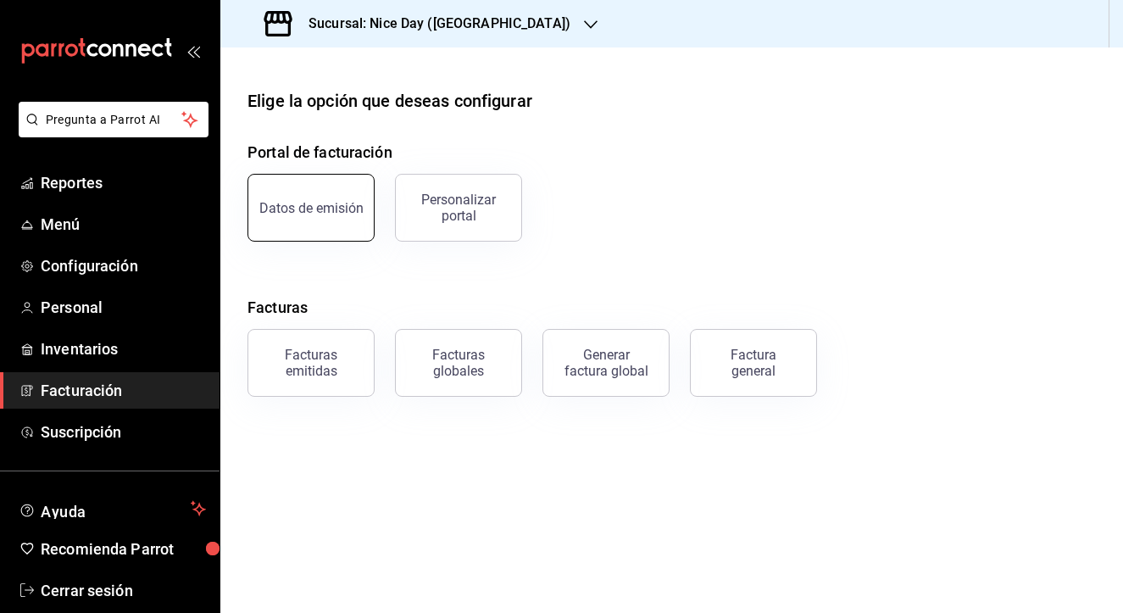
click at [306, 219] on button "Datos de emisión" at bounding box center [311, 208] width 127 height 68
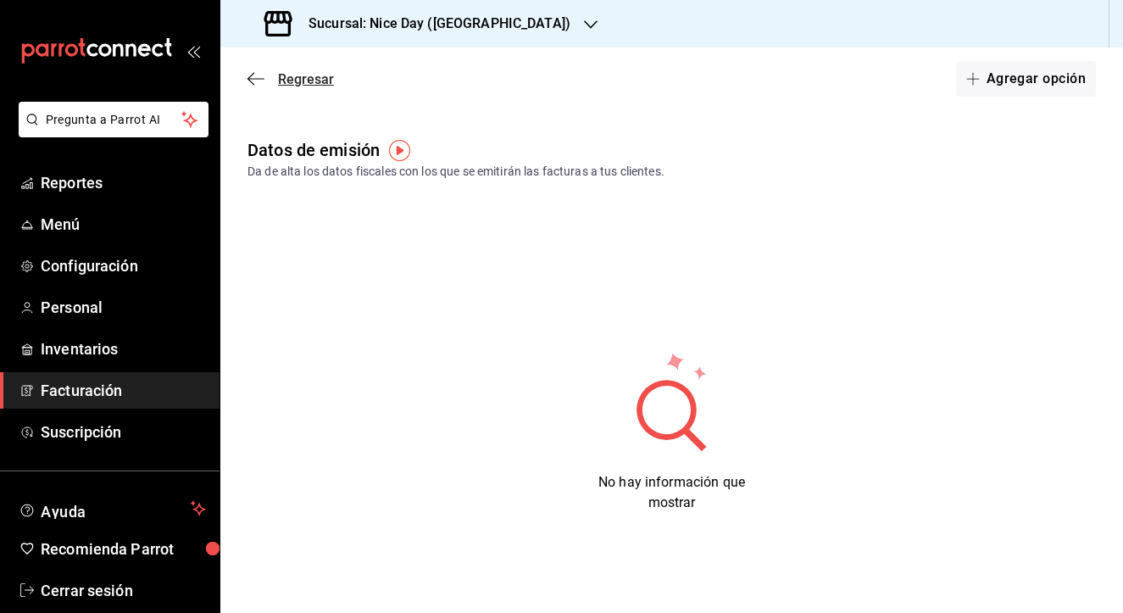
click at [261, 81] on icon "button" at bounding box center [256, 78] width 17 height 15
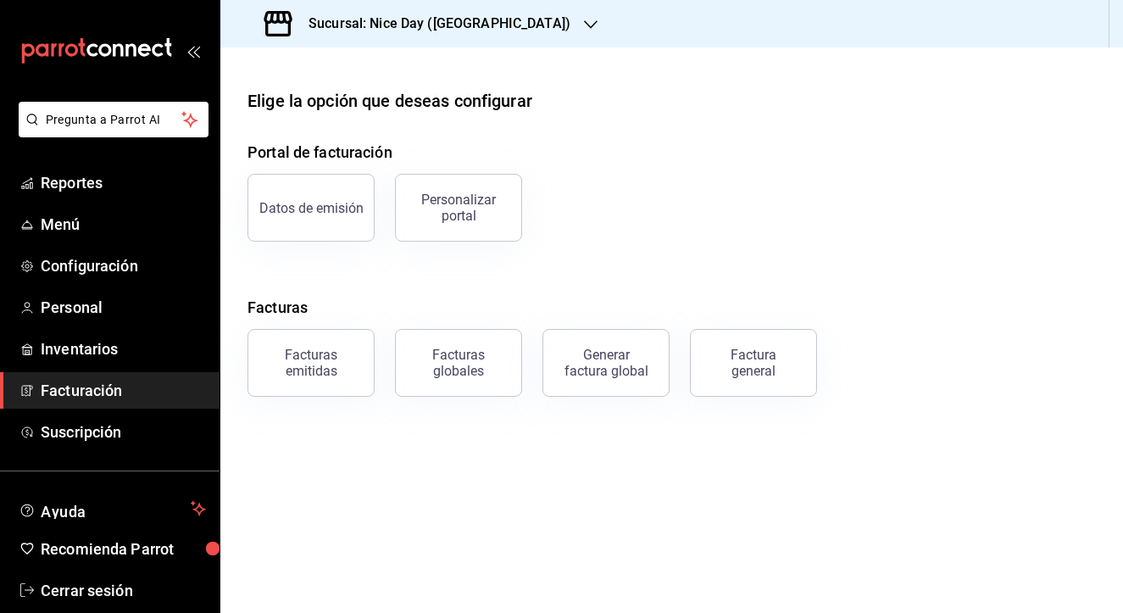
click at [446, 513] on main "Elige la opción que deseas configurar Portal de facturación Datos de emisión Pe…" at bounding box center [671, 330] width 903 height 566
click at [87, 345] on span "Inventarios" at bounding box center [123, 348] width 165 height 23
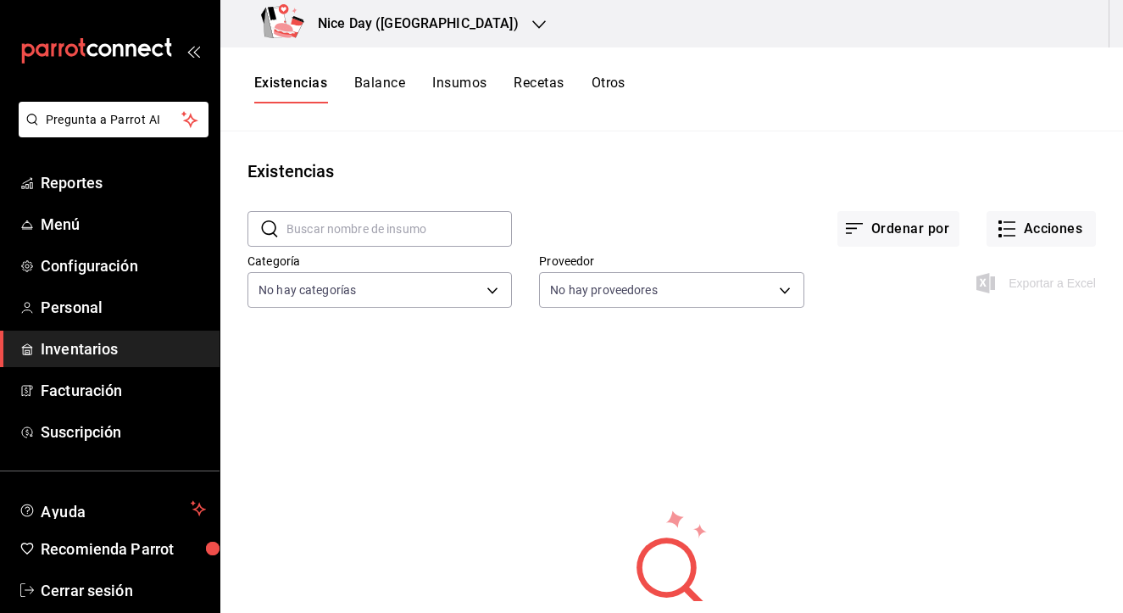
click at [366, 90] on button "Balance" at bounding box center [379, 89] width 51 height 29
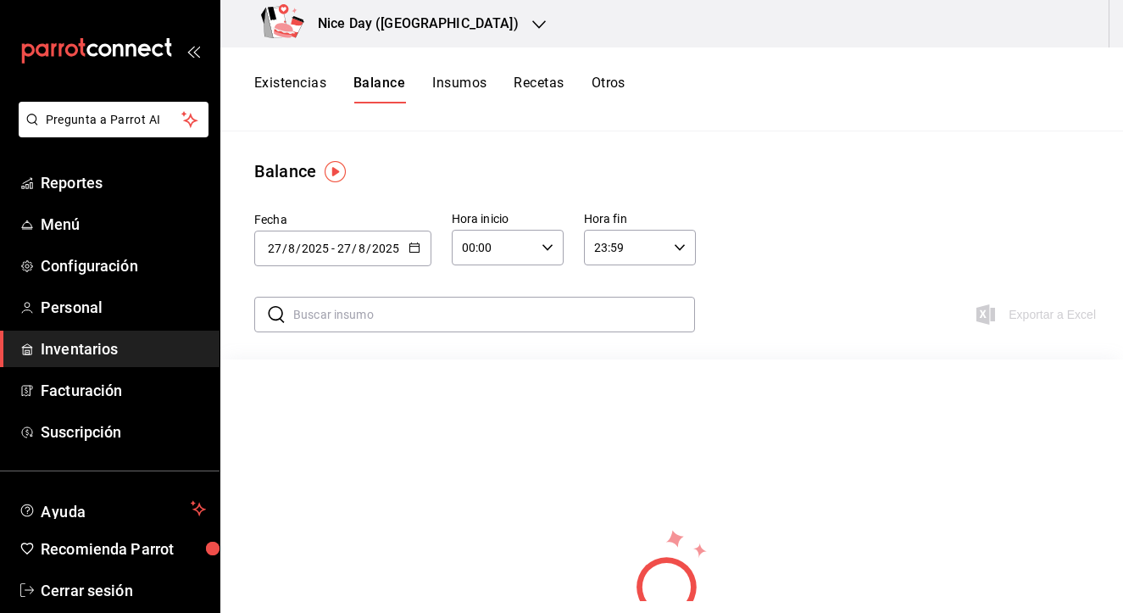
click at [441, 81] on button "Insumos" at bounding box center [459, 89] width 54 height 29
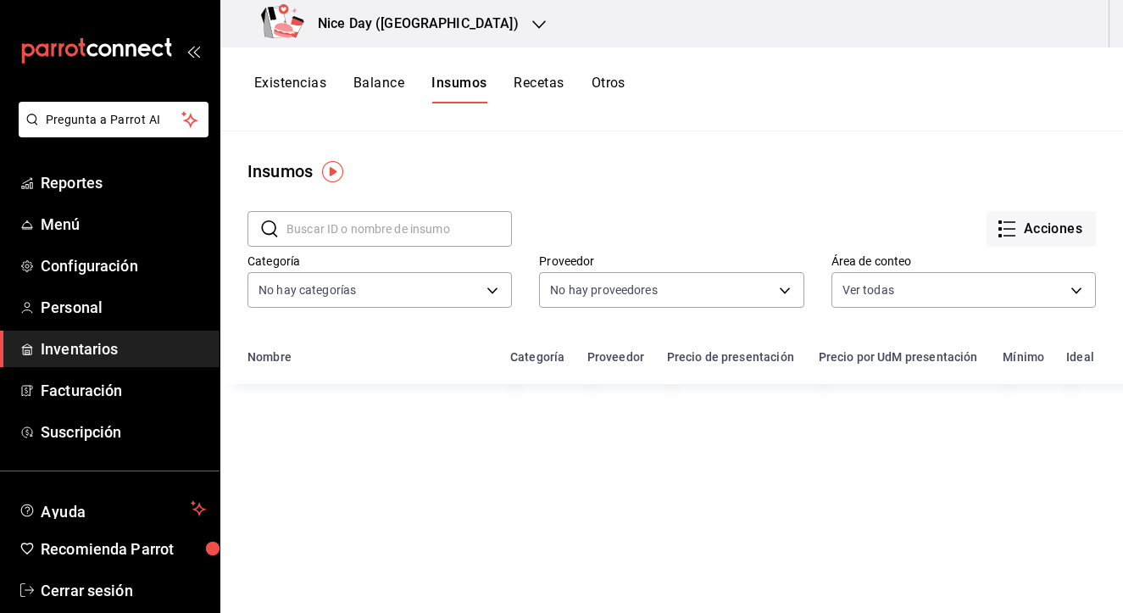
click at [532, 96] on button "Recetas" at bounding box center [539, 89] width 50 height 29
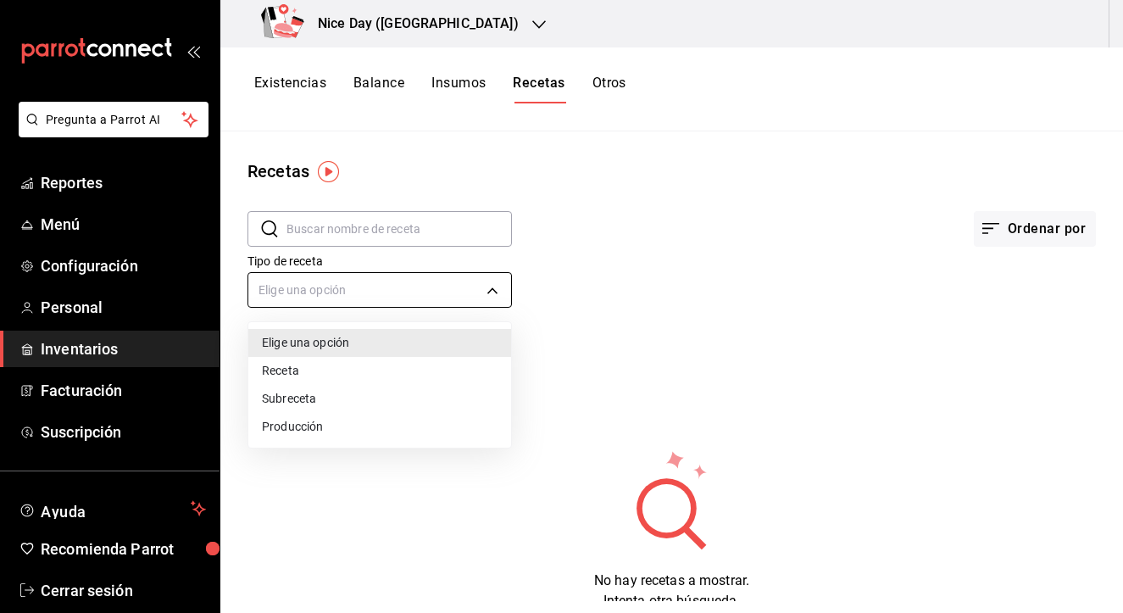
click at [507, 295] on body "Pregunta a Parrot AI Reportes Menú Configuración Personal Inventarios Facturaci…" at bounding box center [561, 300] width 1123 height 601
click at [710, 332] on div at bounding box center [561, 306] width 1123 height 613
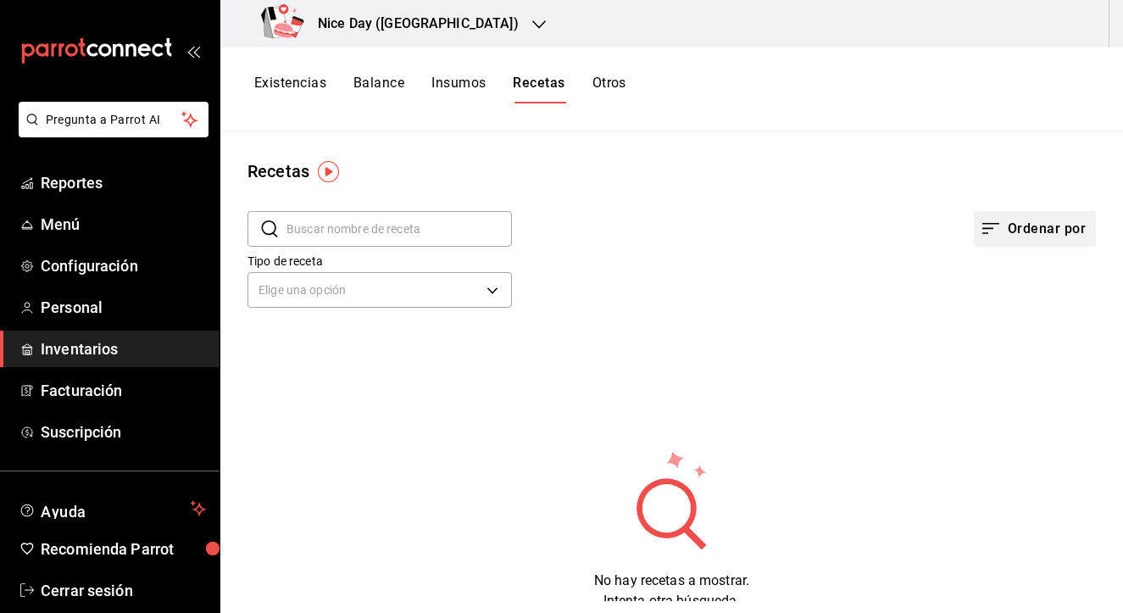
click at [1025, 236] on button "Ordenar por" at bounding box center [1035, 229] width 122 height 36
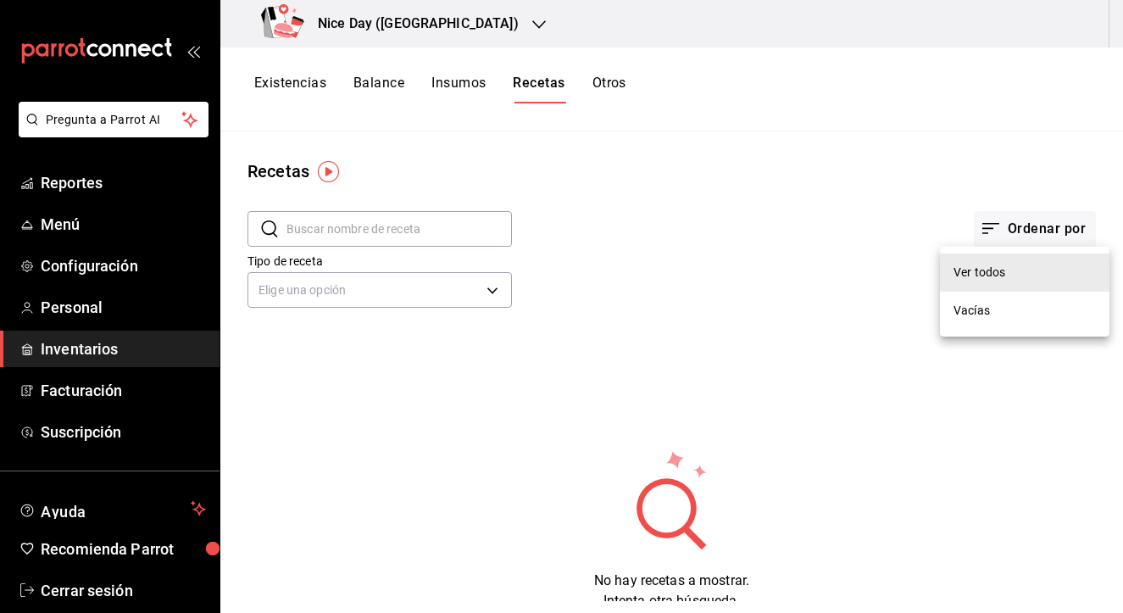
click at [621, 194] on div at bounding box center [561, 306] width 1123 height 613
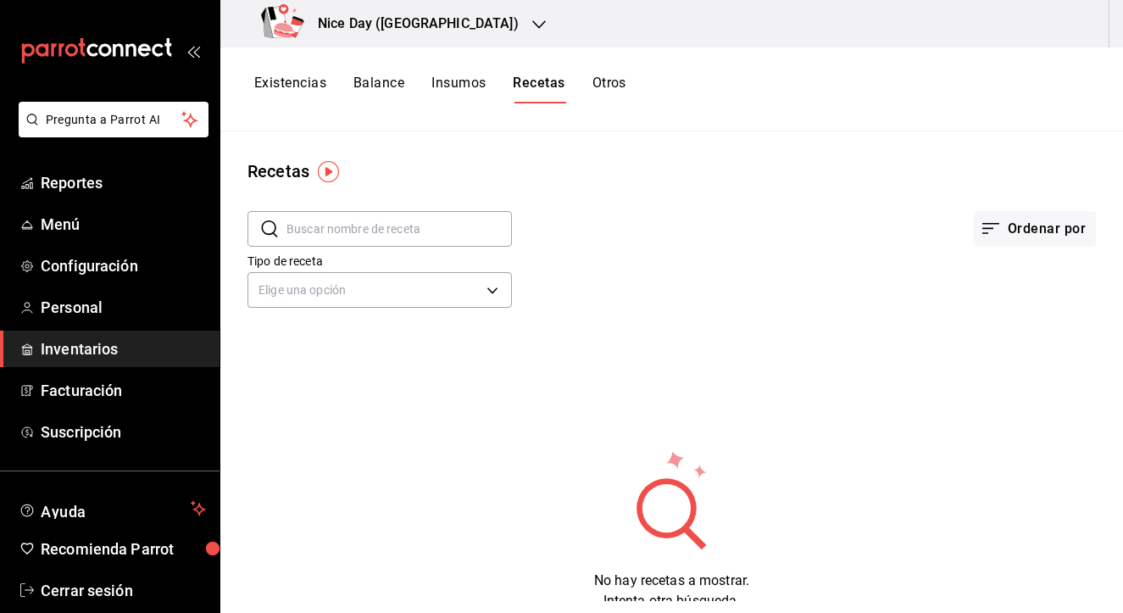
click at [571, 156] on div "Recetas ​ ​ Ordenar por Tipo de receta Elige una opción default No hay recetas …" at bounding box center [671, 366] width 903 height 470
click at [524, 147] on div "Recetas ​ ​ Ordenar por Tipo de receta Elige una opción default No hay recetas …" at bounding box center [671, 366] width 903 height 470
click at [638, 225] on div "Ordenar por" at bounding box center [804, 215] width 584 height 63
click at [601, 80] on button "Otros" at bounding box center [610, 89] width 34 height 29
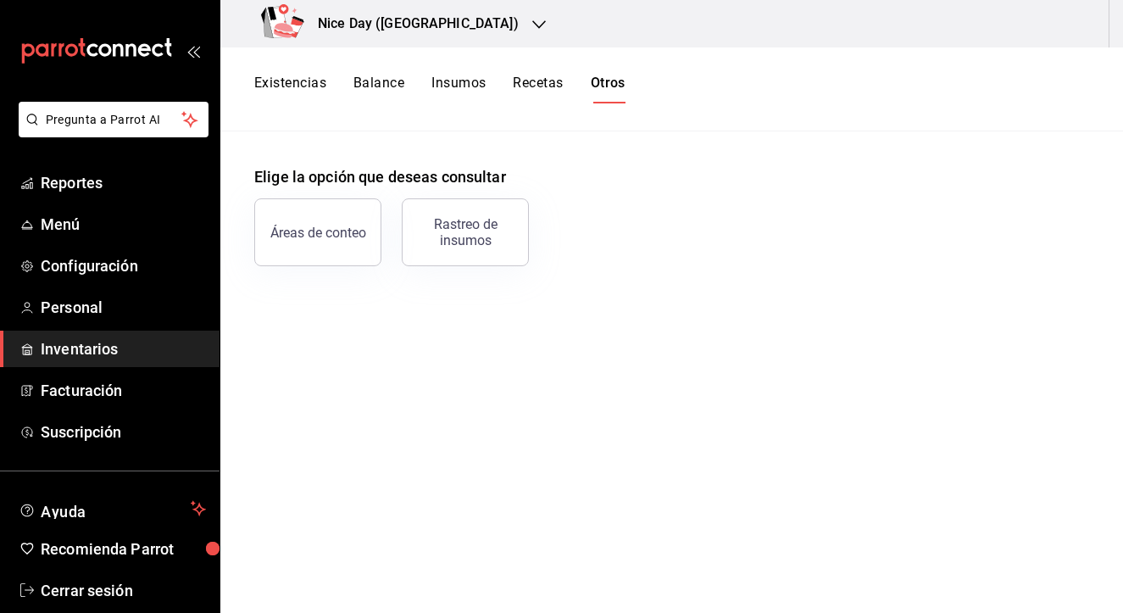
click at [384, 87] on button "Balance" at bounding box center [379, 89] width 51 height 29
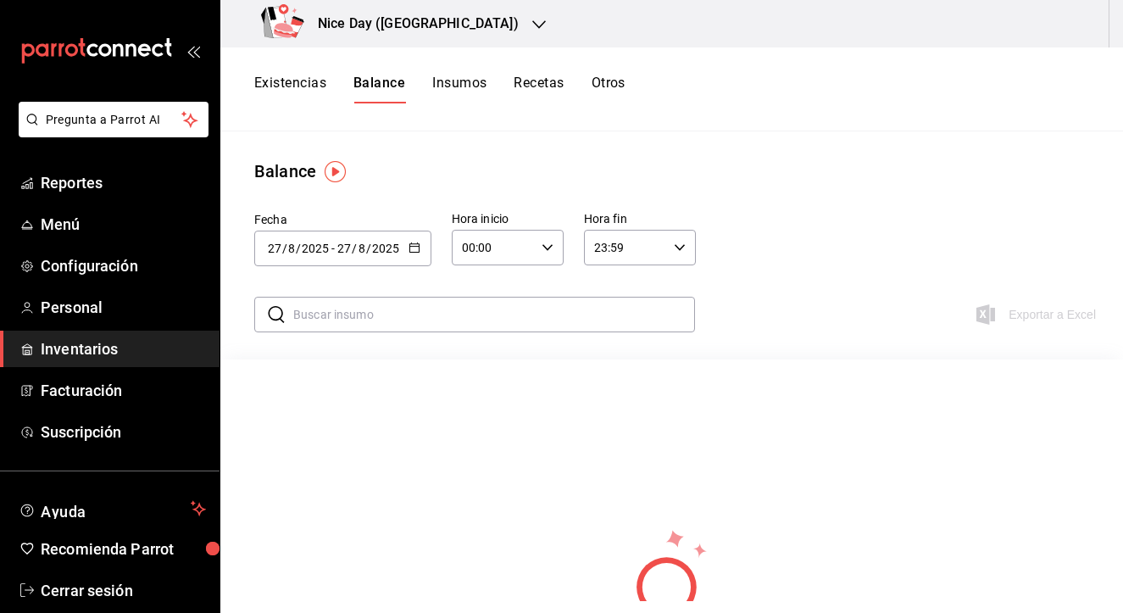
click at [292, 70] on div "Existencias Balance Insumos Recetas Otros" at bounding box center [671, 89] width 903 height 84
click at [274, 90] on button "Existencias" at bounding box center [290, 89] width 72 height 29
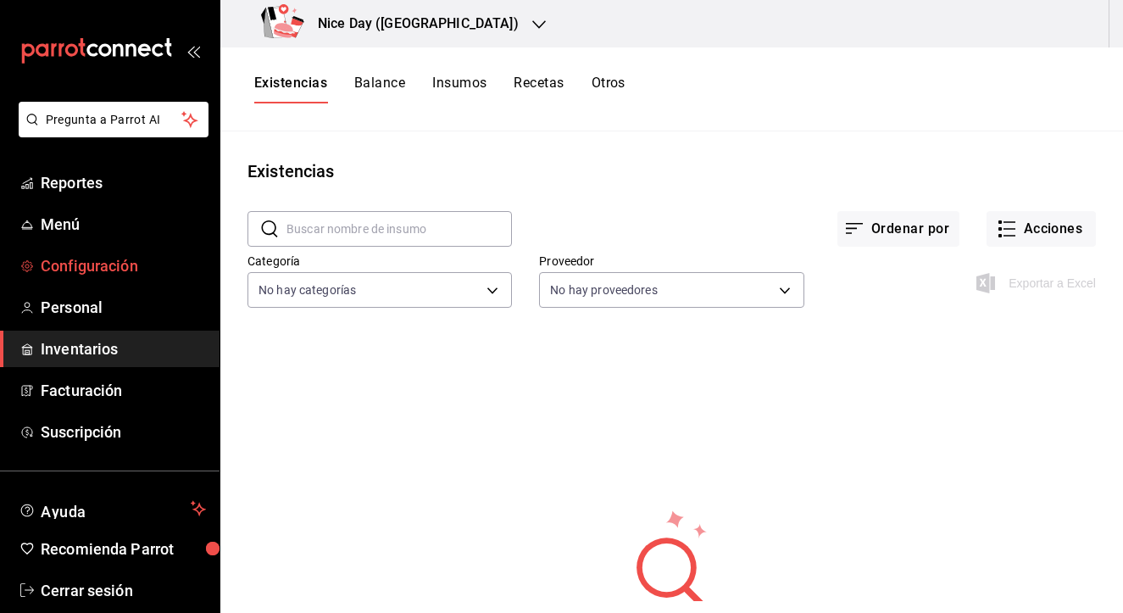
click at [75, 268] on span "Configuración" at bounding box center [123, 265] width 165 height 23
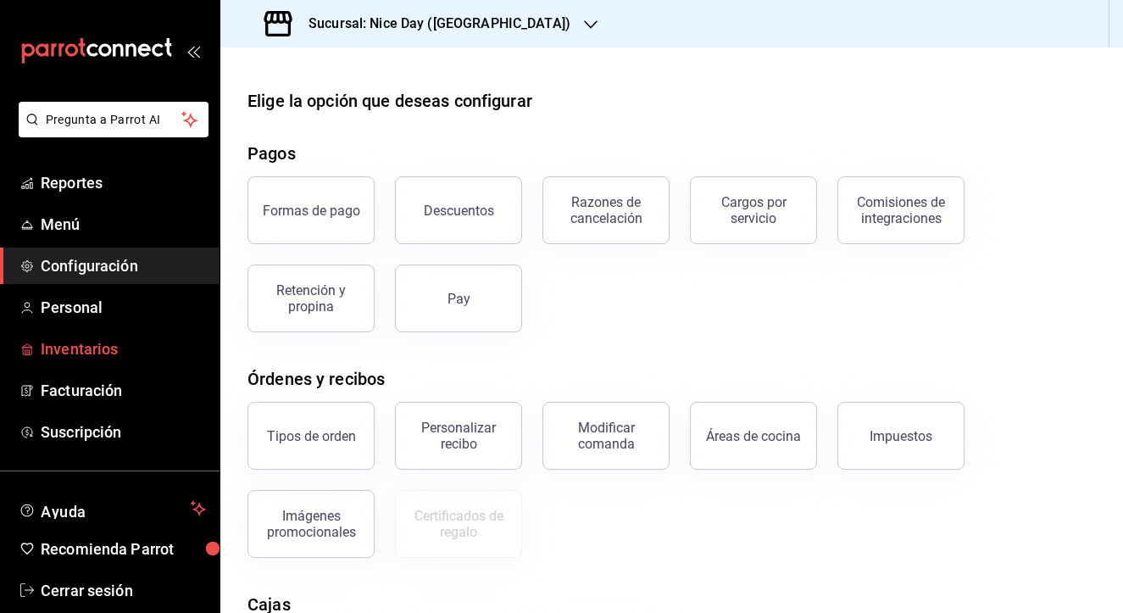
click at [93, 344] on span "Inventarios" at bounding box center [123, 348] width 165 height 23
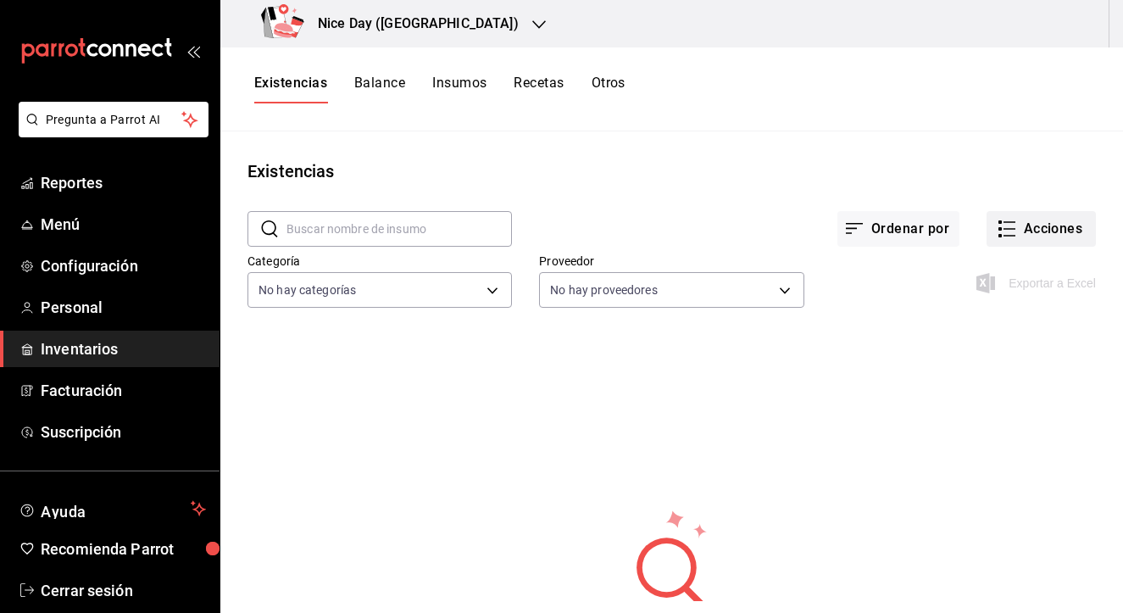
click at [1005, 234] on icon "button" at bounding box center [1007, 229] width 20 height 20
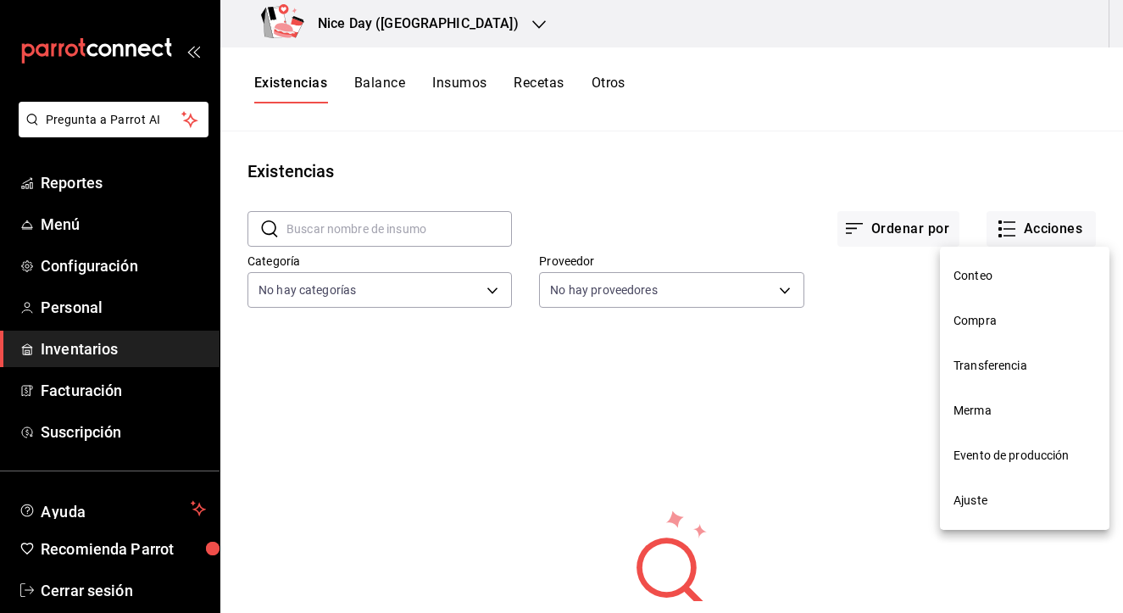
click at [437, 77] on div at bounding box center [561, 306] width 1123 height 613
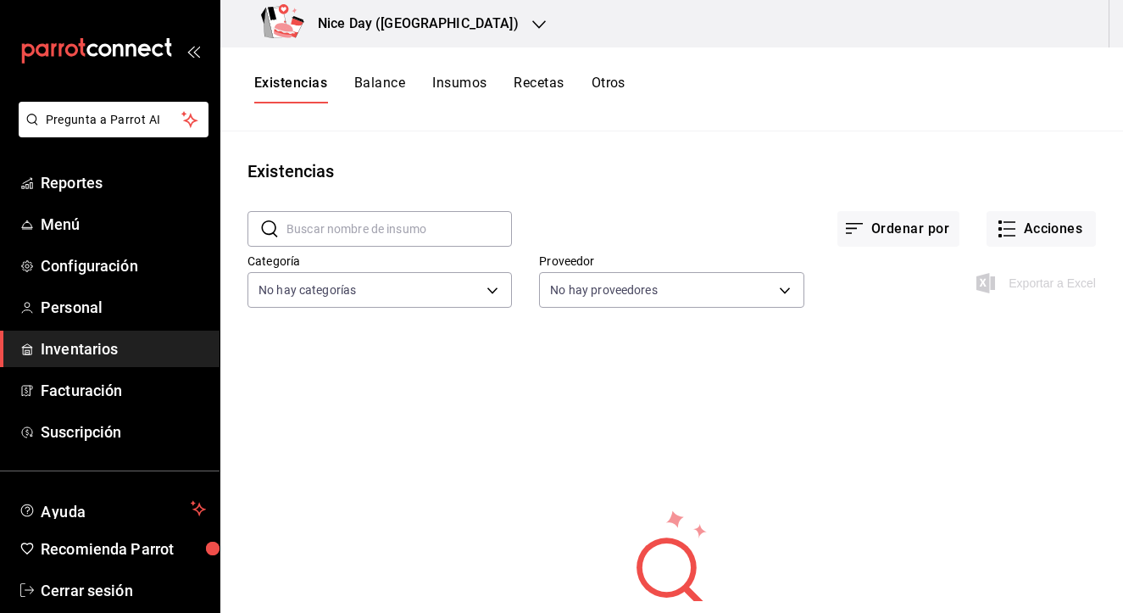
click at [458, 83] on button "Insumos" at bounding box center [459, 89] width 54 height 29
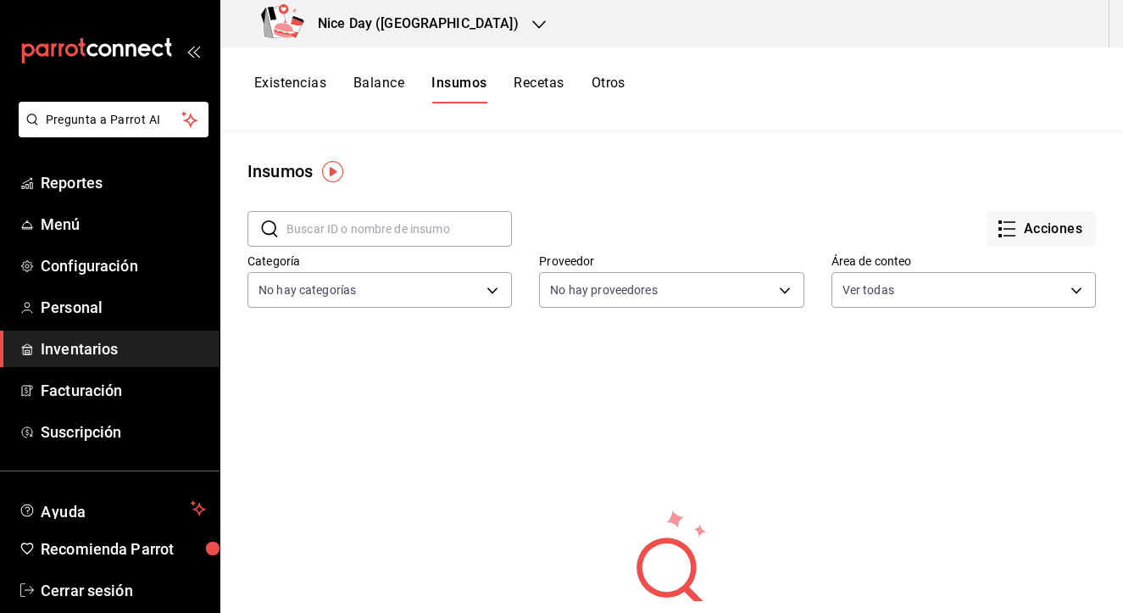
click at [632, 181] on div "Insumos" at bounding box center [671, 171] width 903 height 25
click at [790, 293] on body "Pregunta a Parrot AI Reportes Menú Configuración Personal Inventarios Facturaci…" at bounding box center [561, 300] width 1123 height 601
click at [1017, 236] on div at bounding box center [561, 306] width 1123 height 613
click at [1017, 236] on icon "button" at bounding box center [1007, 229] width 20 height 20
click at [75, 282] on div at bounding box center [561, 306] width 1123 height 613
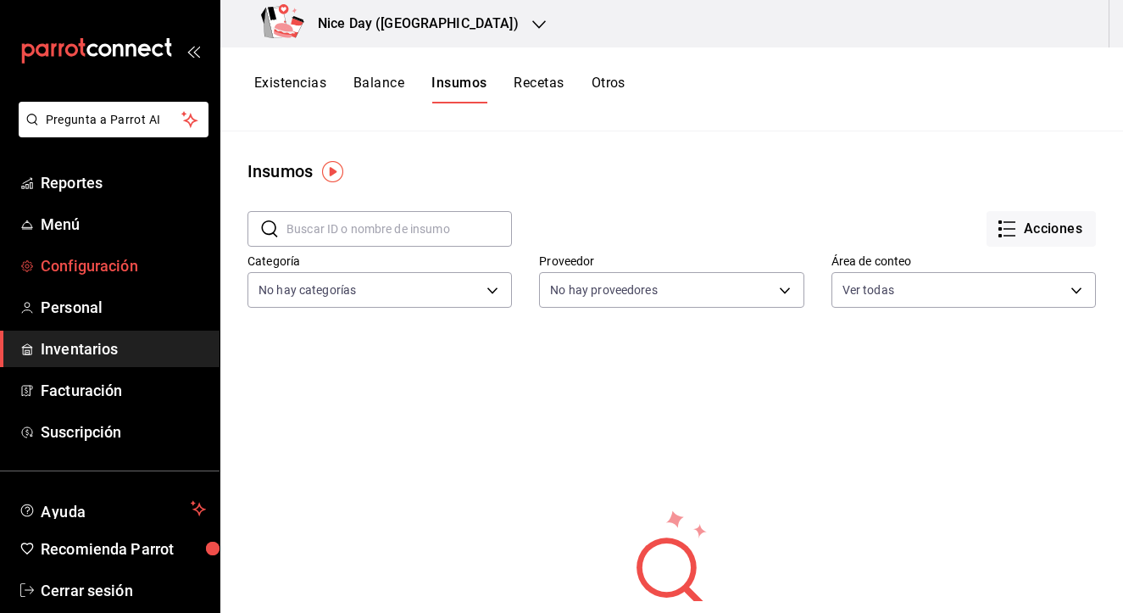
click at [85, 265] on span "Configuración" at bounding box center [123, 265] width 165 height 23
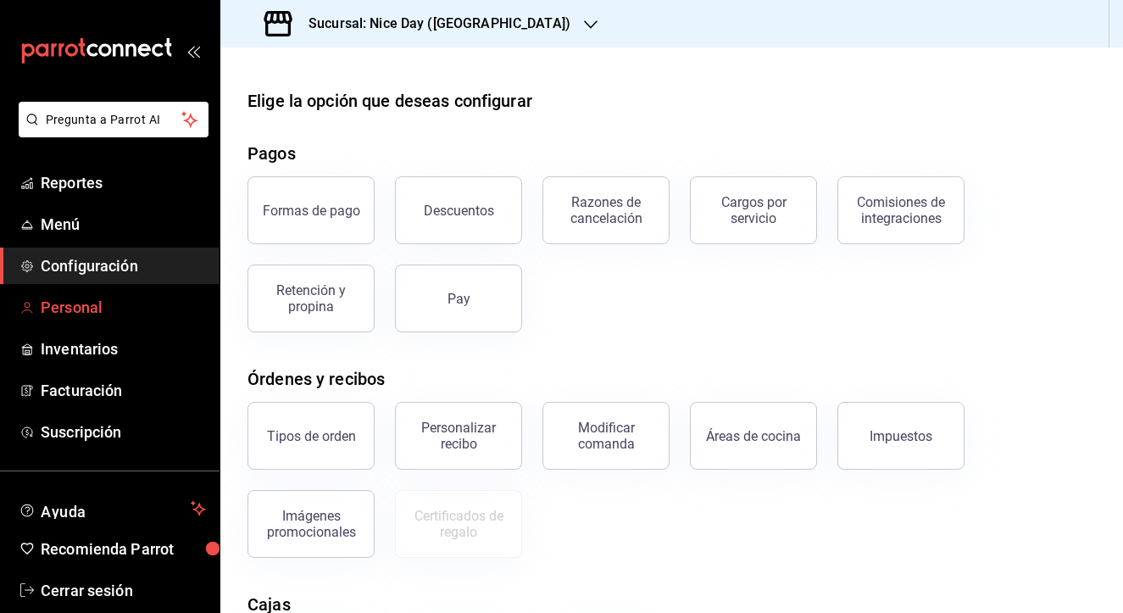
click at [73, 307] on span "Personal" at bounding box center [123, 307] width 165 height 23
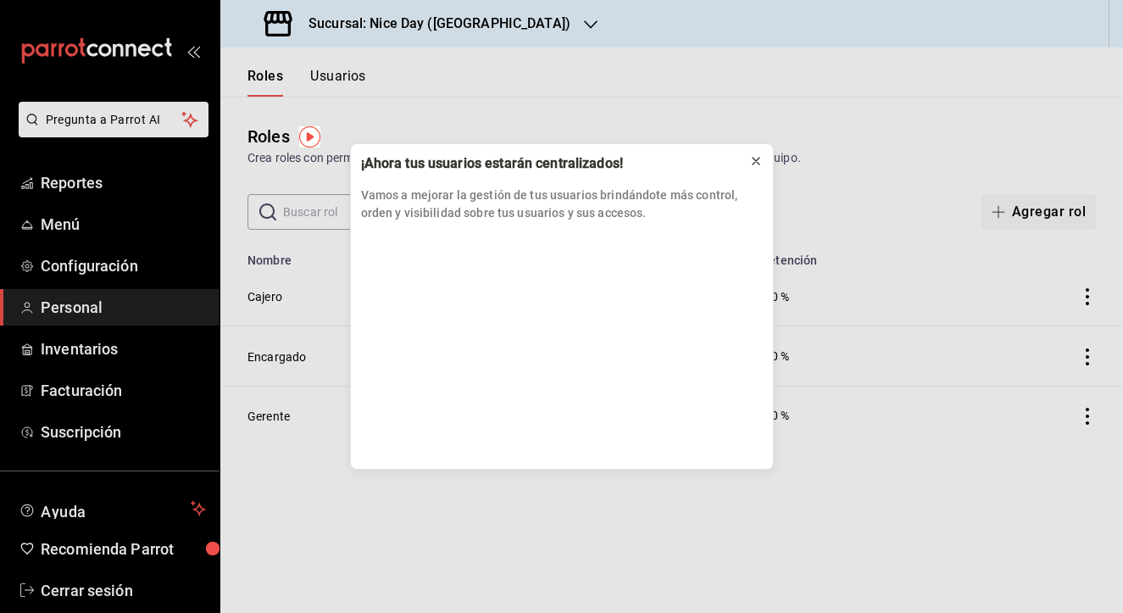
click at [756, 159] on icon at bounding box center [756, 161] width 14 height 14
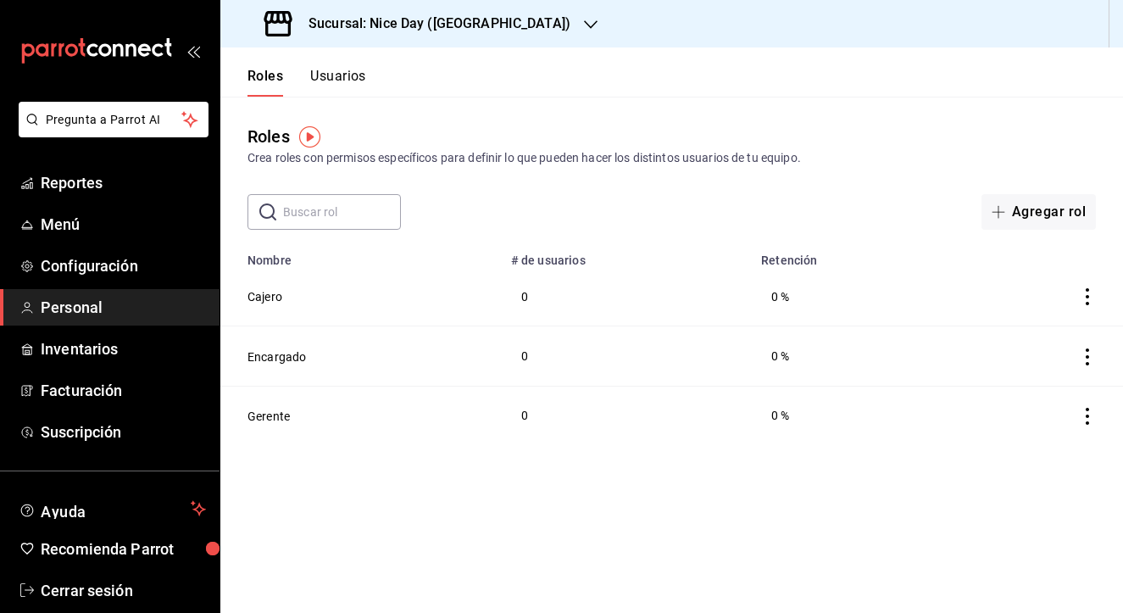
click at [337, 80] on button "Usuarios" at bounding box center [338, 82] width 56 height 29
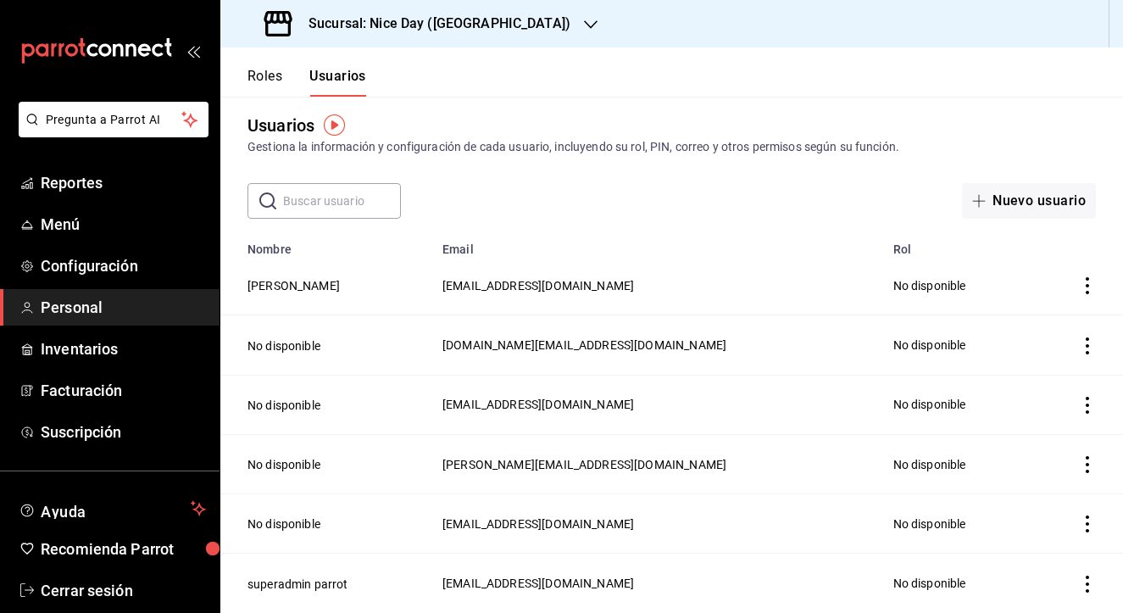
scroll to position [11, 0]
click at [883, 290] on td "No disponible" at bounding box center [957, 285] width 148 height 59
click at [1091, 283] on icon "actions" at bounding box center [1087, 285] width 17 height 17
click at [889, 205] on div at bounding box center [561, 306] width 1123 height 613
click at [1003, 202] on button "Nuevo usuario" at bounding box center [1029, 201] width 134 height 36
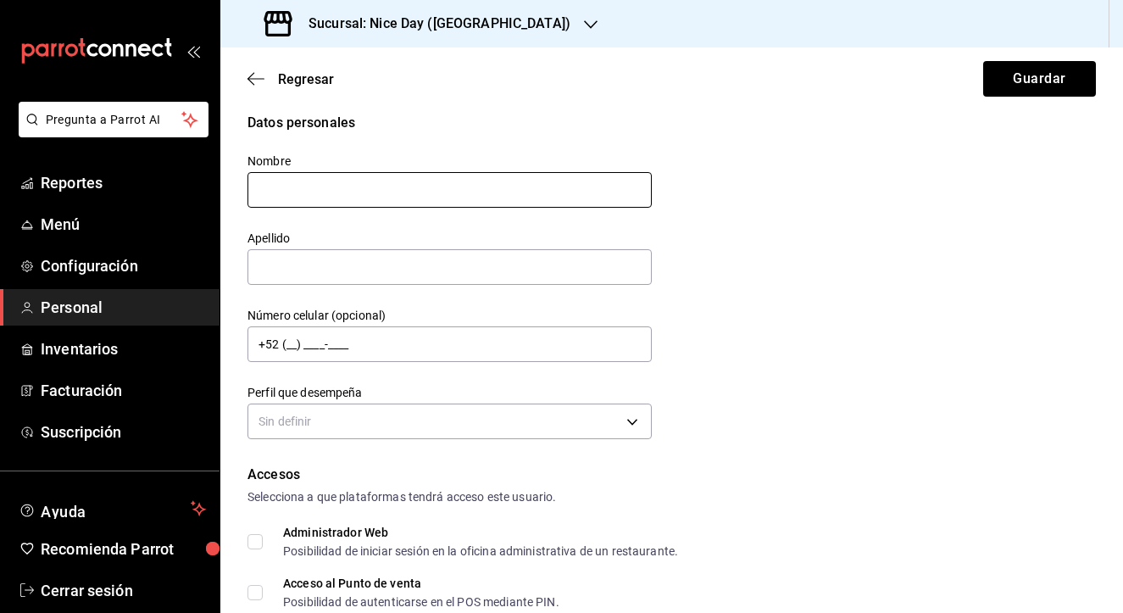
click at [522, 197] on input "text" at bounding box center [450, 190] width 404 height 36
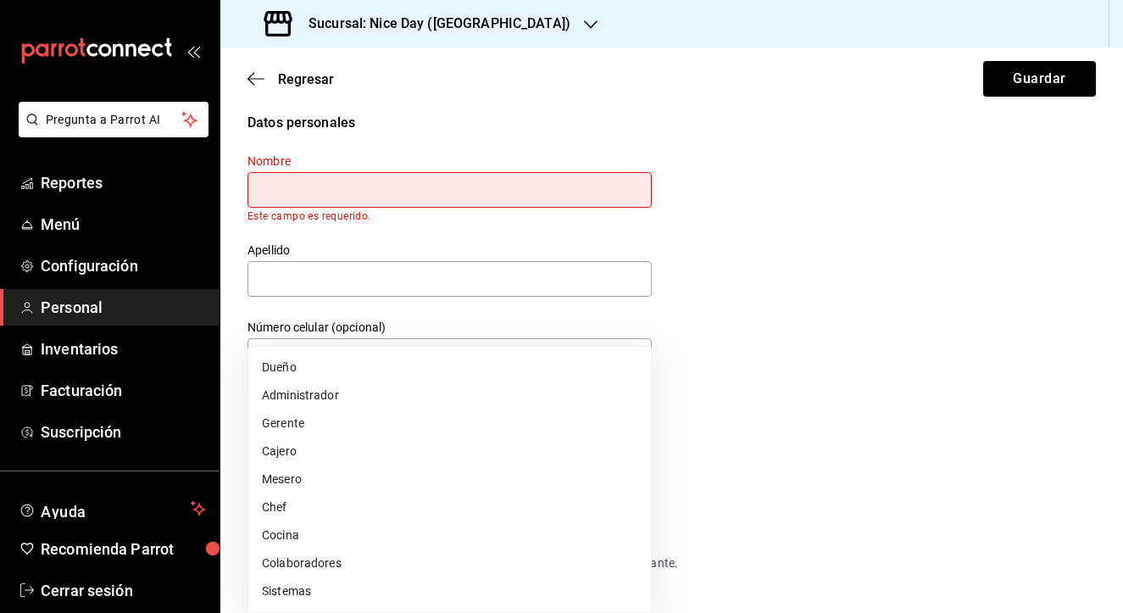
click at [633, 423] on body "Pregunta a Parrot AI Reportes Menú Configuración Personal Inventarios Facturaci…" at bounding box center [561, 306] width 1123 height 613
click at [894, 295] on div at bounding box center [561, 306] width 1123 height 613
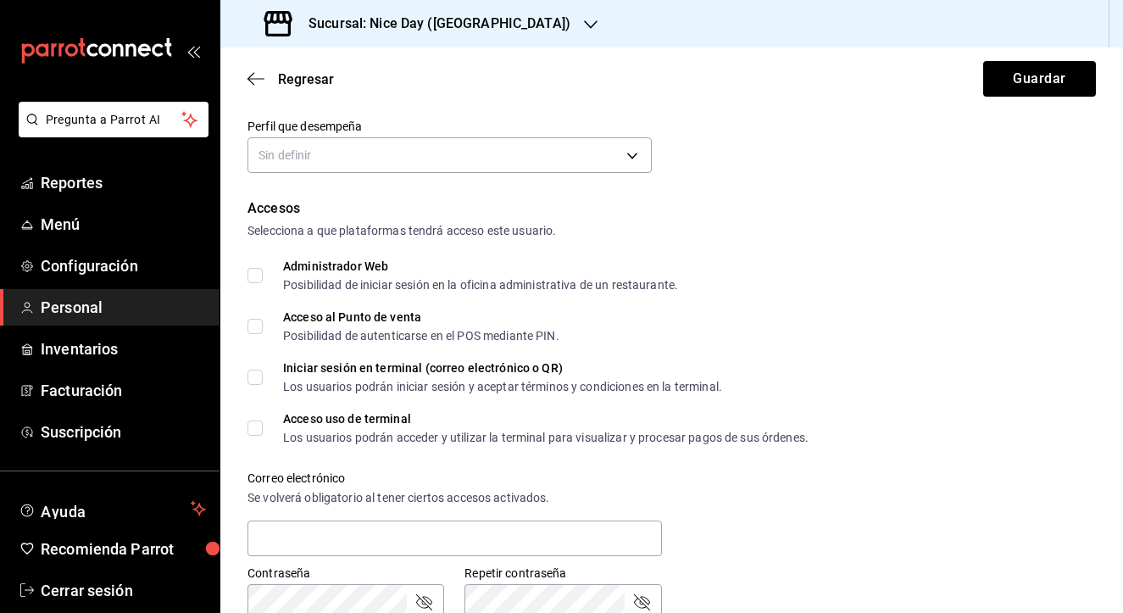
click at [795, 305] on div "Accesos Selecciona a que plataformas tendrá acceso este usuario. Administrador …" at bounding box center [672, 443] width 849 height 491
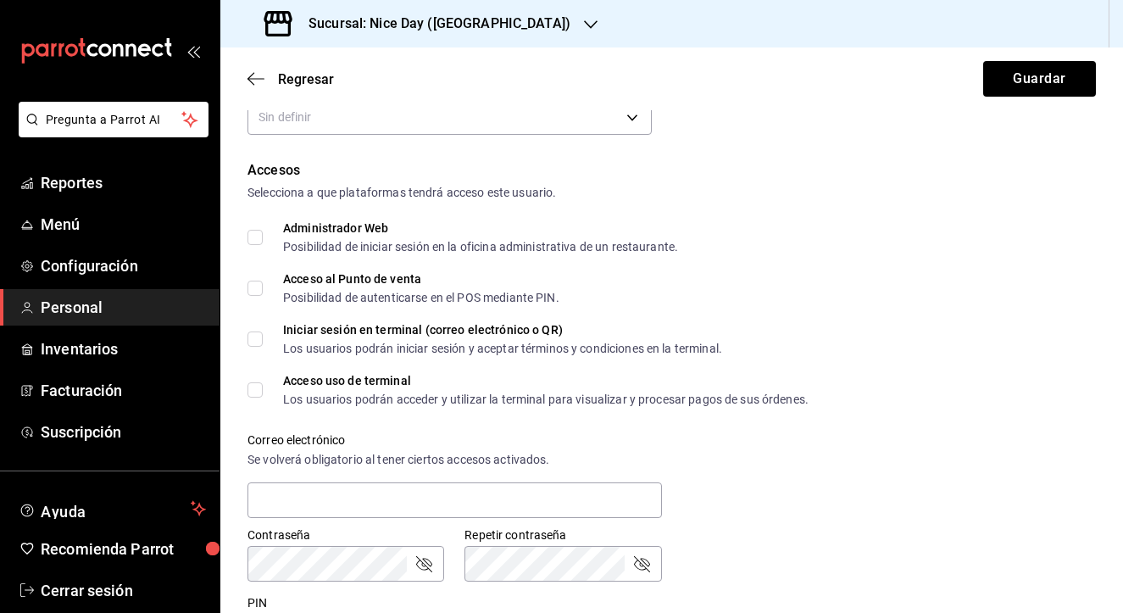
scroll to position [335, 0]
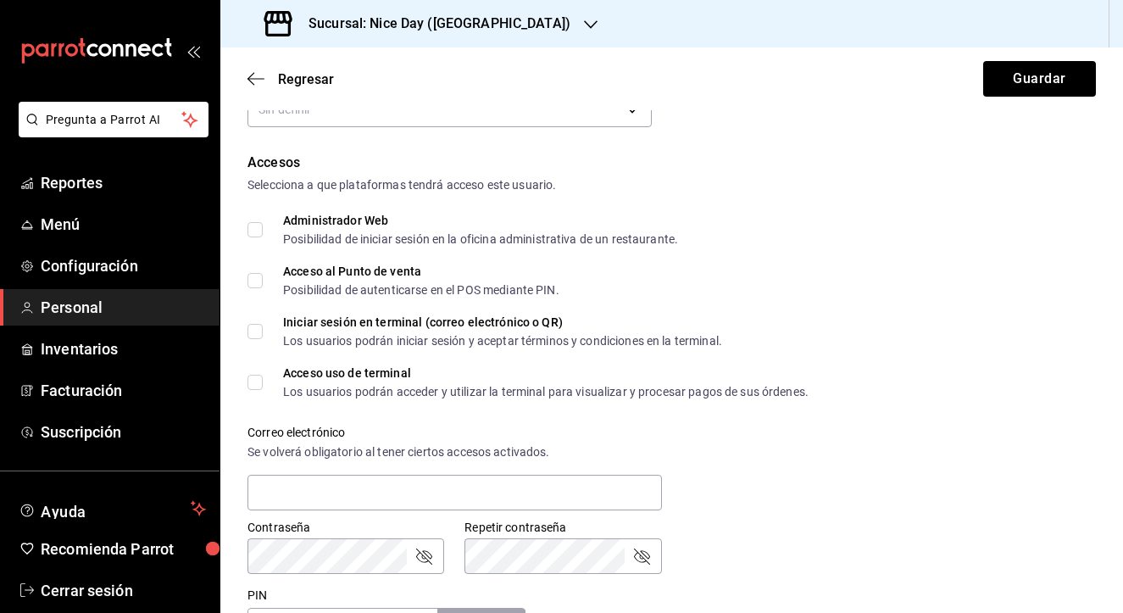
click at [259, 282] on input "Acceso al Punto de venta Posibilidad de autenticarse en el POS mediante PIN." at bounding box center [255, 280] width 15 height 15
checkbox input "true"
click at [630, 112] on body "Pregunta a Parrot AI Reportes Menú Configuración Personal Inventarios Facturaci…" at bounding box center [561, 306] width 1123 height 613
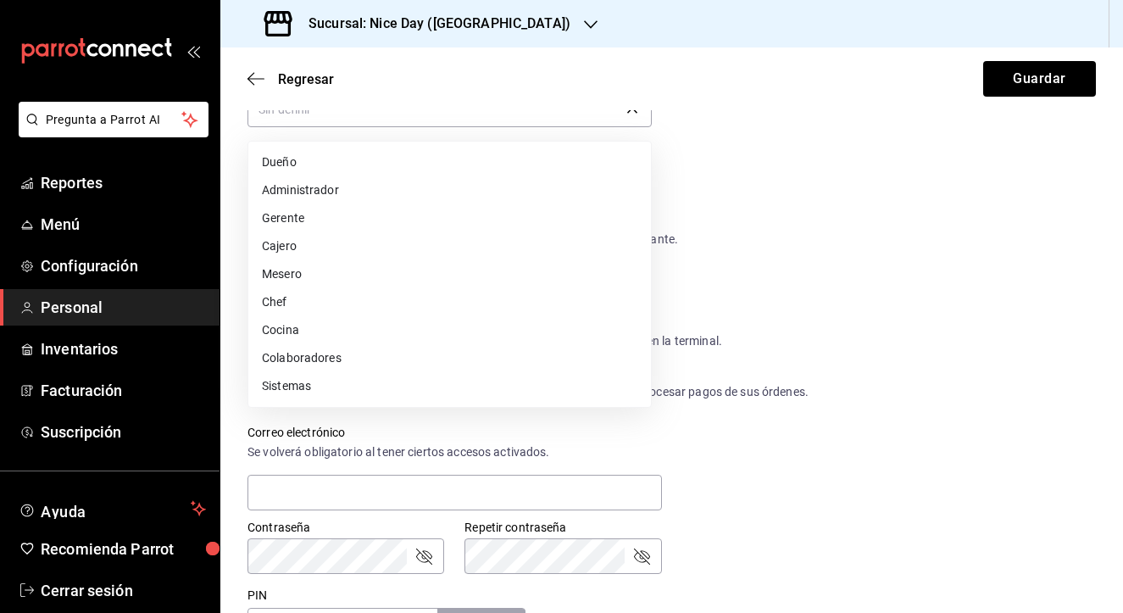
click at [298, 244] on li "Cajero" at bounding box center [449, 246] width 403 height 28
type input "CASHIER"
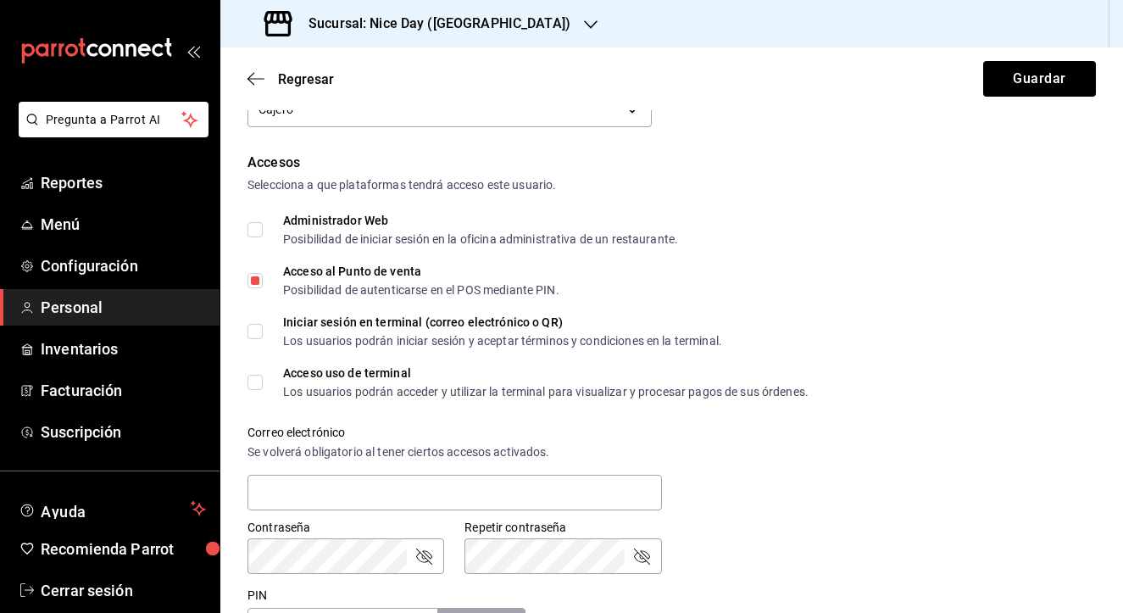
click at [262, 336] on input "Iniciar sesión en terminal (correo electrónico o QR) Los usuarios podrán inicia…" at bounding box center [255, 331] width 15 height 15
checkbox input "true"
click at [259, 385] on input "Acceso uso de terminal Los usuarios podrán acceder y utilizar la terminal para …" at bounding box center [255, 382] width 15 height 15
checkbox input "true"
click at [894, 224] on div "Administrador Web Posibilidad de iniciar sesión en la oficina administrativa de…" at bounding box center [672, 230] width 849 height 31
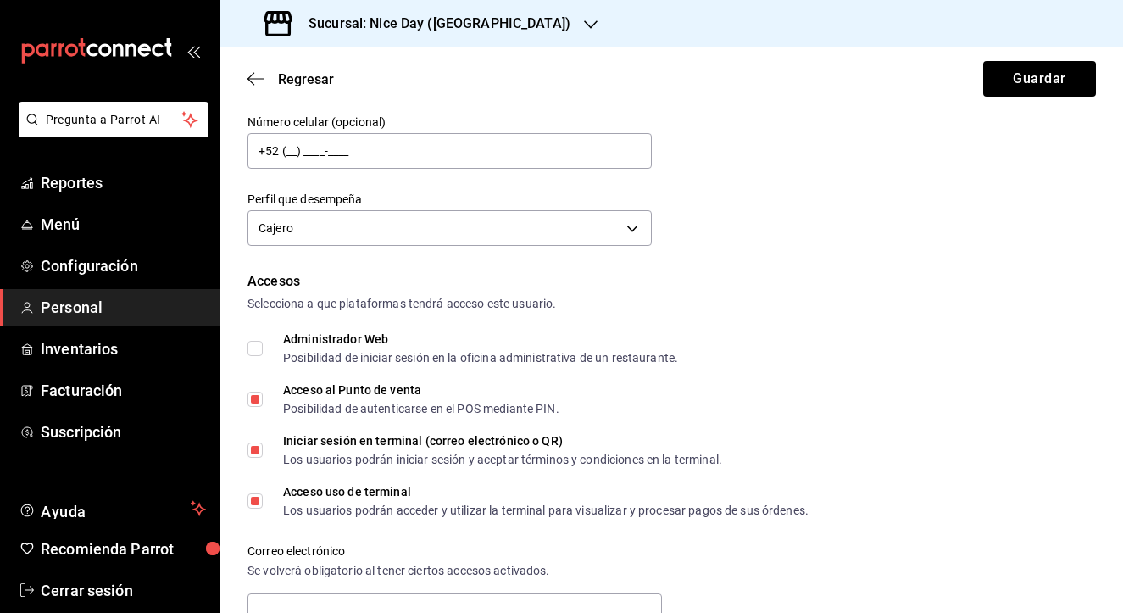
scroll to position [213, 0]
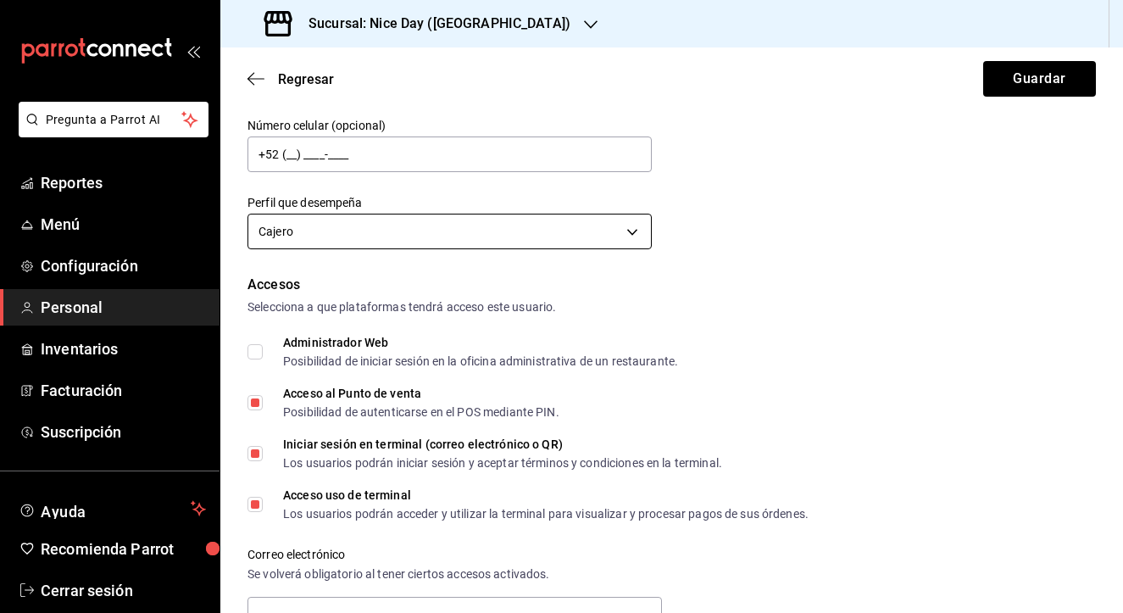
click at [628, 231] on body "Pregunta a Parrot AI Reportes Menú Configuración Personal Inventarios Facturaci…" at bounding box center [561, 306] width 1123 height 613
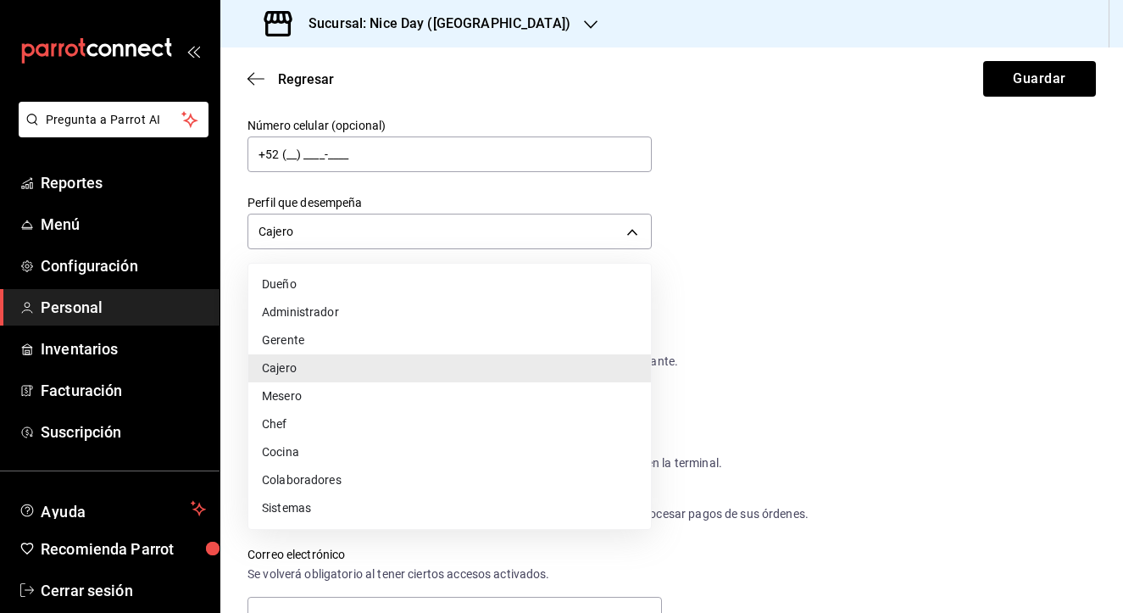
click at [393, 376] on li "Cajero" at bounding box center [449, 368] width 403 height 28
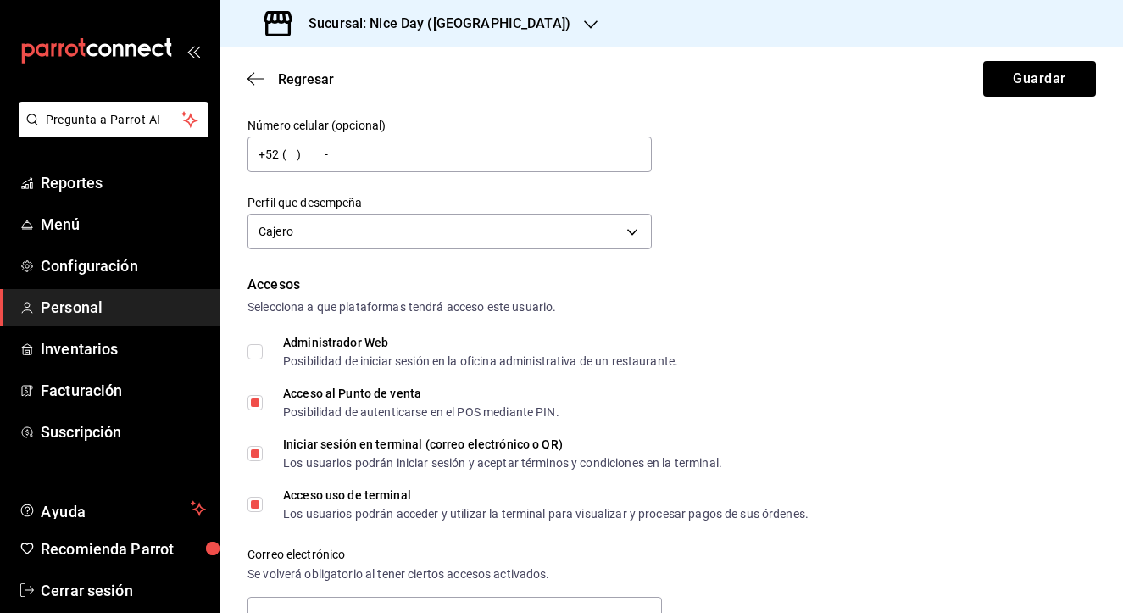
click at [839, 304] on div "Selecciona a que plataformas tendrá acceso este usuario." at bounding box center [672, 307] width 849 height 18
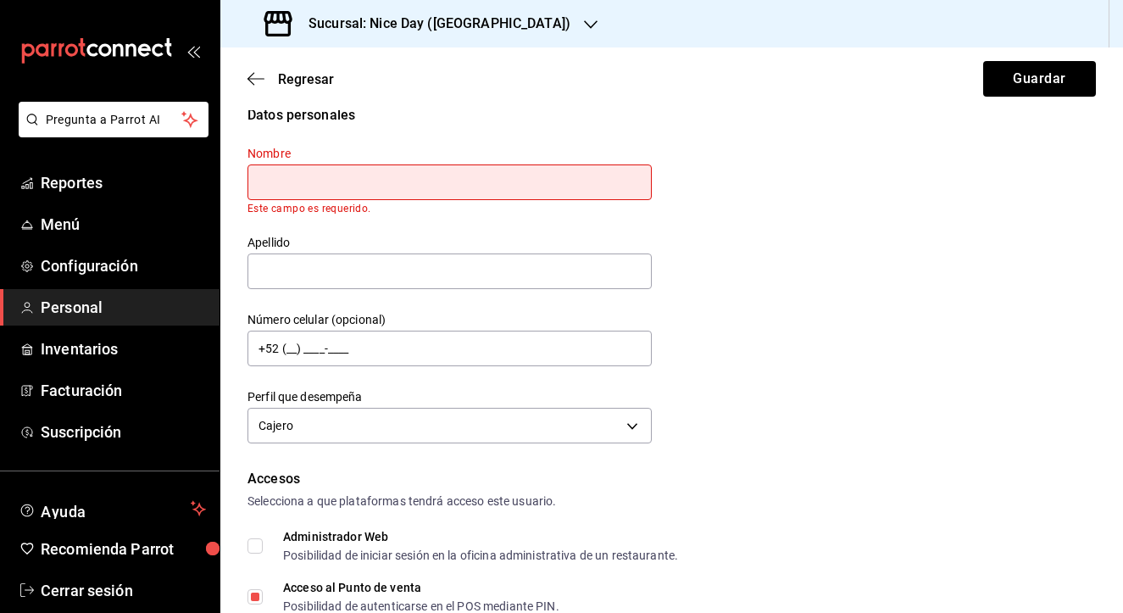
scroll to position [17, 0]
click at [826, 215] on div "Datos personales Nombre Este campo es requerido. Apellido Número celular (opcio…" at bounding box center [672, 278] width 849 height 343
click at [540, 179] on input "text" at bounding box center [450, 184] width 404 height 36
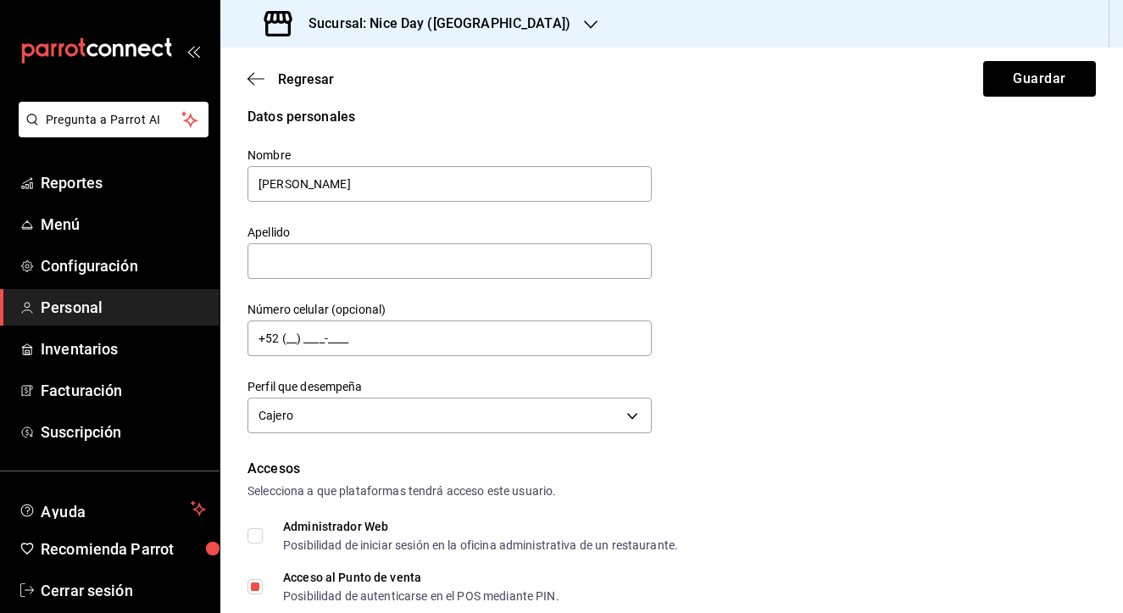
click at [1017, 237] on div "Datos personales Nombre [PERSON_NAME] Apellido Número celular (opcional) +52 (_…" at bounding box center [672, 273] width 849 height 332
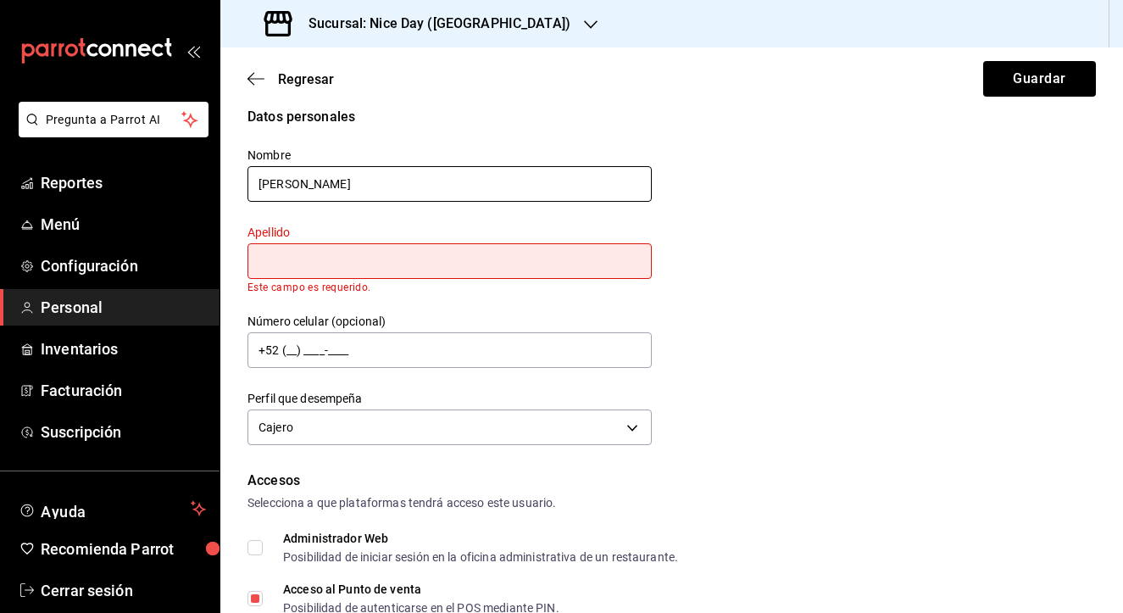
click at [375, 170] on input "[PERSON_NAME]" at bounding box center [450, 184] width 404 height 36
click at [358, 184] on input "[PERSON_NAME]" at bounding box center [450, 184] width 404 height 36
type input "[PERSON_NAME]"
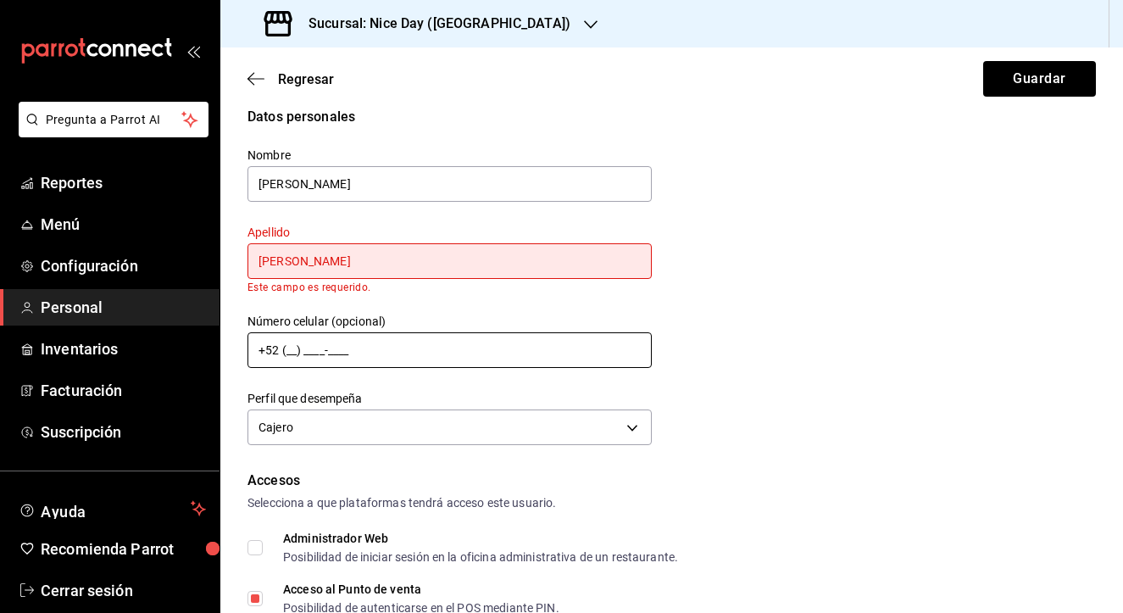
type input "[PERSON_NAME]"
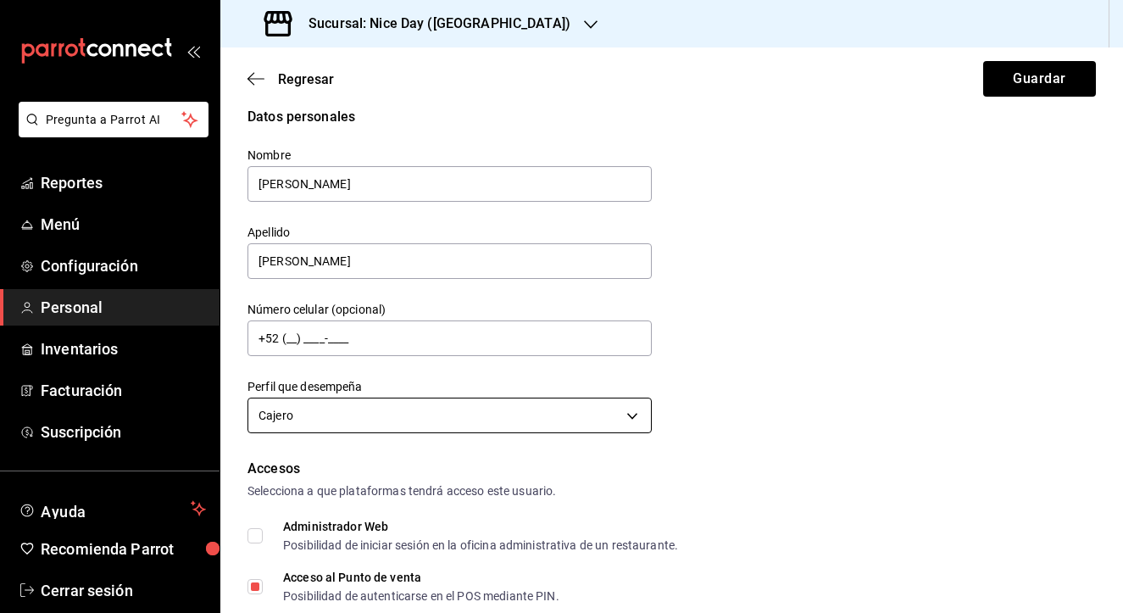
click at [334, 398] on body "Pregunta a Parrot AI Reportes Menú Configuración Personal Inventarios Facturaci…" at bounding box center [561, 306] width 1123 height 613
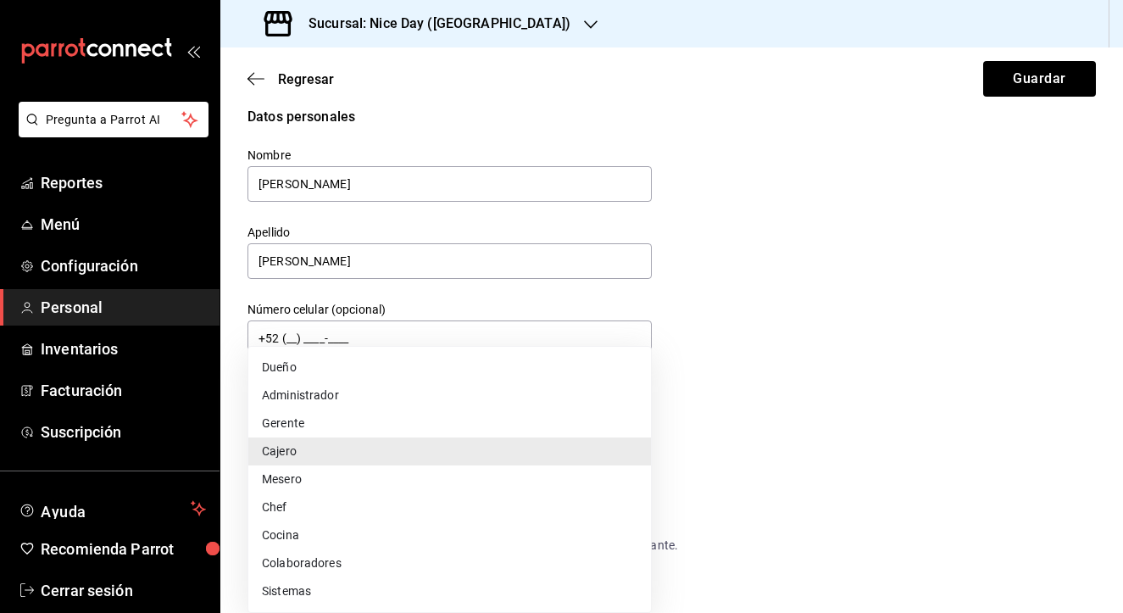
click at [294, 448] on li "Cajero" at bounding box center [449, 451] width 403 height 28
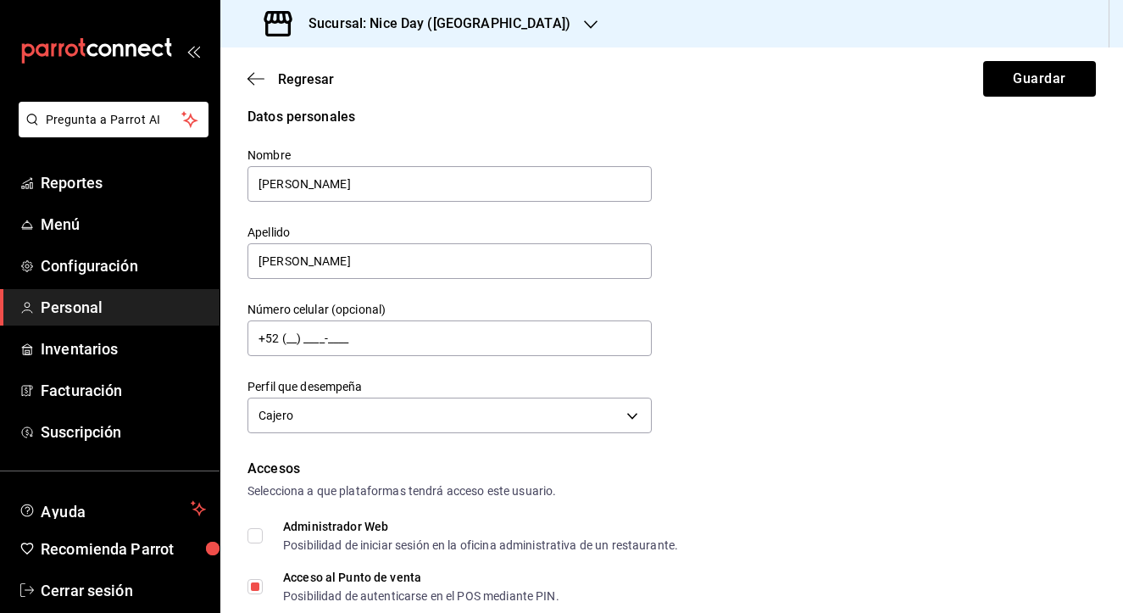
click at [760, 407] on div "Datos personales Nombre [PERSON_NAME] [PERSON_NAME] Número celular (opcional) +…" at bounding box center [672, 273] width 849 height 332
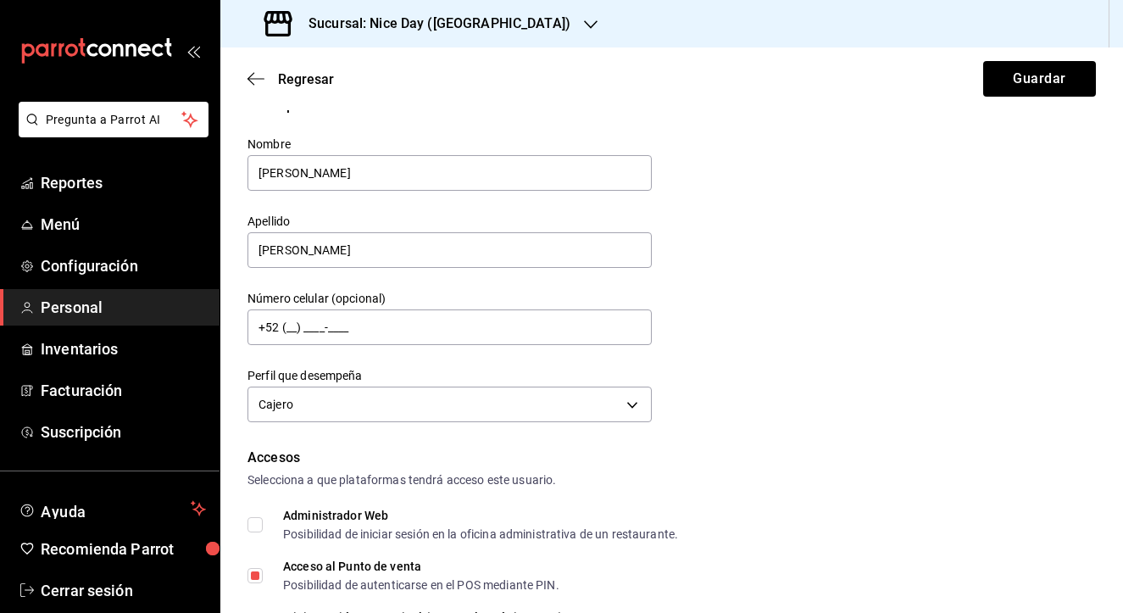
scroll to position [25, 0]
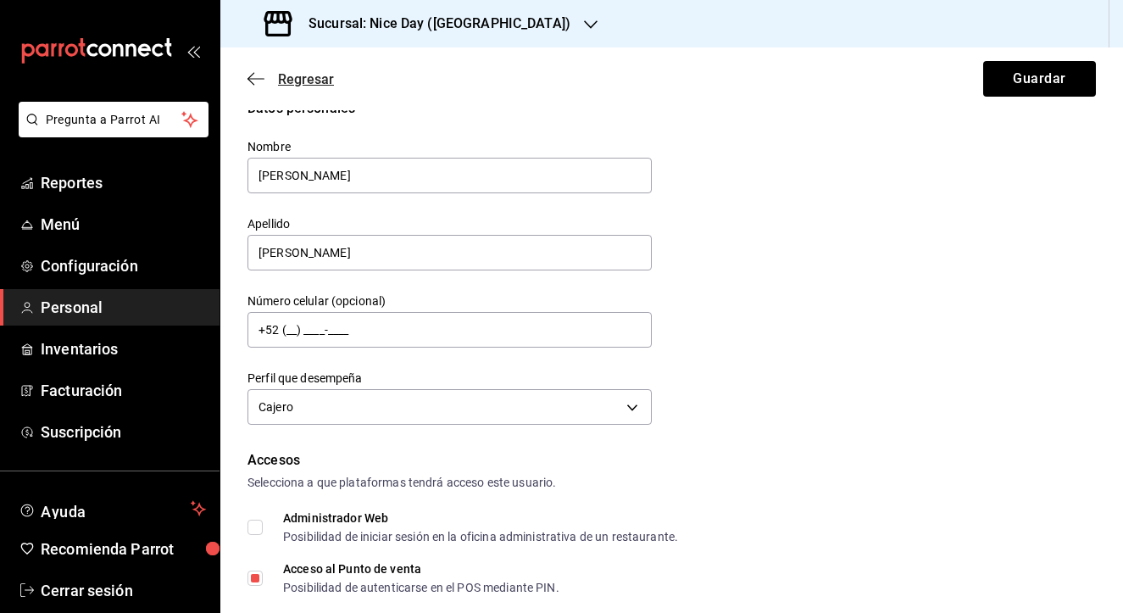
click at [268, 82] on span "Regresar" at bounding box center [291, 79] width 86 height 16
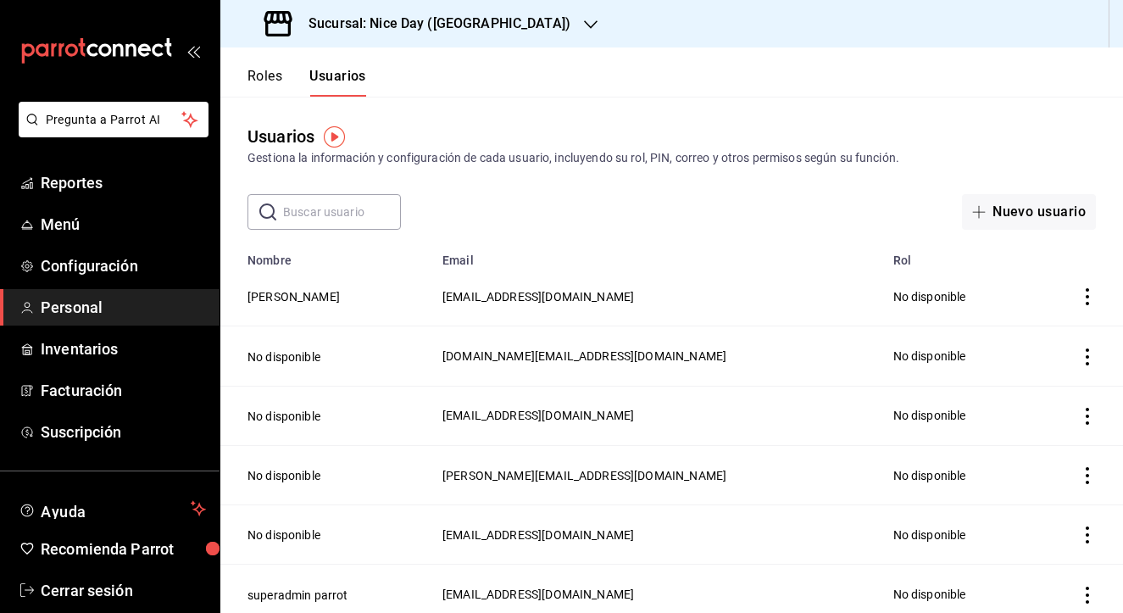
click at [883, 298] on td "No disponible" at bounding box center [957, 296] width 148 height 59
click at [309, 300] on button "[PERSON_NAME]" at bounding box center [294, 296] width 92 height 17
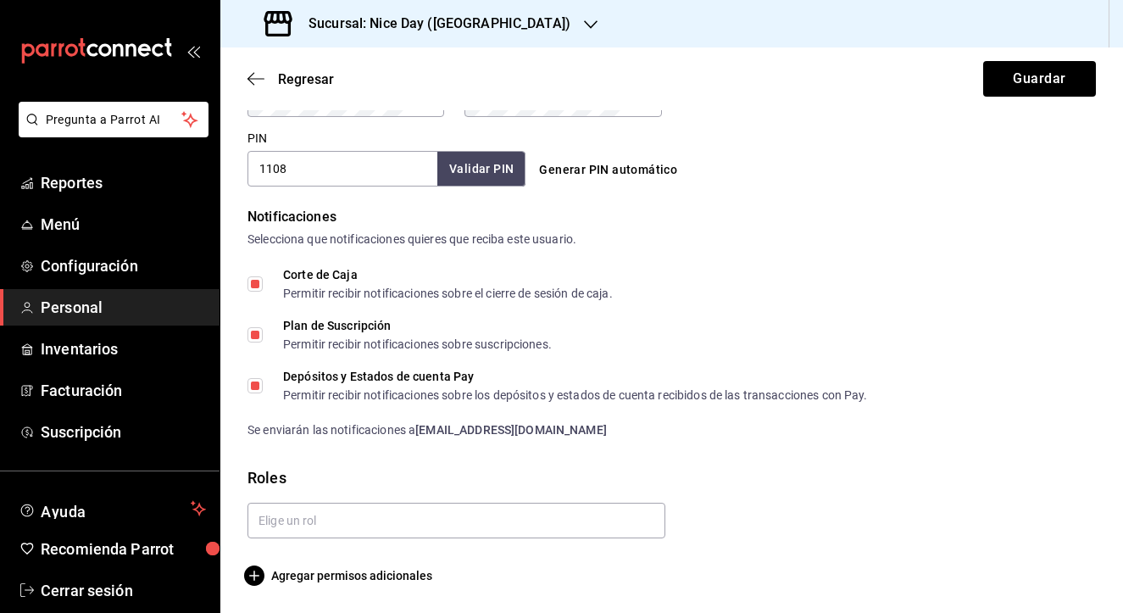
scroll to position [768, 0]
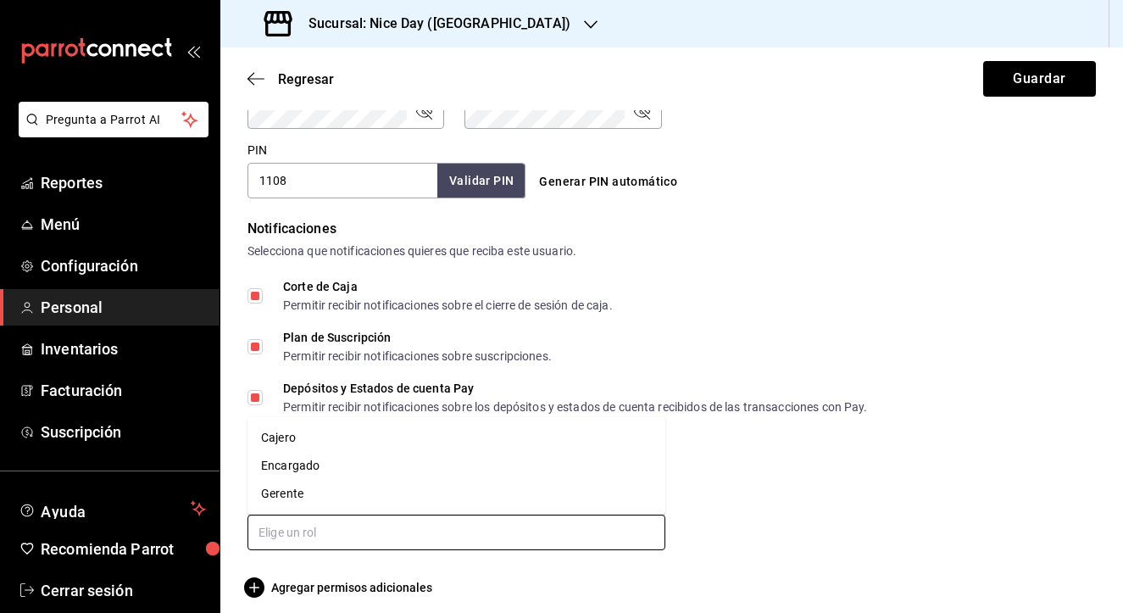
click at [346, 544] on input "text" at bounding box center [457, 533] width 418 height 36
click at [273, 499] on li "Gerente" at bounding box center [457, 494] width 418 height 28
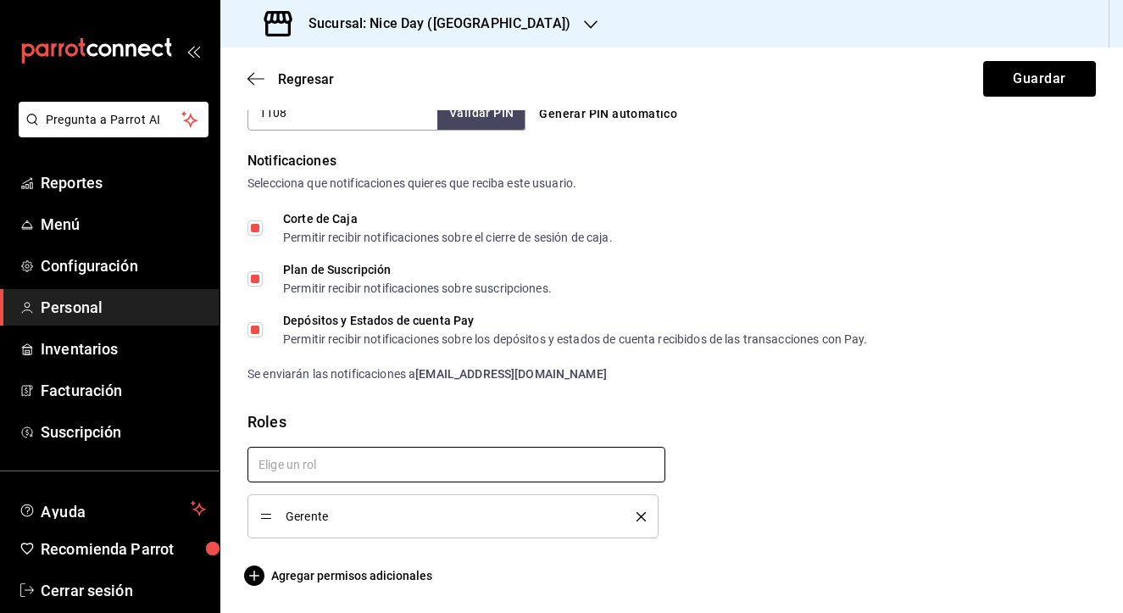
scroll to position [836, 0]
click at [639, 517] on icon "delete" at bounding box center [641, 516] width 9 height 9
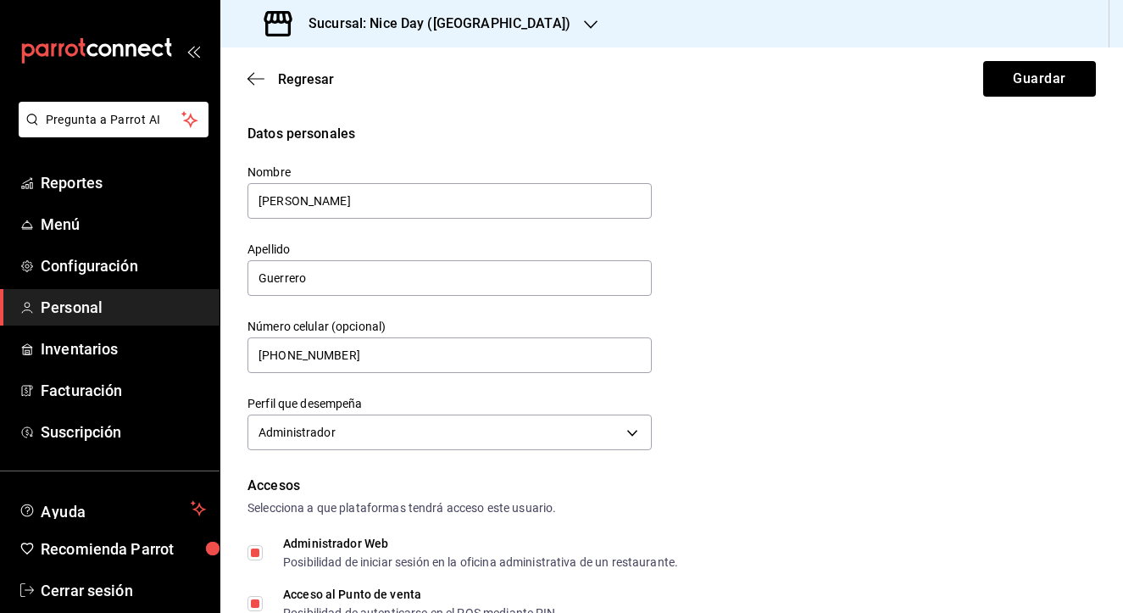
scroll to position [0, 0]
click at [263, 79] on icon "button" at bounding box center [256, 78] width 17 height 1
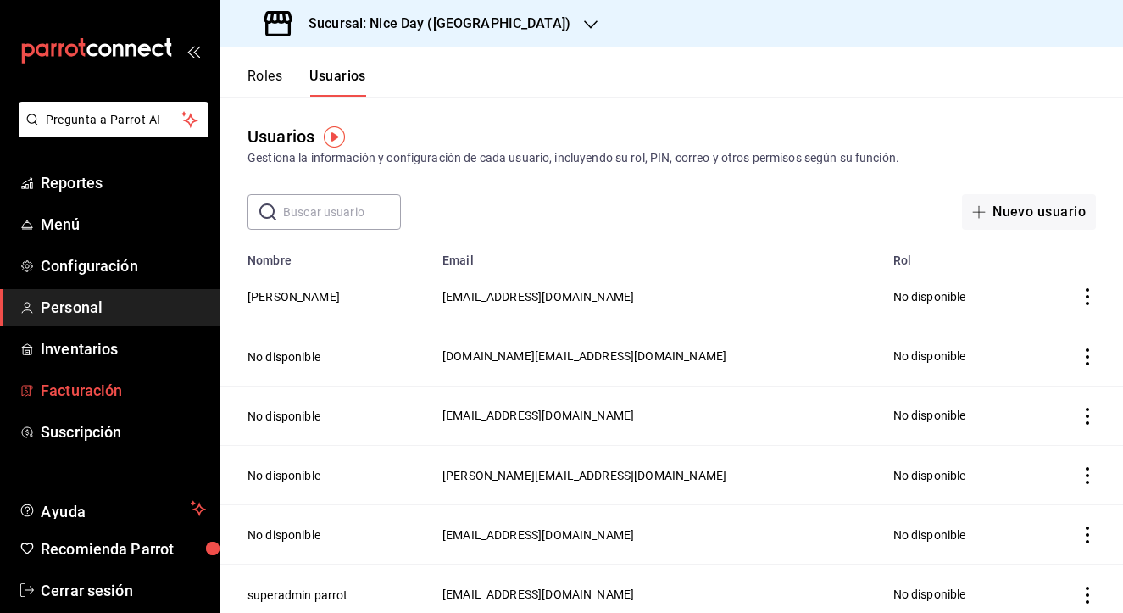
click at [76, 392] on span "Facturación" at bounding box center [123, 390] width 165 height 23
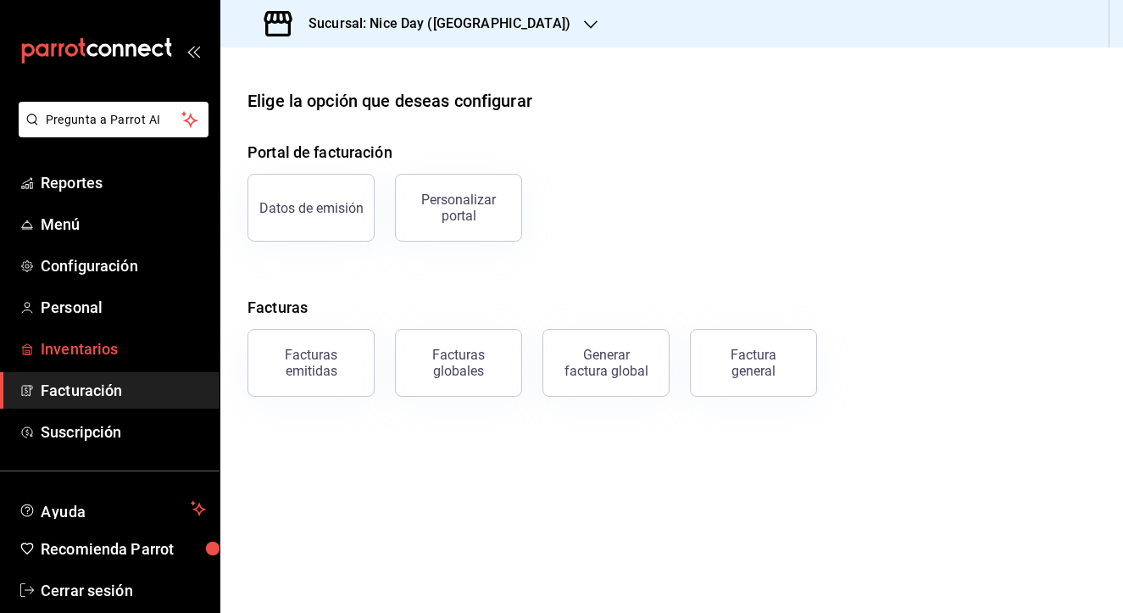
click at [99, 341] on span "Inventarios" at bounding box center [123, 348] width 165 height 23
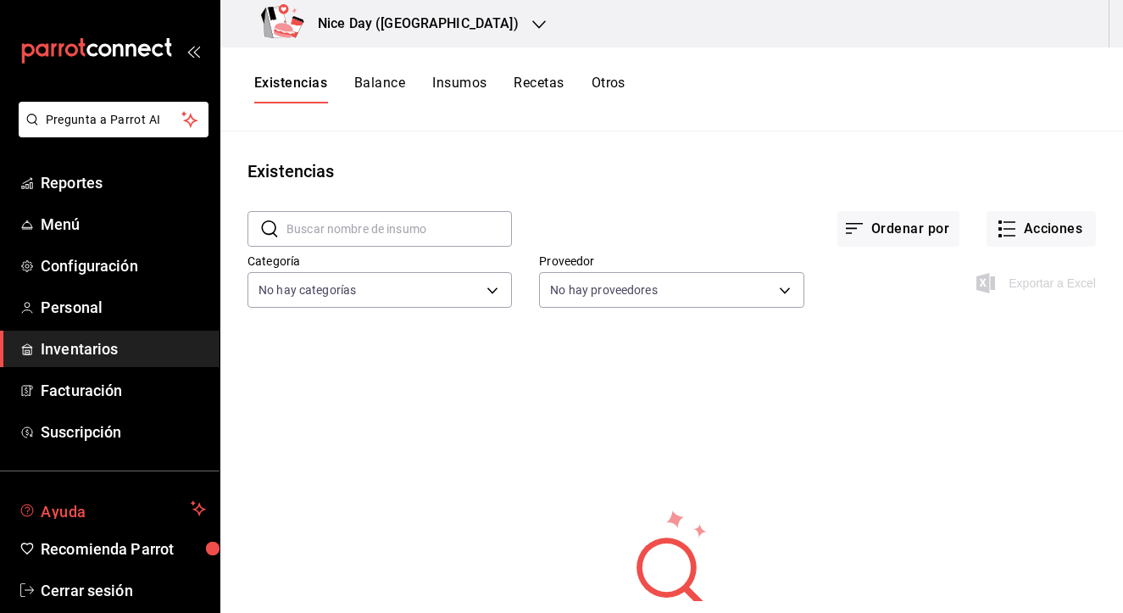
click at [194, 509] on icon "mailbox folders" at bounding box center [199, 509] width 11 height 11
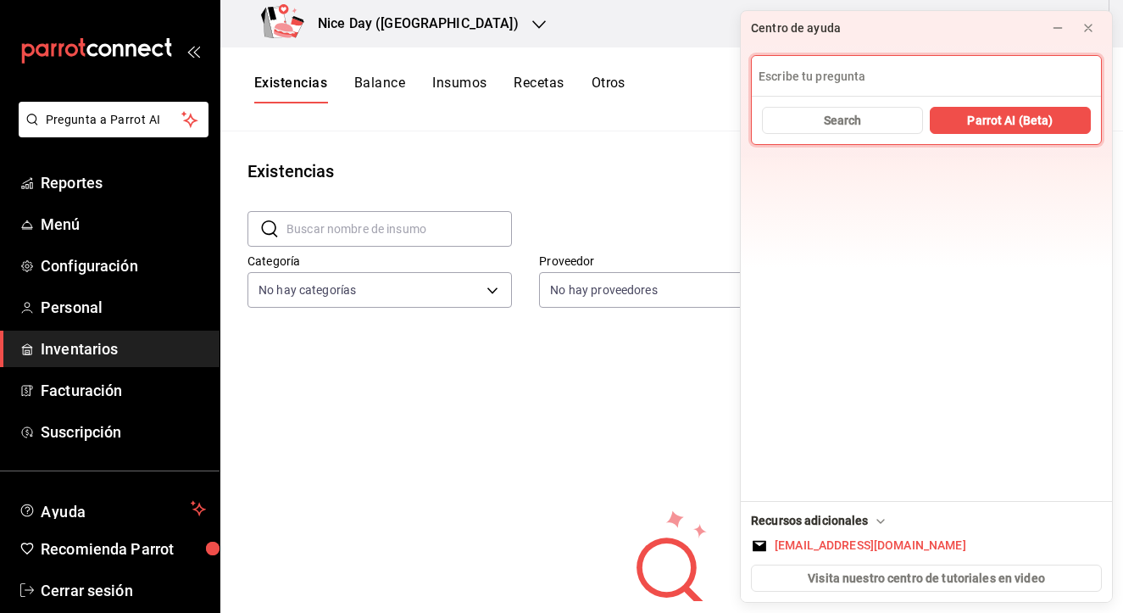
click at [800, 84] on input at bounding box center [926, 76] width 349 height 41
type input "obtener plantilla de insumos"
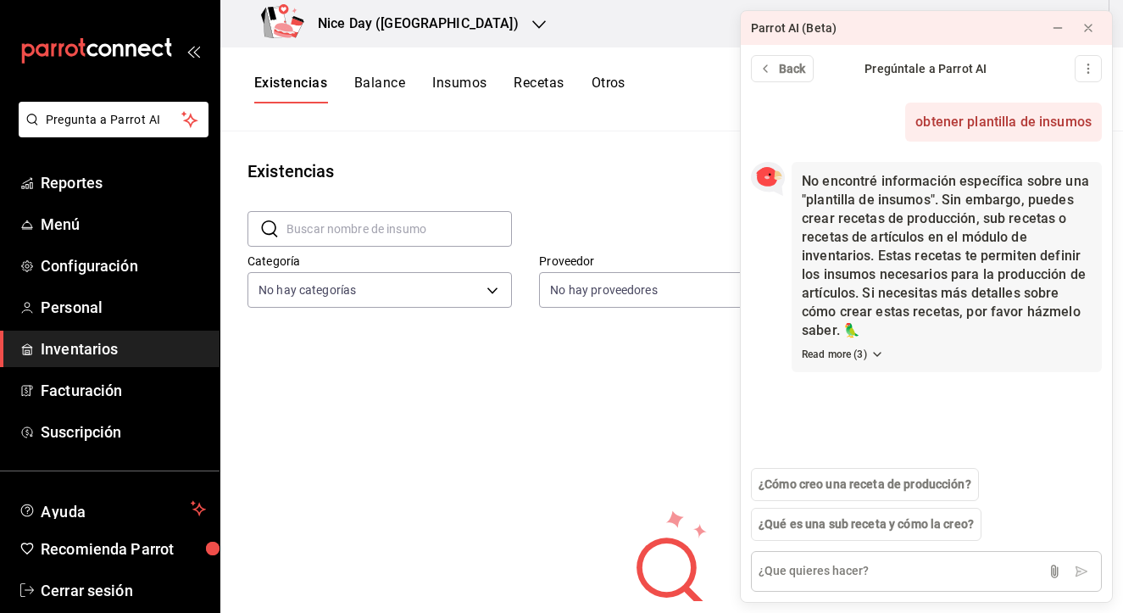
click at [824, 577] on textarea at bounding box center [926, 571] width 351 height 41
type textarea "como doy de alta proveedores"
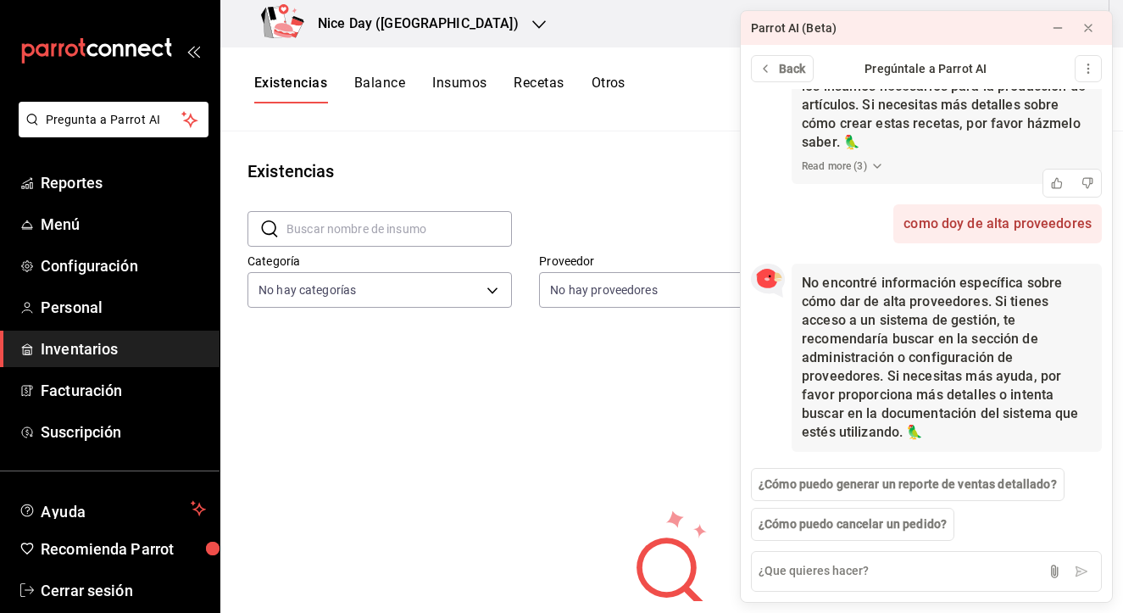
scroll to position [188, 0]
click at [807, 210] on div "como doy de alta proveedores Now" at bounding box center [926, 223] width 351 height 39
click at [788, 69] on span "Back" at bounding box center [792, 69] width 27 height 18
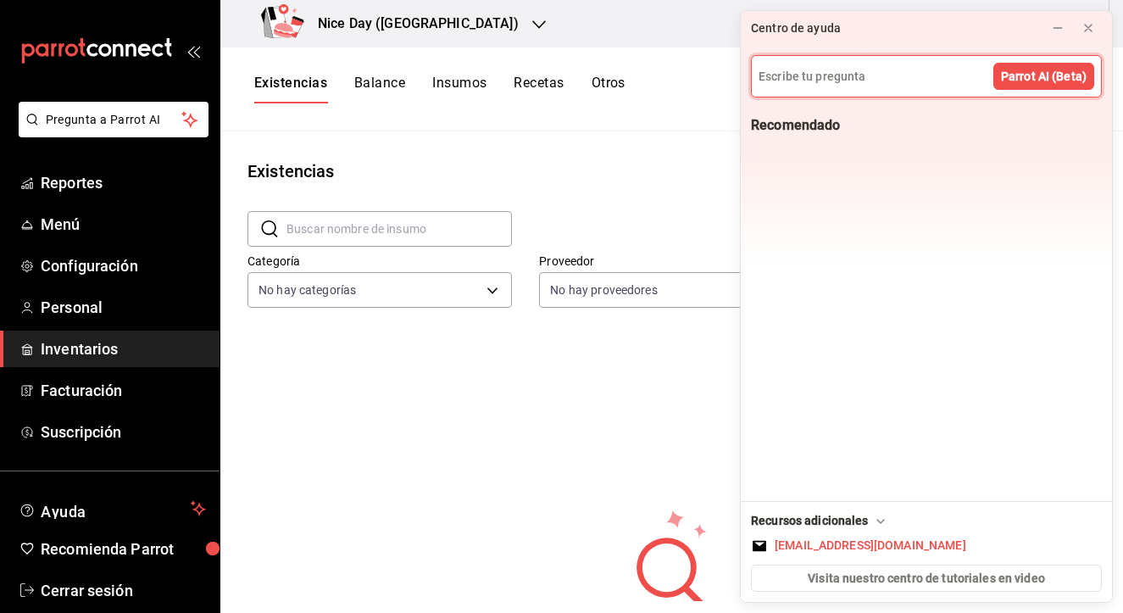
click at [938, 86] on input at bounding box center [926, 76] width 349 height 41
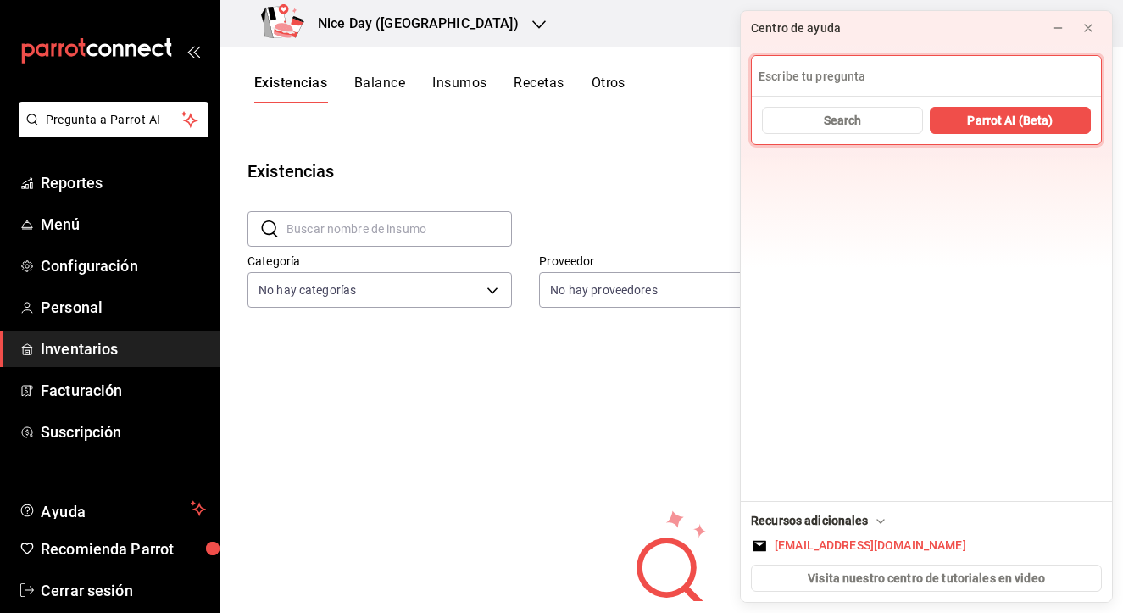
click at [870, 81] on input at bounding box center [926, 76] width 349 height 41
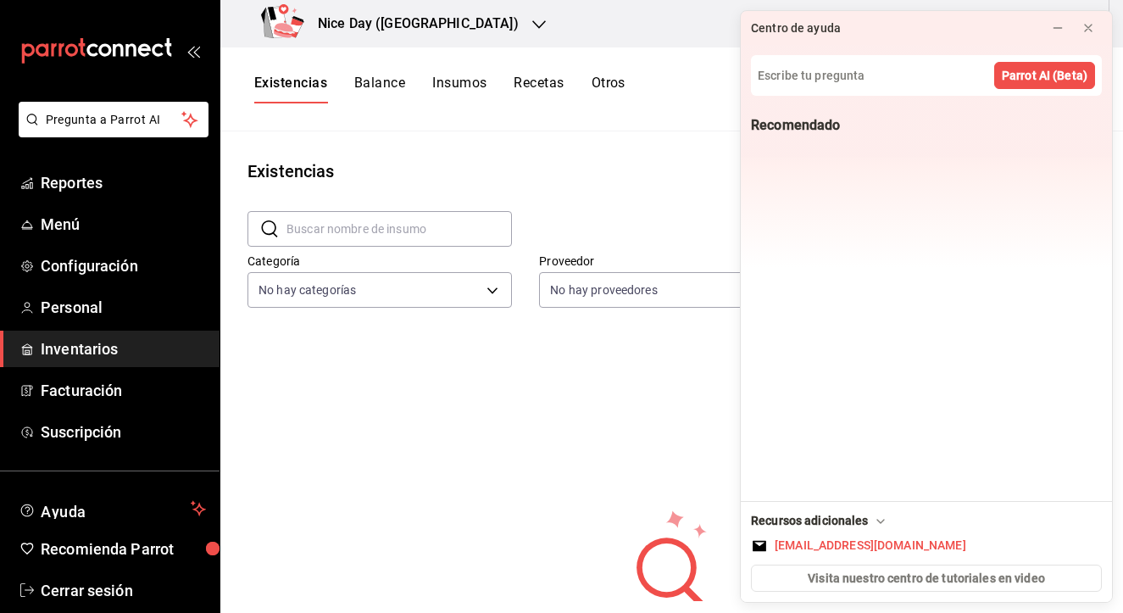
click at [584, 359] on div "No hay información que mostrar" at bounding box center [671, 565] width 903 height 451
click at [1084, 27] on icon at bounding box center [1089, 28] width 14 height 14
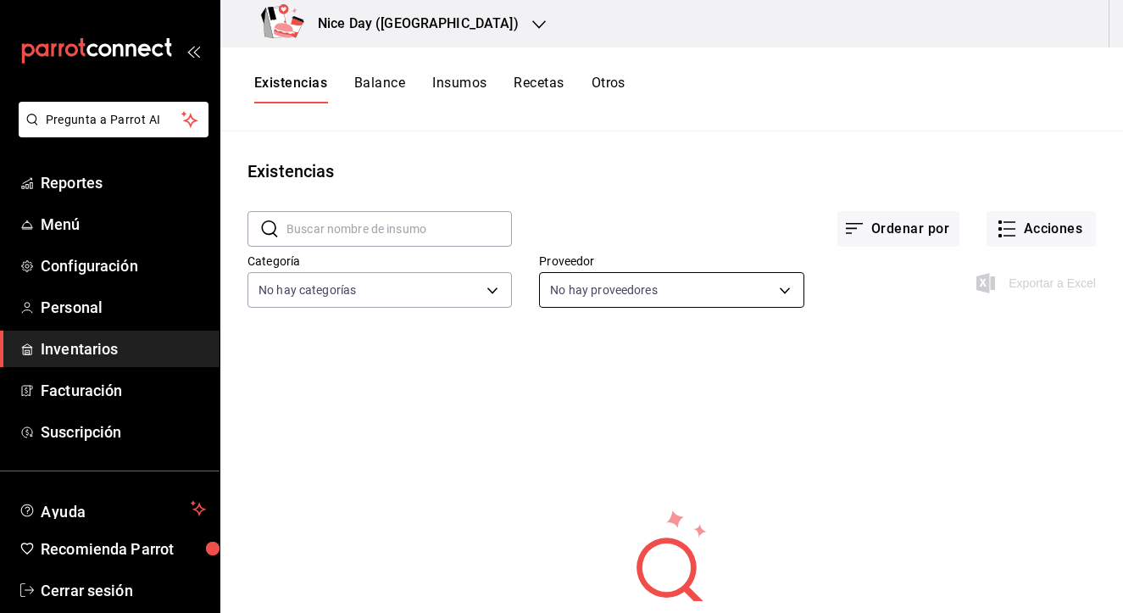
click at [786, 293] on body "Pregunta a Parrot AI Reportes Menú Configuración Personal Inventarios Facturaci…" at bounding box center [561, 300] width 1123 height 601
click at [735, 203] on div at bounding box center [561, 306] width 1123 height 613
click at [1017, 226] on button "Acciones" at bounding box center [1041, 229] width 109 height 36
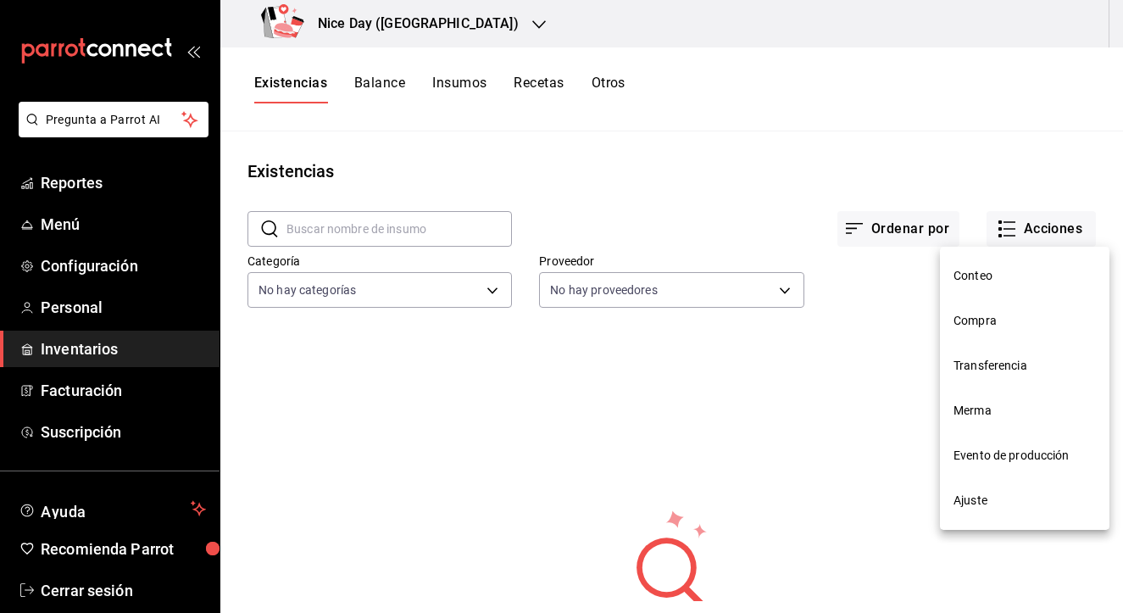
click at [983, 187] on div at bounding box center [561, 306] width 1123 height 613
